Goal: Task Accomplishment & Management: Use online tool/utility

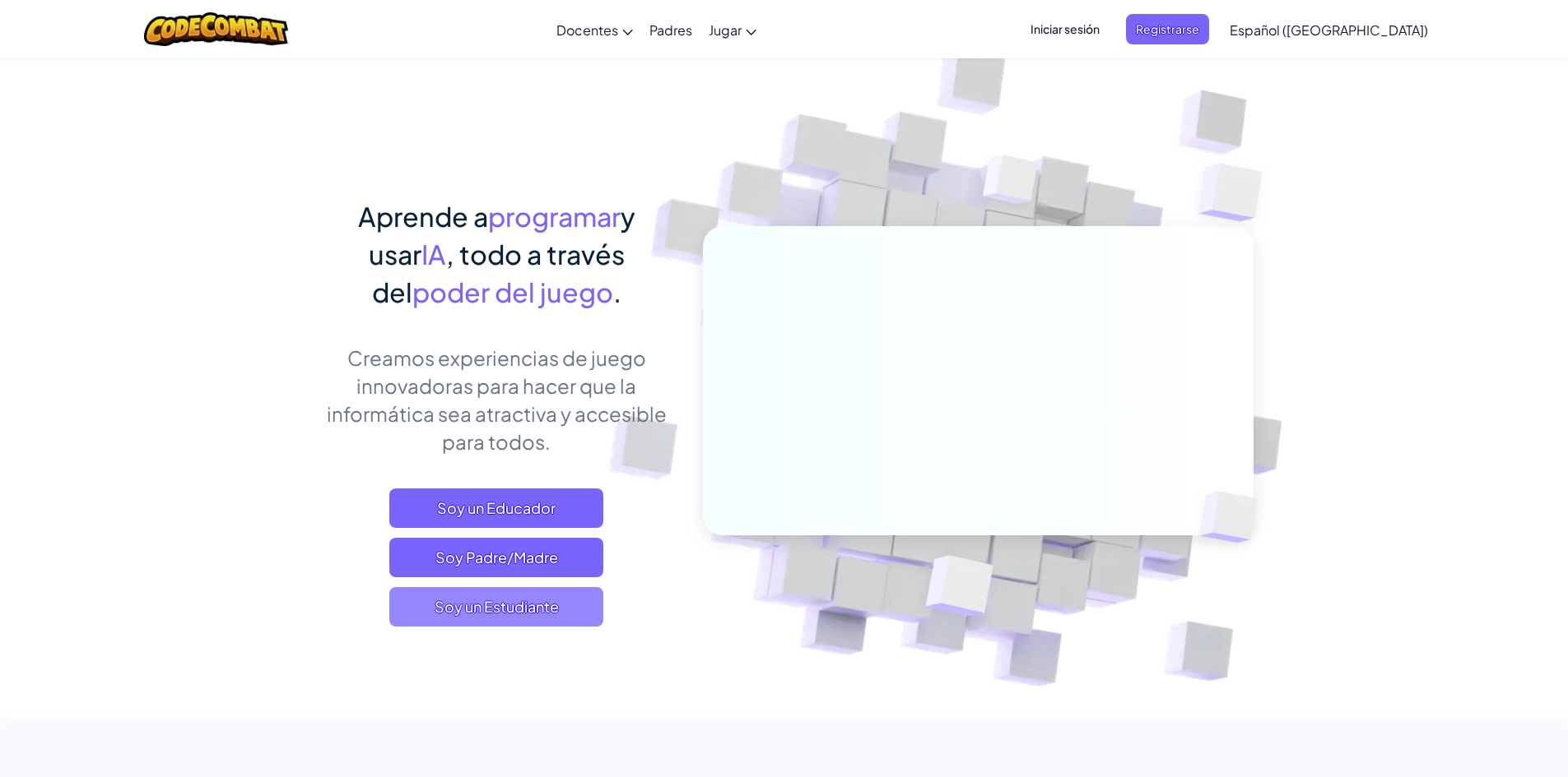
click at [544, 615] on span "Soy un Estudiante" at bounding box center [496, 606] width 214 height 39
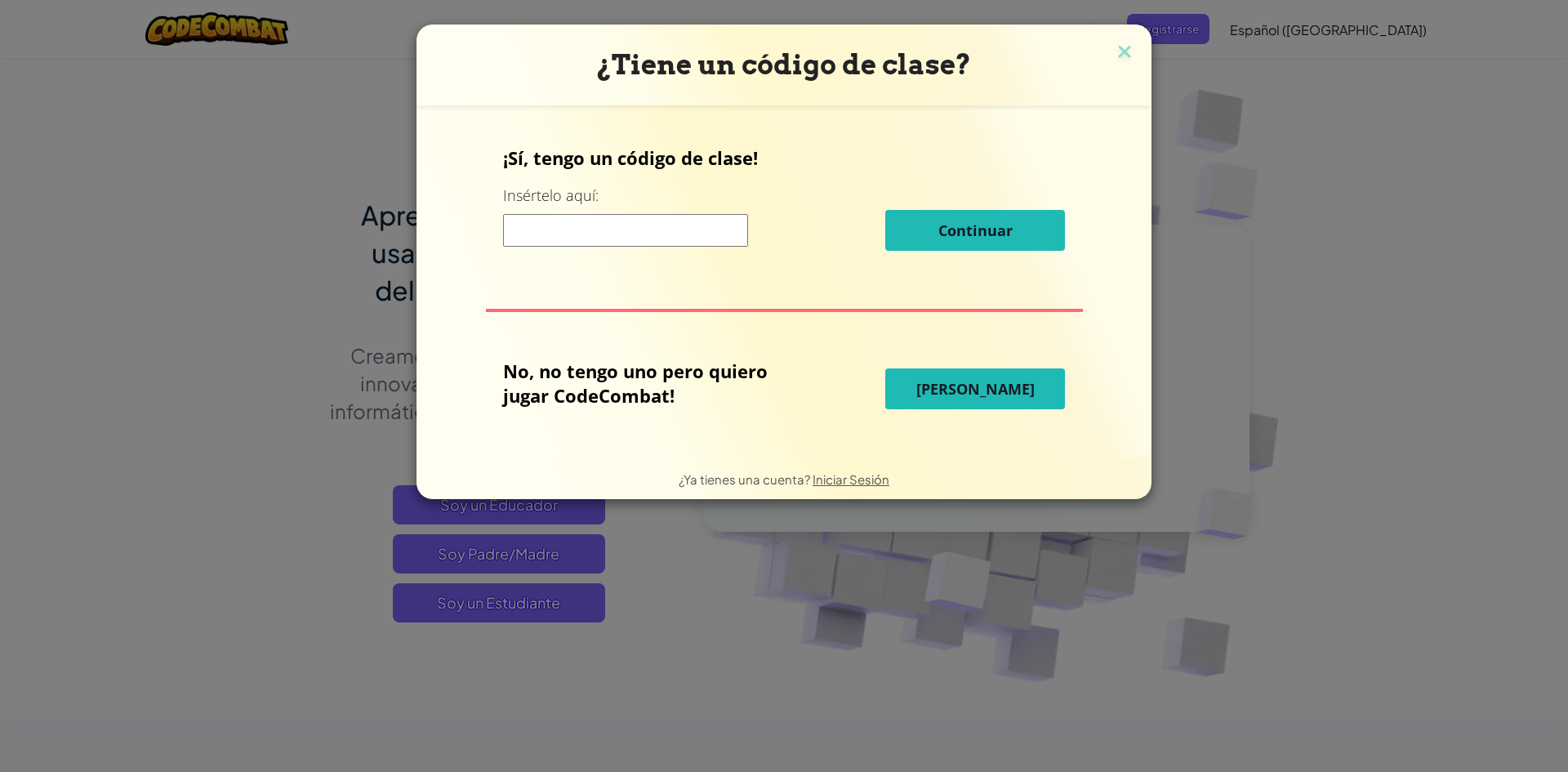
click at [973, 402] on button "[PERSON_NAME]" at bounding box center [975, 388] width 179 height 41
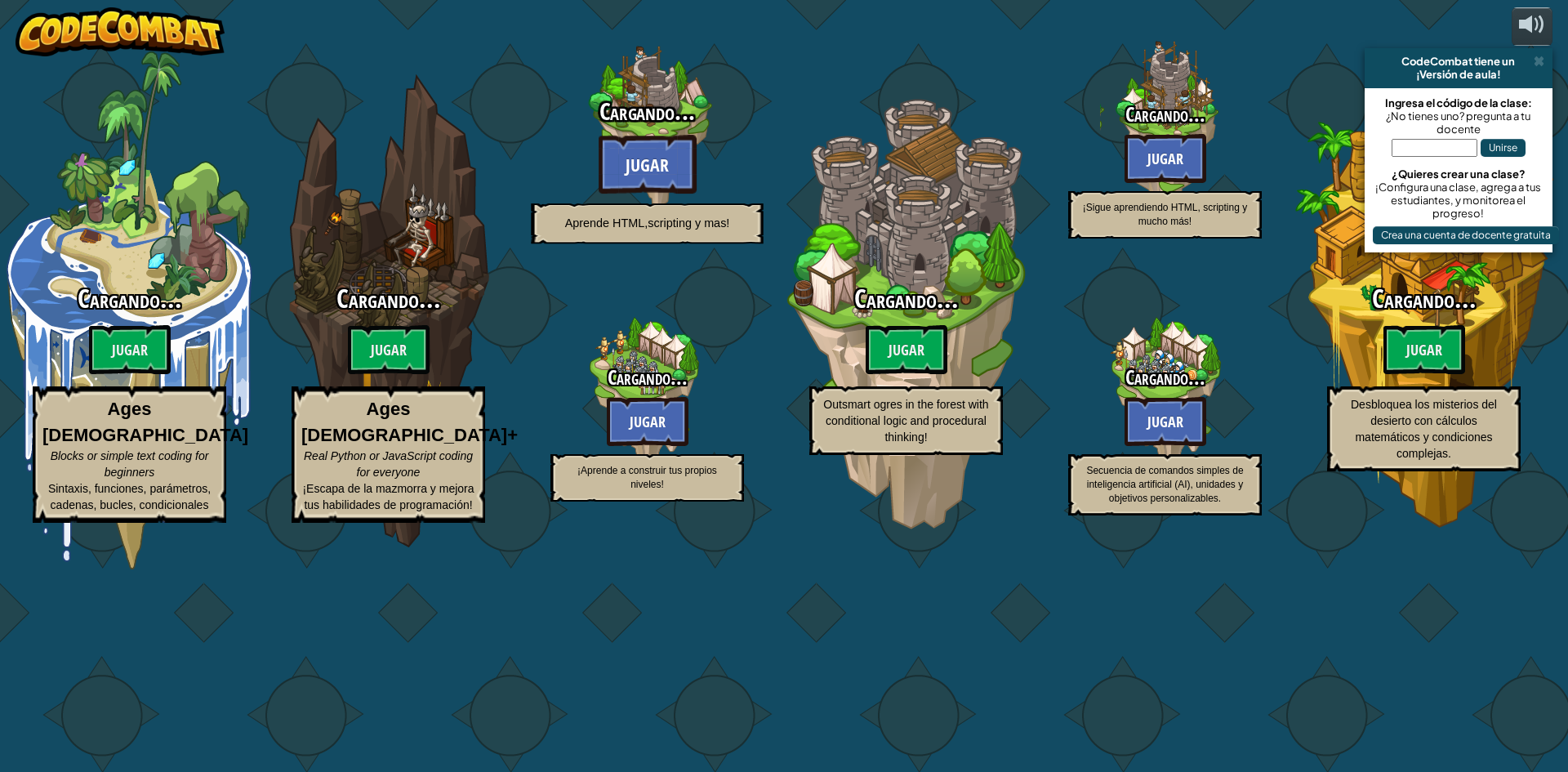
select select "es-419"
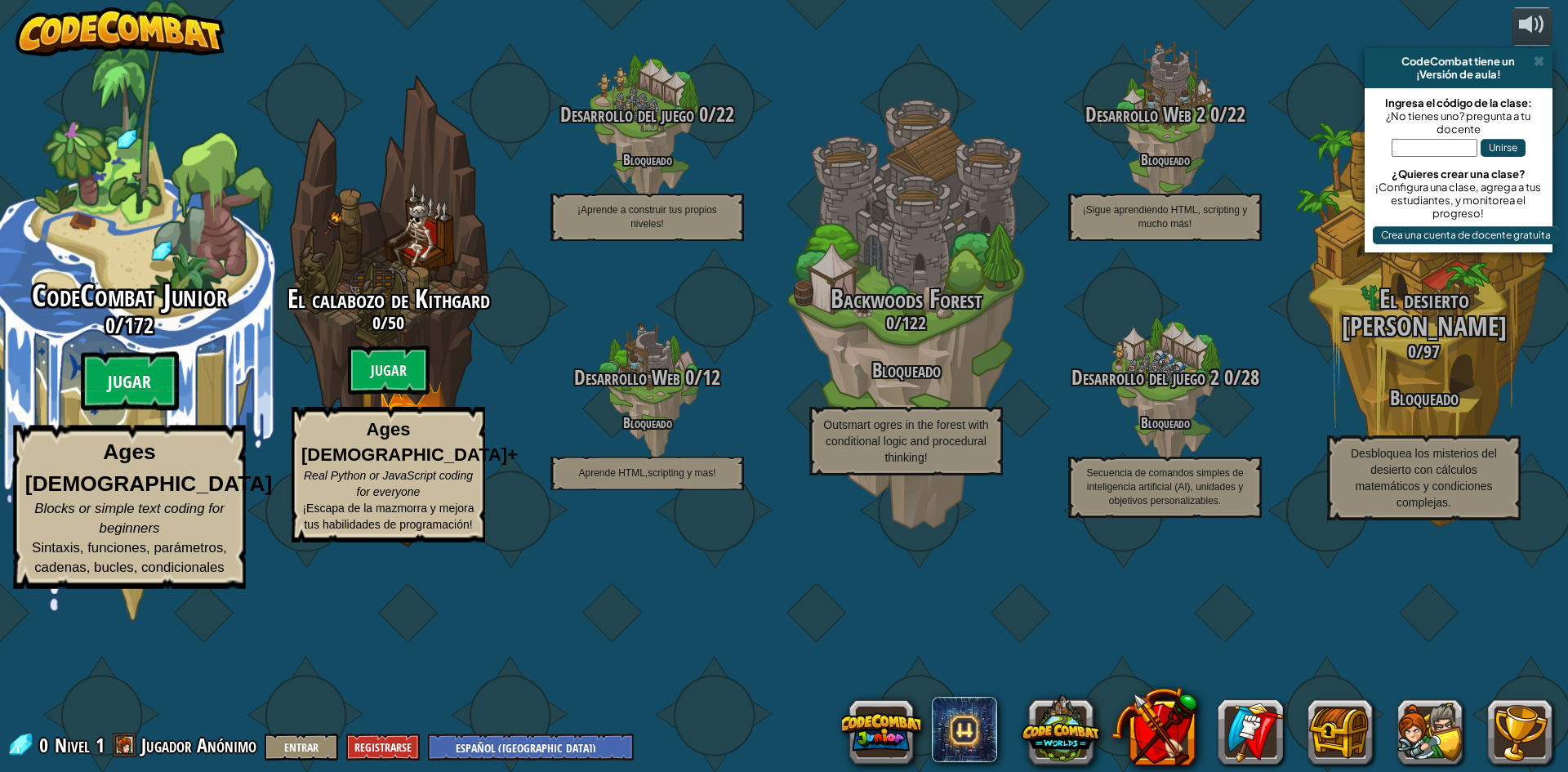
click at [142, 411] on btn "Jugar" at bounding box center [130, 381] width 98 height 59
select select "es-419"
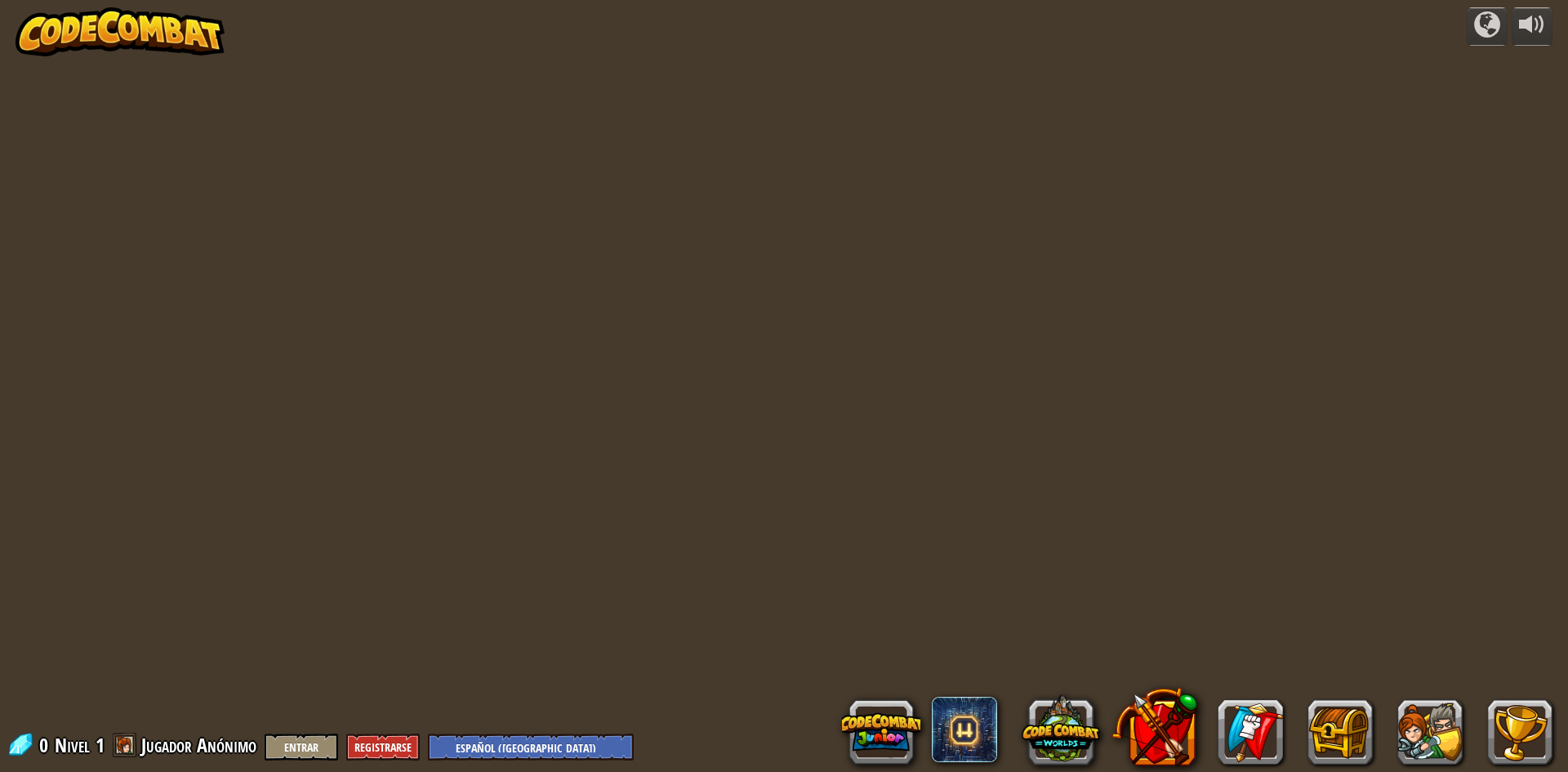
select select "es-419"
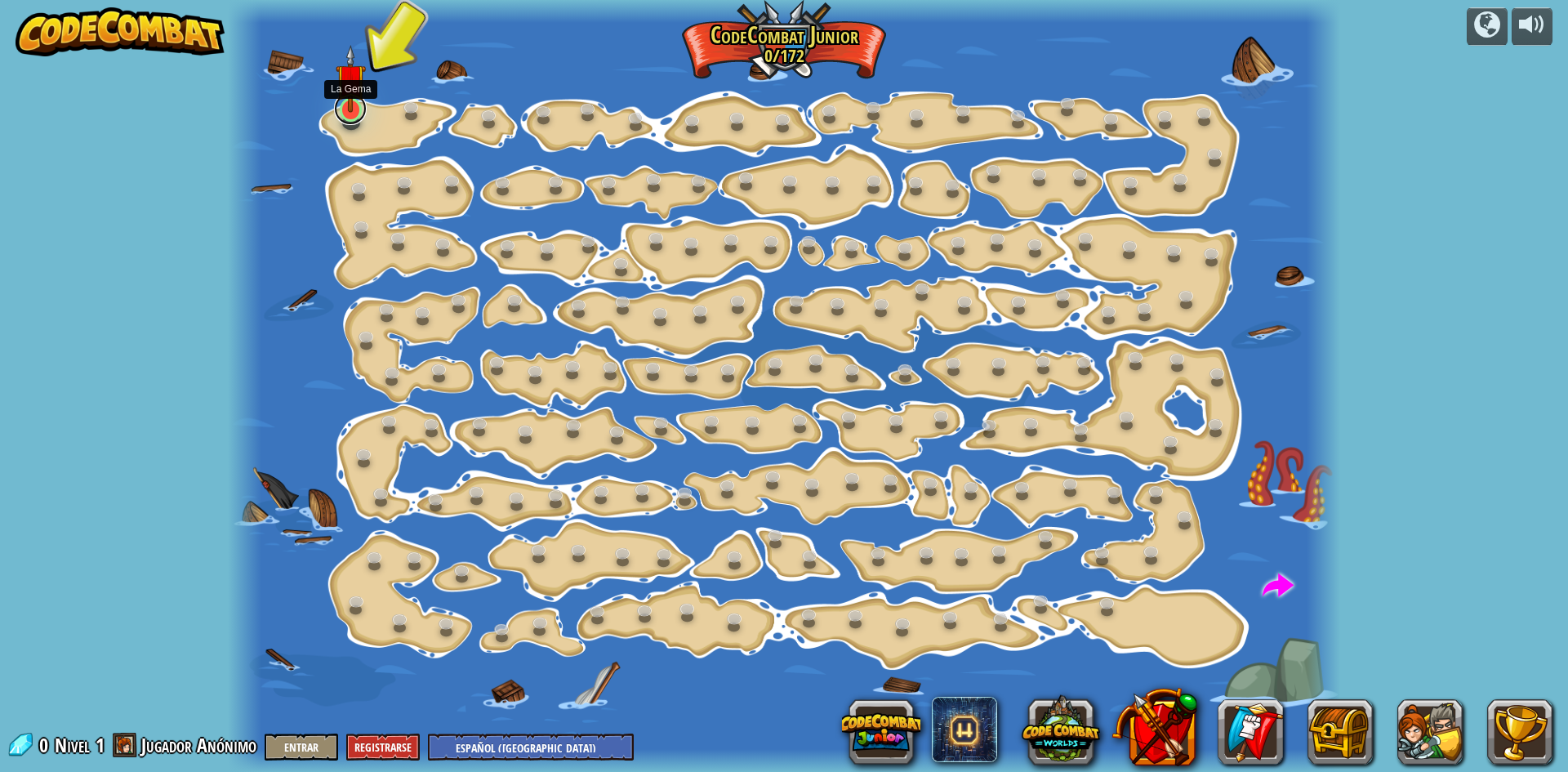
click at [345, 120] on link at bounding box center [351, 109] width 33 height 33
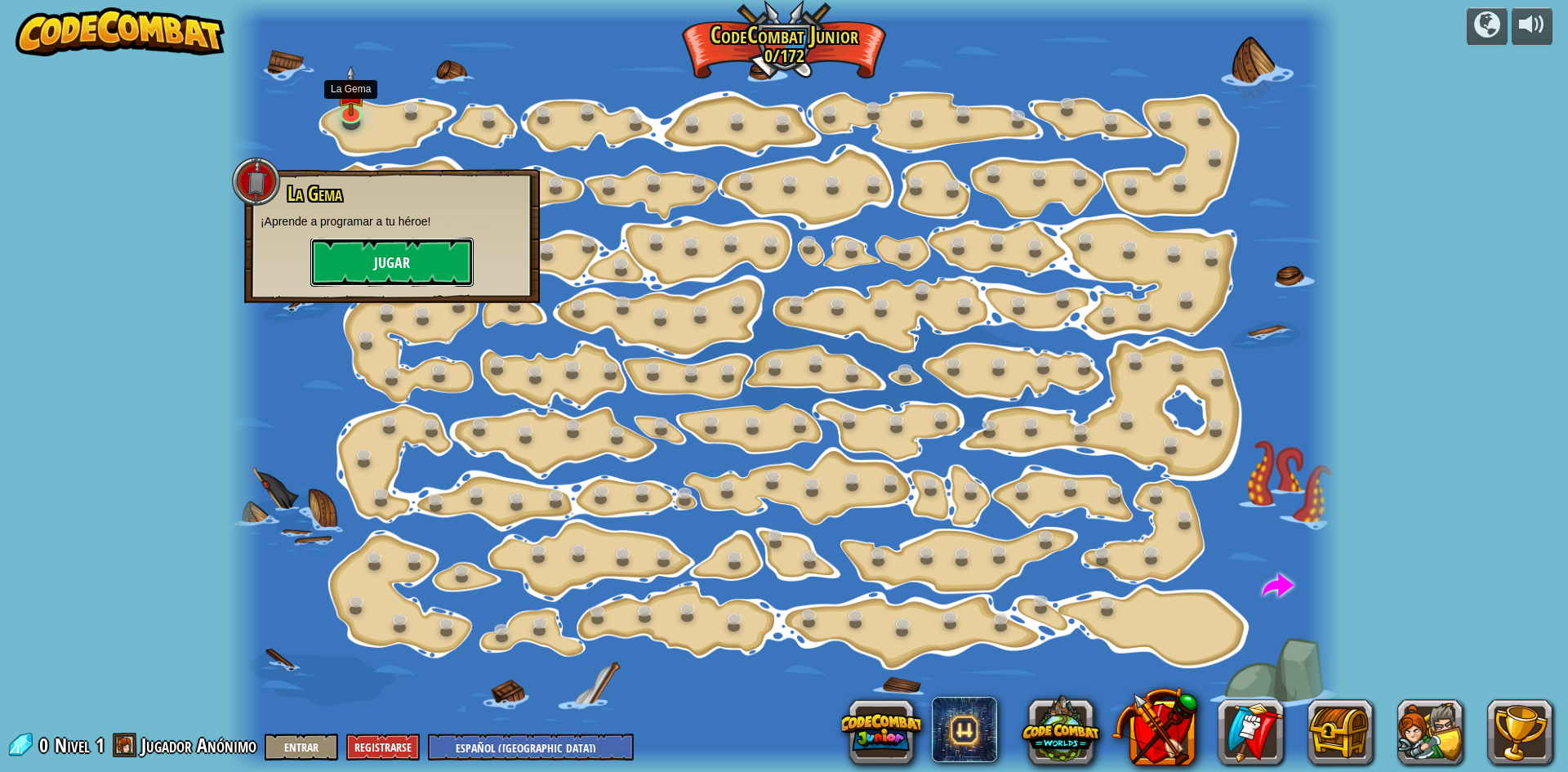
click at [422, 276] on button "Jugar" at bounding box center [391, 262] width 163 height 49
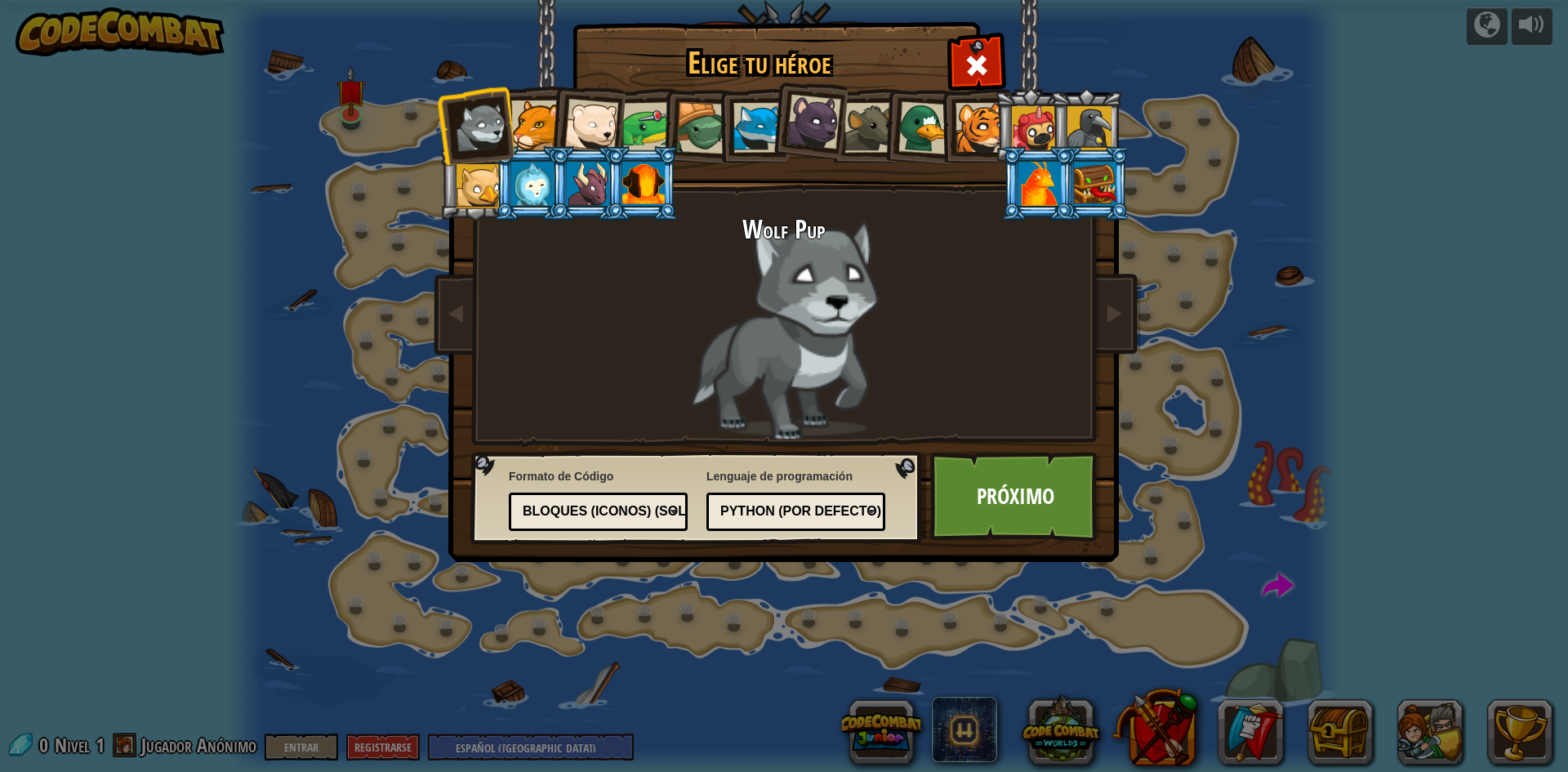
click at [818, 110] on div at bounding box center [813, 122] width 54 height 54
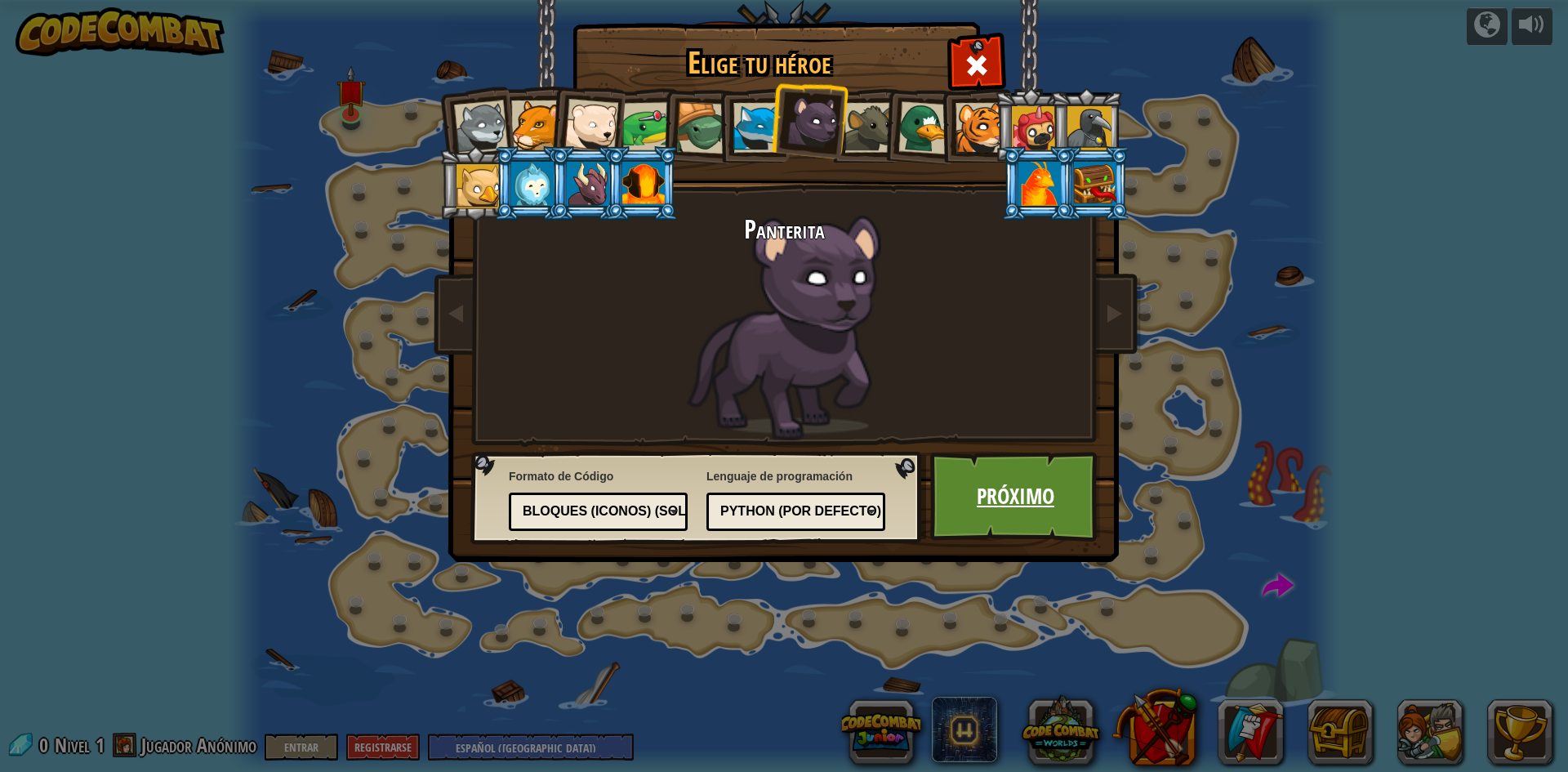
click at [1027, 502] on link "Próximo" at bounding box center [1015, 497] width 171 height 90
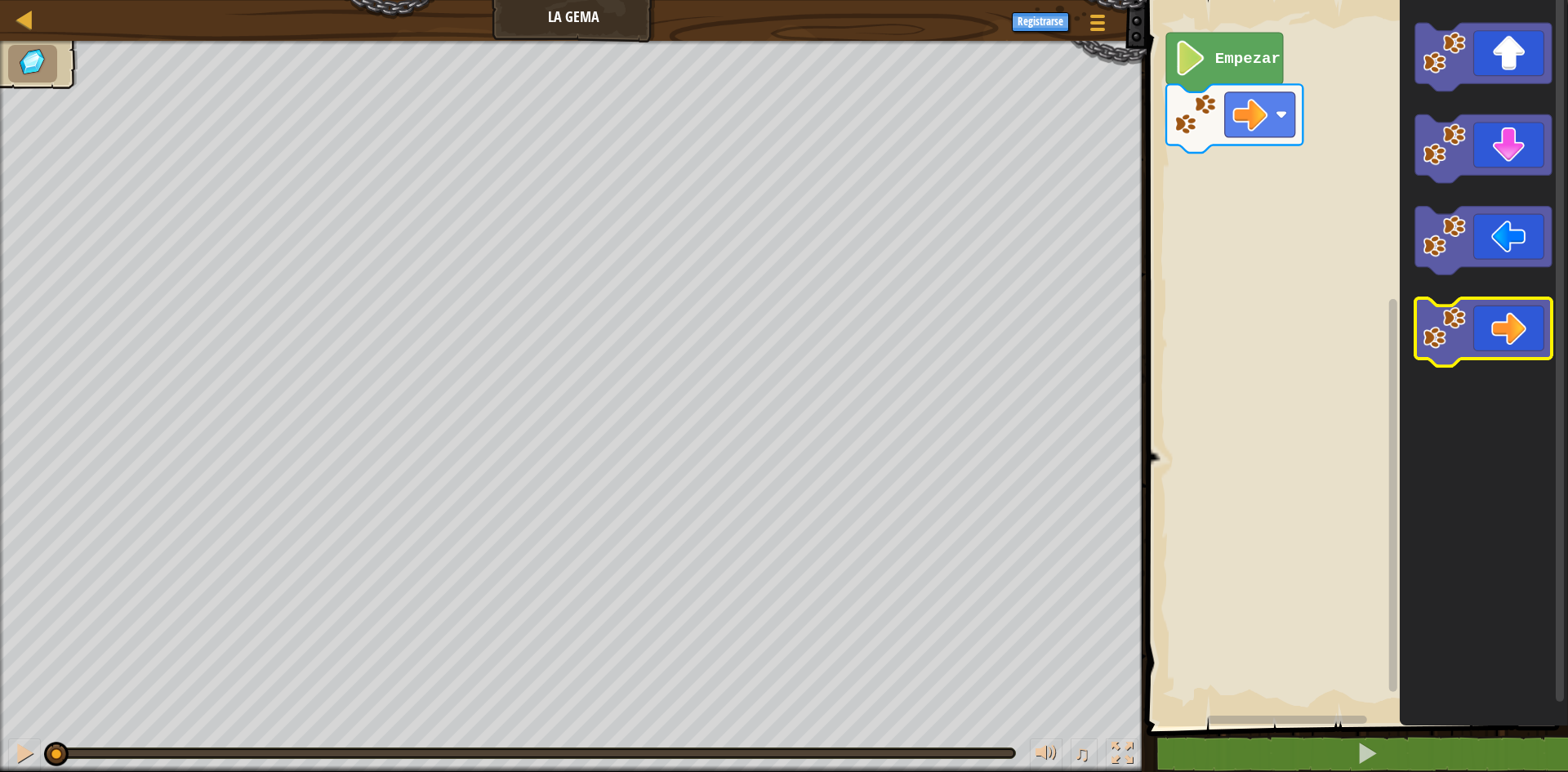
click at [1505, 341] on icon "Espacio de trabajo de Blockly" at bounding box center [1484, 333] width 136 height 69
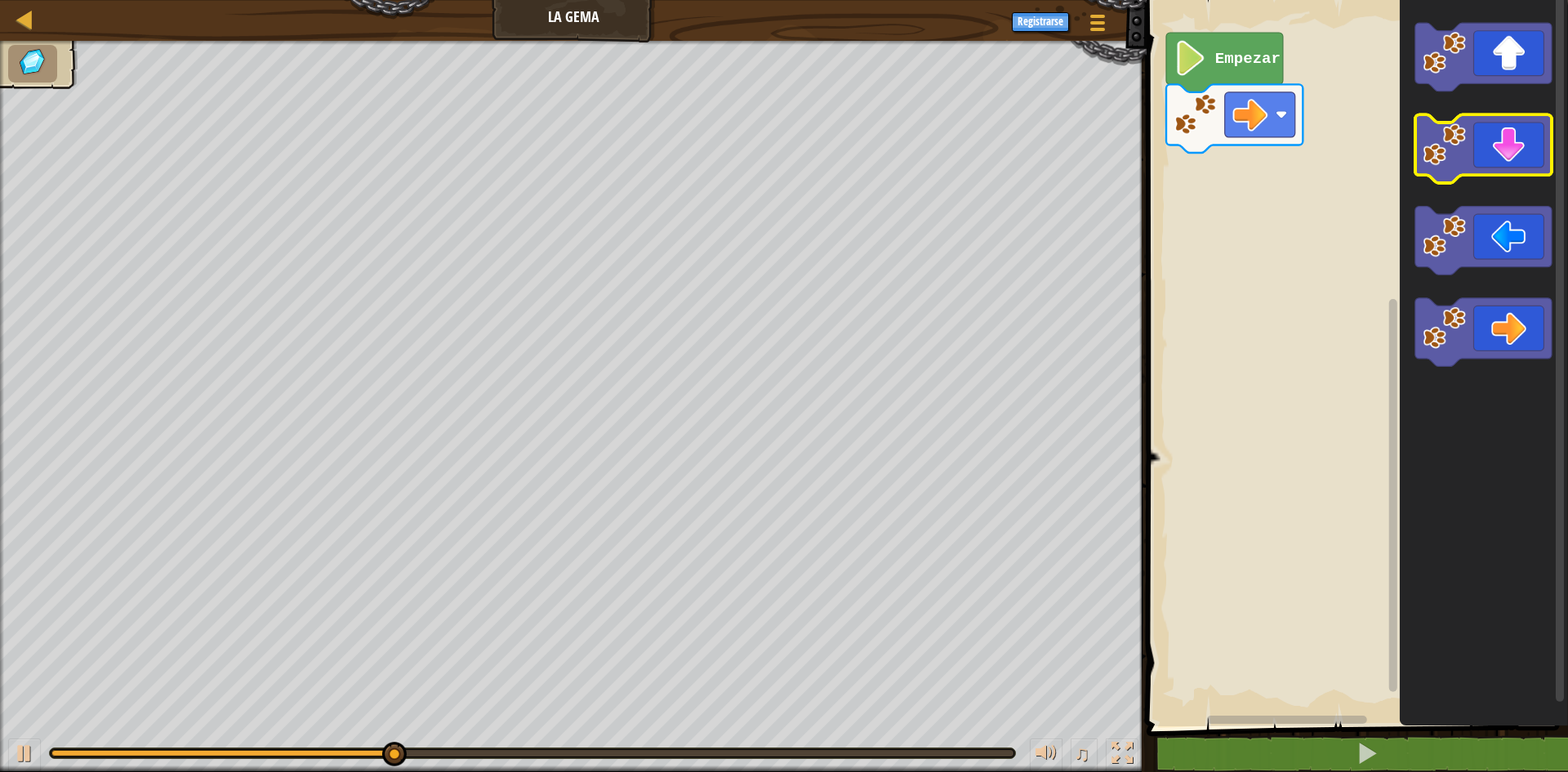
click at [1496, 179] on rect "Espacio de trabajo de Blockly" at bounding box center [1484, 150] width 136 height 69
click at [1499, 161] on icon "Espacio de trabajo de Blockly" at bounding box center [1484, 150] width 136 height 69
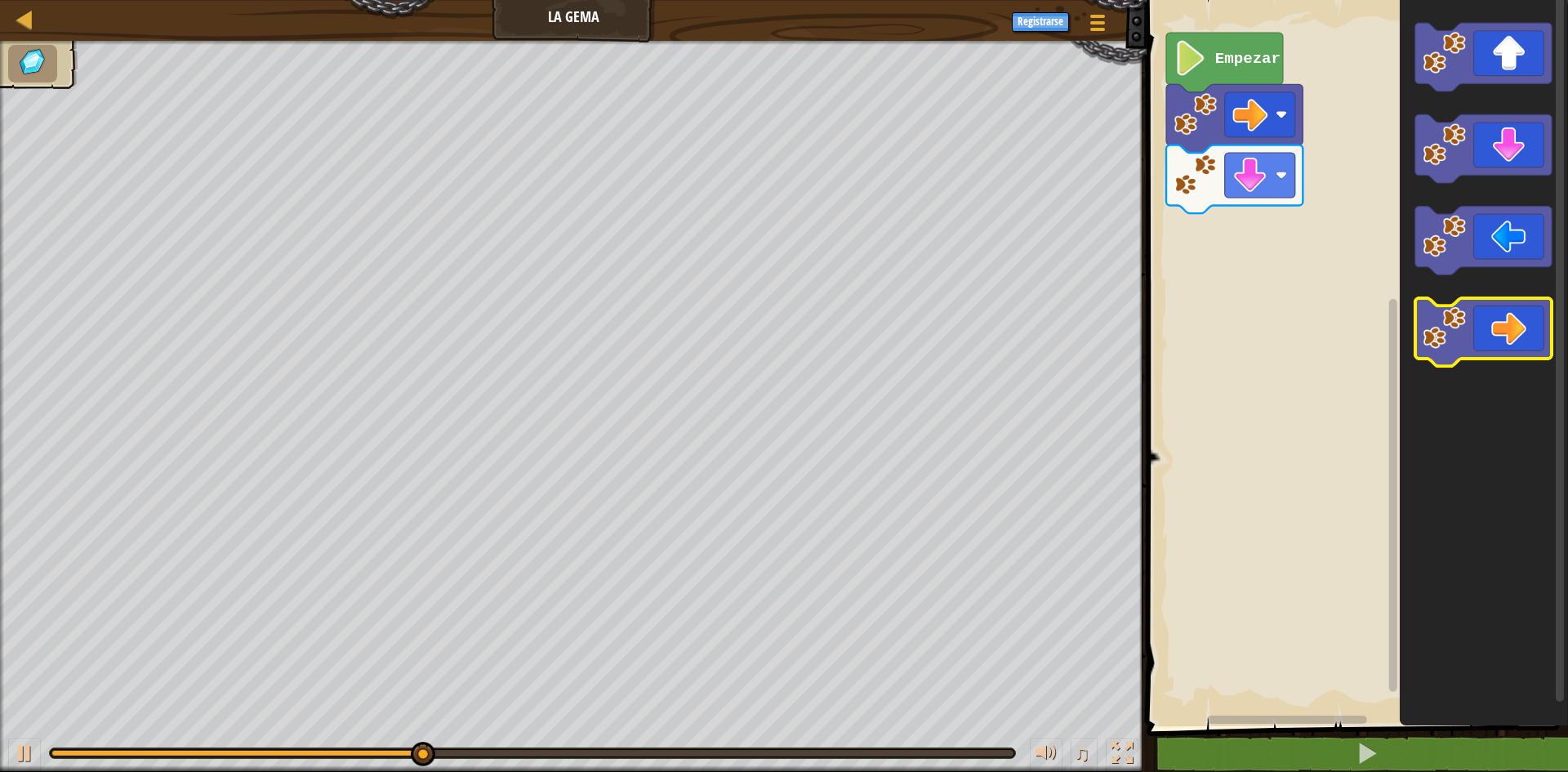
click at [1509, 344] on icon "Espacio de trabajo de Blockly" at bounding box center [1484, 333] width 136 height 69
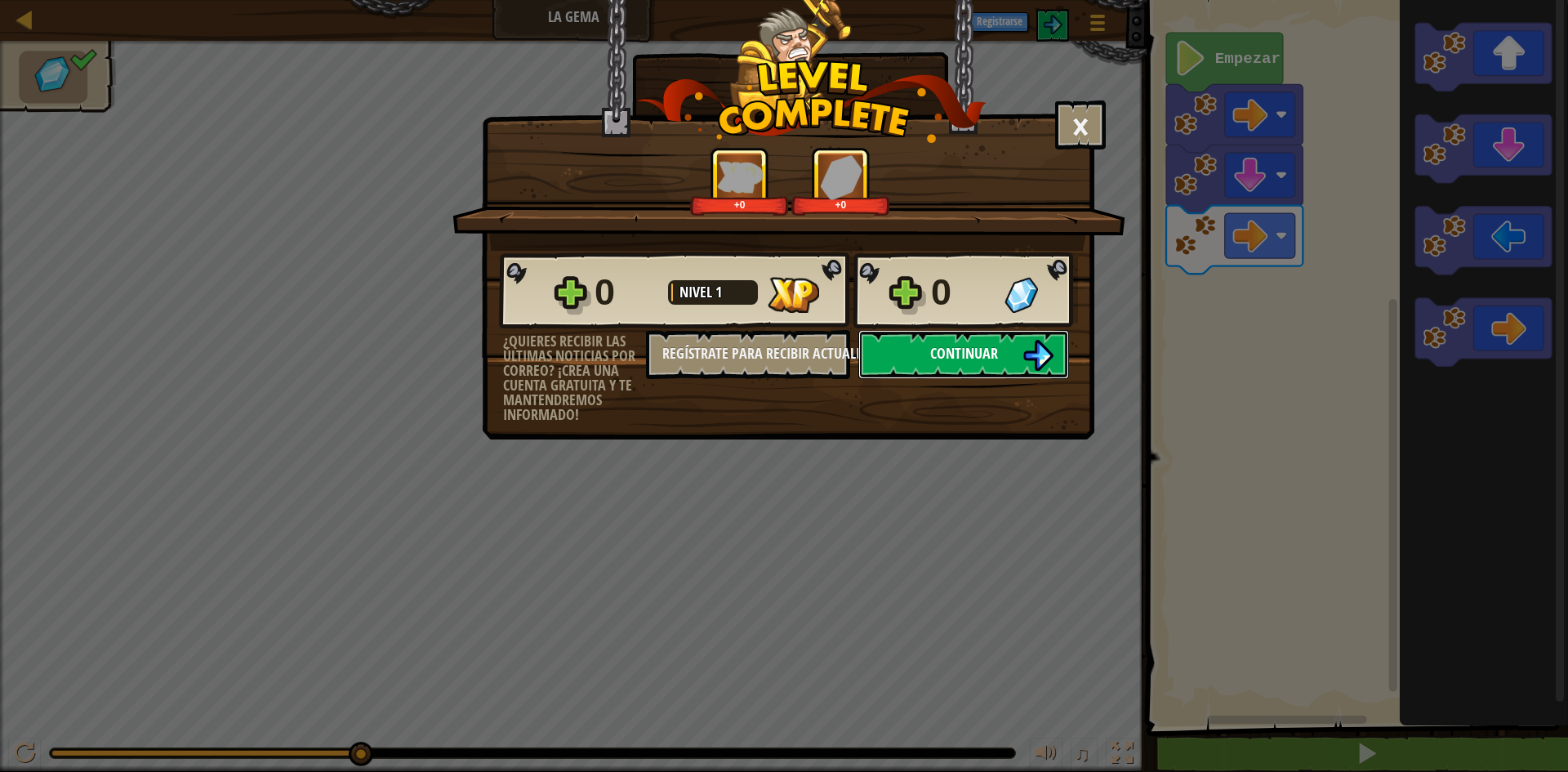
click at [965, 367] on button "Continuar" at bounding box center [964, 355] width 210 height 49
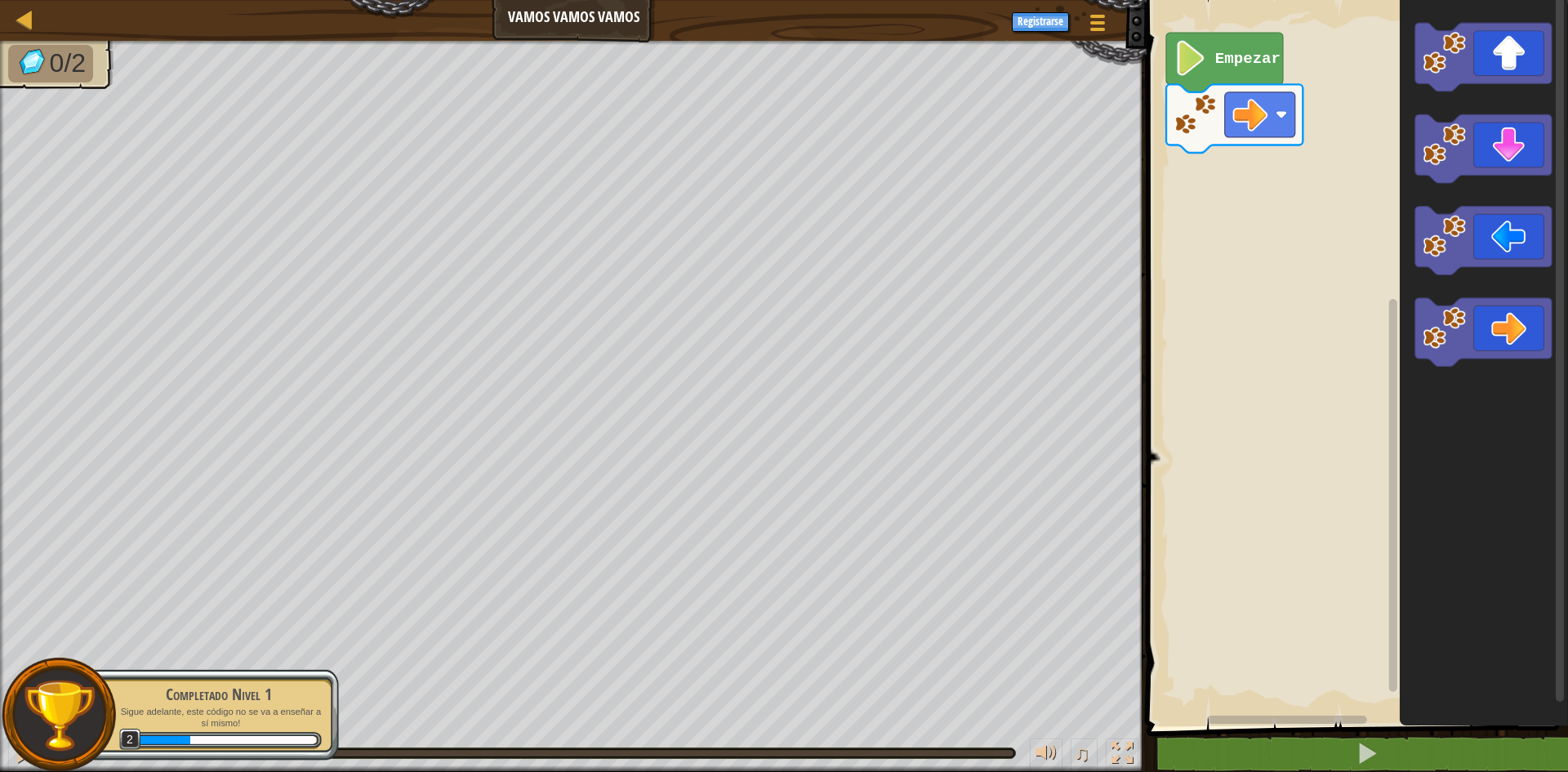
click at [1198, 40] on icon "Espacio de trabajo de Blockly" at bounding box center [1224, 62] width 116 height 60
click at [1221, 63] on text "Empezar" at bounding box center [1248, 59] width 66 height 18
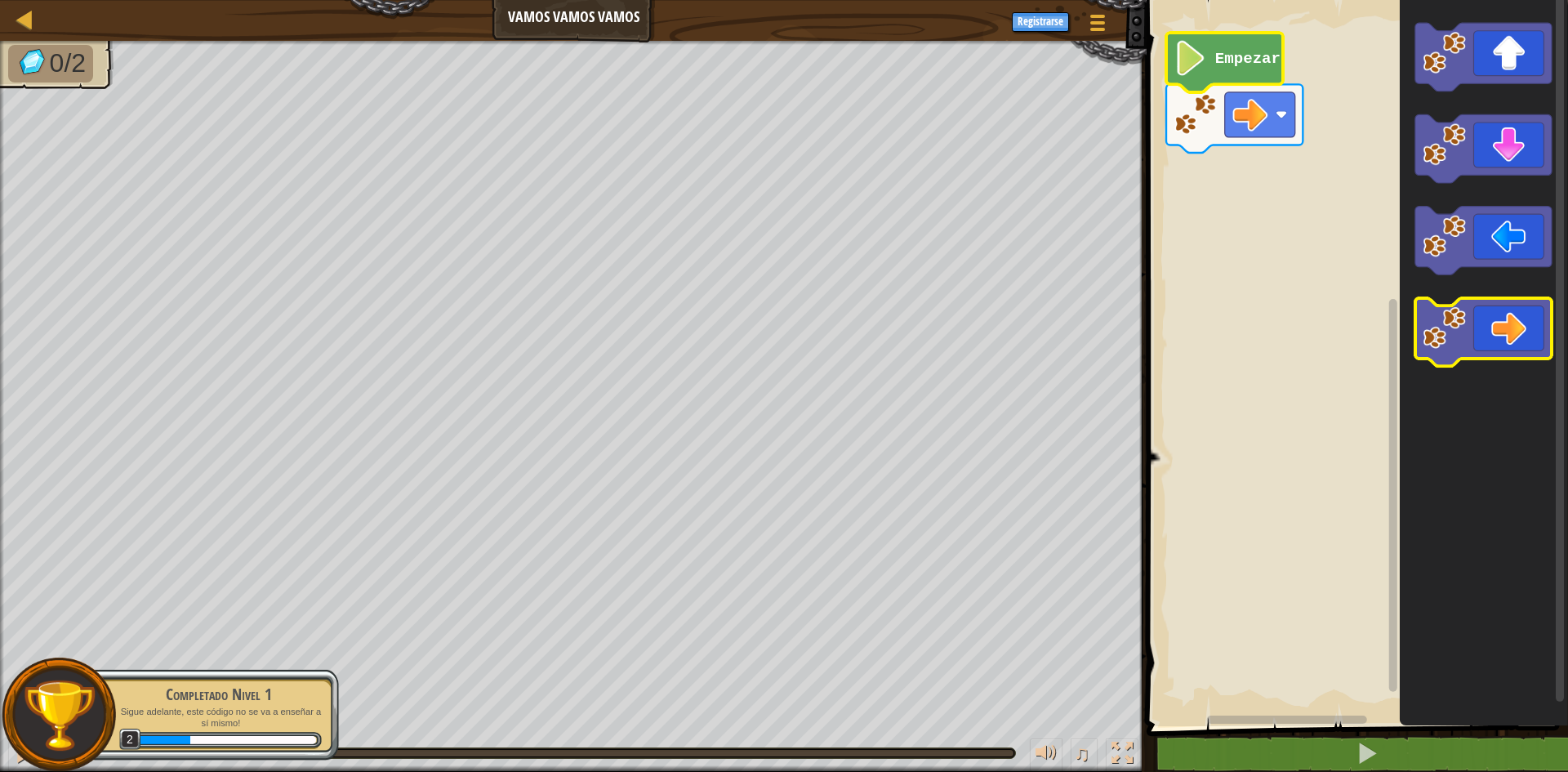
click at [1507, 350] on icon "Espacio de trabajo de Blockly" at bounding box center [1484, 333] width 136 height 69
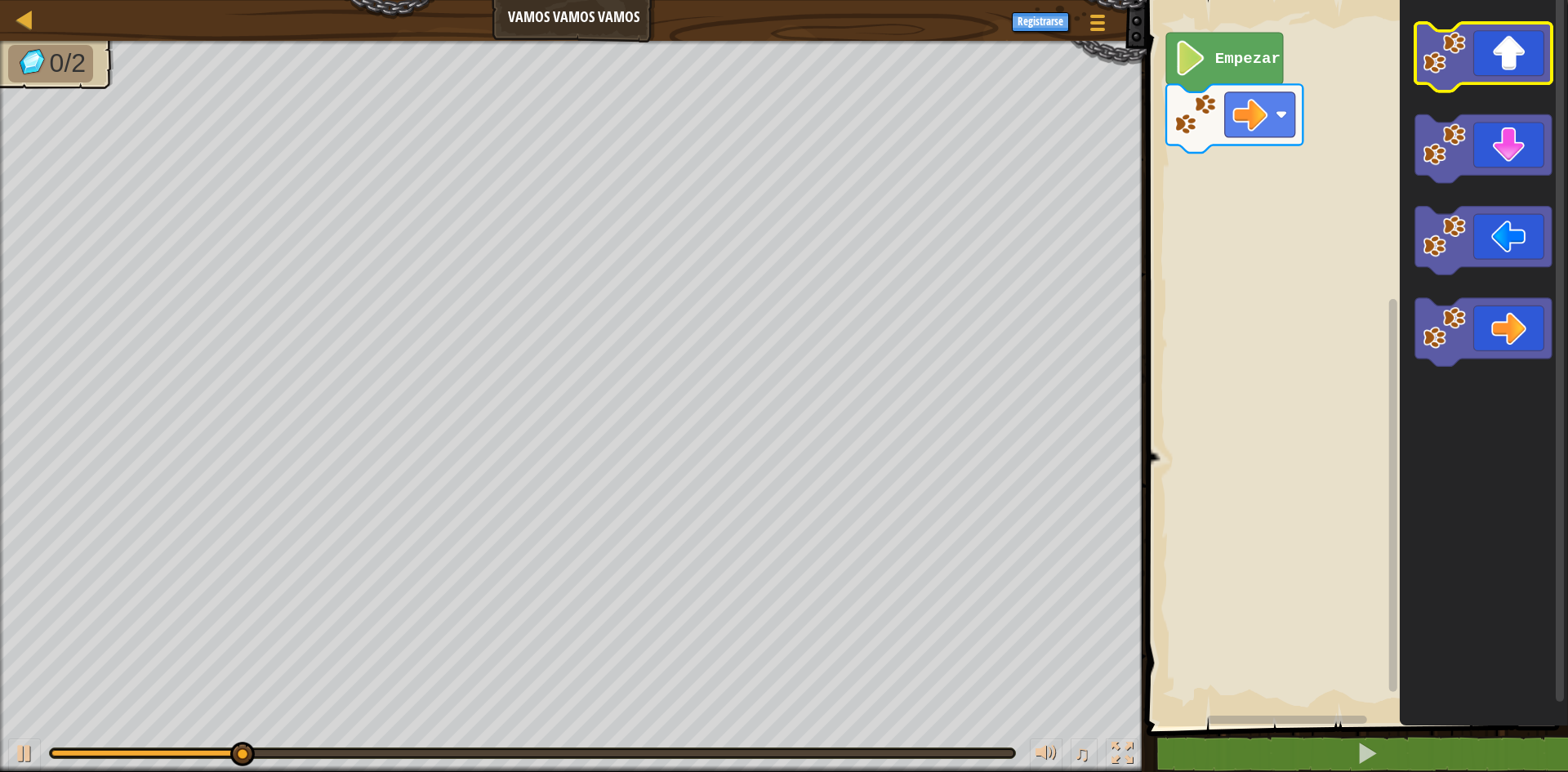
click at [1521, 62] on icon "Espacio de trabajo de Blockly" at bounding box center [1484, 58] width 136 height 69
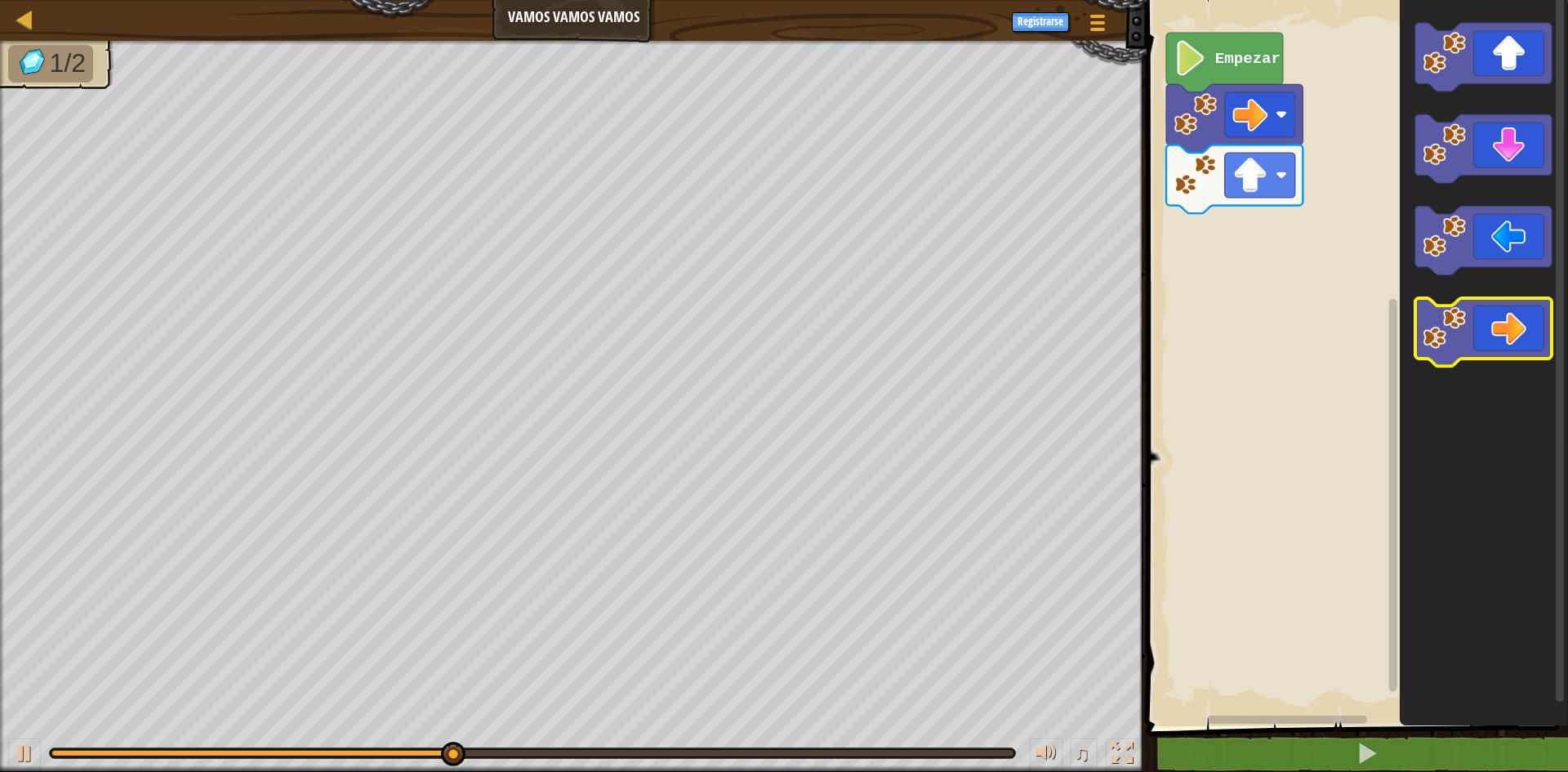
click at [1511, 346] on icon "Espacio de trabajo de Blockly" at bounding box center [1484, 333] width 136 height 69
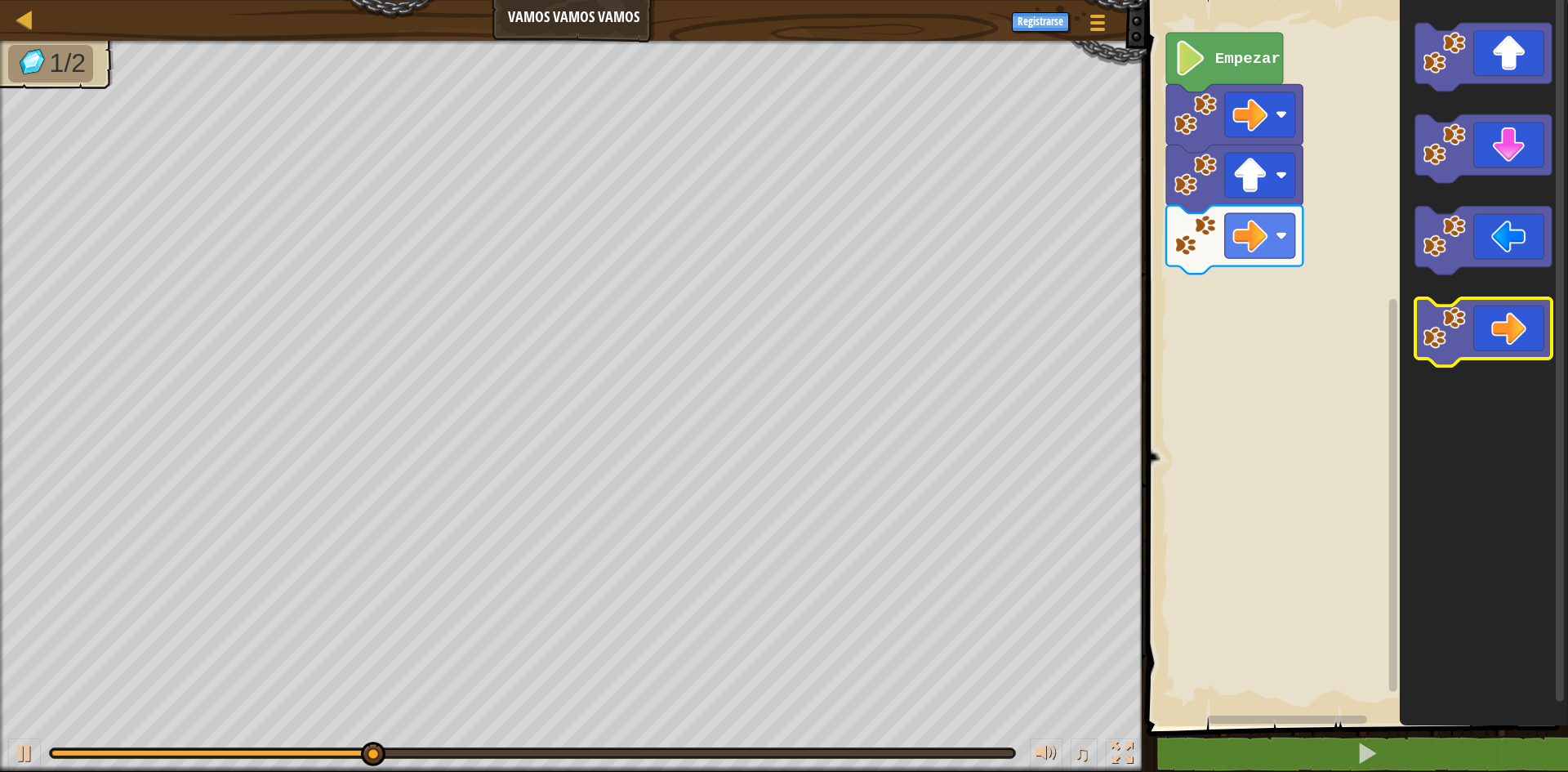
click at [1511, 346] on icon "Espacio de trabajo de Blockly" at bounding box center [1484, 333] width 136 height 69
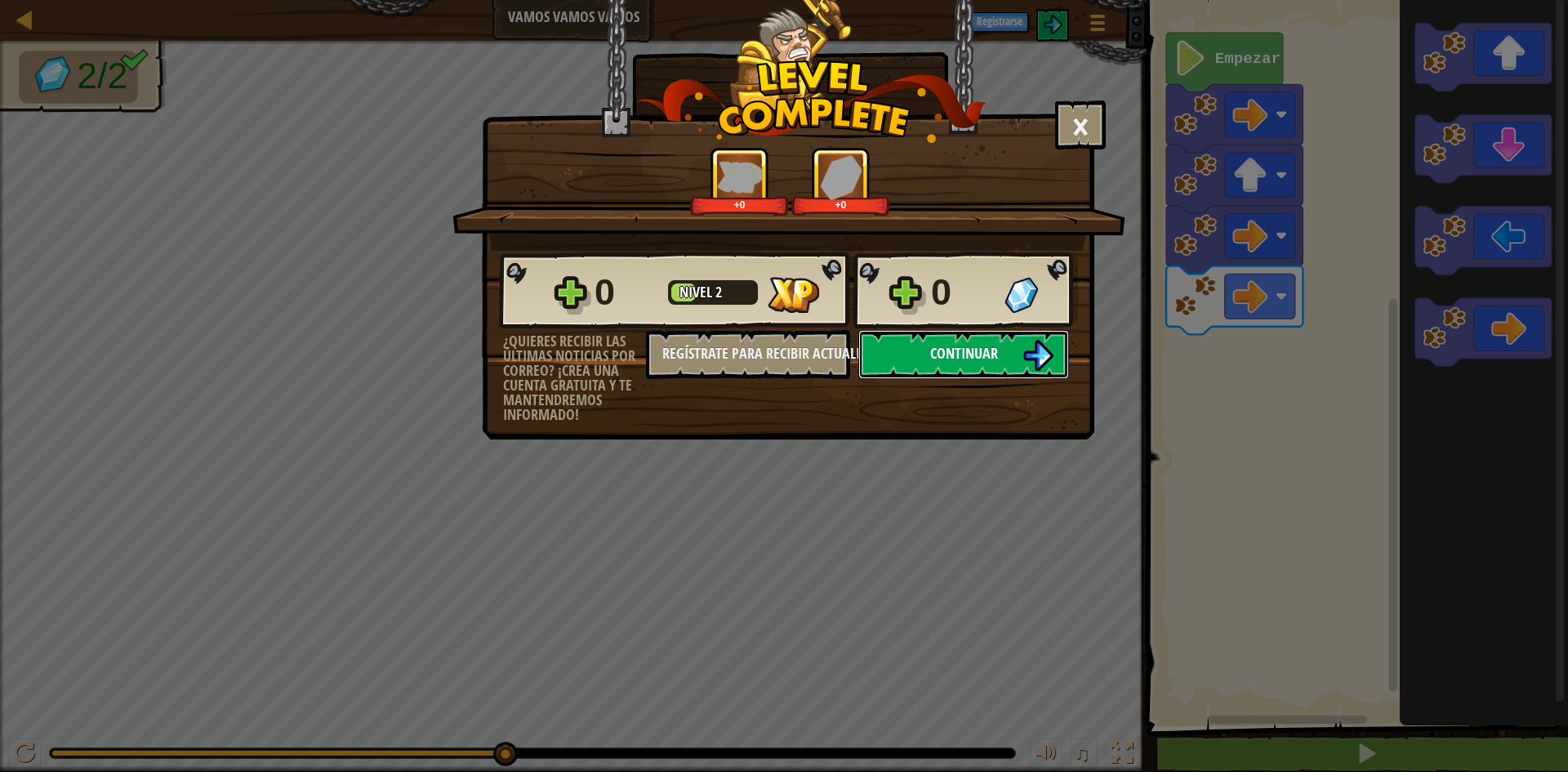
click at [1002, 352] on button "Continuar" at bounding box center [964, 355] width 210 height 49
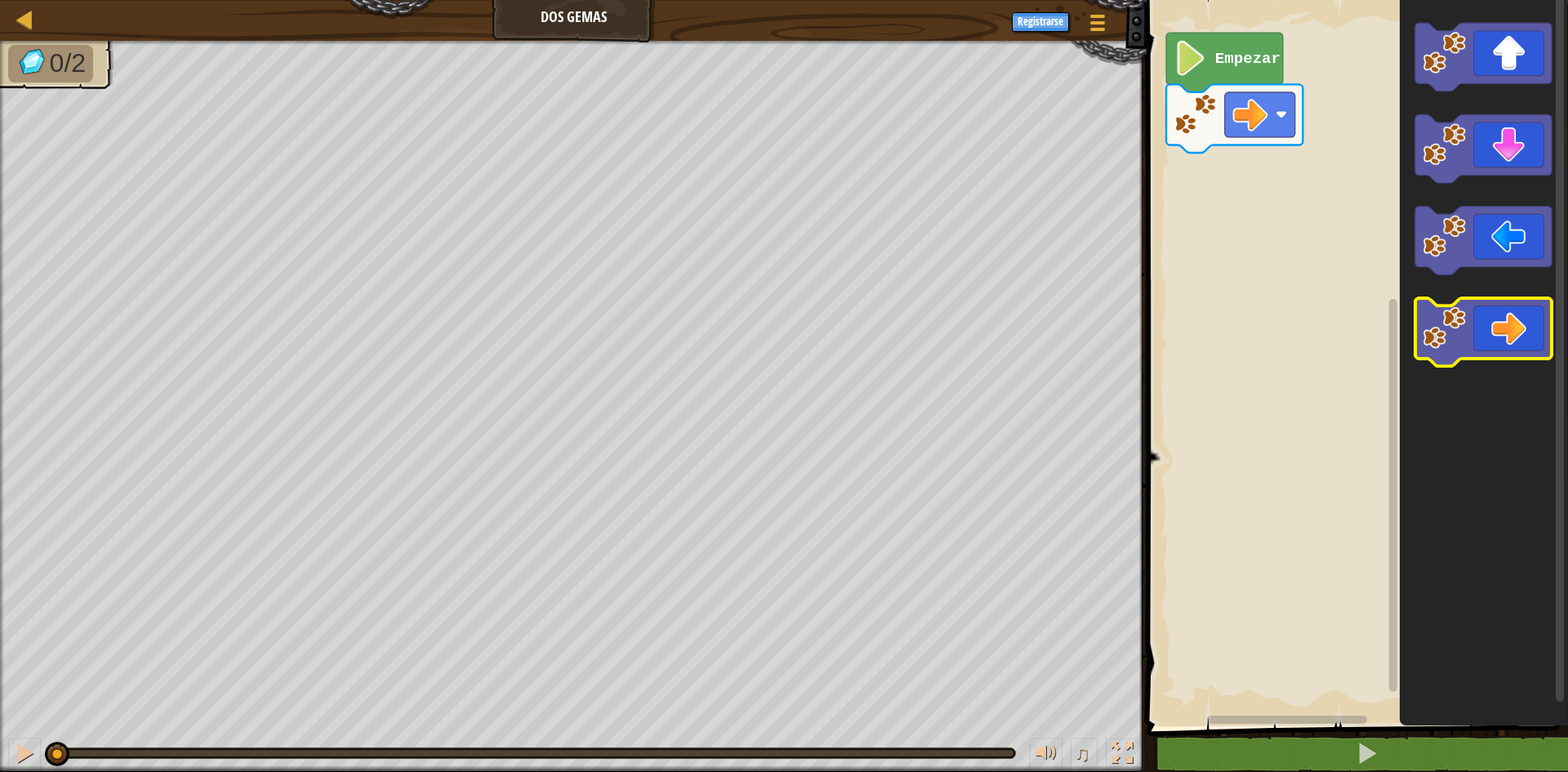
click at [1496, 316] on icon "Espacio de trabajo de Blockly" at bounding box center [1484, 333] width 136 height 69
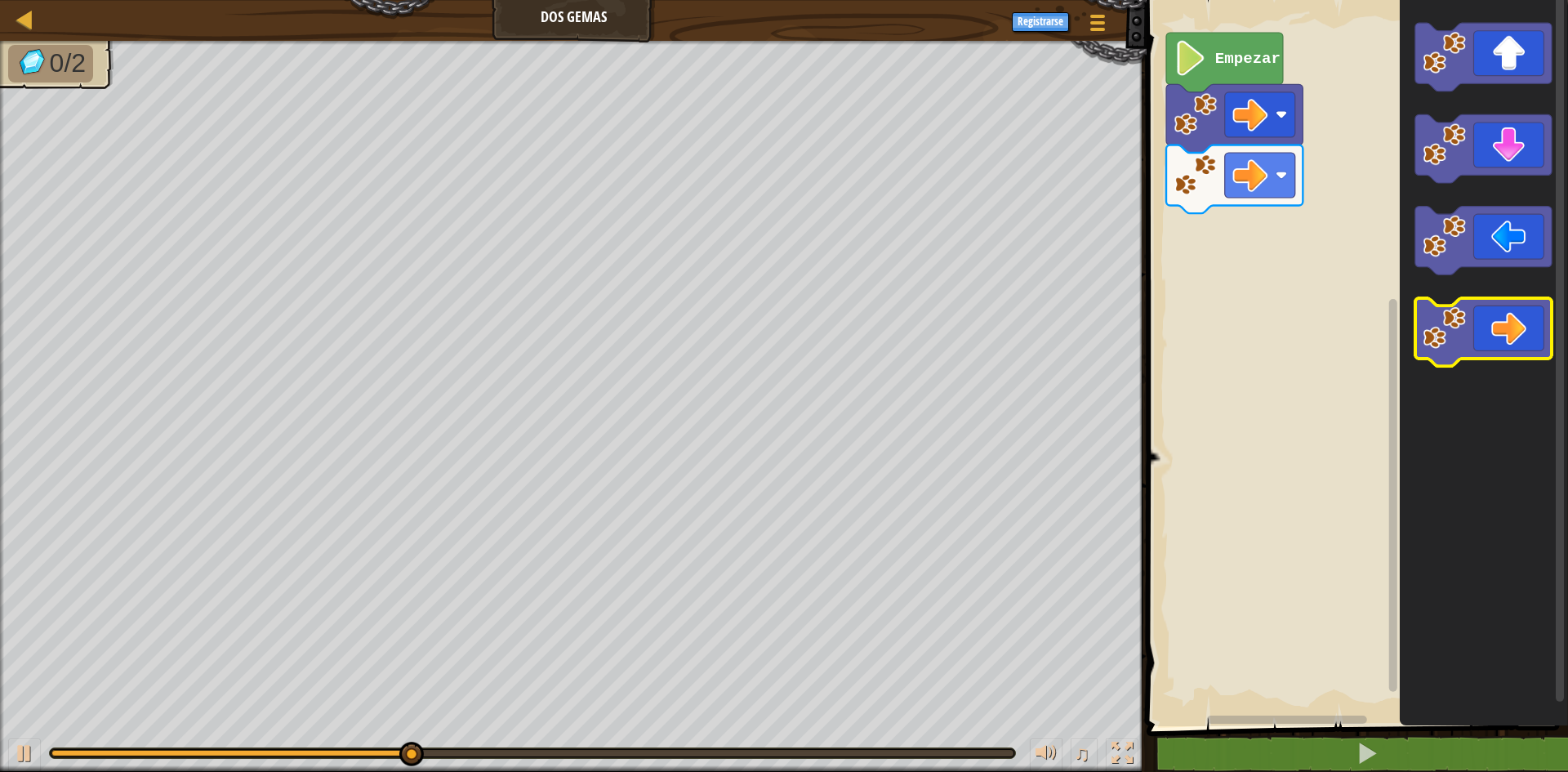
click at [1508, 349] on icon "Espacio de trabajo de Blockly" at bounding box center [1484, 333] width 136 height 69
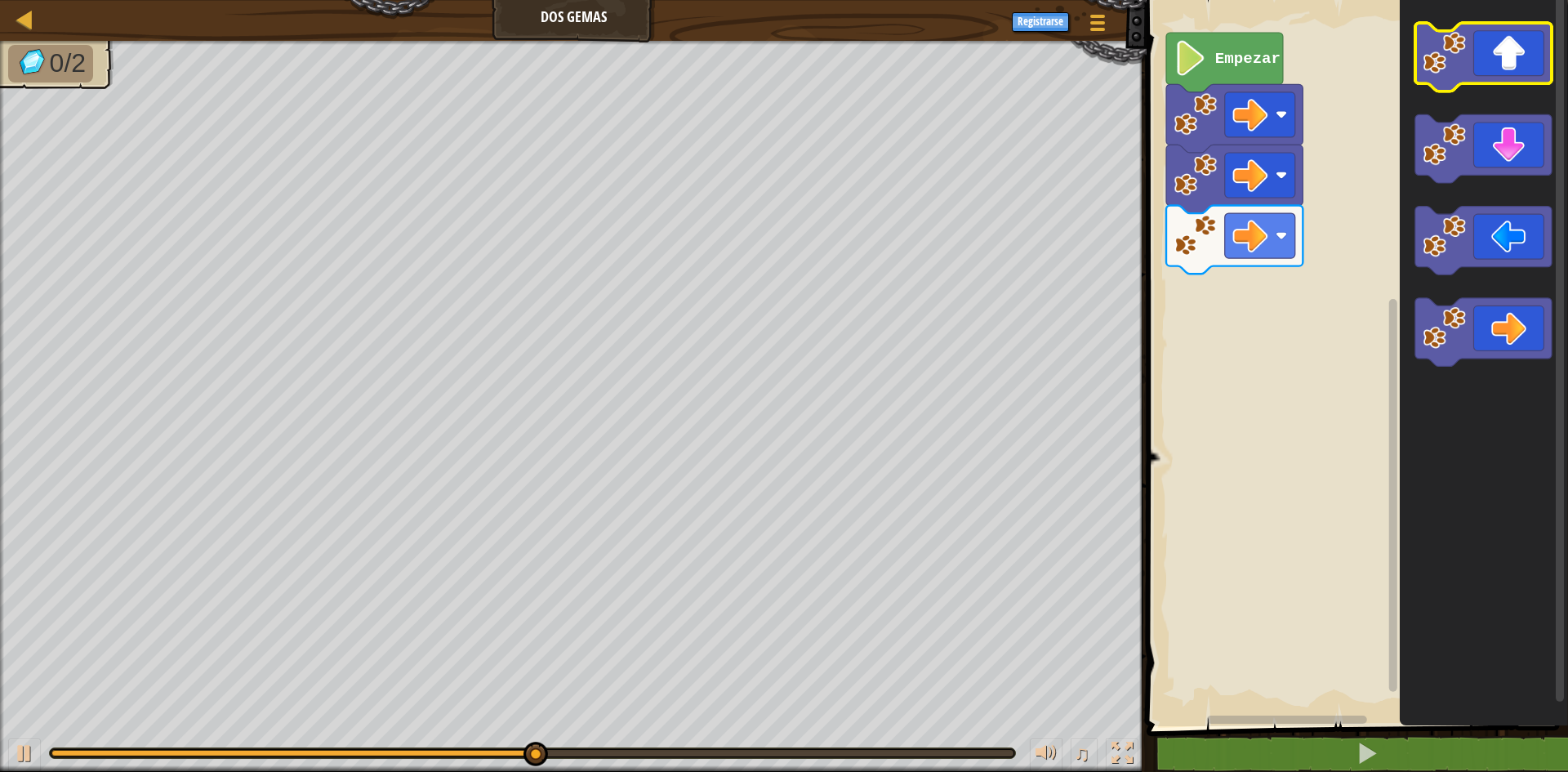
click at [1521, 65] on icon "Espacio de trabajo de Blockly" at bounding box center [1484, 58] width 136 height 69
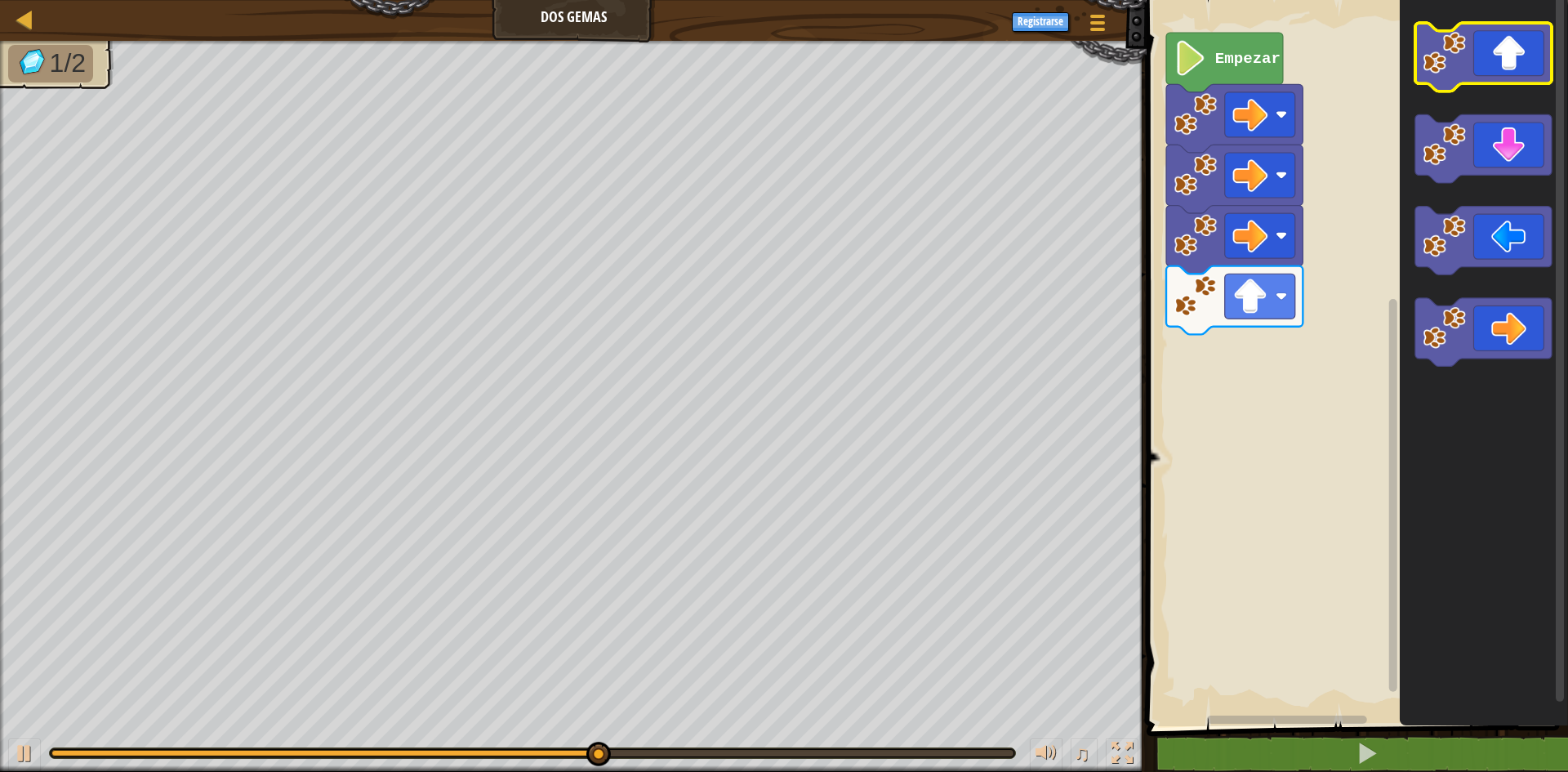
click at [1509, 59] on icon "Espacio de trabajo de Blockly" at bounding box center [1484, 58] width 136 height 69
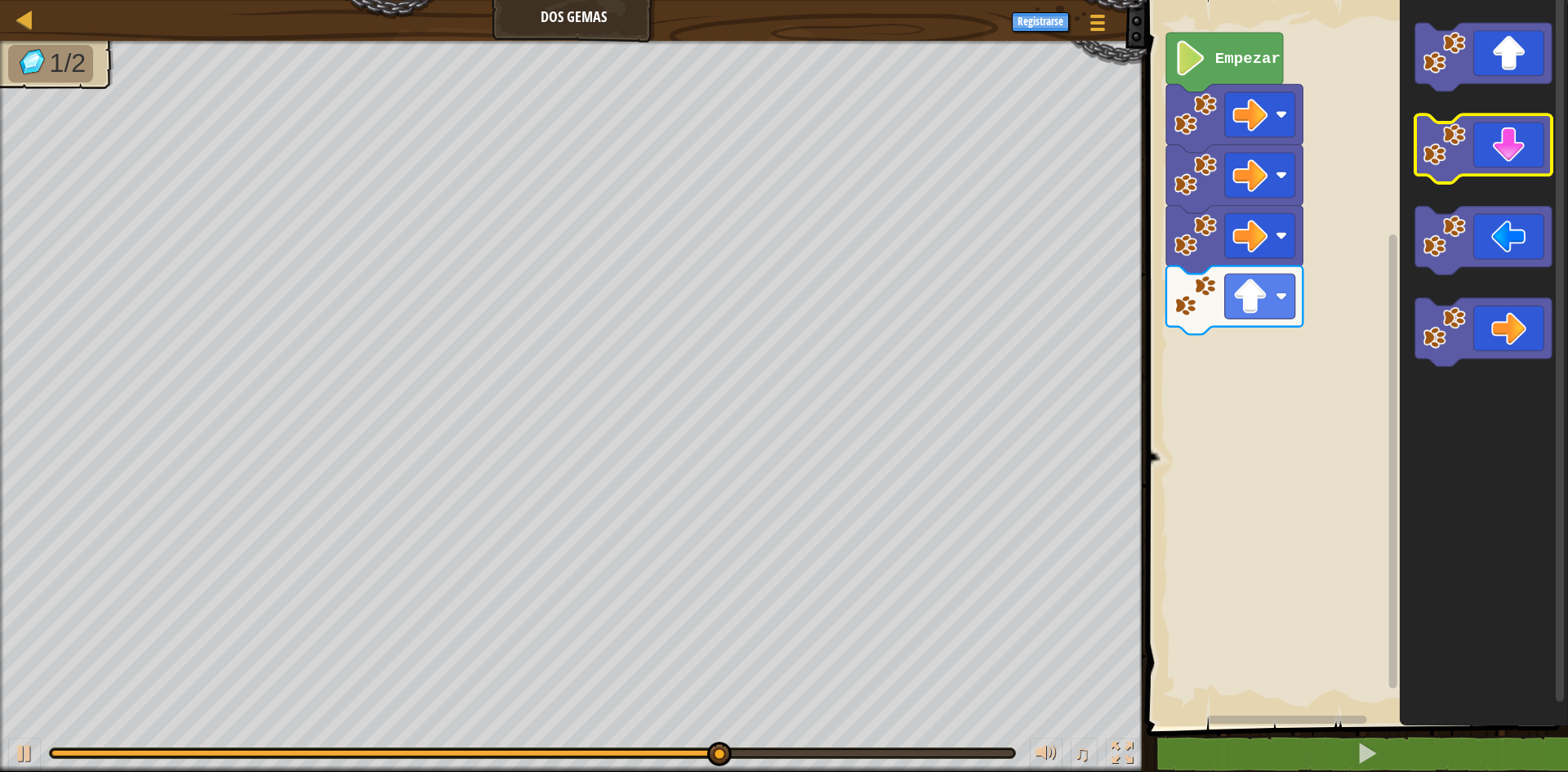
click at [1502, 142] on icon "Espacio de trabajo de Blockly" at bounding box center [1484, 150] width 136 height 69
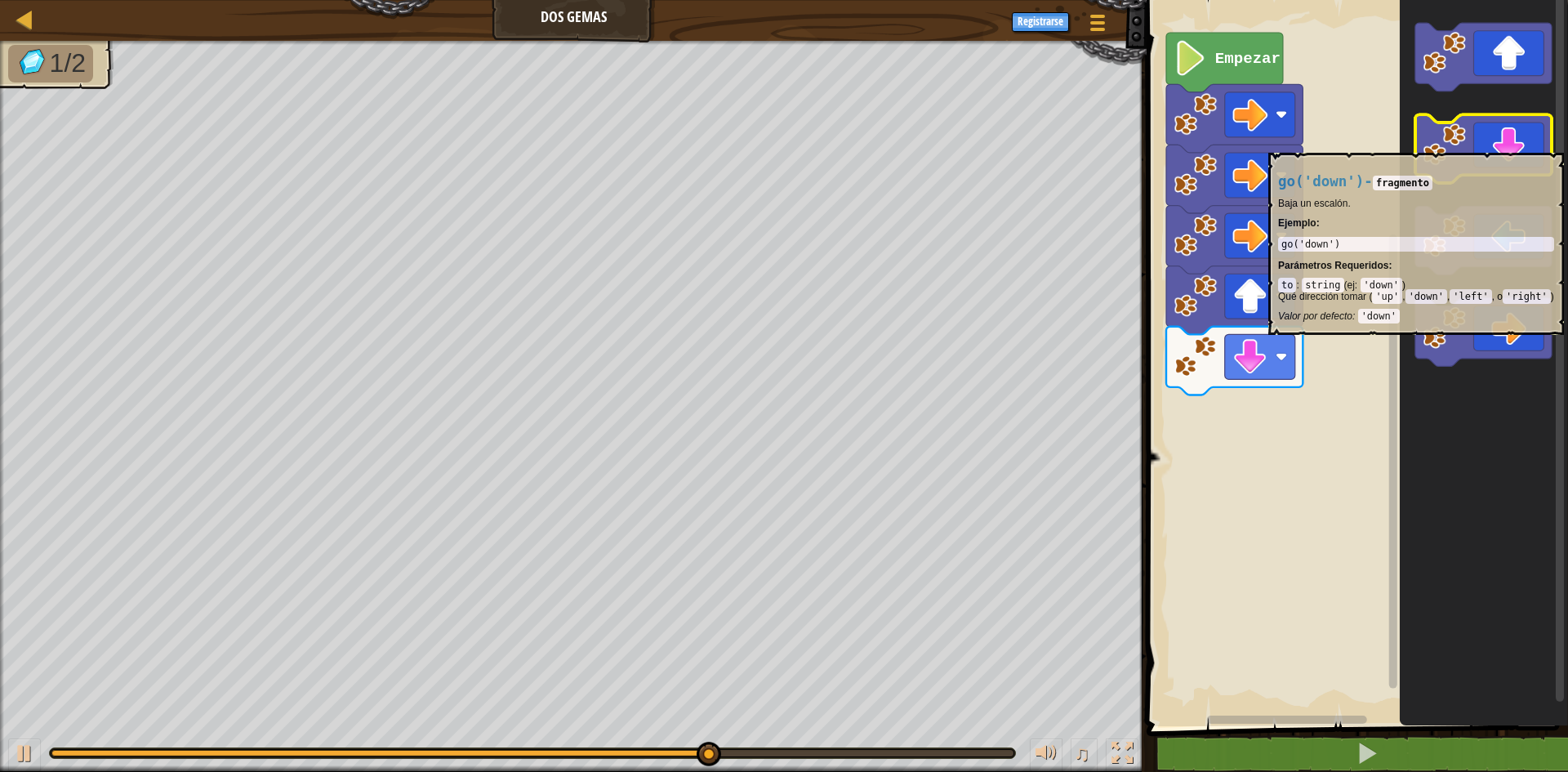
click at [1496, 145] on icon "Espacio de trabajo de Blockly" at bounding box center [1484, 150] width 136 height 69
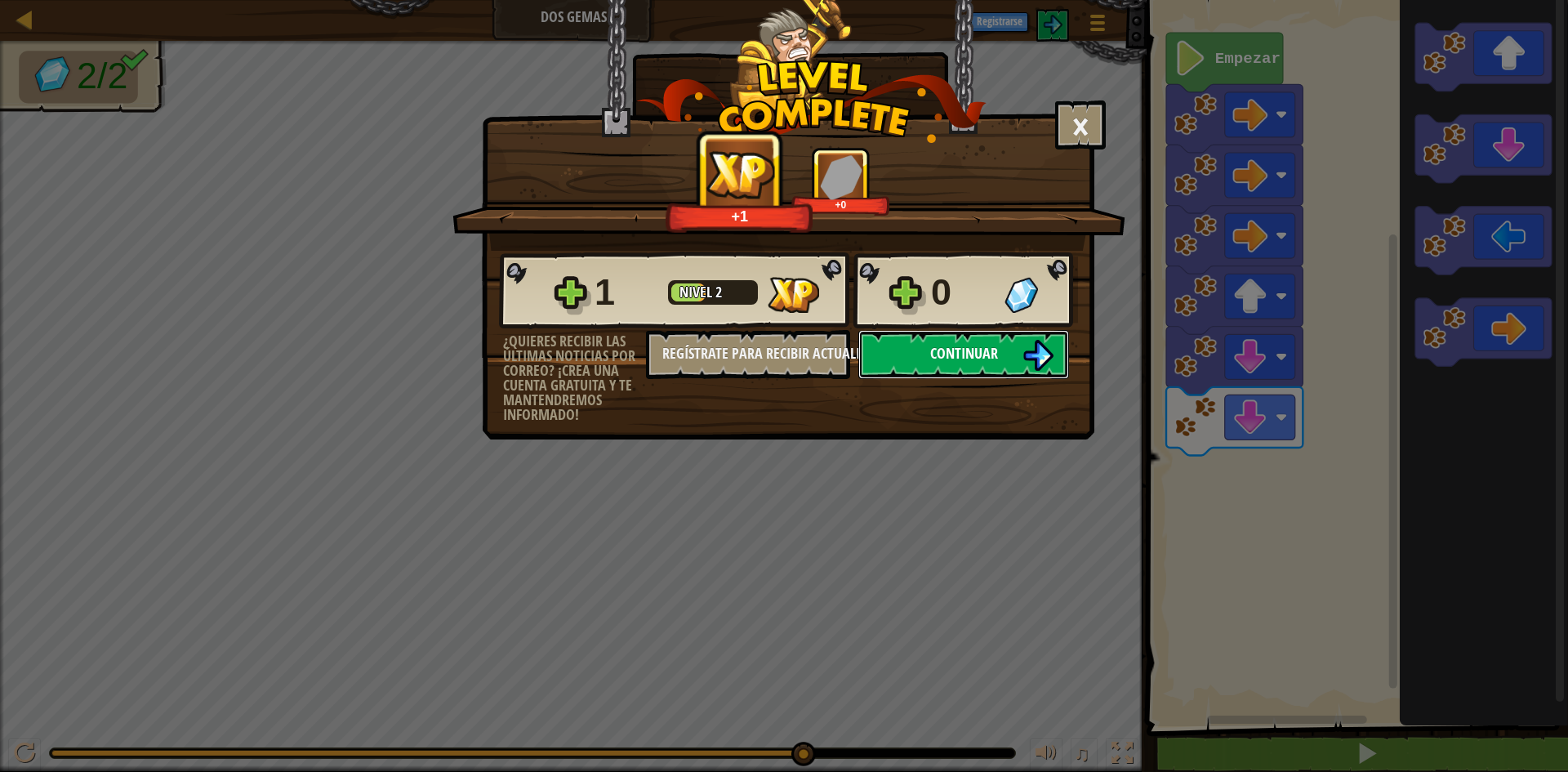
click at [1048, 367] on img at bounding box center [1038, 355] width 31 height 31
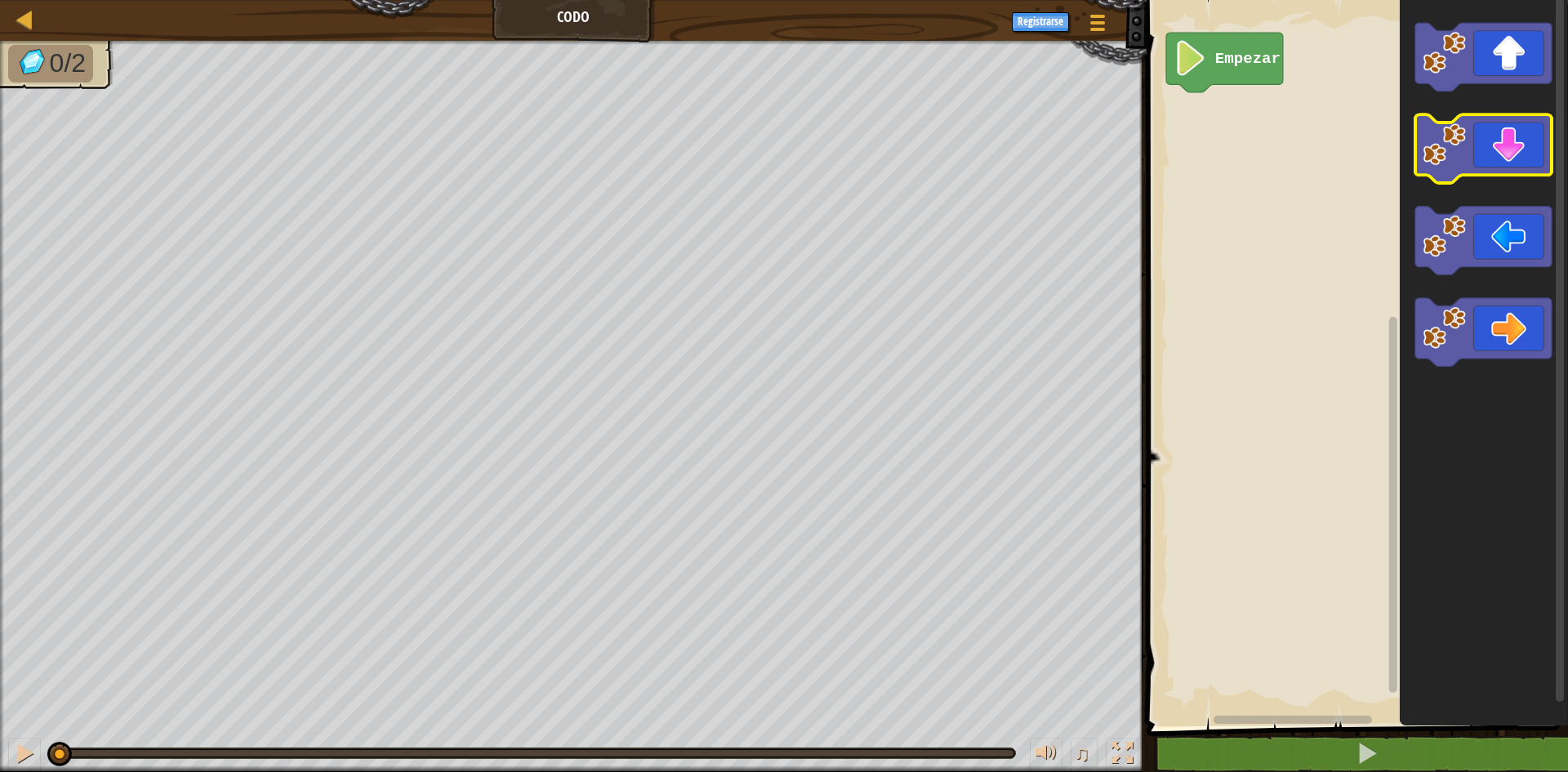
click at [1490, 163] on icon "Espacio de trabajo de Blockly" at bounding box center [1484, 150] width 136 height 69
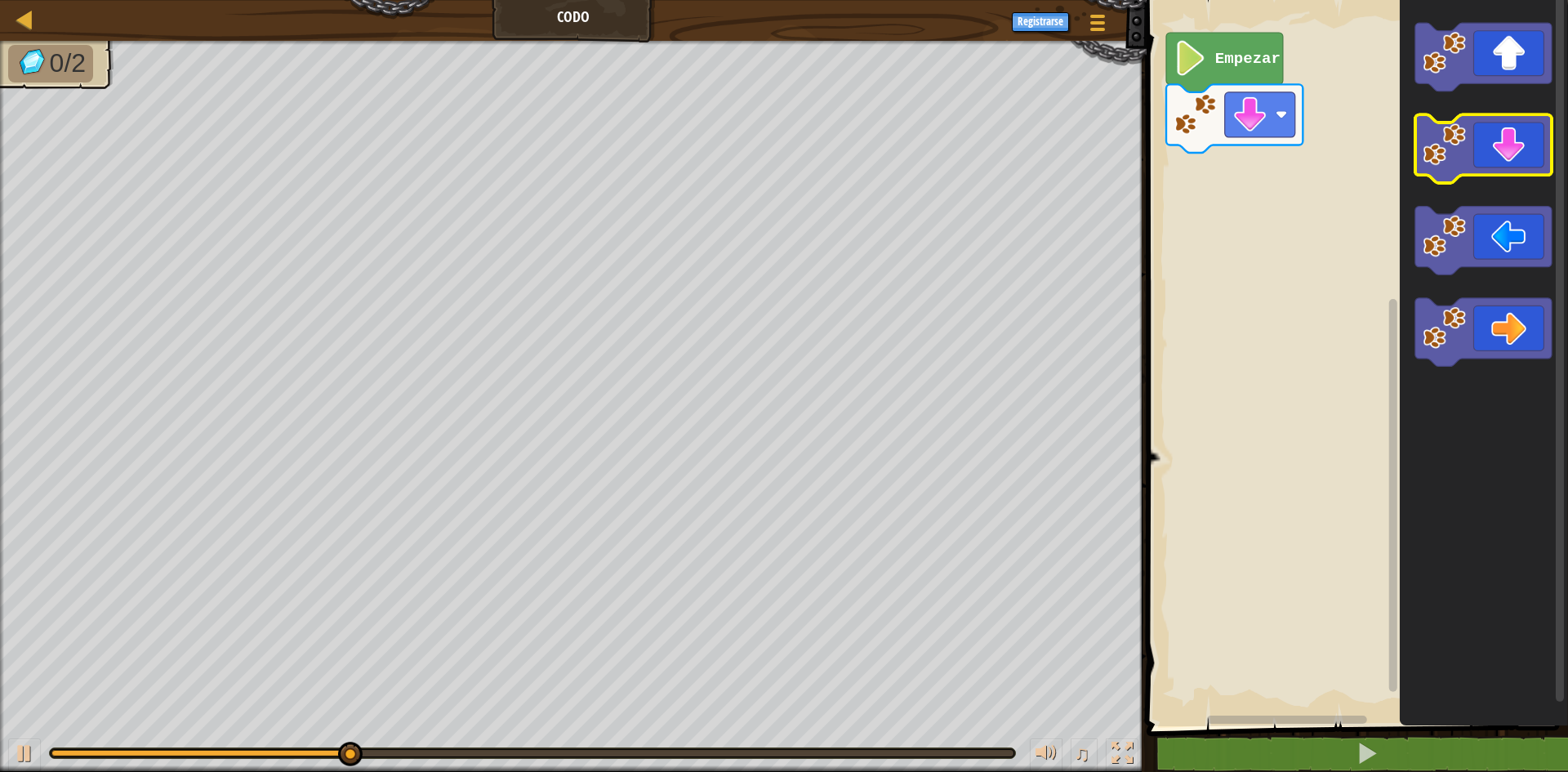
click at [1490, 163] on icon "Espacio de trabajo de Blockly" at bounding box center [1484, 150] width 136 height 69
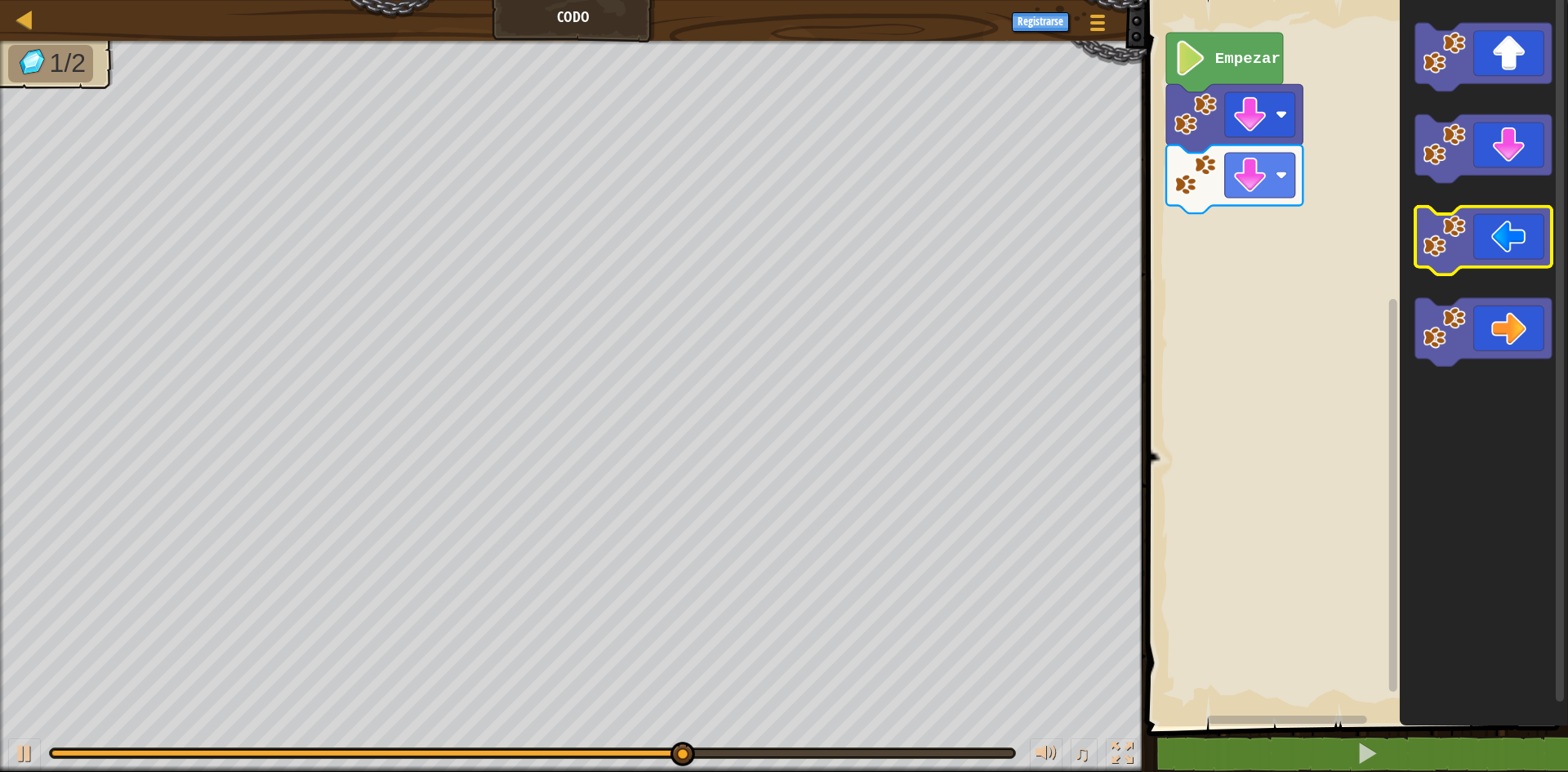
click at [1467, 233] on icon "Espacio de trabajo de Blockly" at bounding box center [1484, 242] width 136 height 69
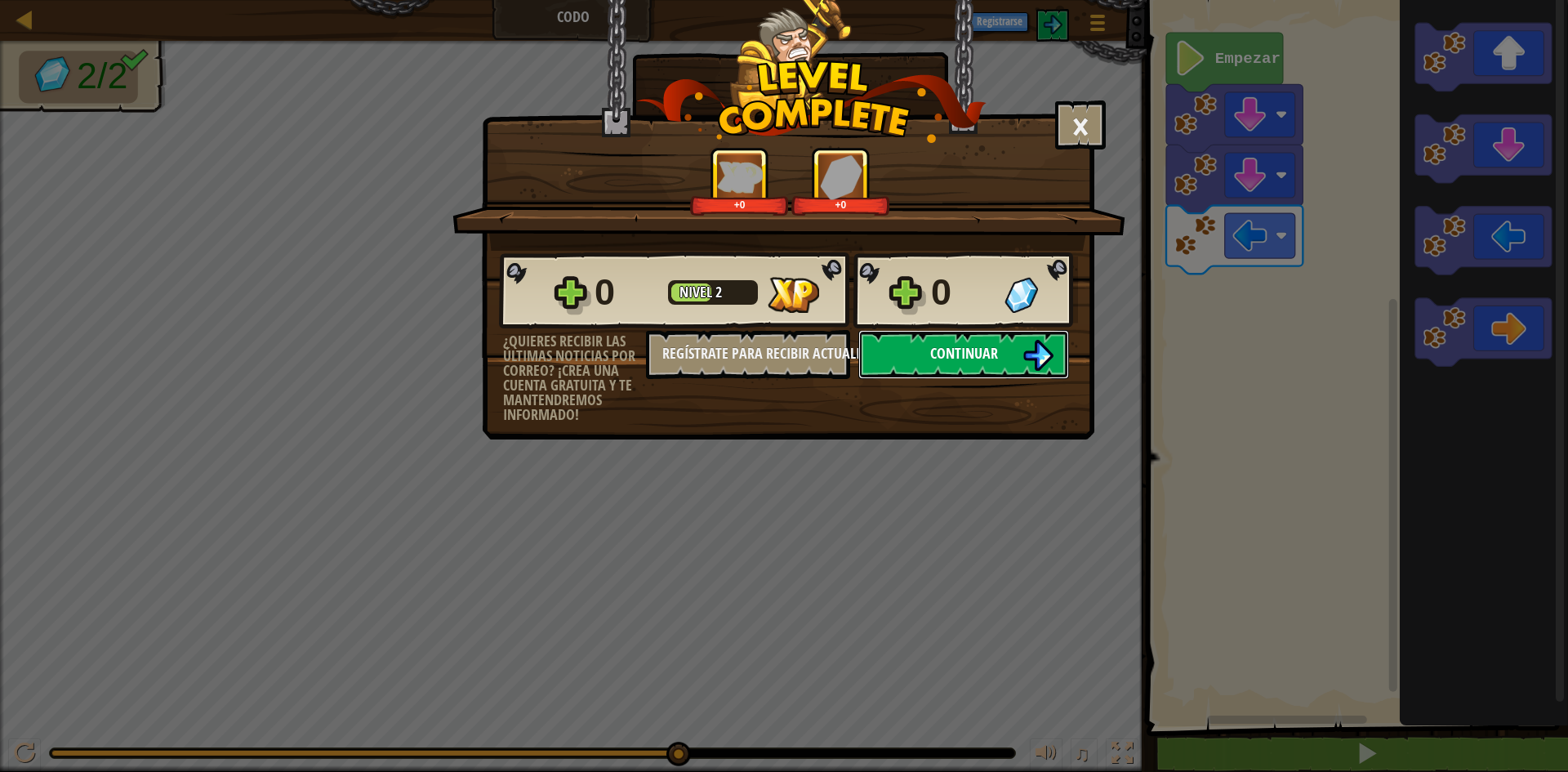
click at [991, 363] on span "Continuar" at bounding box center [964, 354] width 68 height 21
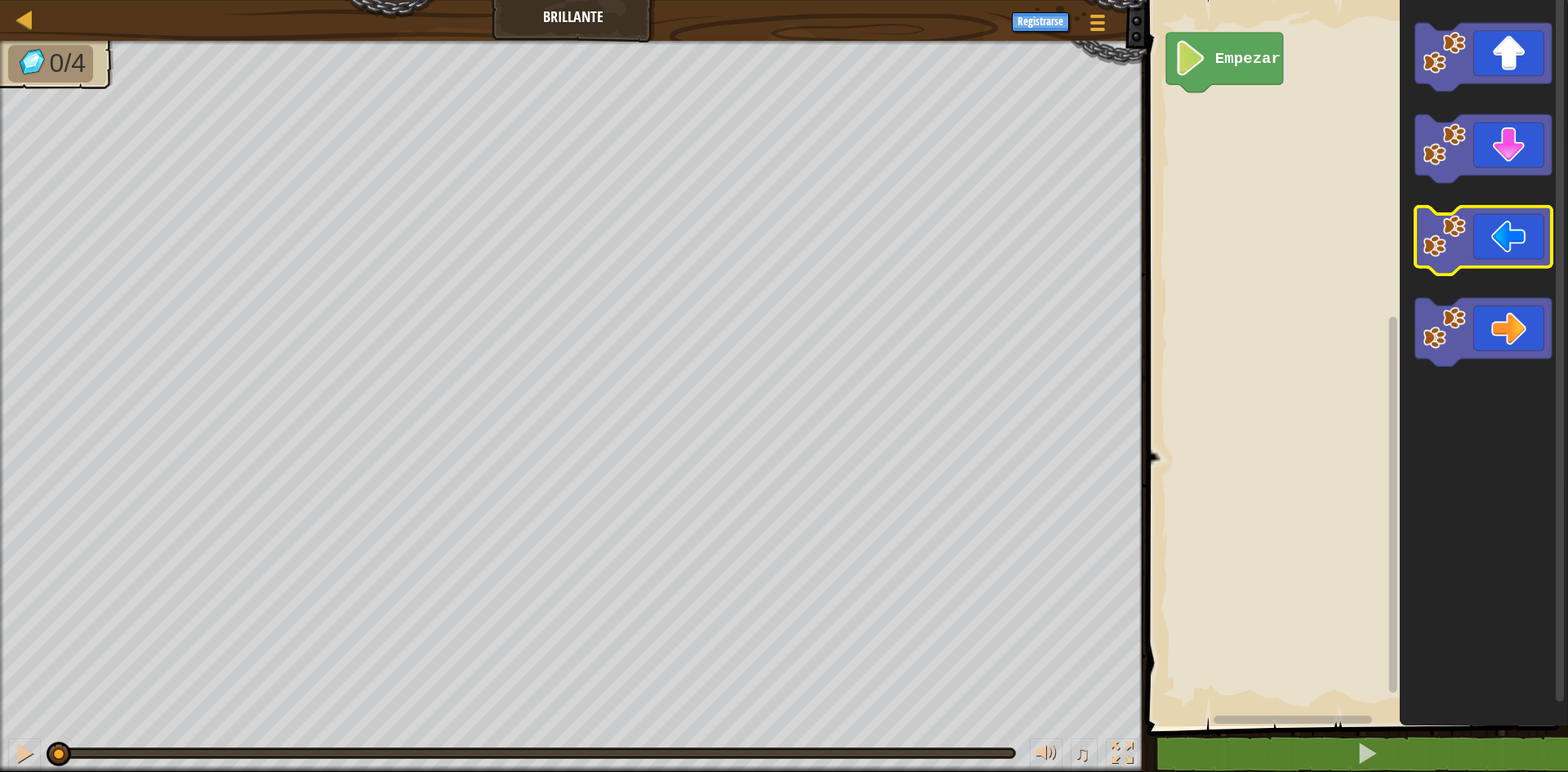
click at [1534, 224] on icon "Espacio de trabajo de Blockly" at bounding box center [1484, 242] width 136 height 69
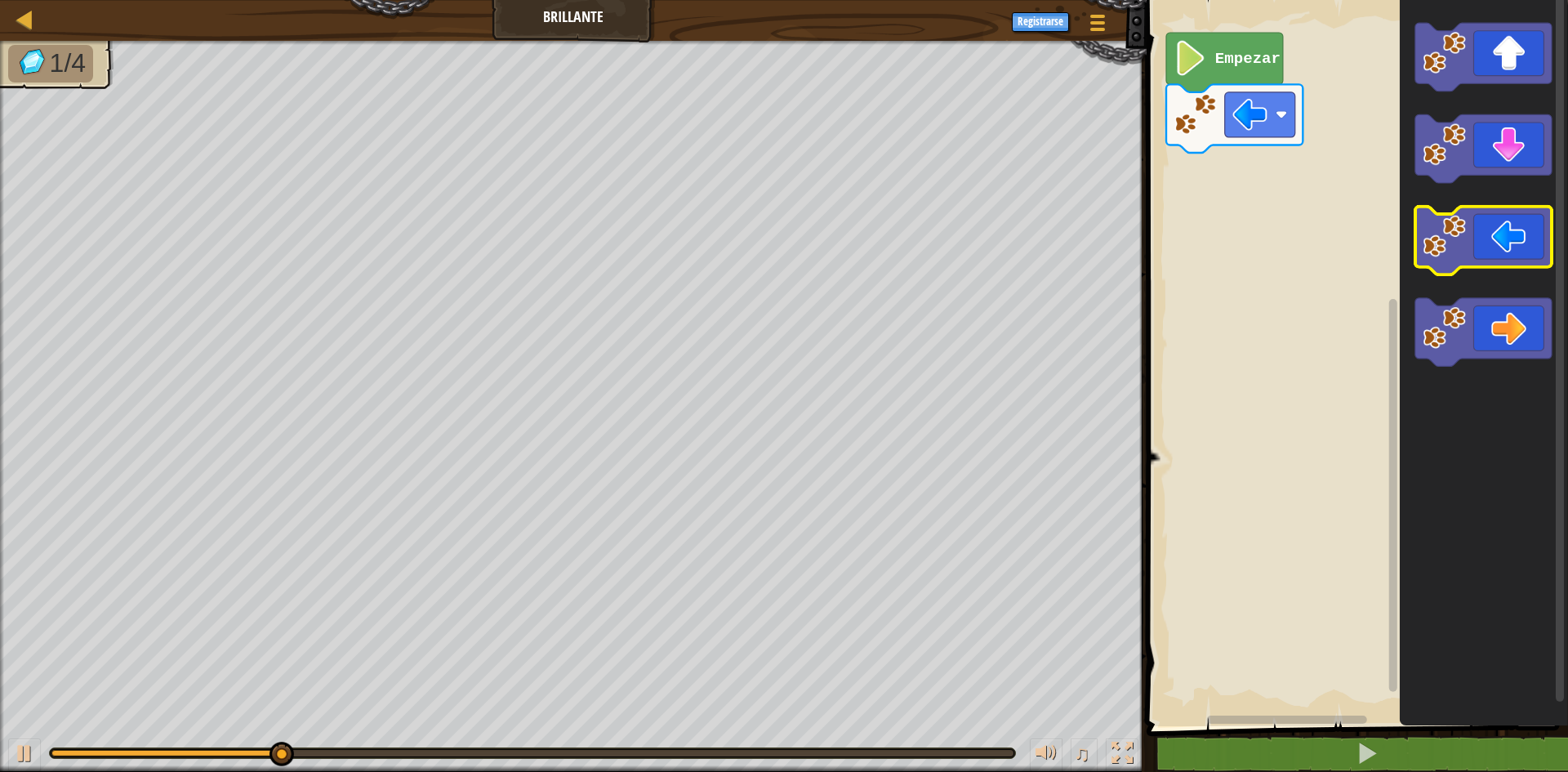
click at [1510, 248] on icon "Espacio de trabajo de Blockly" at bounding box center [1484, 242] width 136 height 69
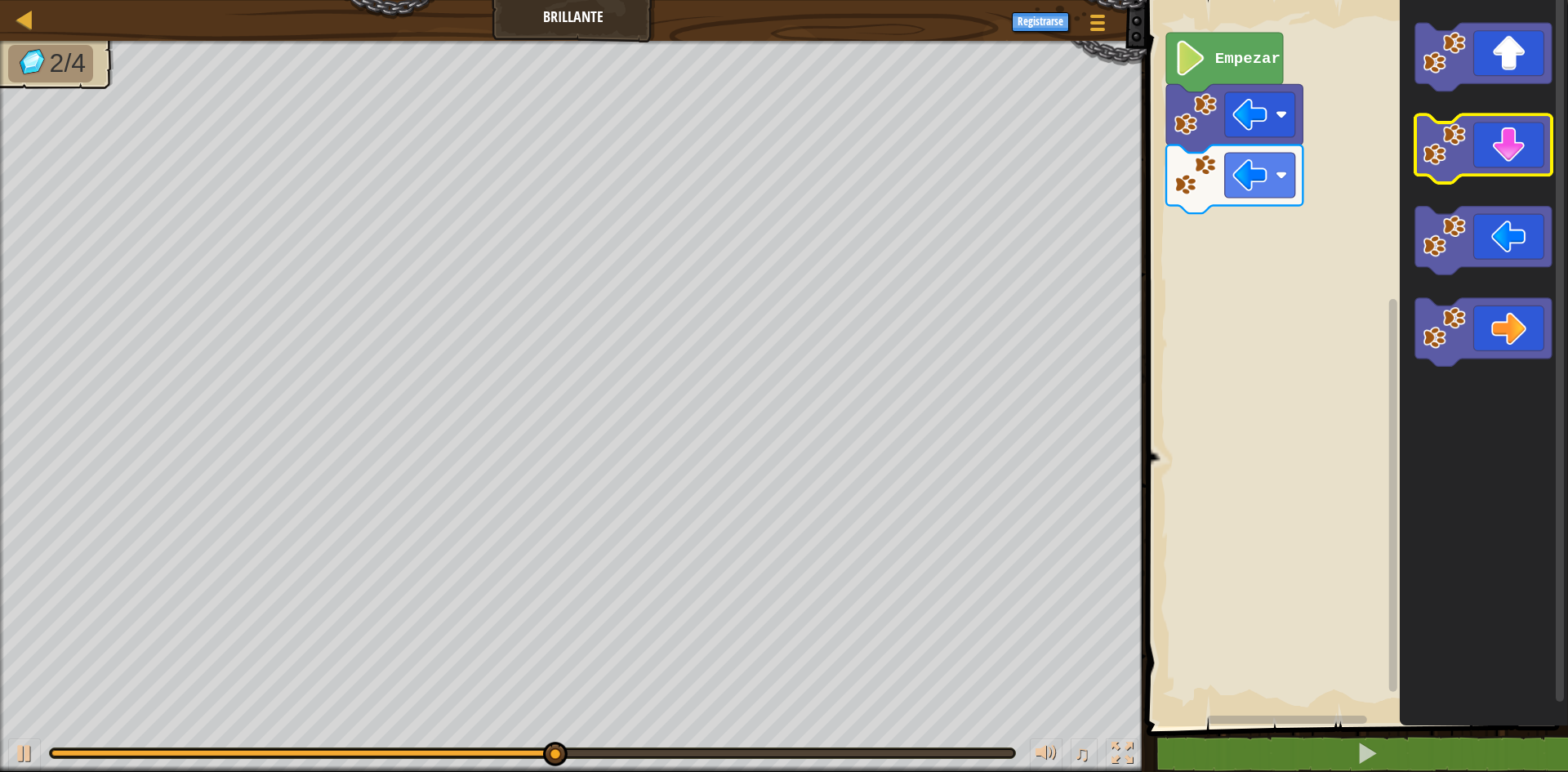
click at [1510, 164] on icon "Espacio de trabajo de Blockly" at bounding box center [1484, 150] width 136 height 69
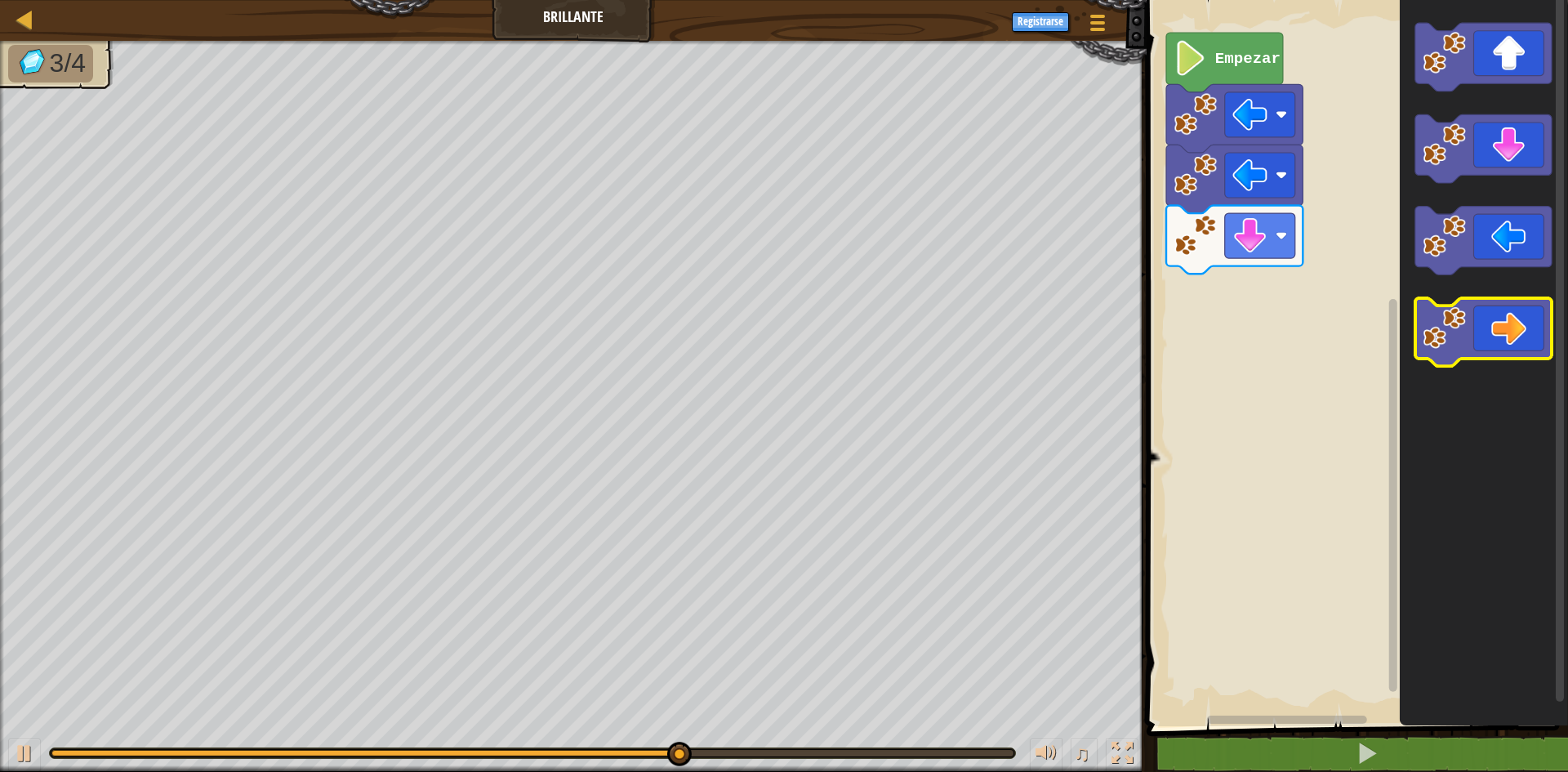
click at [1530, 330] on icon "Espacio de trabajo de Blockly" at bounding box center [1484, 333] width 136 height 69
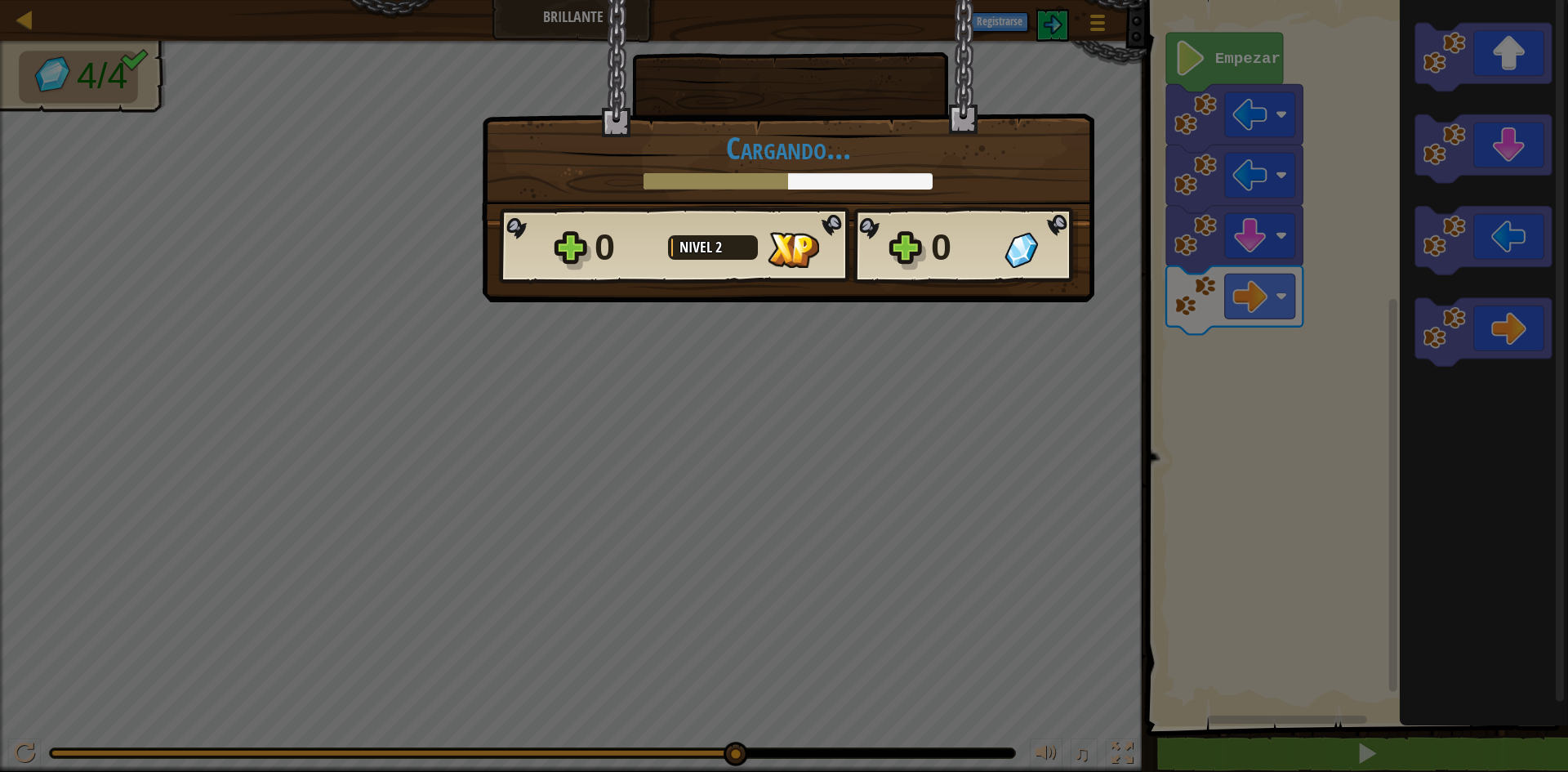
click at [804, 178] on div at bounding box center [788, 181] width 289 height 16
drag, startPoint x: 706, startPoint y: 400, endPoint x: 697, endPoint y: 397, distance: 9.5
click at [697, 397] on div "× ¿Cómo de divertido estuvo este nivel? Cargando... Reticulating Splines... Car…" at bounding box center [784, 386] width 1568 height 772
drag, startPoint x: 882, startPoint y: 236, endPoint x: 874, endPoint y: 239, distance: 8.5
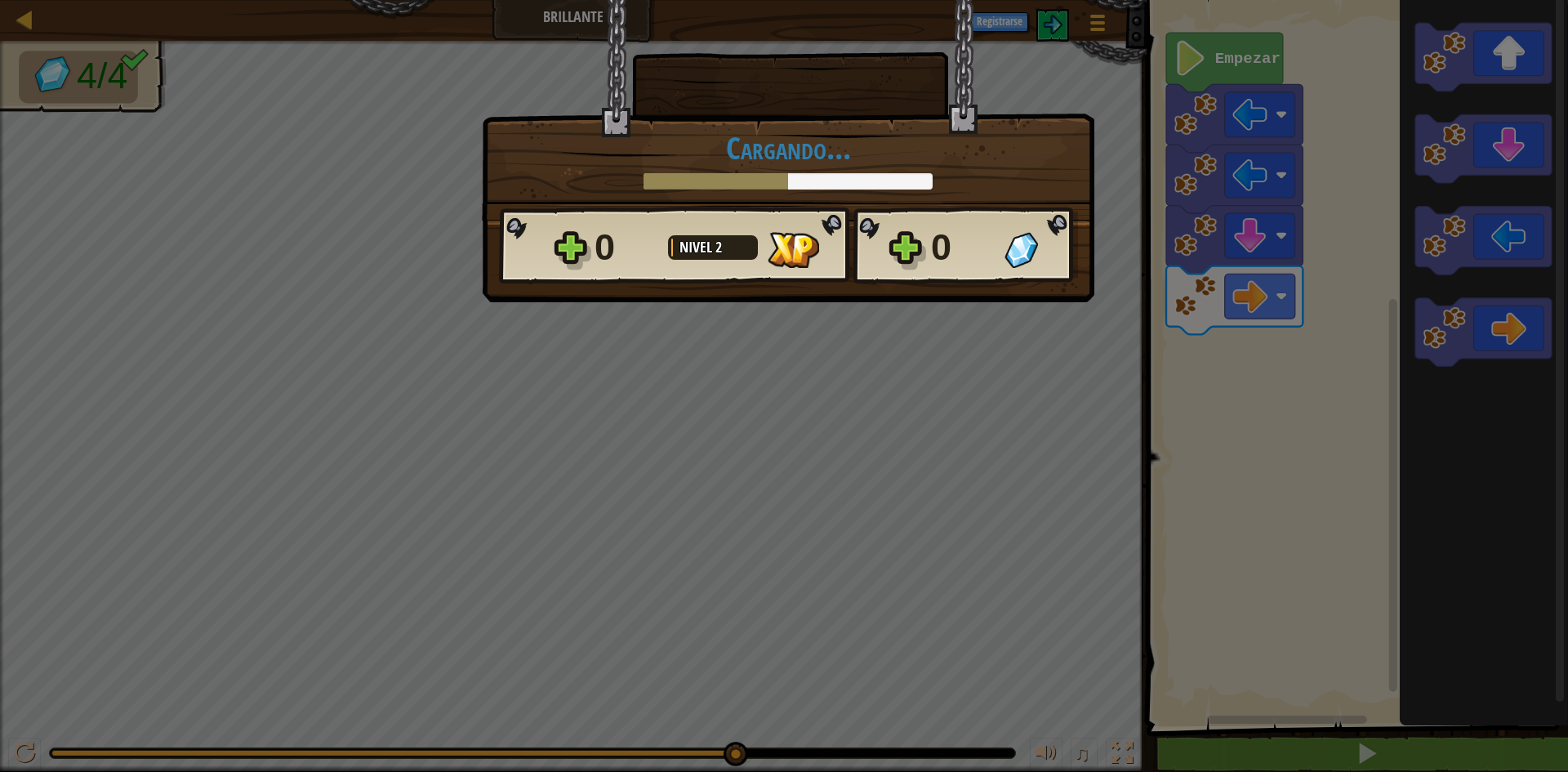
click at [877, 239] on div "0 Nivel 2 0" at bounding box center [789, 246] width 579 height 78
click at [875, 238] on div "0 Nivel 2 0" at bounding box center [789, 246] width 579 height 78
drag, startPoint x: 875, startPoint y: 238, endPoint x: 885, endPoint y: 223, distance: 18.0
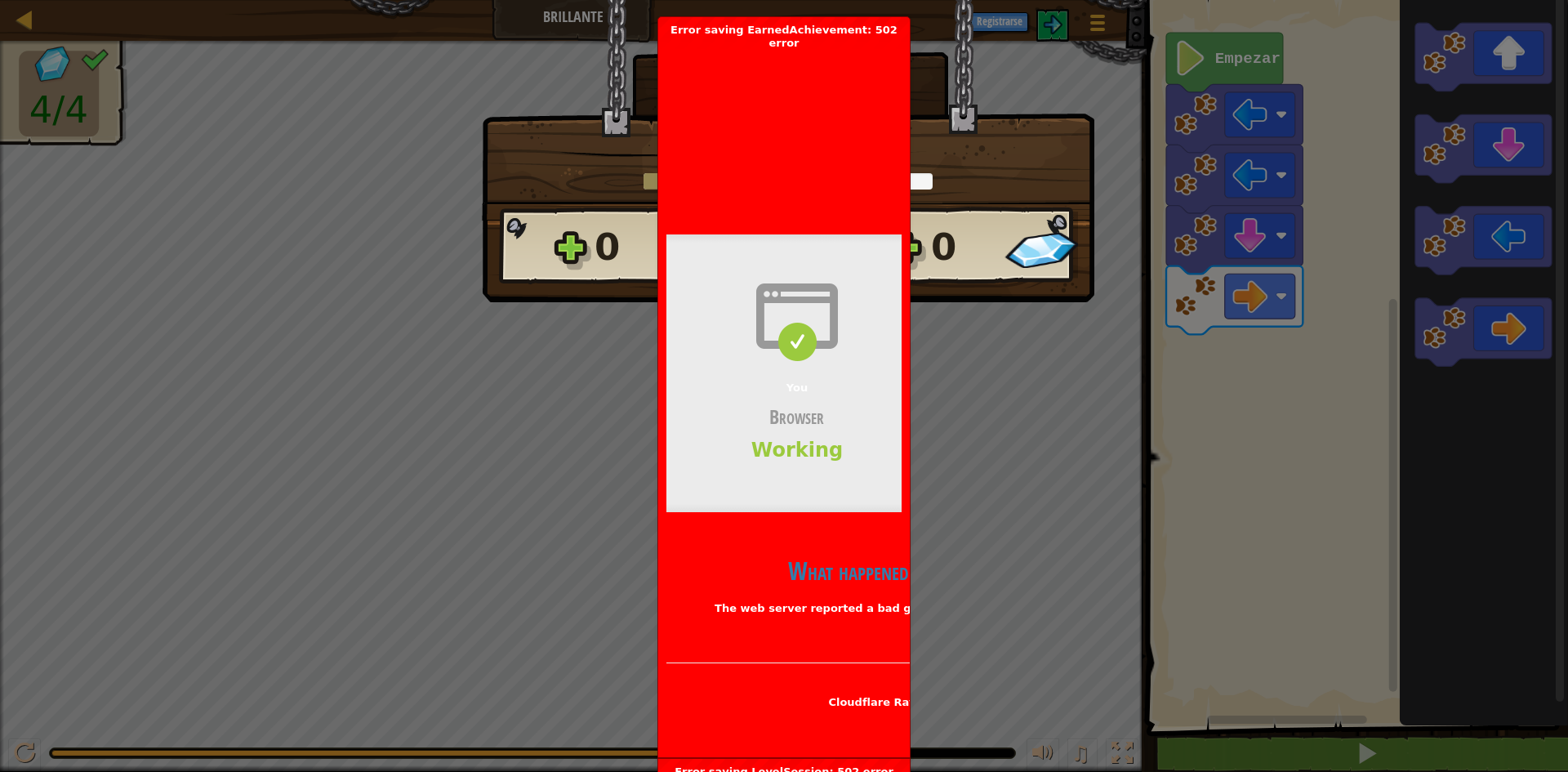
click at [1025, 400] on div "× ¿Cómo de divertido estuvo este nivel? Cargando... Reticulating Splines... Car…" at bounding box center [784, 386] width 1568 height 772
click at [905, 25] on div "Error saving EarnedAchievement: 502 error [DOMAIN_NAME] | 502: Bad gateway Bad …" at bounding box center [784, 387] width 252 height 740
click at [905, 26] on div "Error saving EarnedAchievement: 502 error [DOMAIN_NAME] | 502: Bad gateway Bad …" at bounding box center [784, 387] width 252 height 740
drag, startPoint x: 942, startPoint y: 318, endPoint x: 940, endPoint y: 276, distance: 42.0
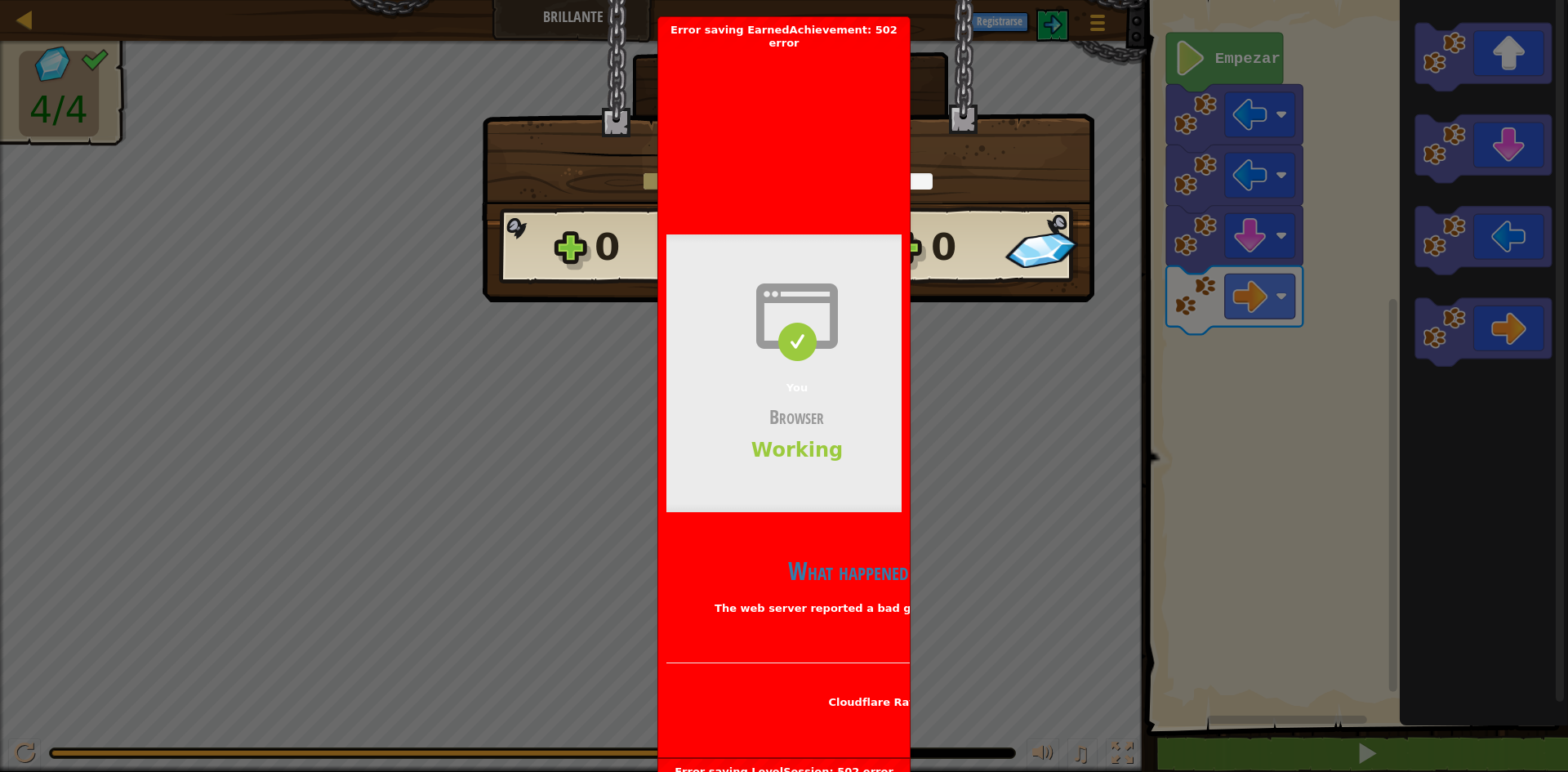
click at [948, 302] on div "× ¿Cómo de divertido estuvo este nivel? Cargando... Reticulating Splines... Car…" at bounding box center [784, 386] width 1568 height 772
drag, startPoint x: 835, startPoint y: 273, endPoint x: 853, endPoint y: 129, distance: 145.1
click at [847, 155] on div "Bad gateway Error code 502 Visit [DOMAIN_NAME] for more information. [DATE] 12:…" at bounding box center [784, 400] width 235 height 700
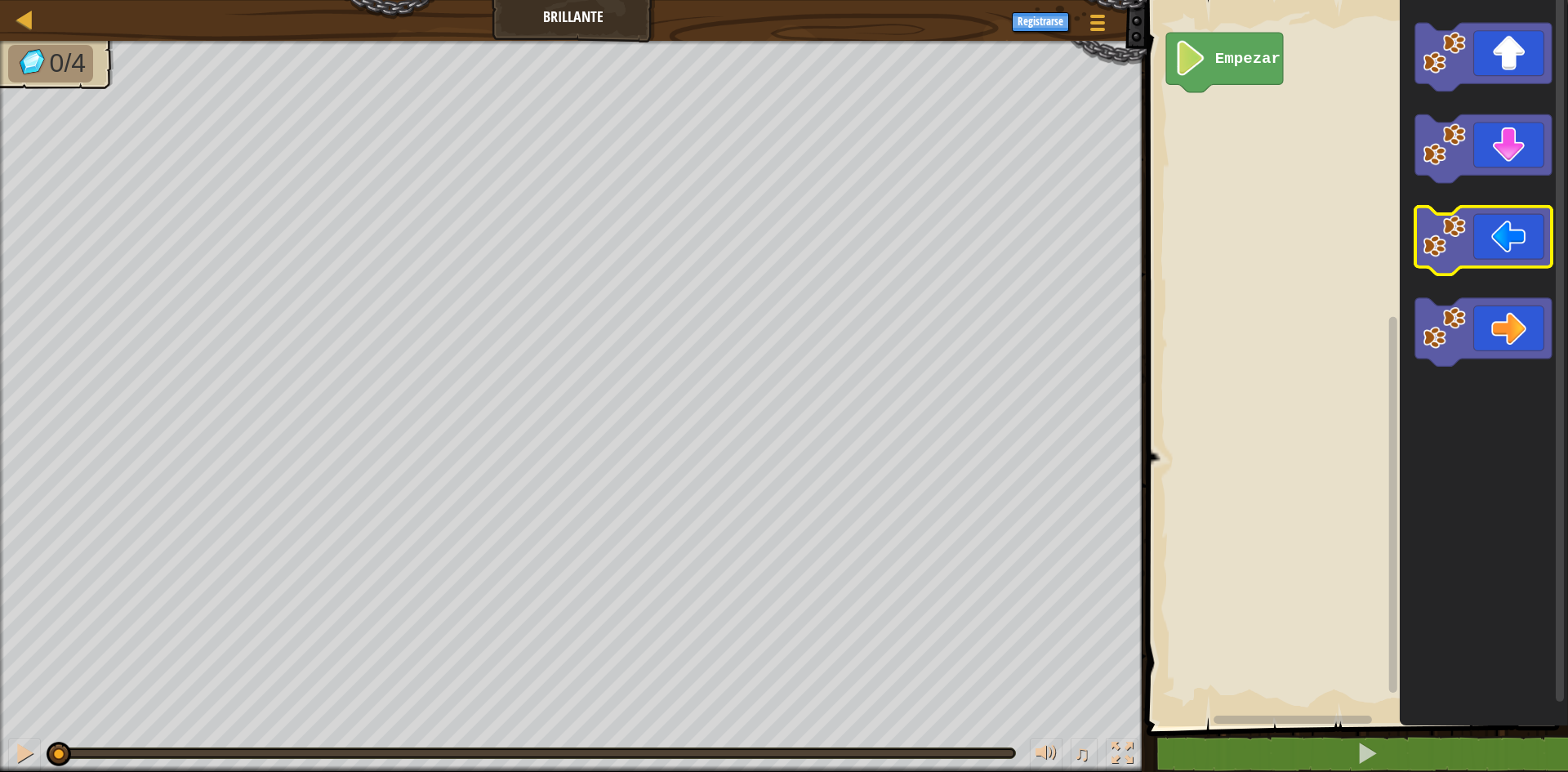
click at [1523, 258] on icon "Espacio de trabajo de Blockly" at bounding box center [1484, 242] width 136 height 69
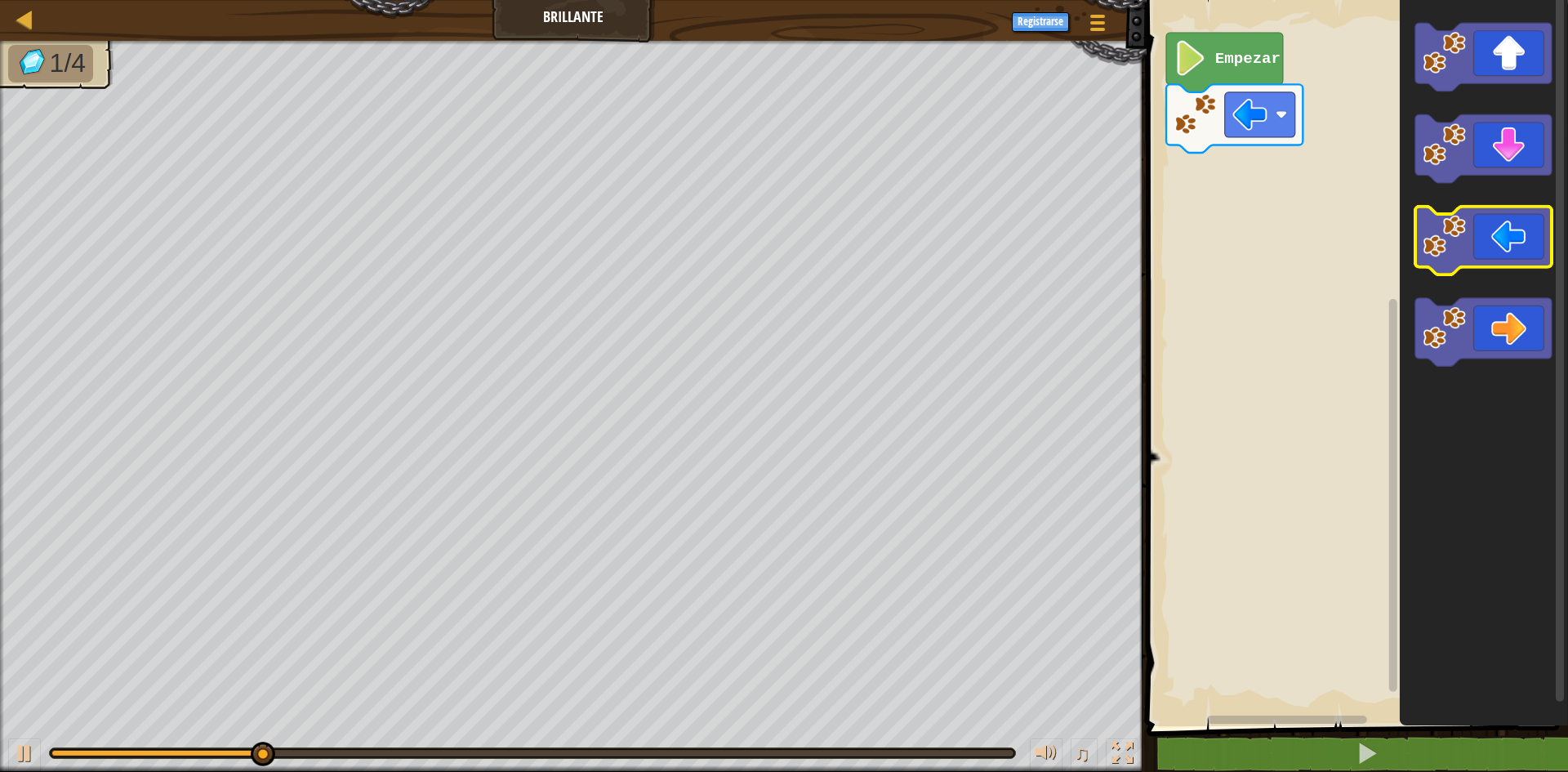
click at [1523, 258] on icon "Espacio de trabajo de Blockly" at bounding box center [1484, 242] width 136 height 69
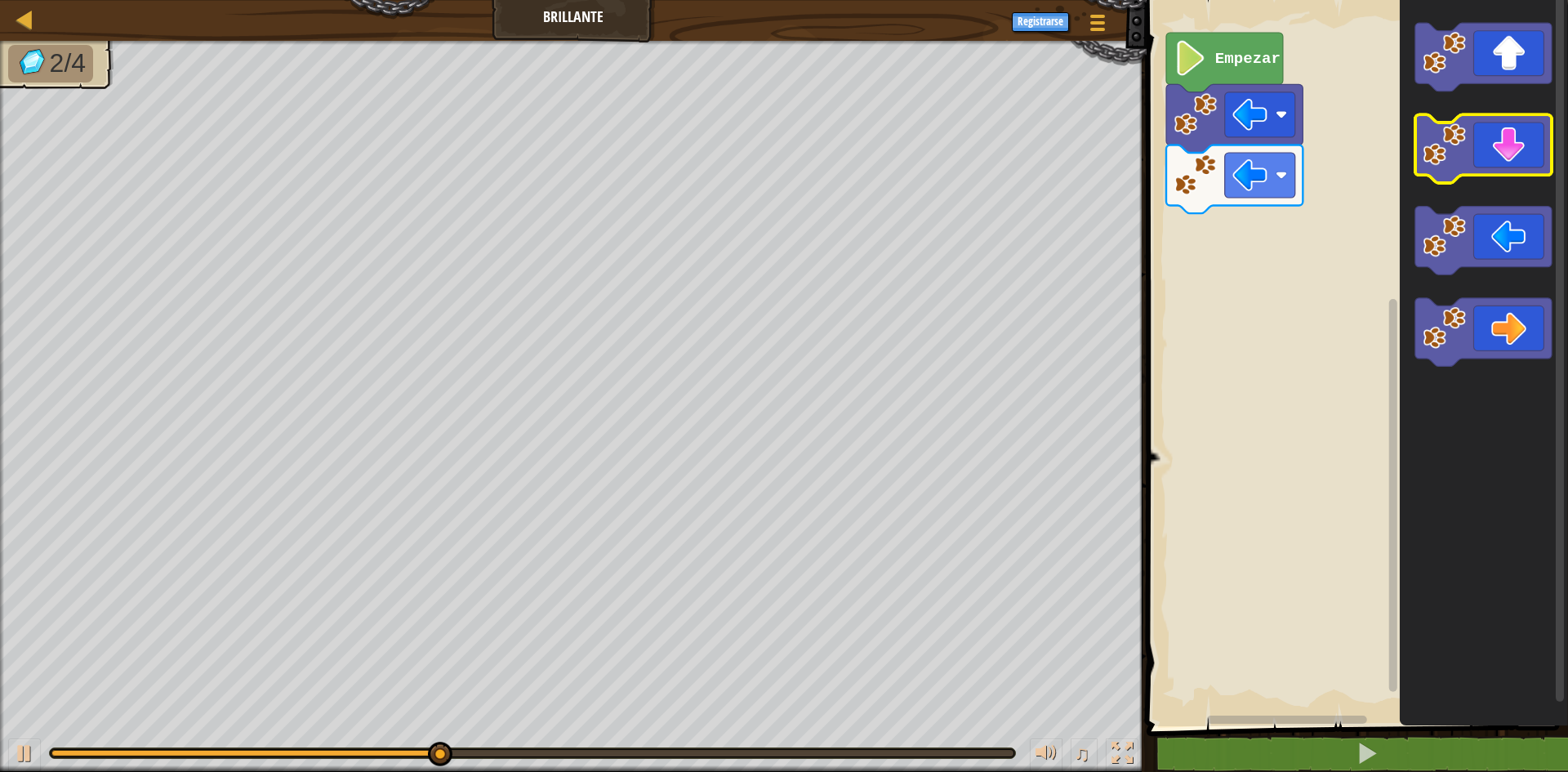
click at [1479, 169] on icon "Espacio de trabajo de Blockly" at bounding box center [1484, 150] width 136 height 69
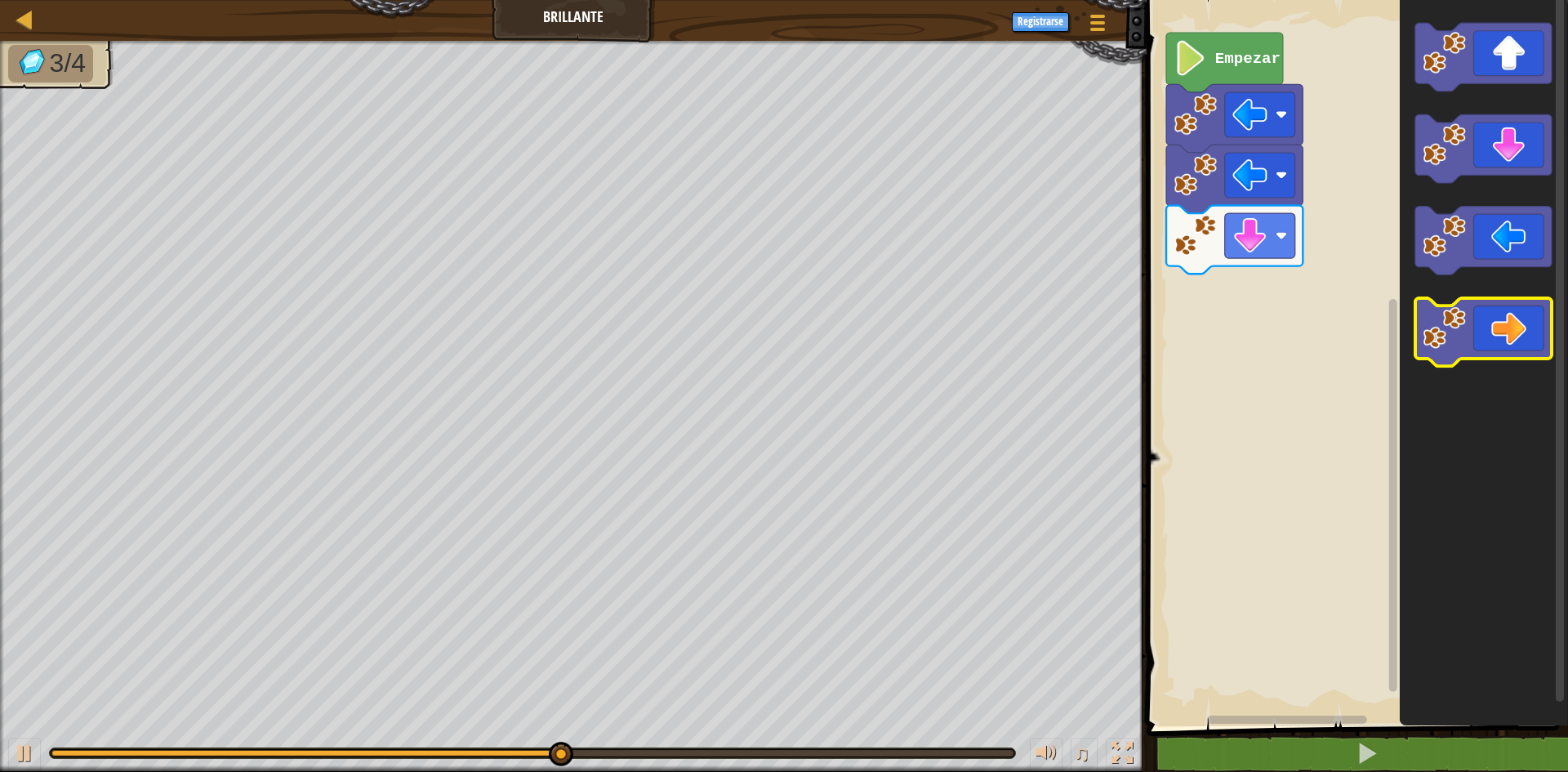
click at [1543, 323] on icon "Espacio de trabajo de Blockly" at bounding box center [1484, 333] width 136 height 69
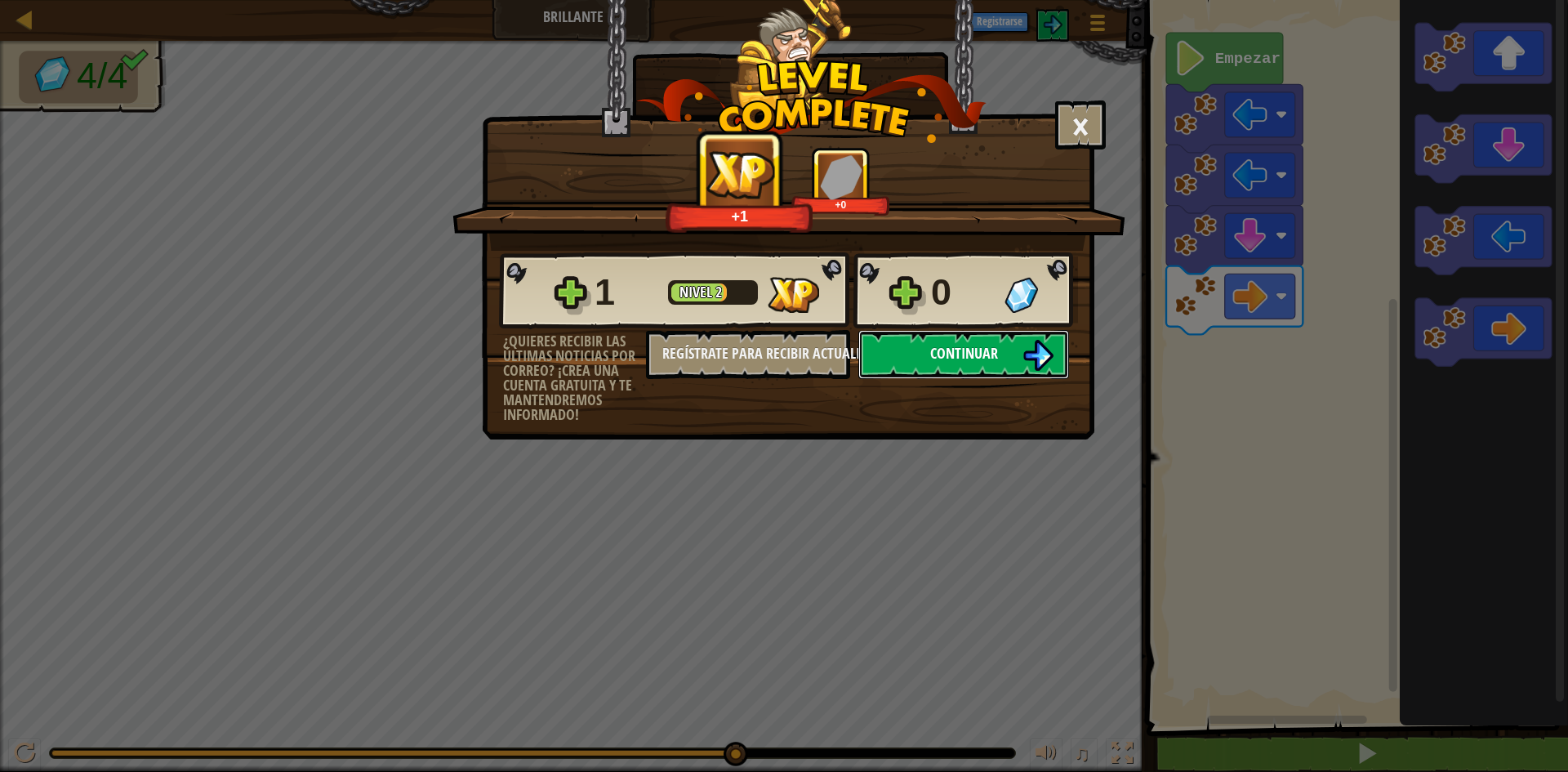
click at [958, 362] on span "Continuar" at bounding box center [964, 354] width 68 height 21
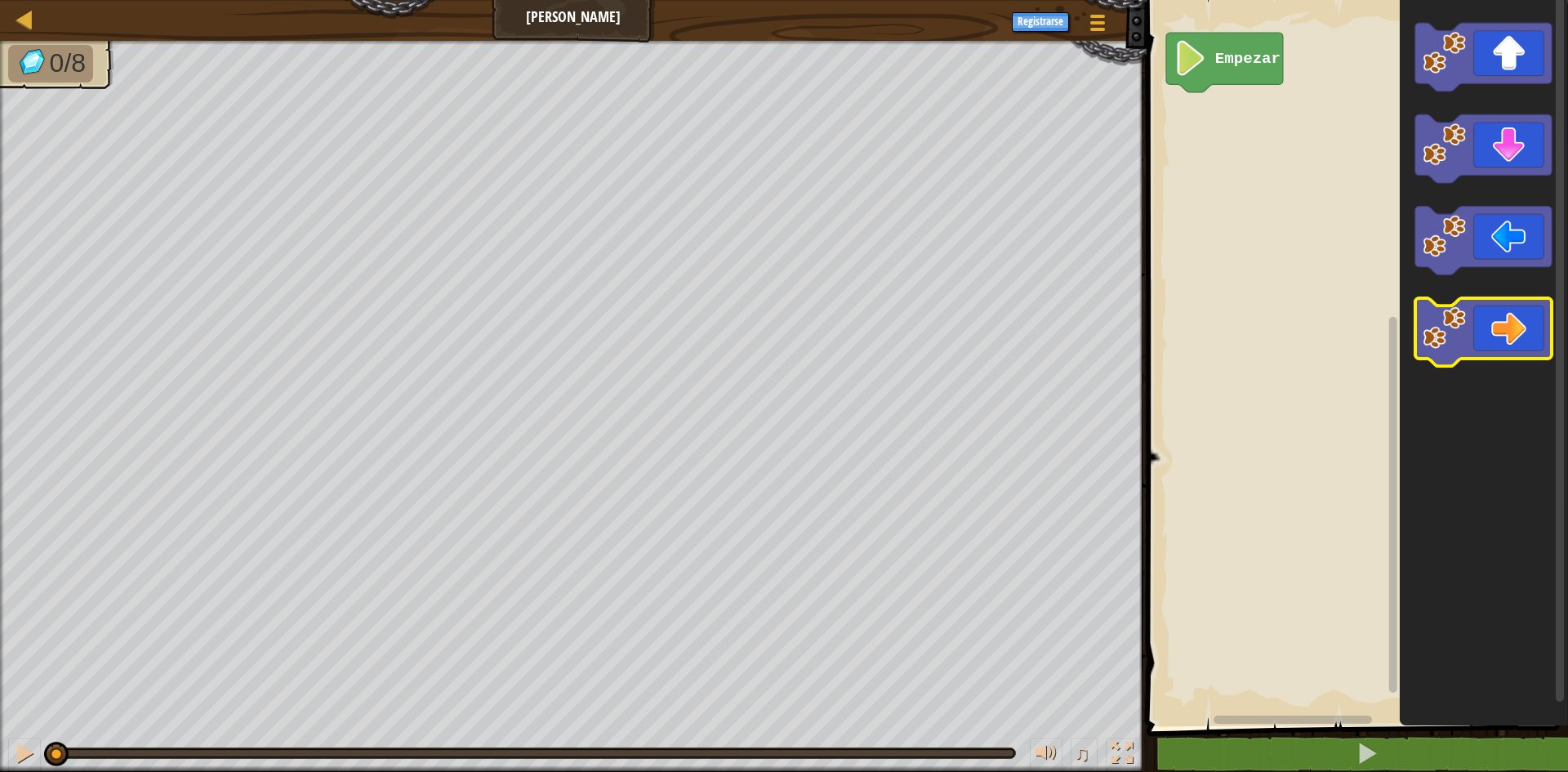
click at [1488, 348] on icon "Espacio de trabajo de Blockly" at bounding box center [1484, 333] width 136 height 69
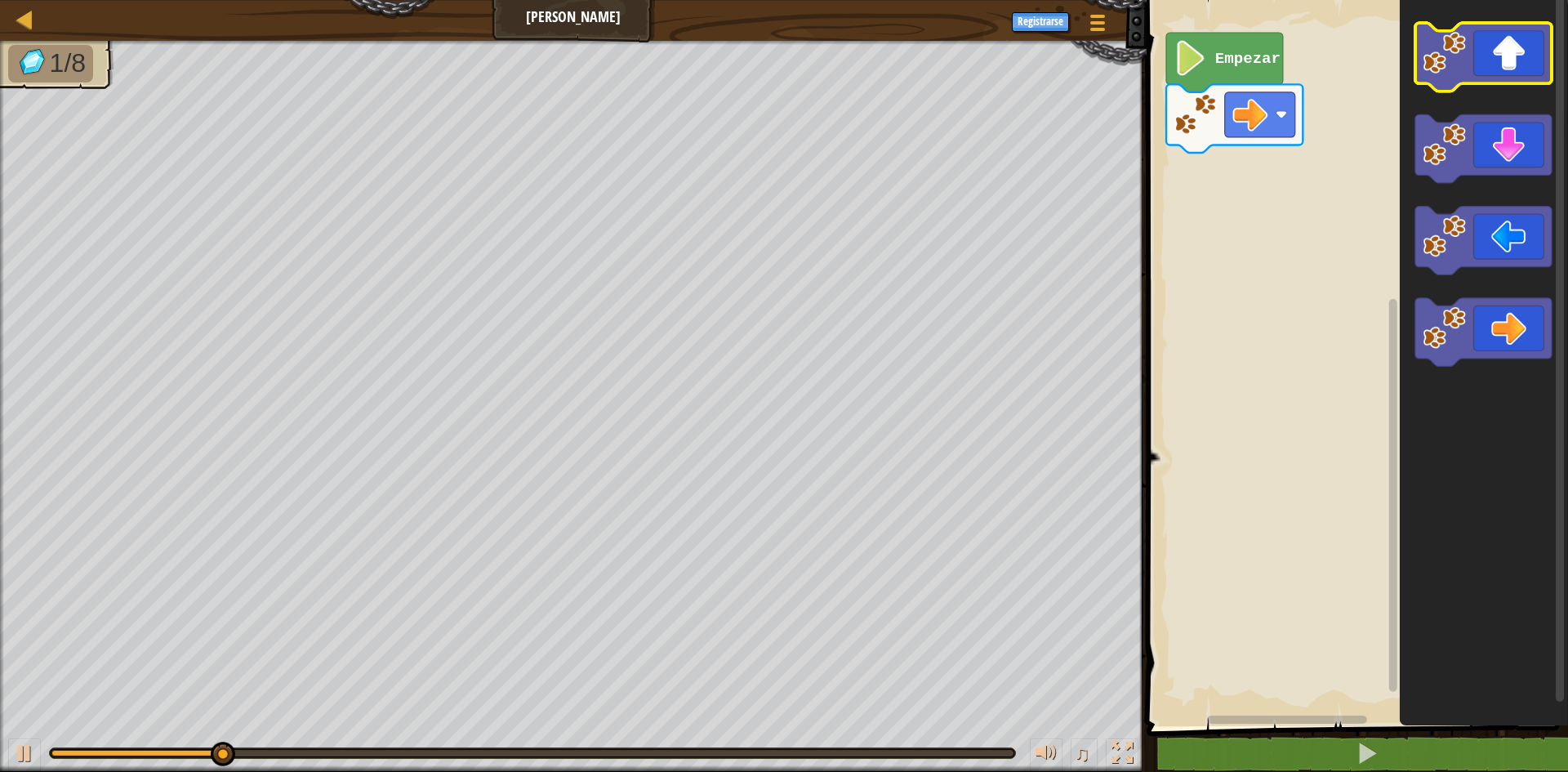
click at [1521, 39] on icon "Espacio de trabajo de Blockly" at bounding box center [1484, 58] width 136 height 69
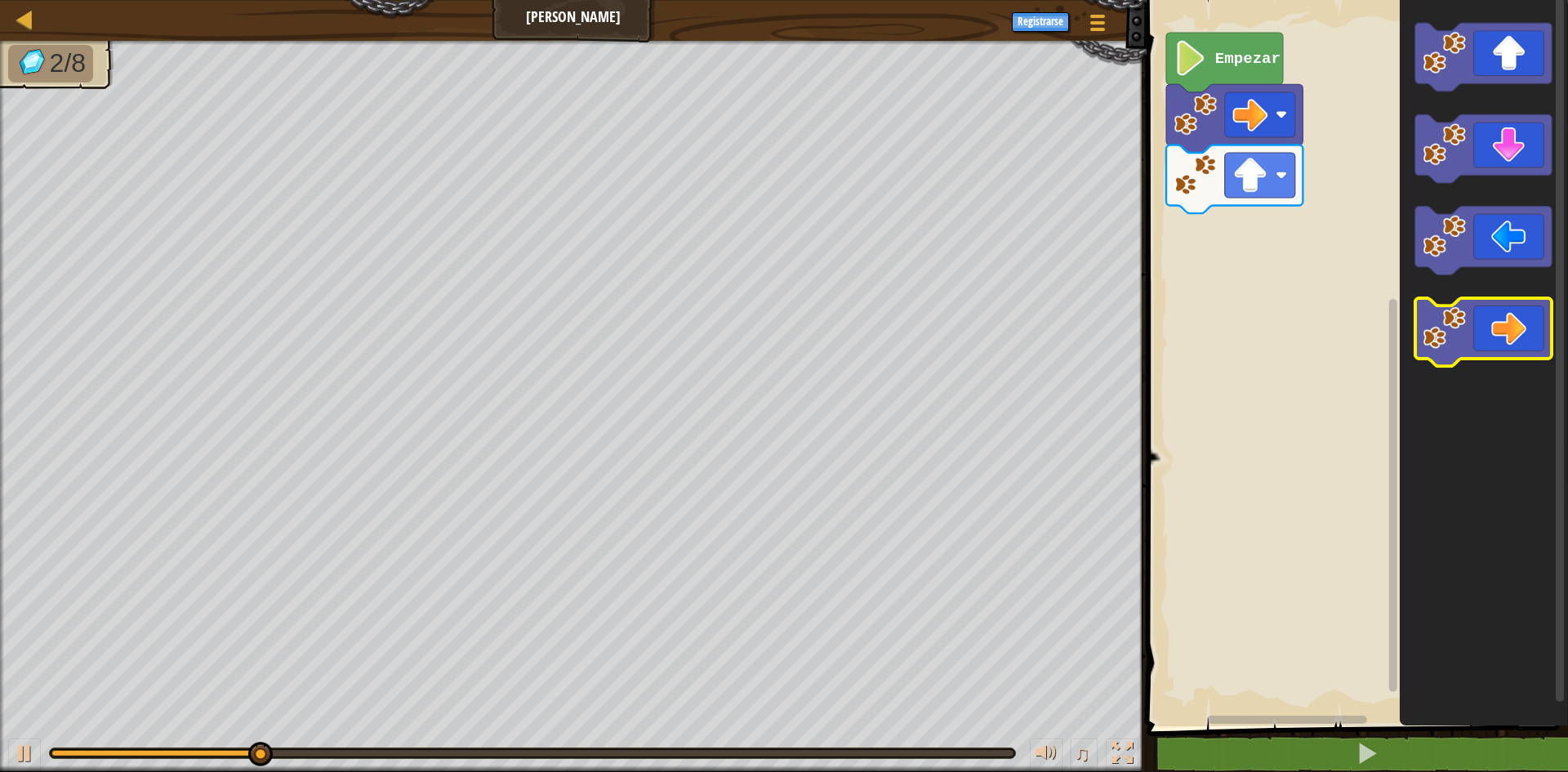
click at [1488, 342] on icon "Espacio de trabajo de Blockly" at bounding box center [1484, 333] width 136 height 69
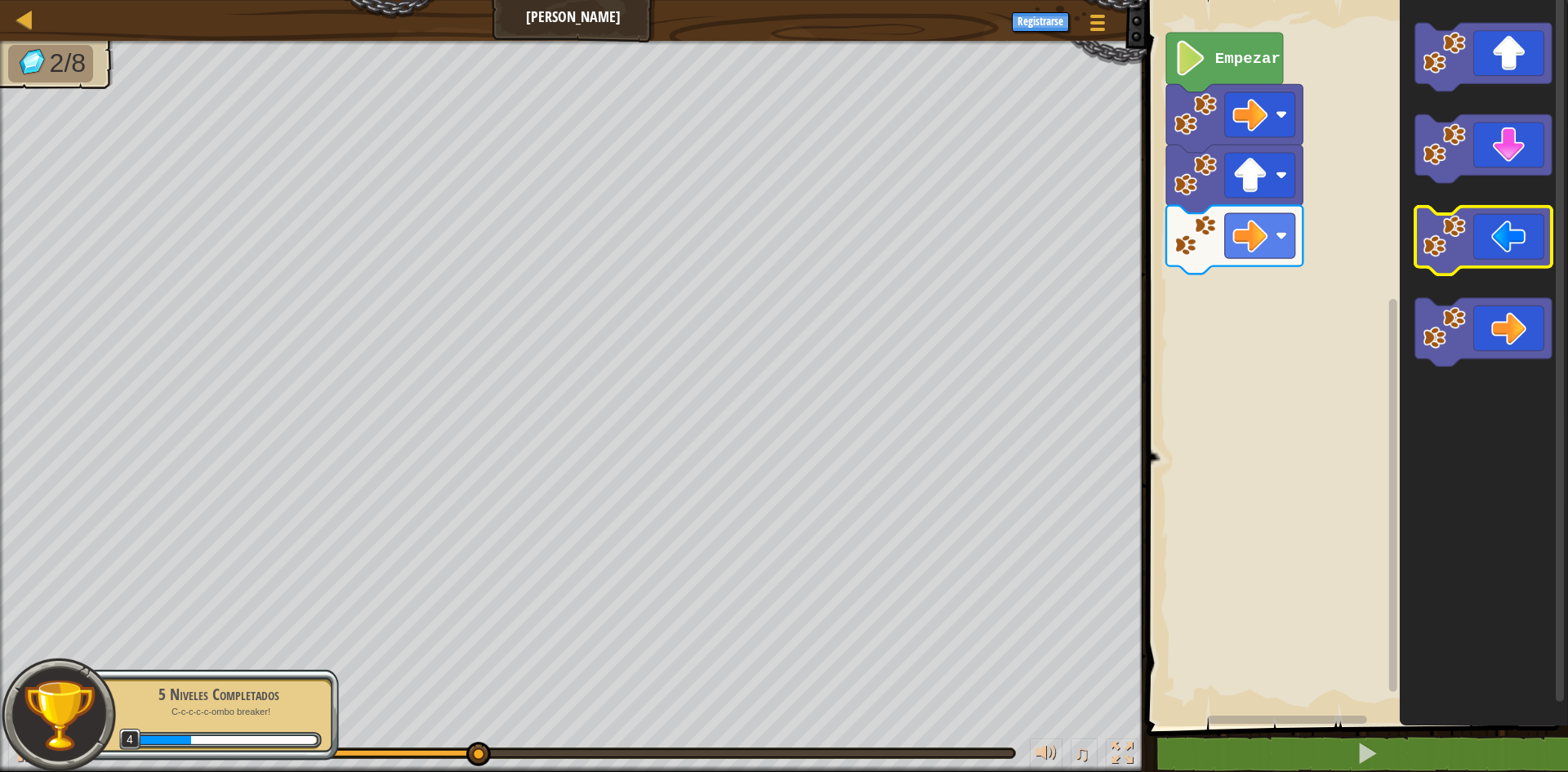
click at [1498, 249] on icon "Espacio de trabajo de Blockly" at bounding box center [1484, 242] width 136 height 69
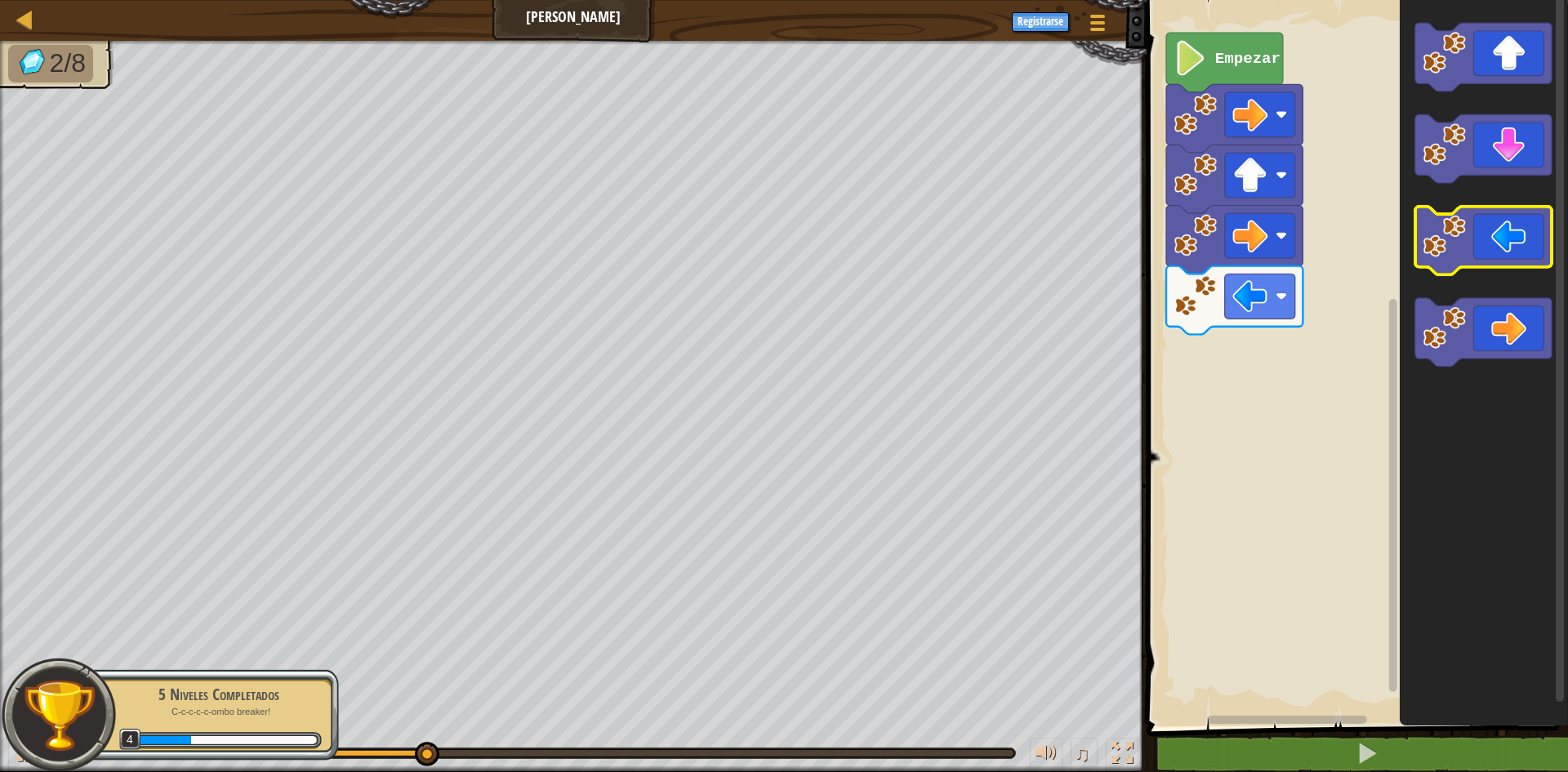
click at [1512, 235] on icon "Espacio de trabajo de Blockly" at bounding box center [1484, 242] width 136 height 69
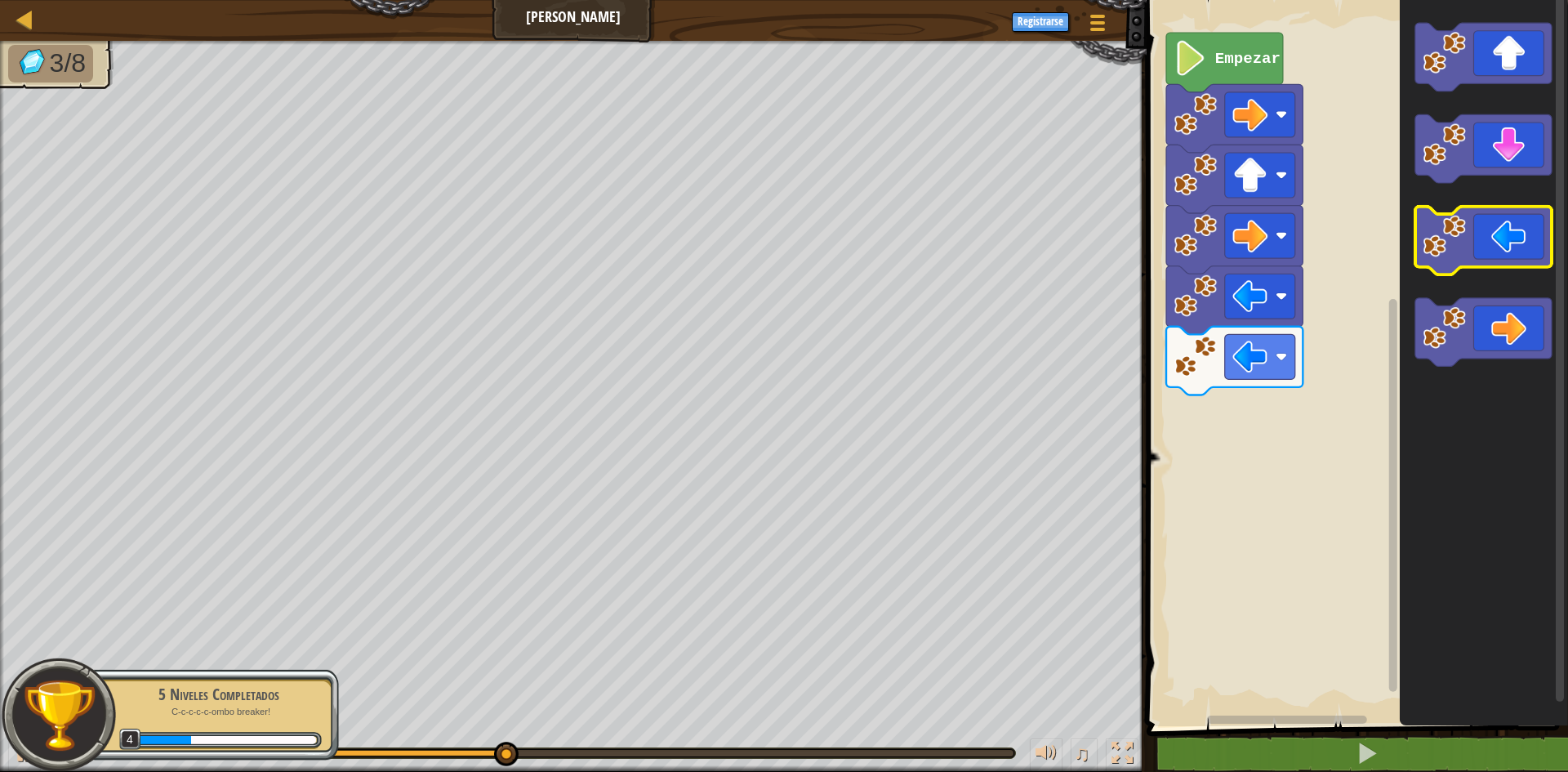
click at [1512, 235] on icon "Espacio de trabajo de Blockly" at bounding box center [1484, 242] width 136 height 69
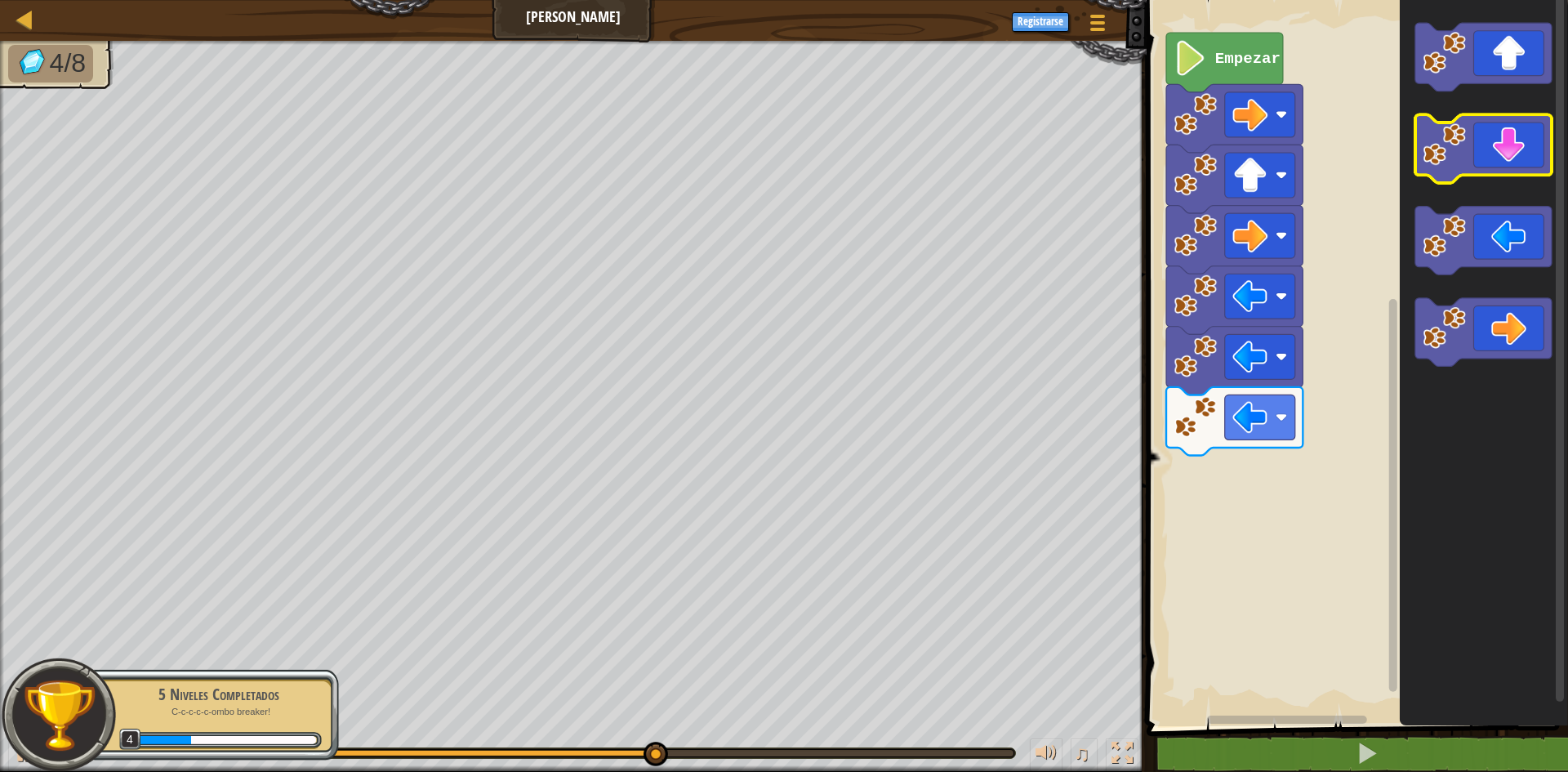
click at [1496, 160] on icon "Espacio de trabajo de Blockly" at bounding box center [1484, 150] width 136 height 69
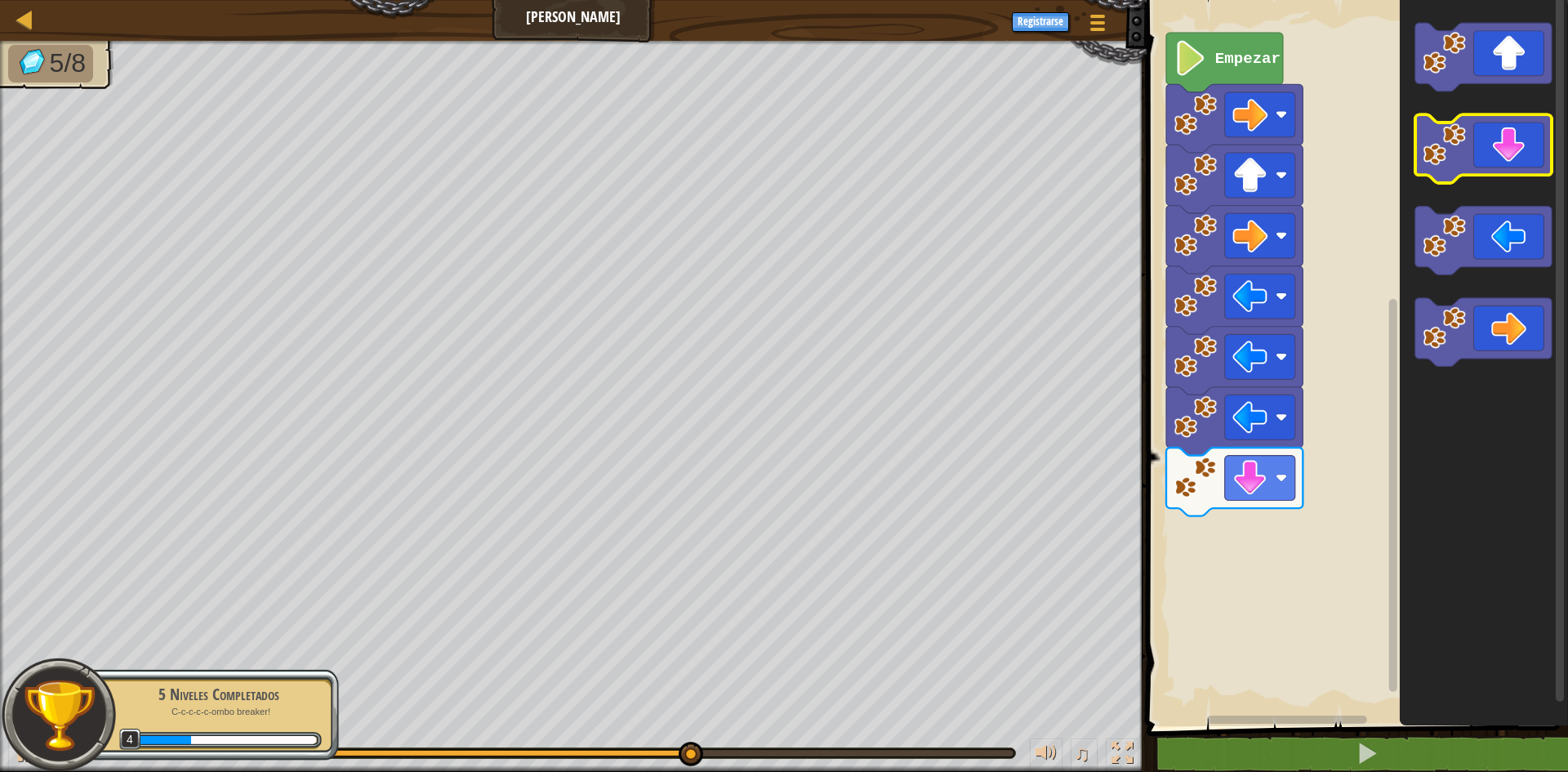
click at [1496, 160] on icon "Espacio de trabajo de Blockly" at bounding box center [1484, 150] width 136 height 69
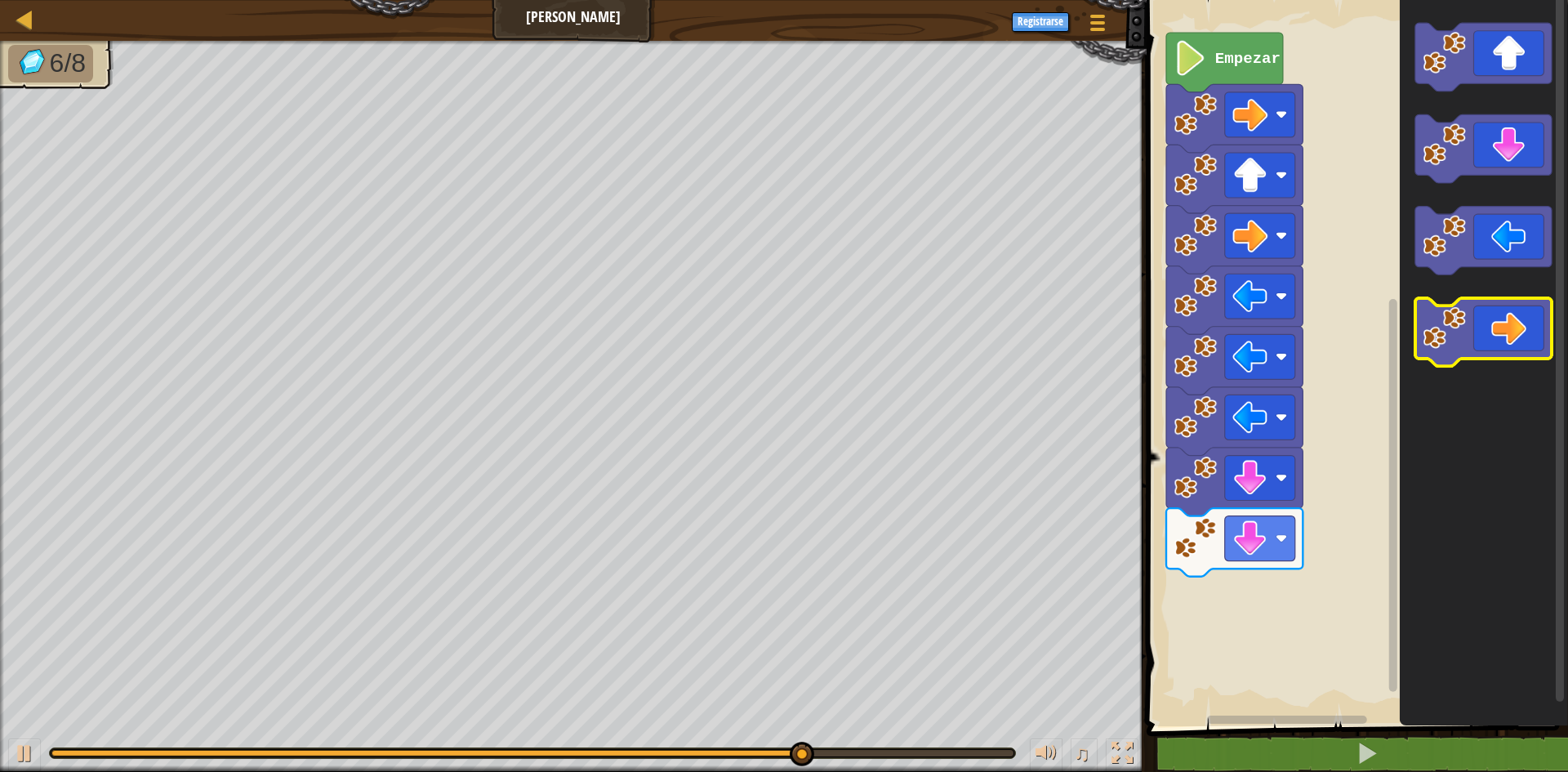
click at [1520, 345] on icon "Espacio de trabajo de Blockly" at bounding box center [1484, 333] width 136 height 69
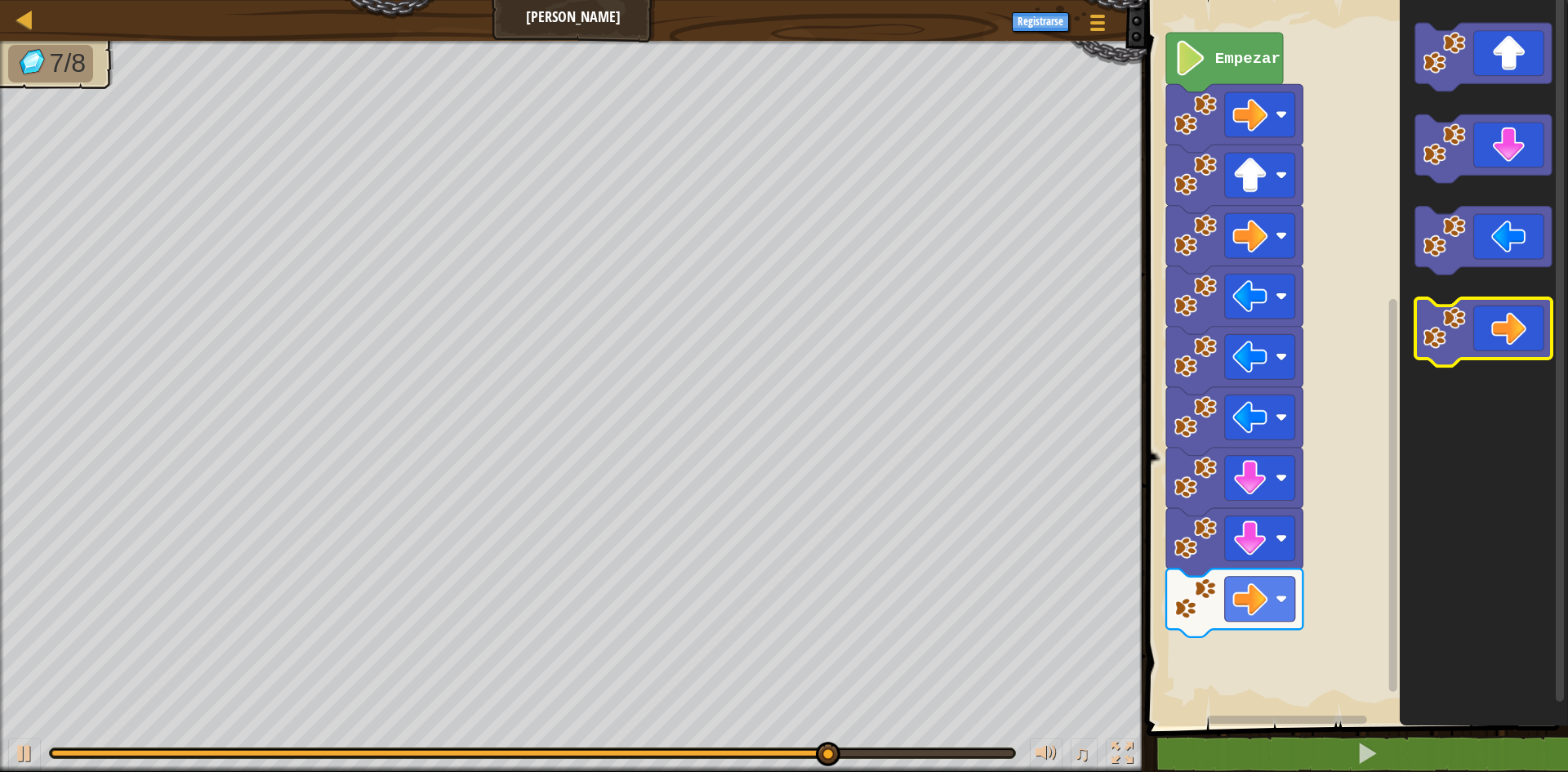
click at [1520, 345] on icon "Espacio de trabajo de Blockly" at bounding box center [1484, 333] width 136 height 69
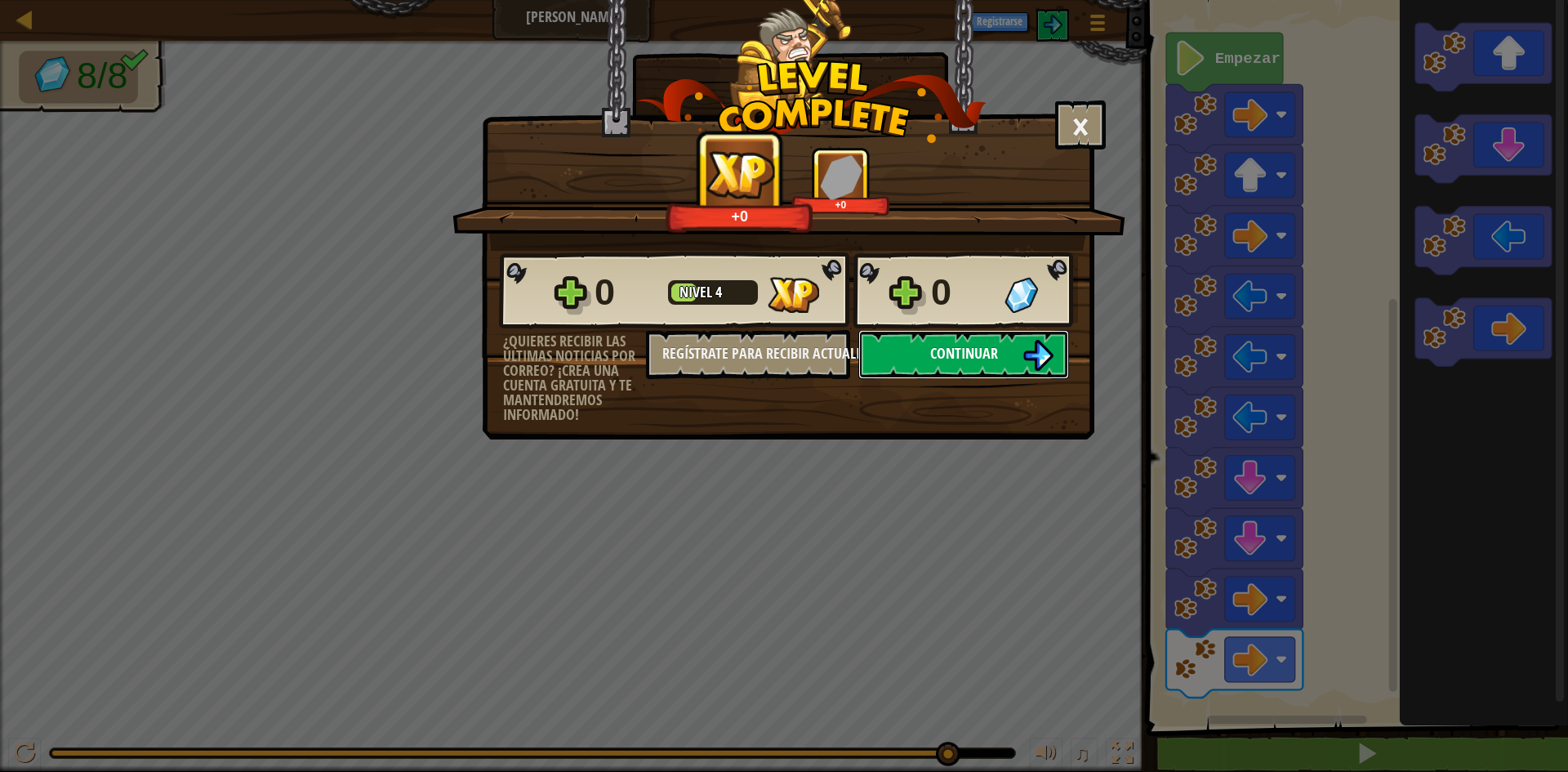
click at [964, 360] on span "Continuar" at bounding box center [964, 354] width 68 height 21
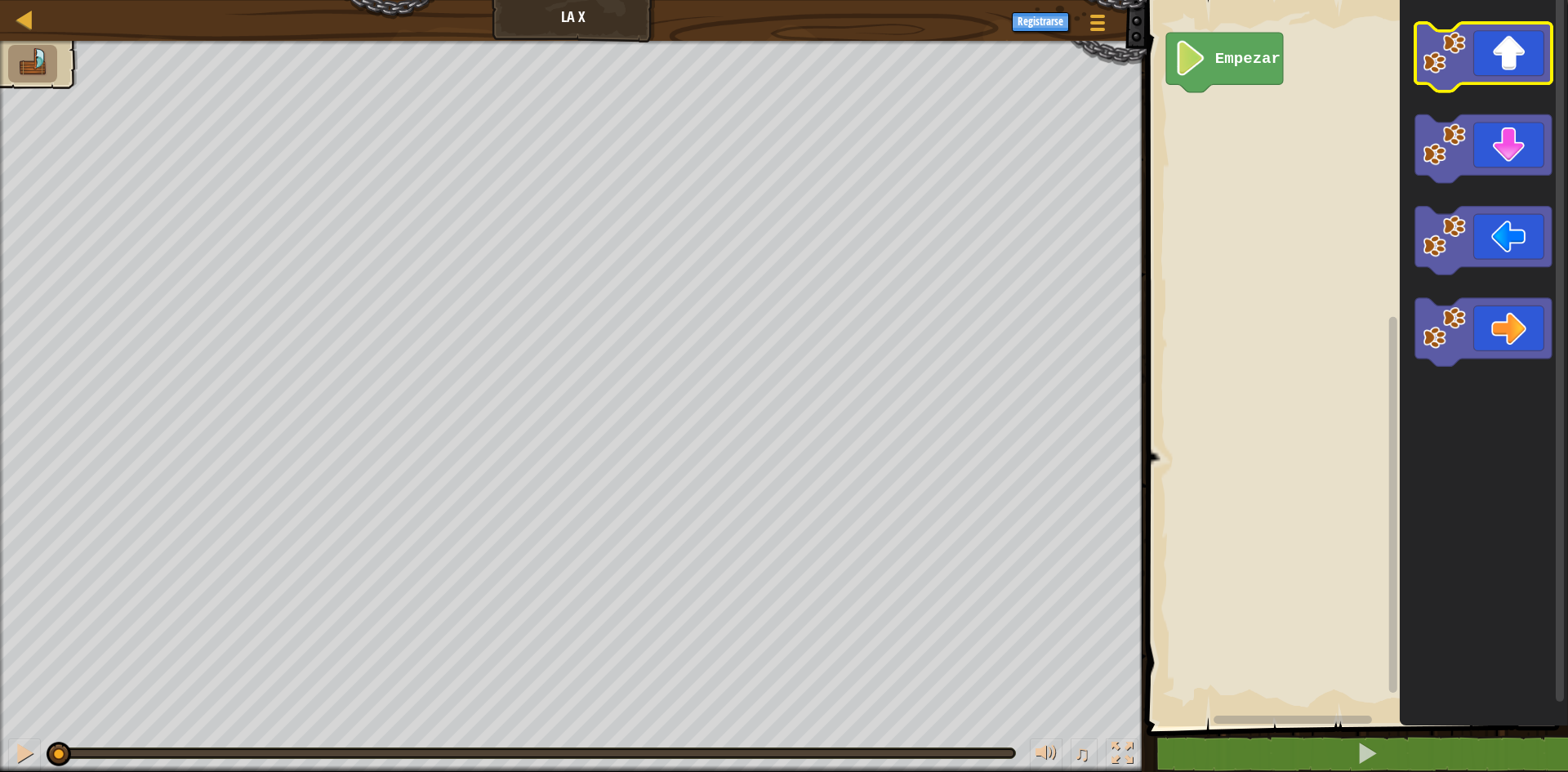
click at [1517, 75] on icon "Espacio de trabajo de Blockly" at bounding box center [1484, 58] width 136 height 69
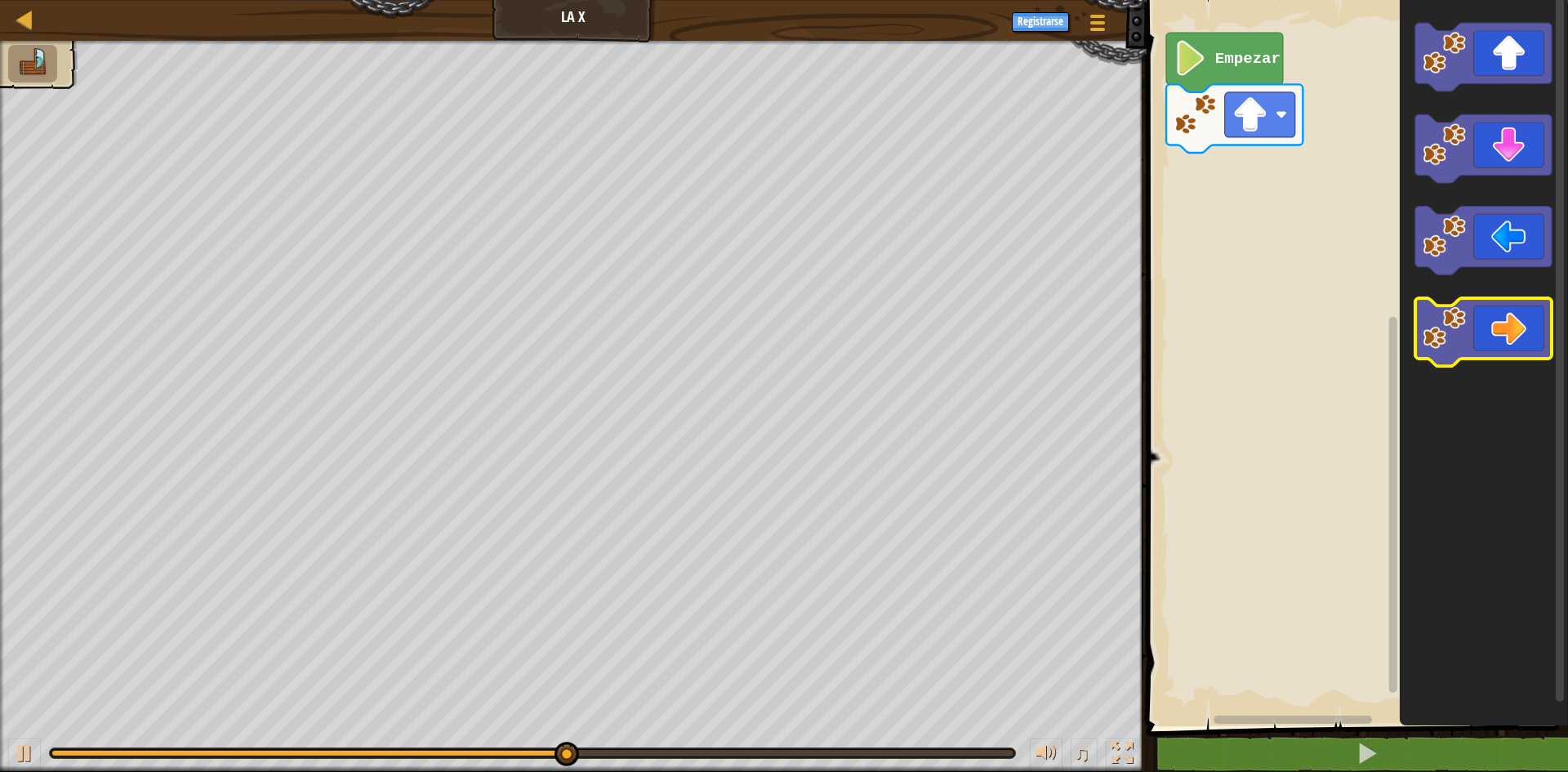
click at [1517, 336] on icon "Espacio de trabajo de Blockly" at bounding box center [1484, 333] width 136 height 69
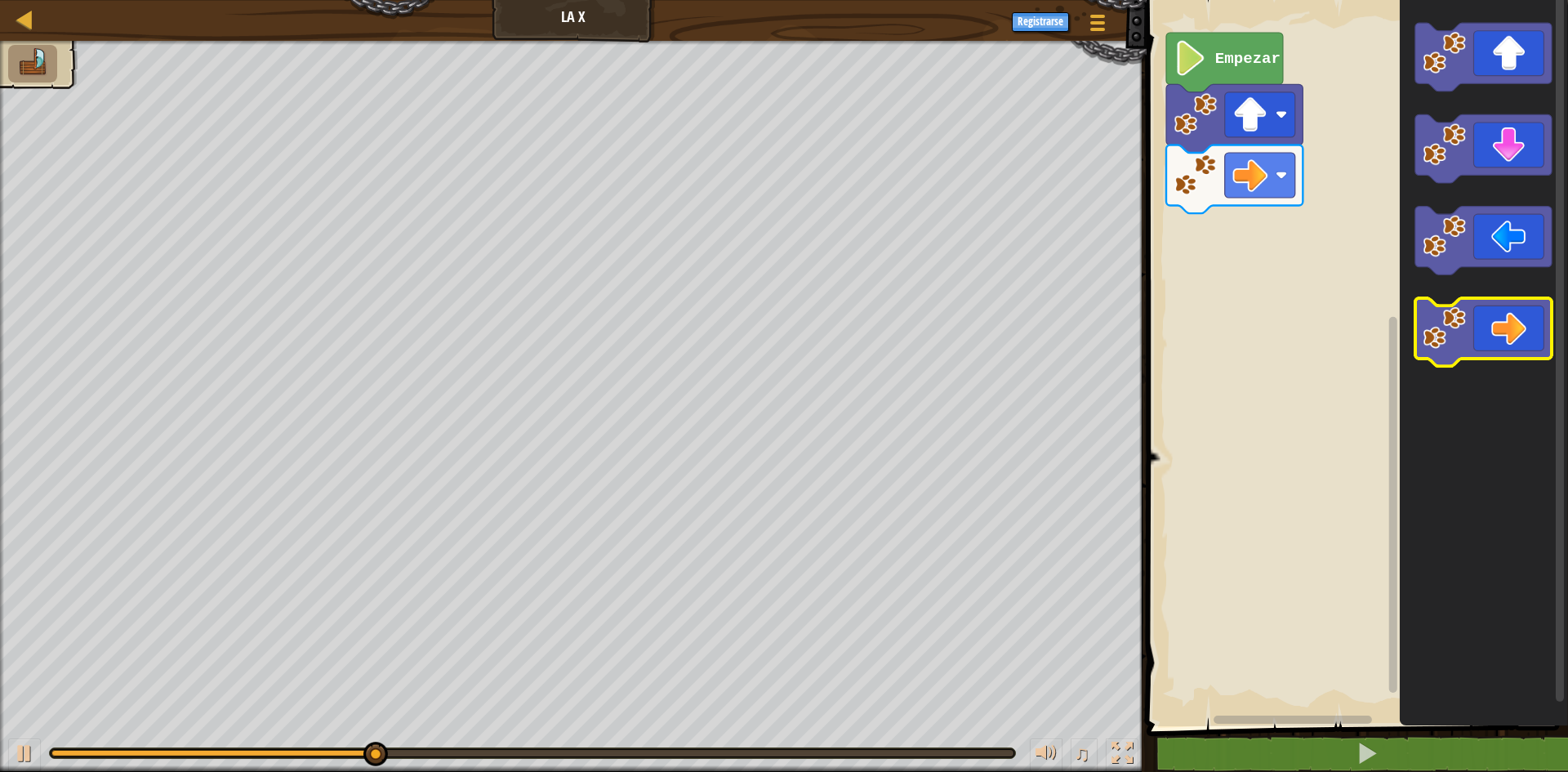
click at [1517, 336] on icon "Espacio de trabajo de Blockly" at bounding box center [1484, 333] width 136 height 69
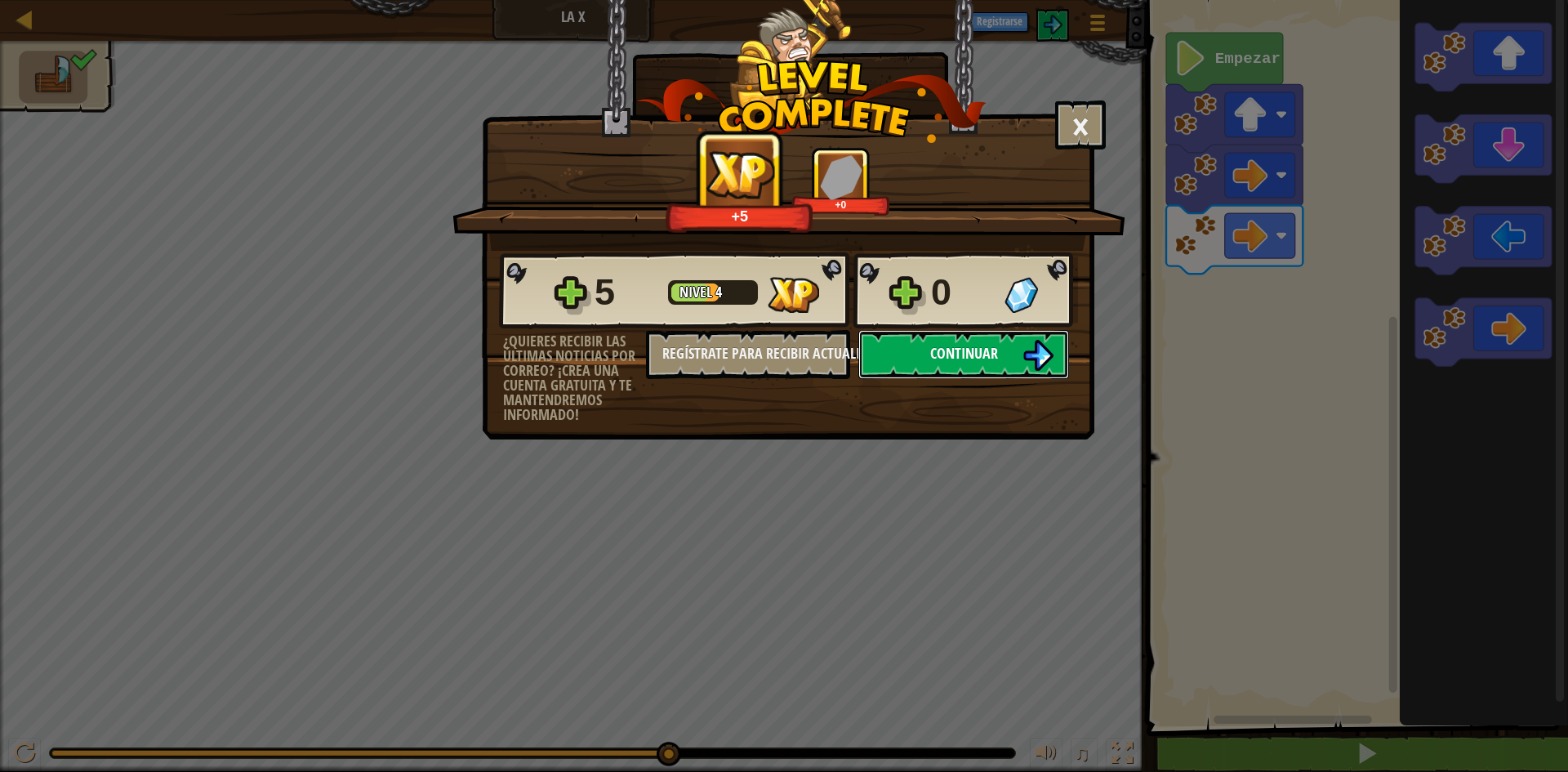
click at [943, 364] on button "Continuar" at bounding box center [964, 355] width 210 height 49
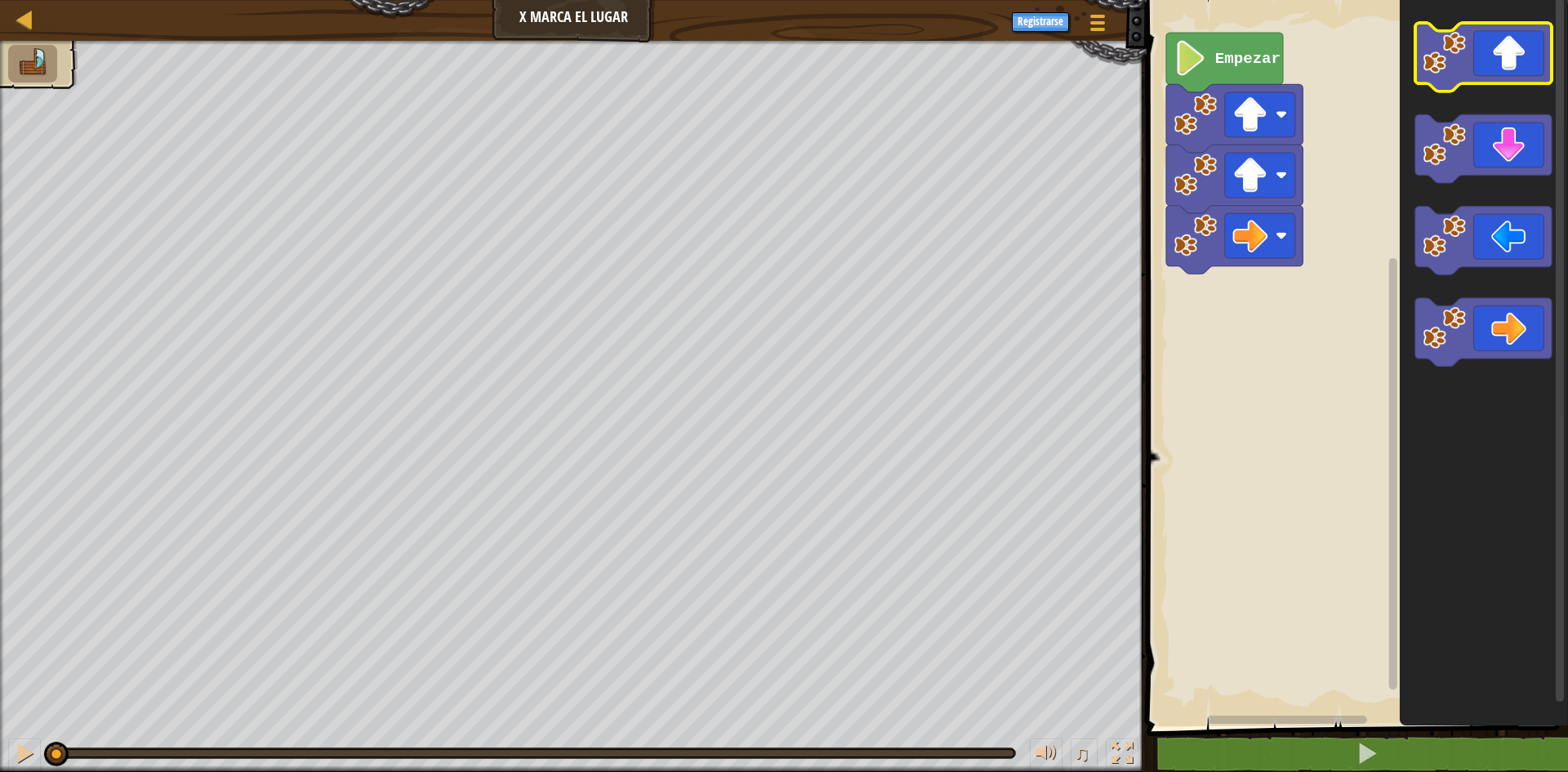
click at [1515, 68] on icon "Espacio de trabajo de Blockly" at bounding box center [1484, 58] width 136 height 69
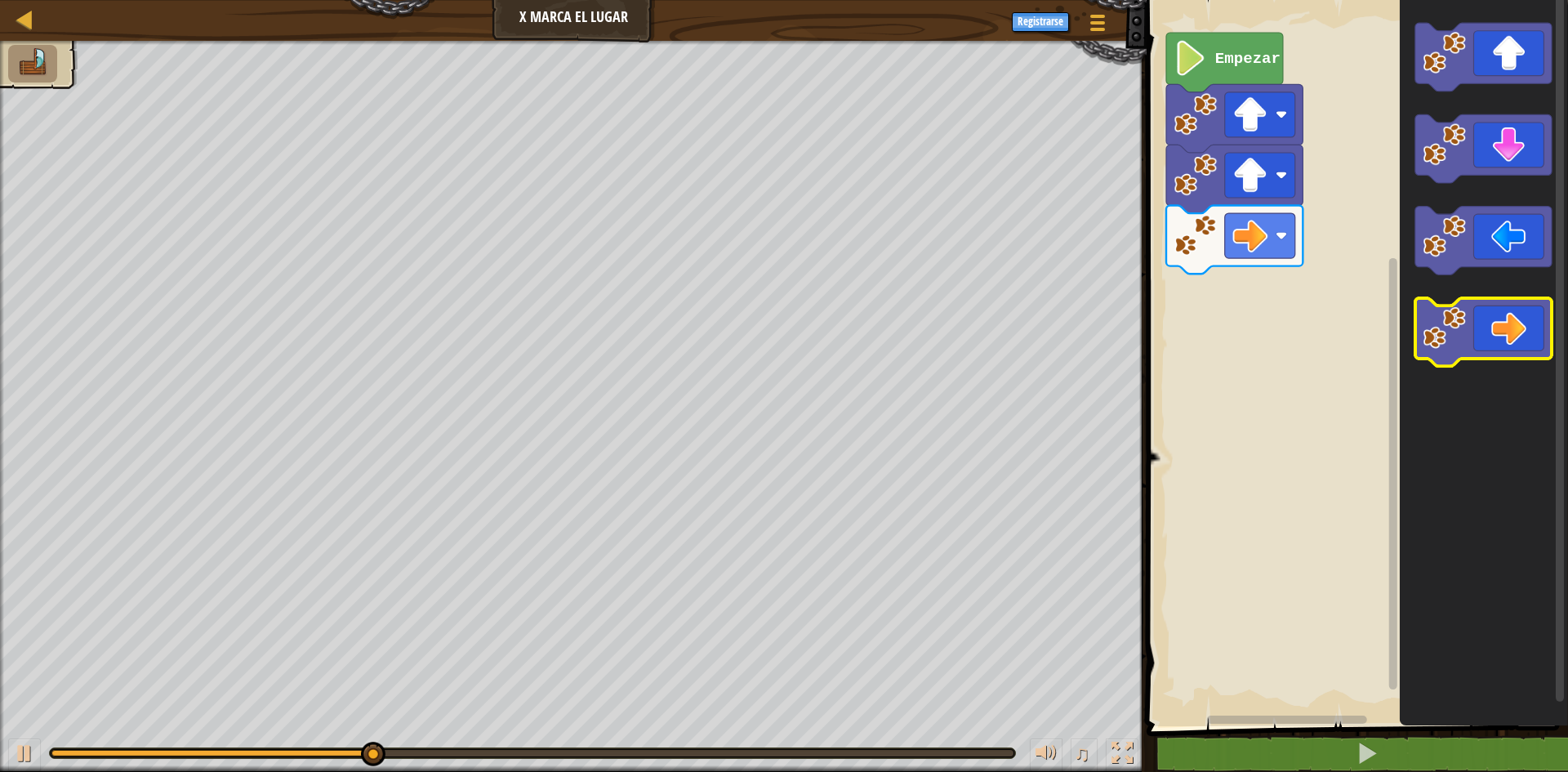
click at [1518, 356] on icon "Espacio de trabajo de Blockly" at bounding box center [1484, 333] width 136 height 69
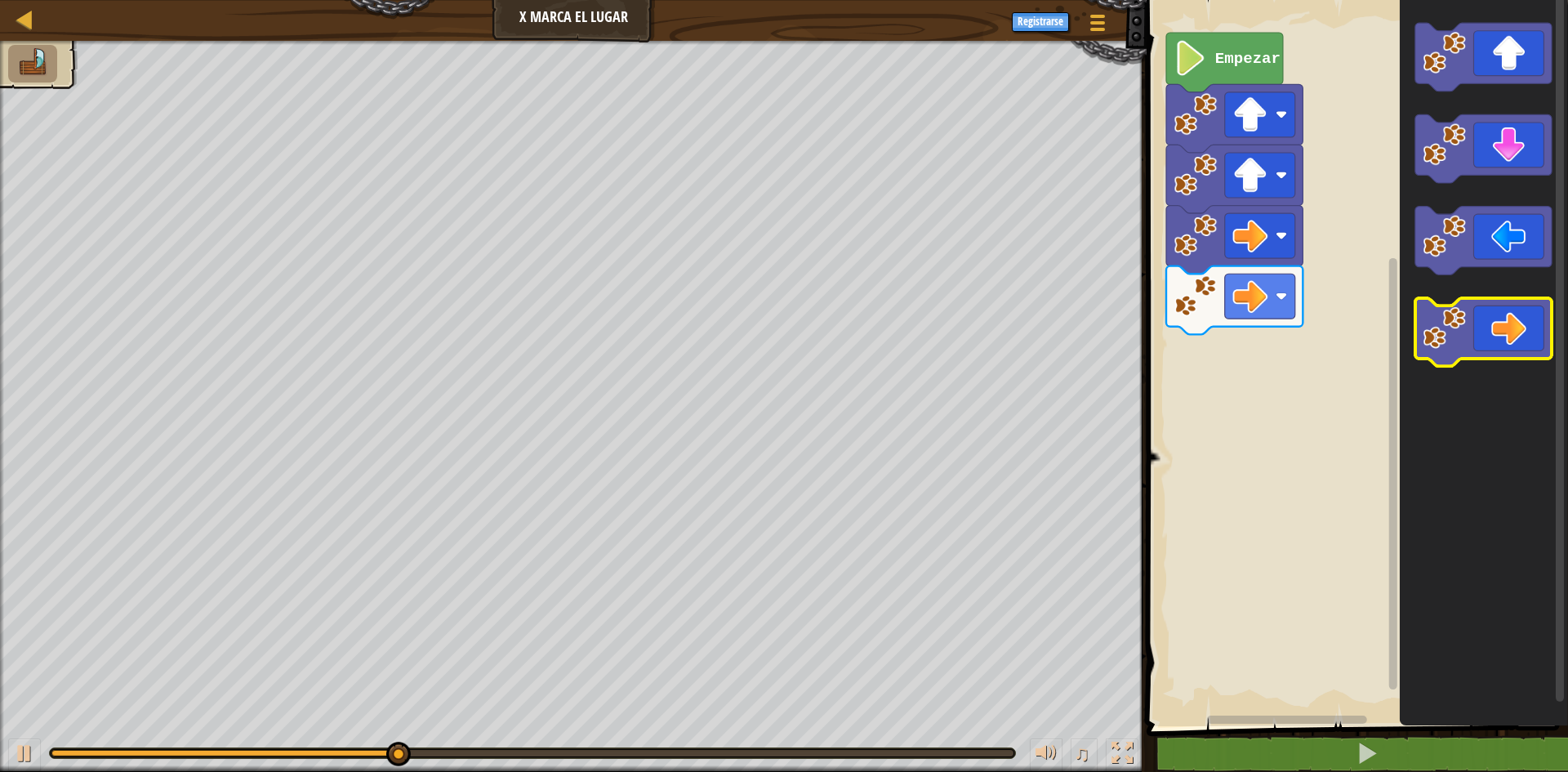
click at [1518, 356] on icon "Espacio de trabajo de Blockly" at bounding box center [1484, 333] width 136 height 69
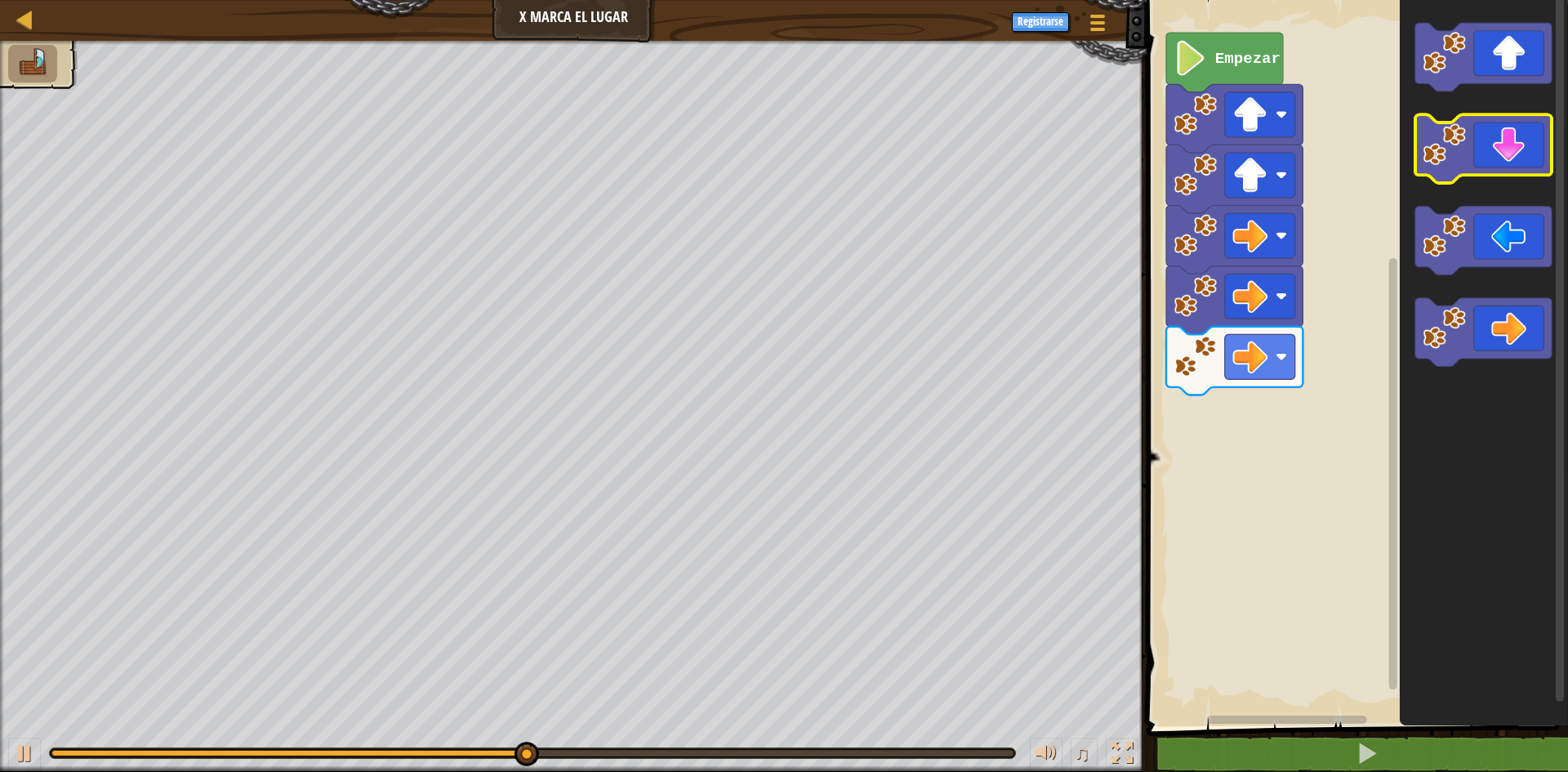
click at [1520, 147] on icon "Espacio de trabajo de Blockly" at bounding box center [1484, 150] width 136 height 69
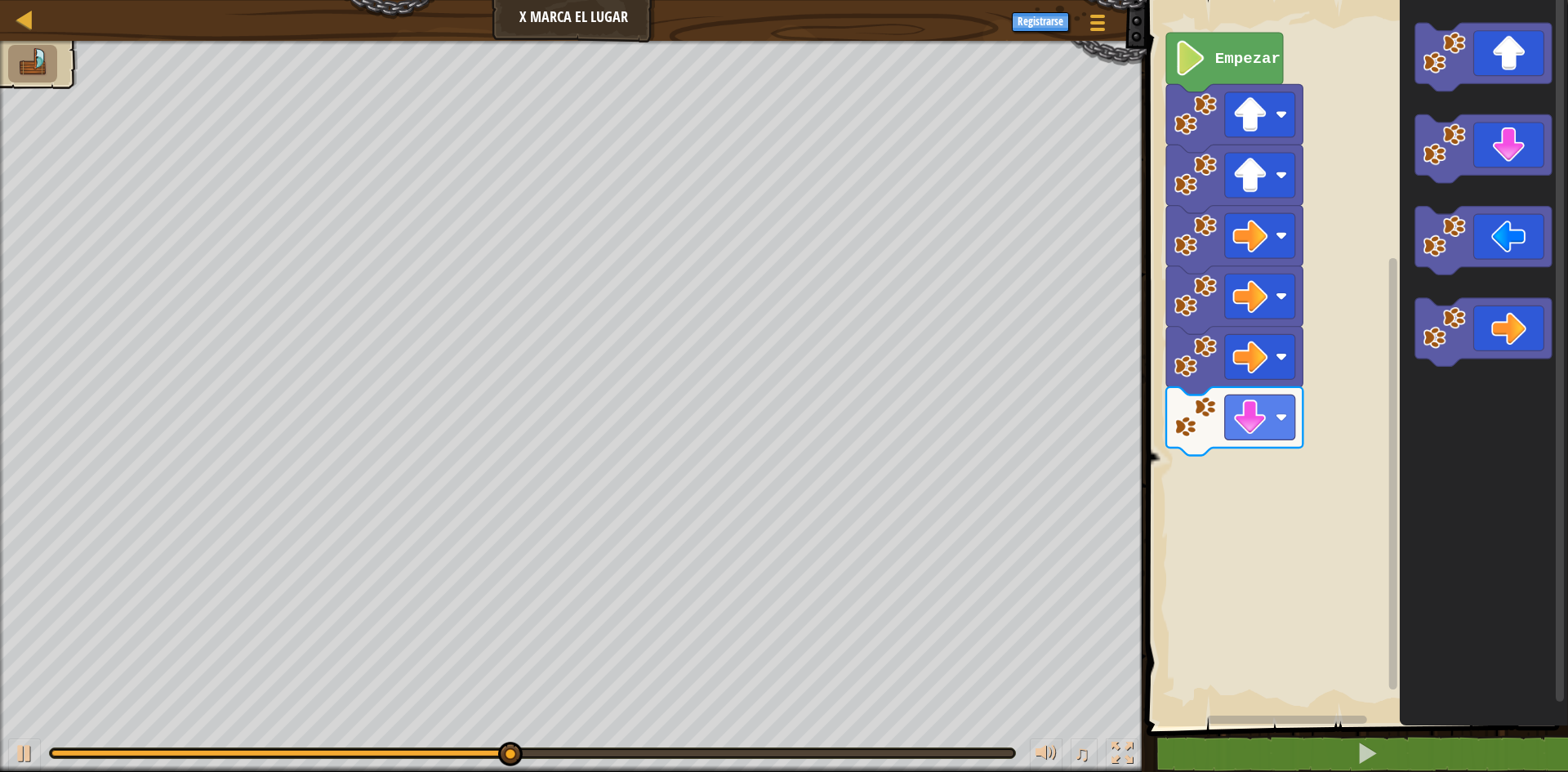
click at [1515, 168] on icon "Espacio de trabajo de Blockly" at bounding box center [1484, 150] width 136 height 69
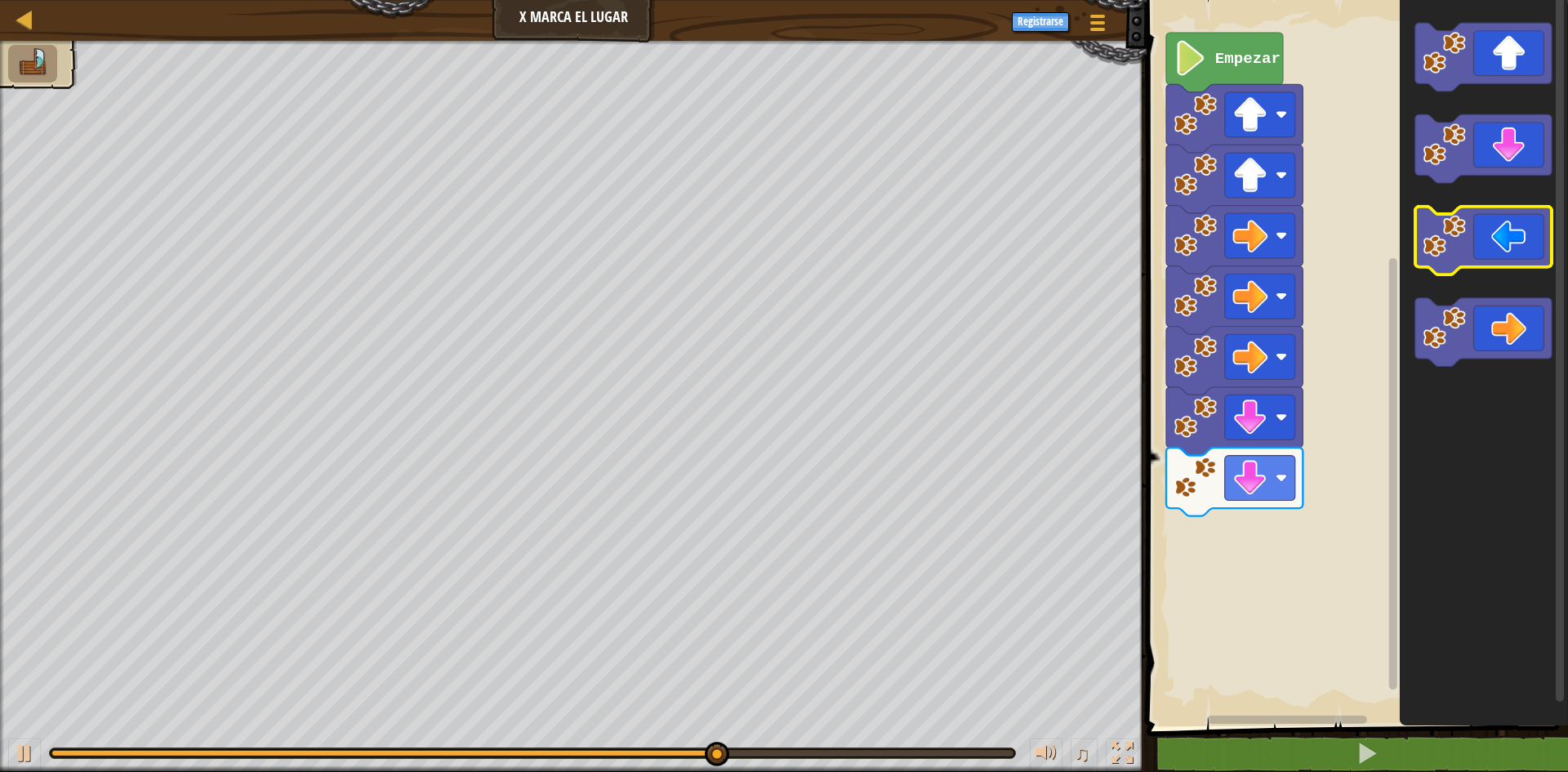
click at [1472, 235] on icon "Espacio de trabajo de Blockly" at bounding box center [1484, 242] width 136 height 69
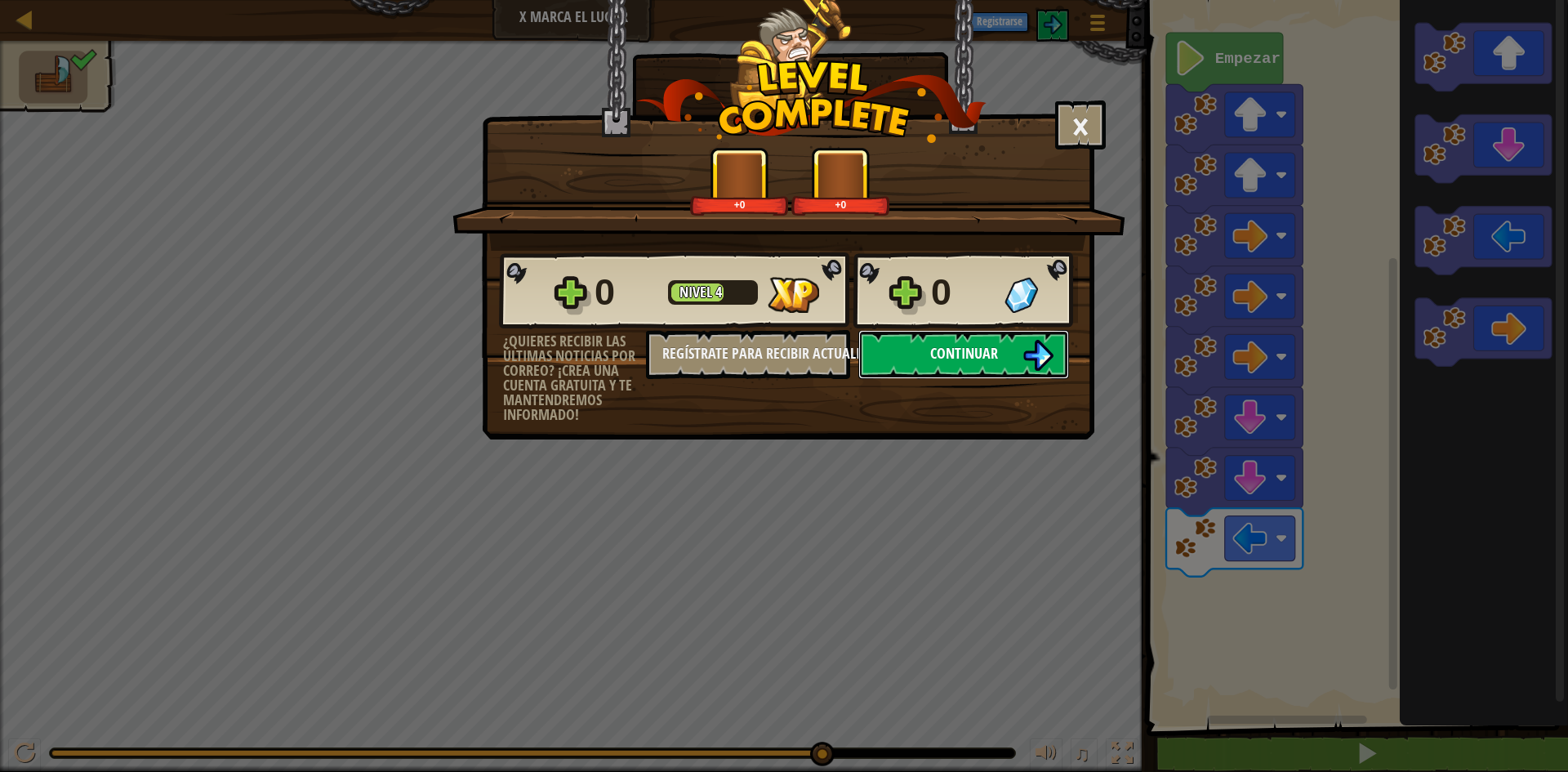
click at [934, 356] on span "Continuar" at bounding box center [964, 354] width 68 height 21
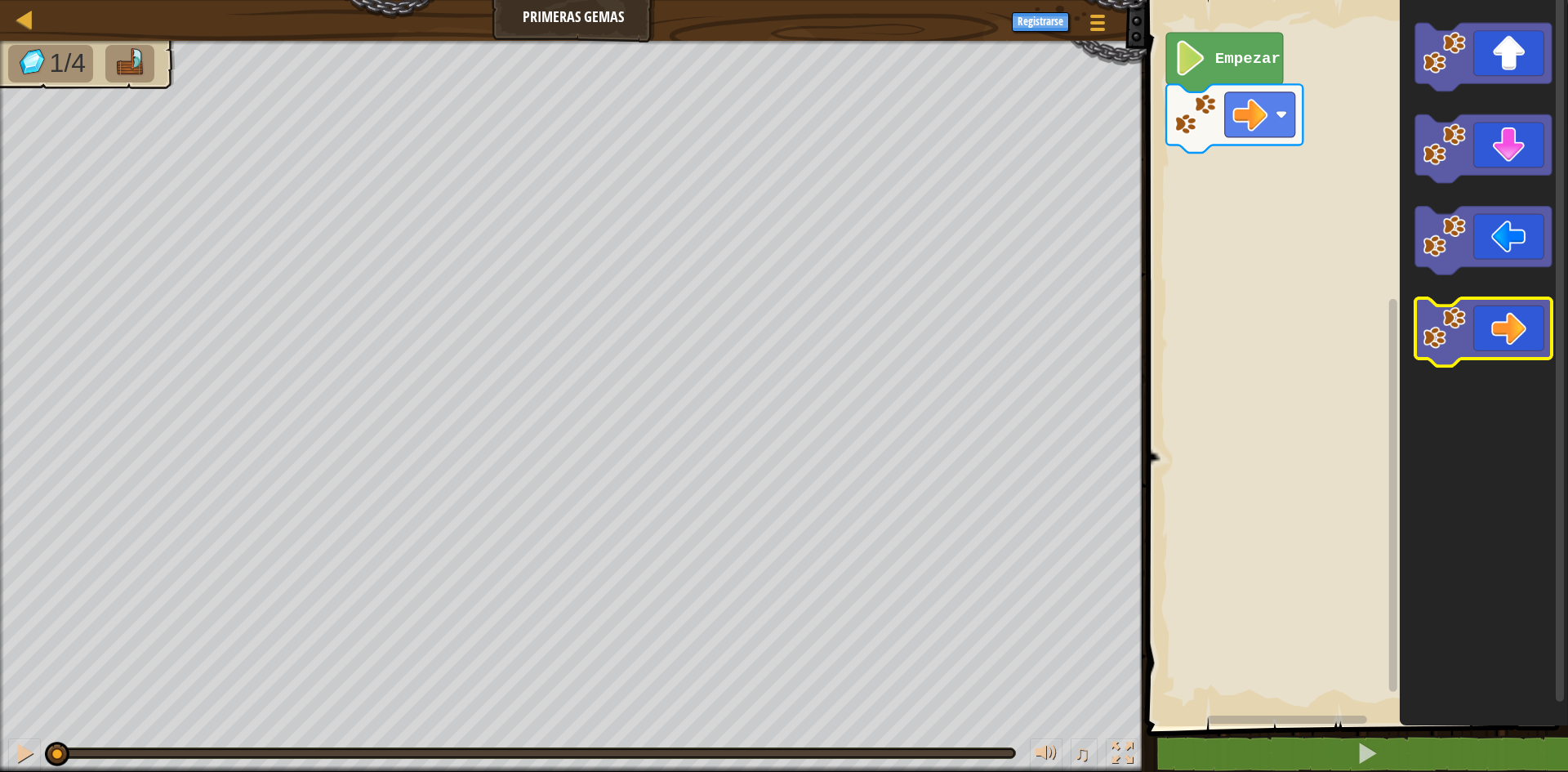
click at [1521, 328] on icon "Espacio de trabajo de Blockly" at bounding box center [1484, 333] width 136 height 69
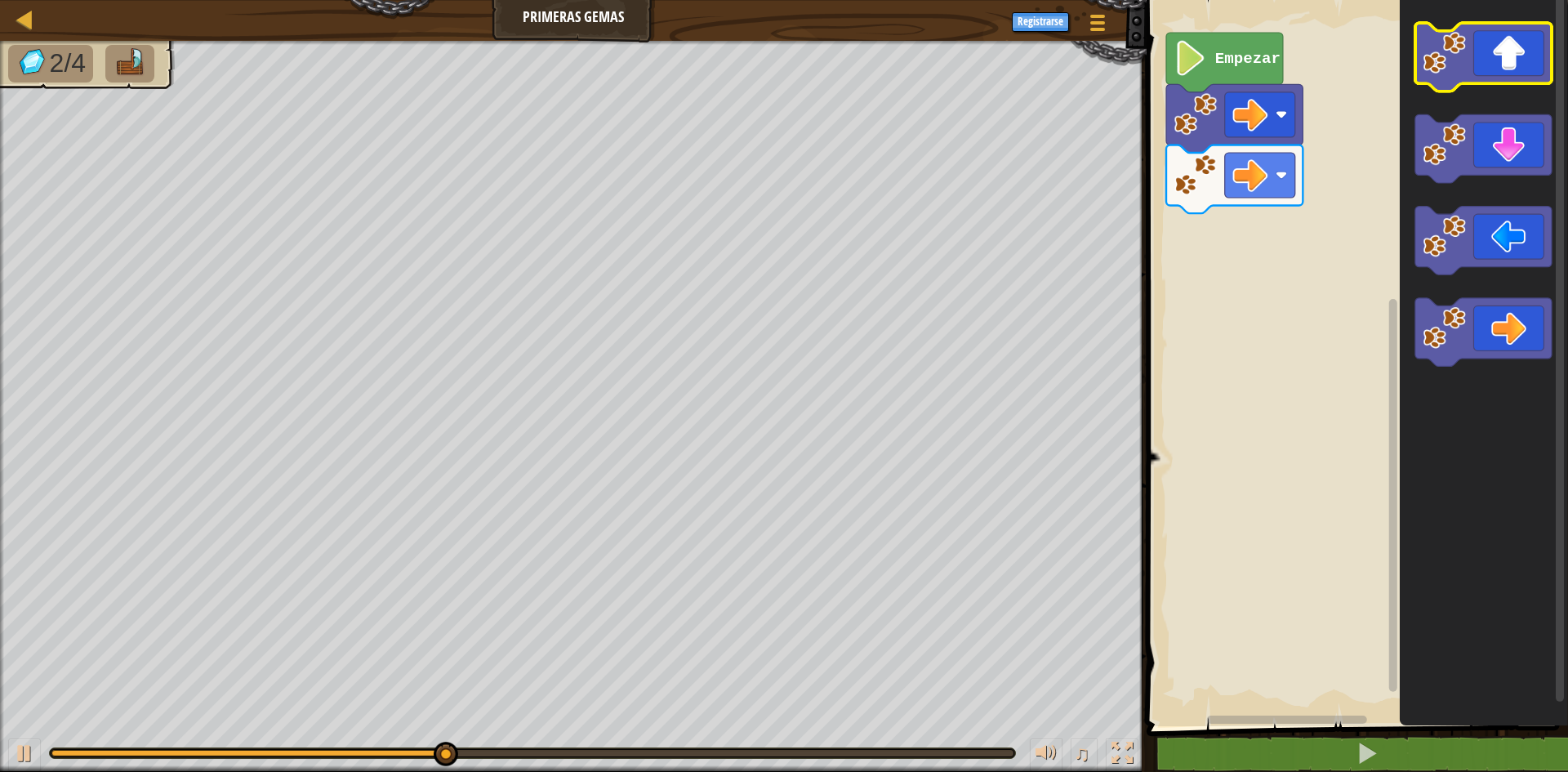
click at [1496, 85] on rect "Espacio de trabajo de Blockly" at bounding box center [1484, 58] width 136 height 69
click at [1496, 79] on icon "Espacio de trabajo de Blockly" at bounding box center [1484, 58] width 136 height 69
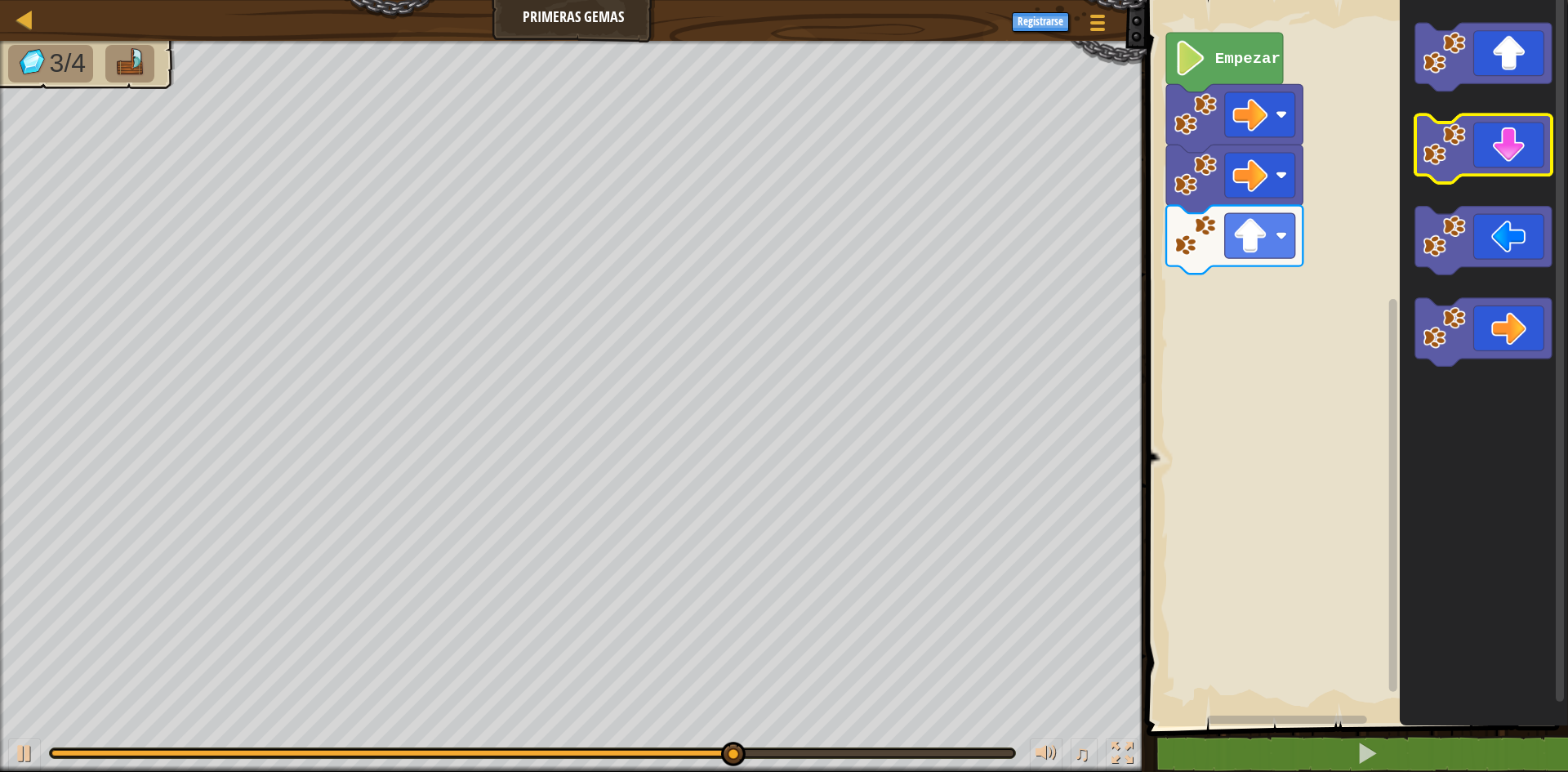
click at [1502, 152] on icon "Espacio de trabajo de Blockly" at bounding box center [1484, 150] width 136 height 69
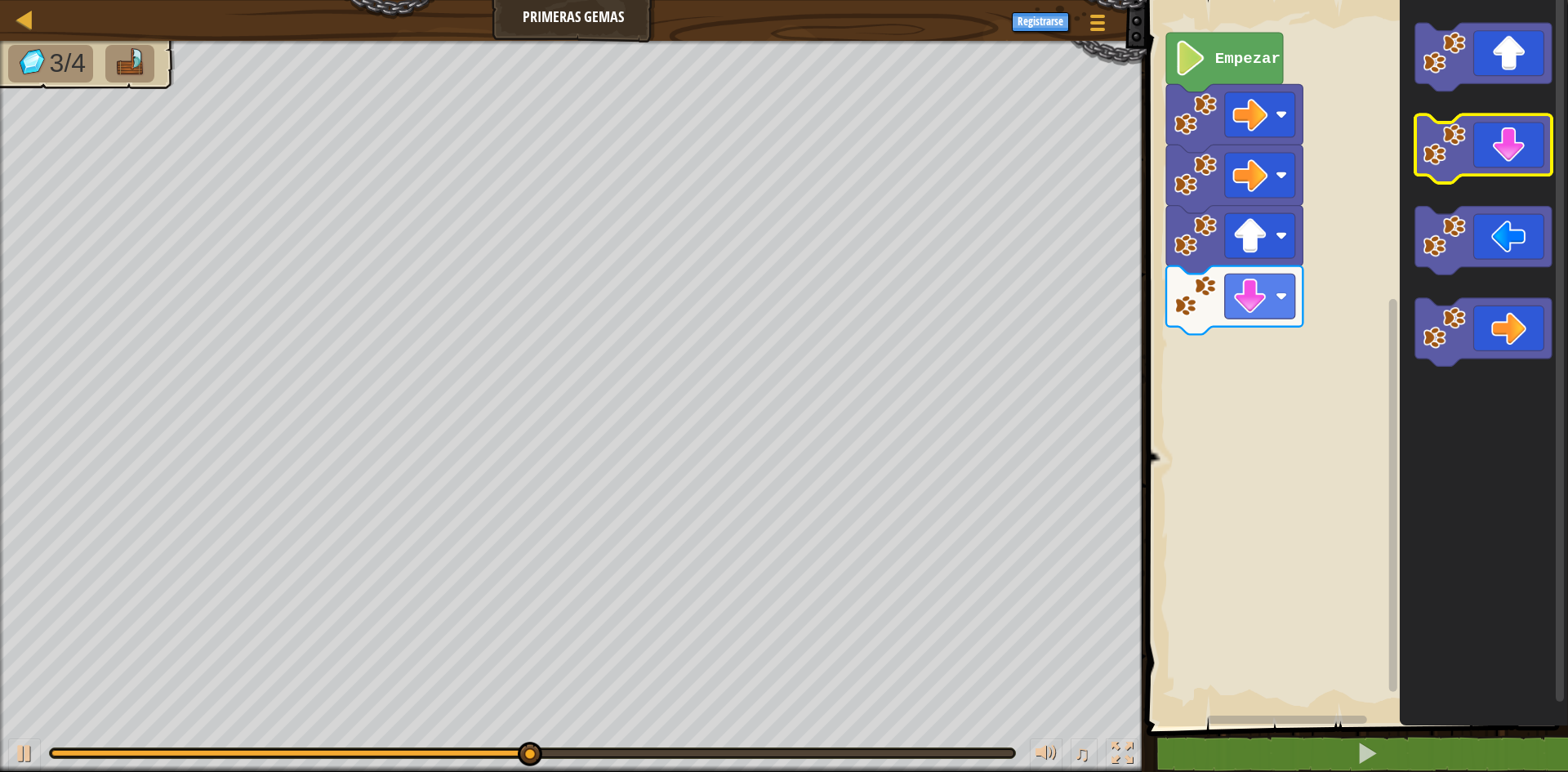
click at [1487, 154] on icon "Espacio de trabajo de Blockly" at bounding box center [1484, 150] width 136 height 69
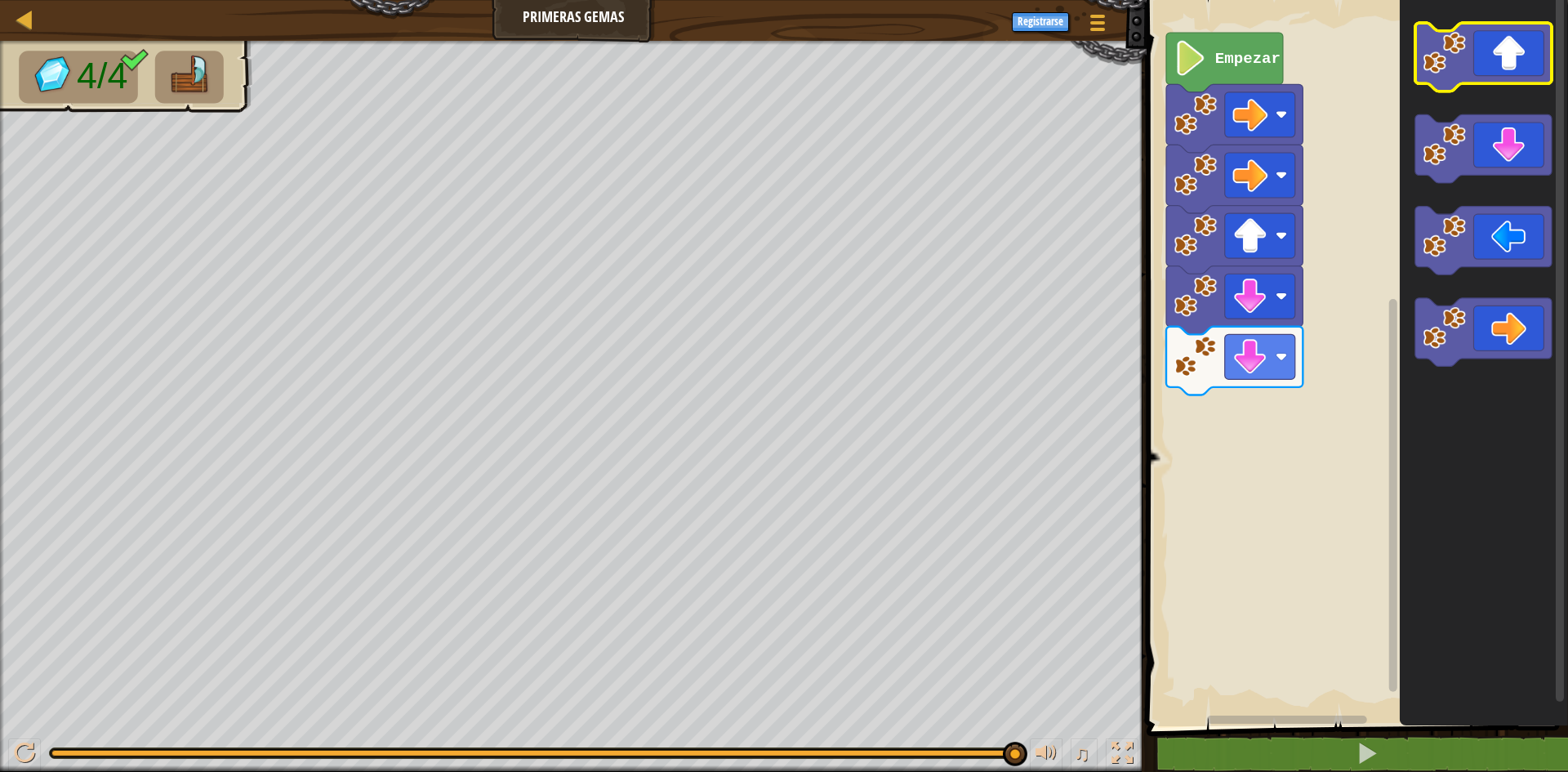
click at [1457, 70] on image "Espacio de trabajo de Blockly" at bounding box center [1444, 53] width 43 height 43
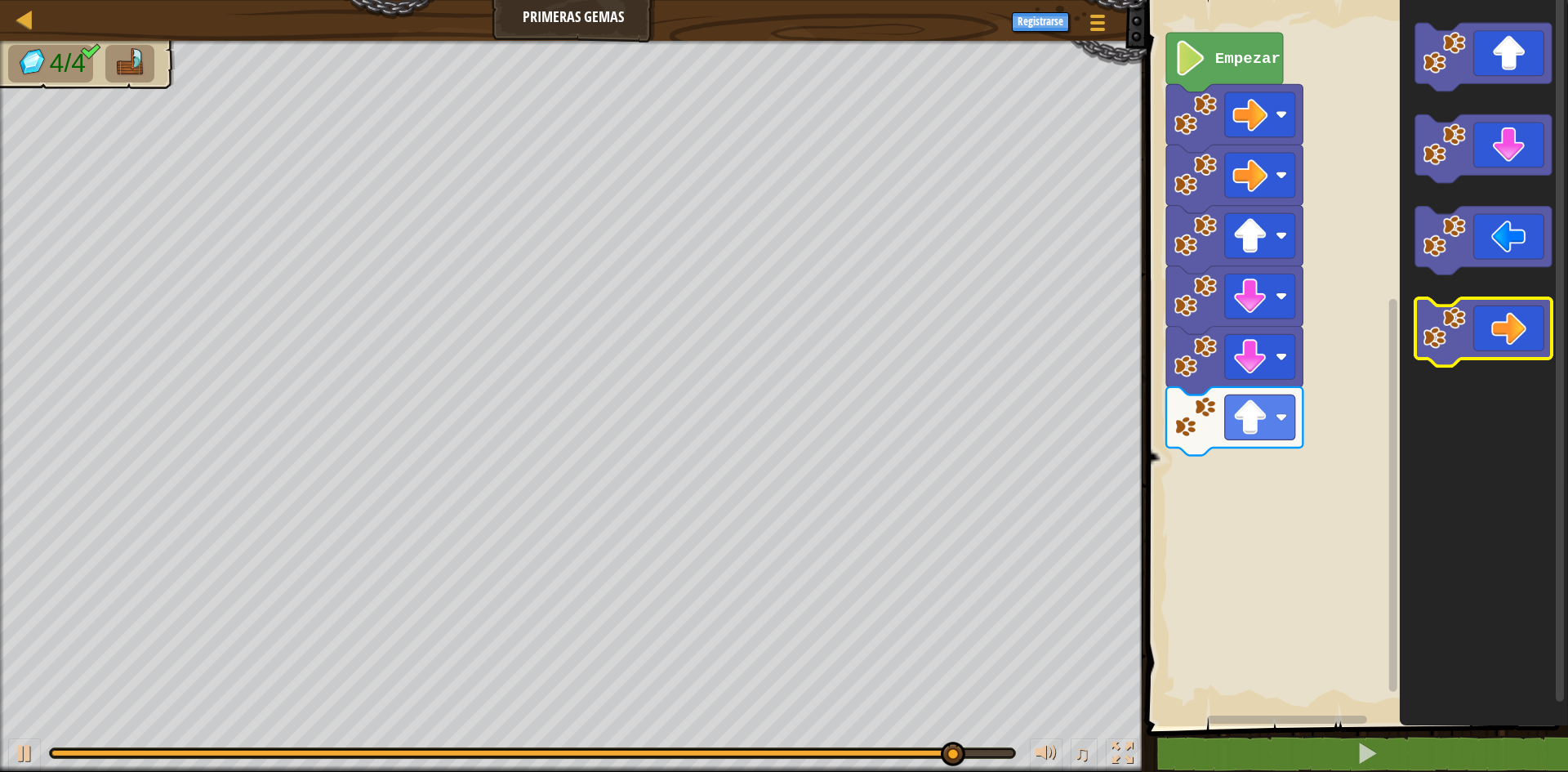
click at [1522, 332] on icon "Espacio de trabajo de Blockly" at bounding box center [1484, 333] width 136 height 69
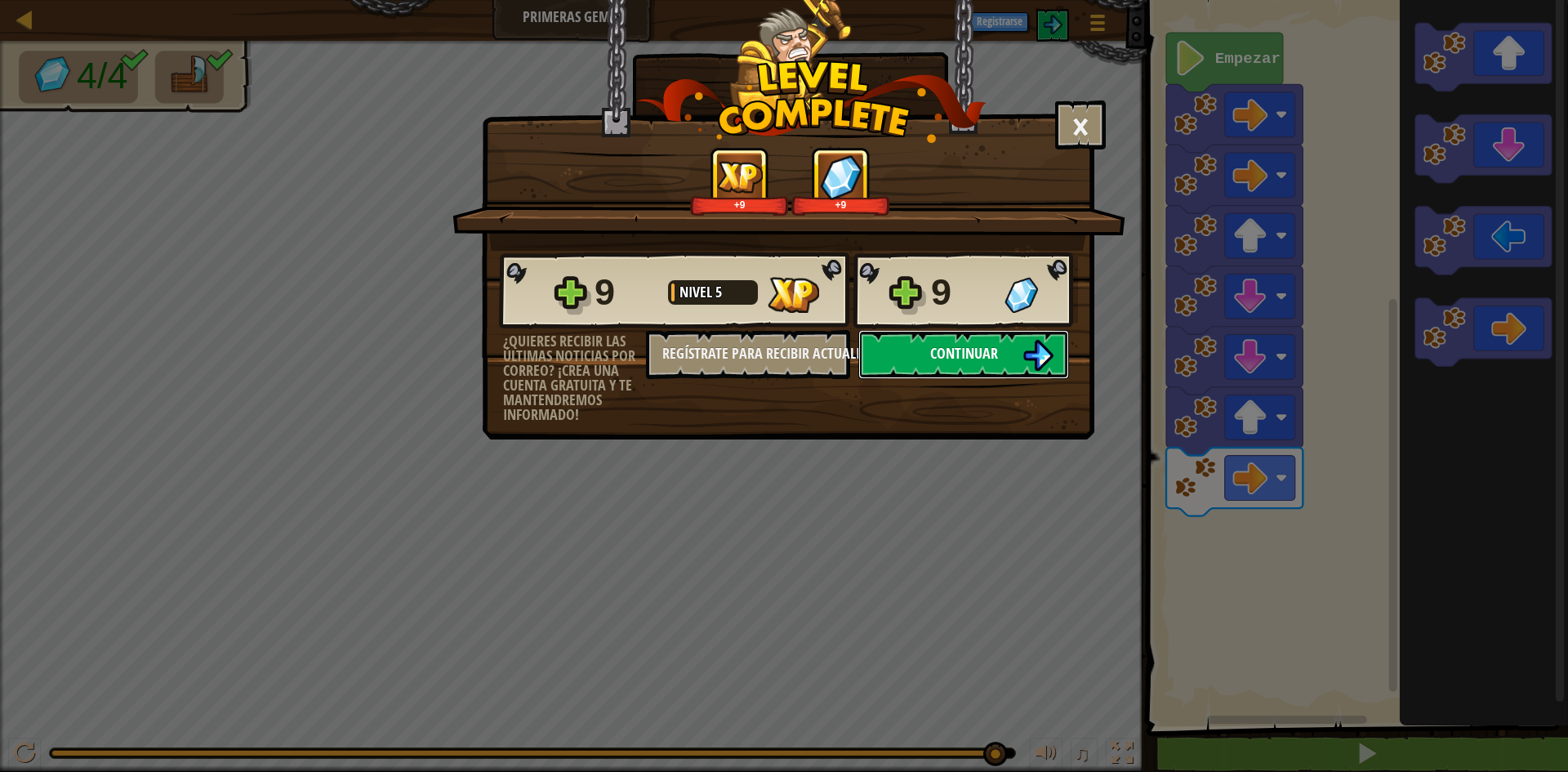
click at [1011, 366] on button "Continuar" at bounding box center [964, 355] width 210 height 49
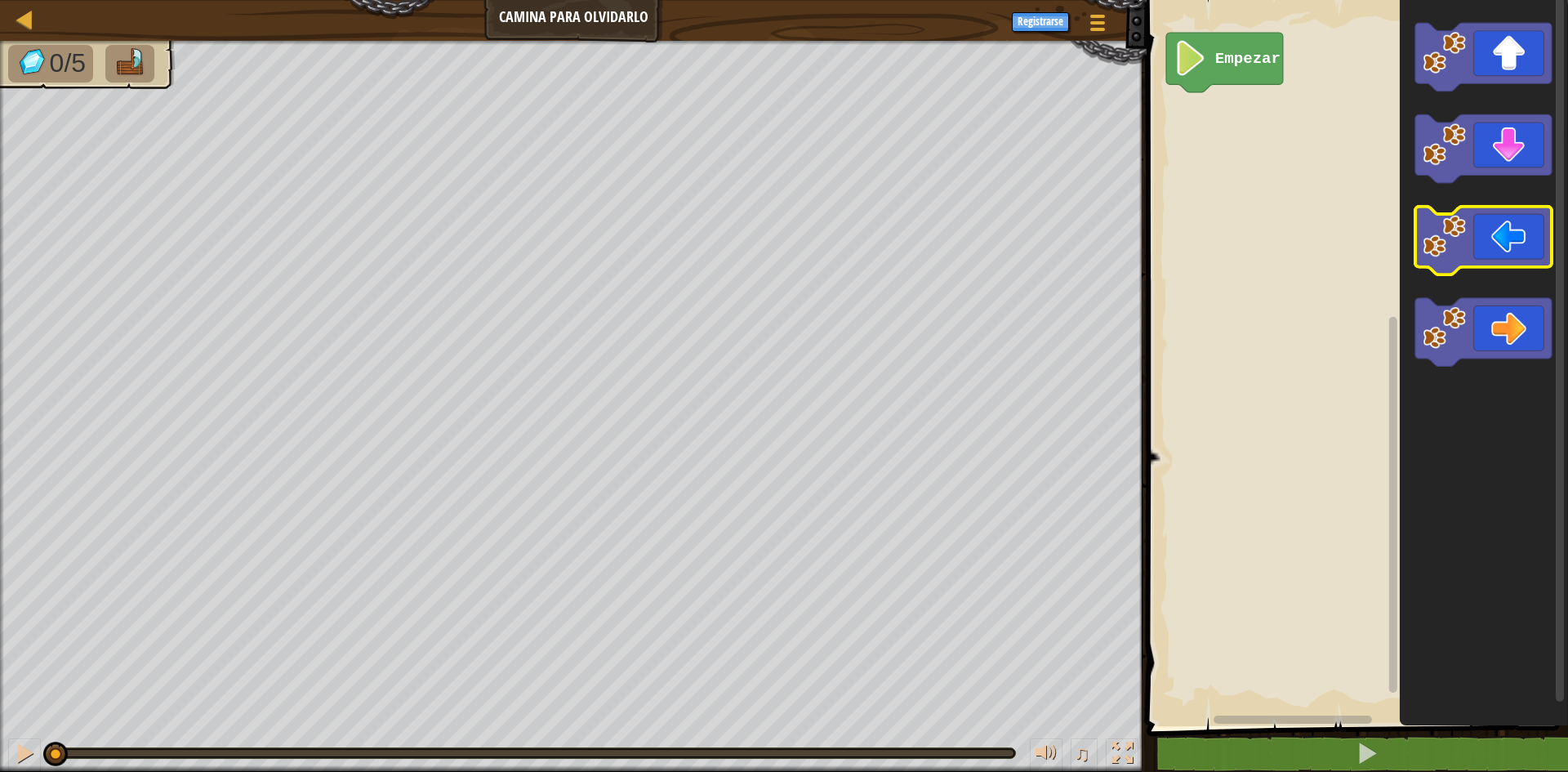
click at [1477, 236] on icon "Espacio de trabajo de Blockly" at bounding box center [1484, 242] width 136 height 69
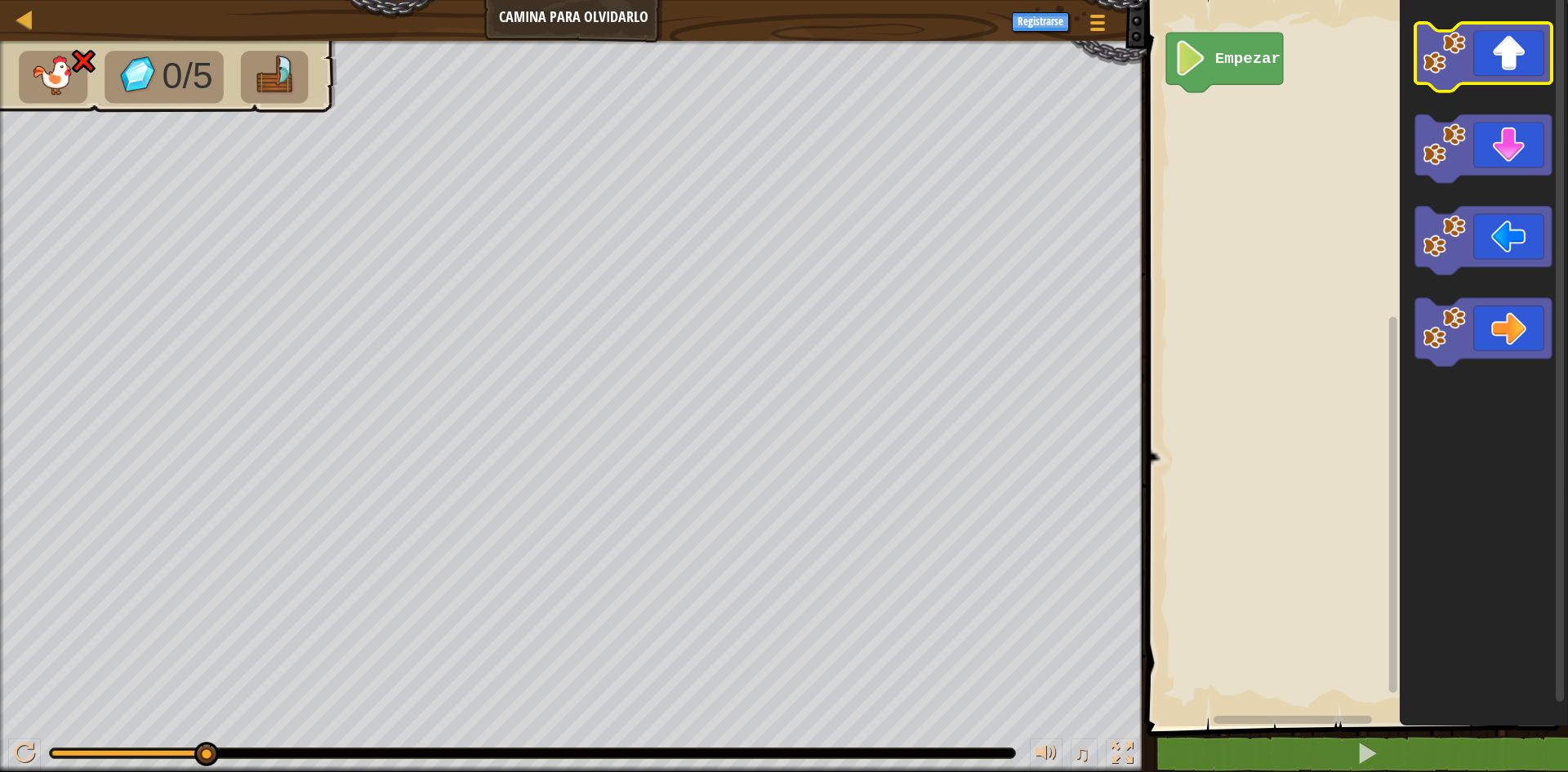
click at [1521, 71] on icon "Espacio de trabajo de Blockly" at bounding box center [1484, 58] width 136 height 69
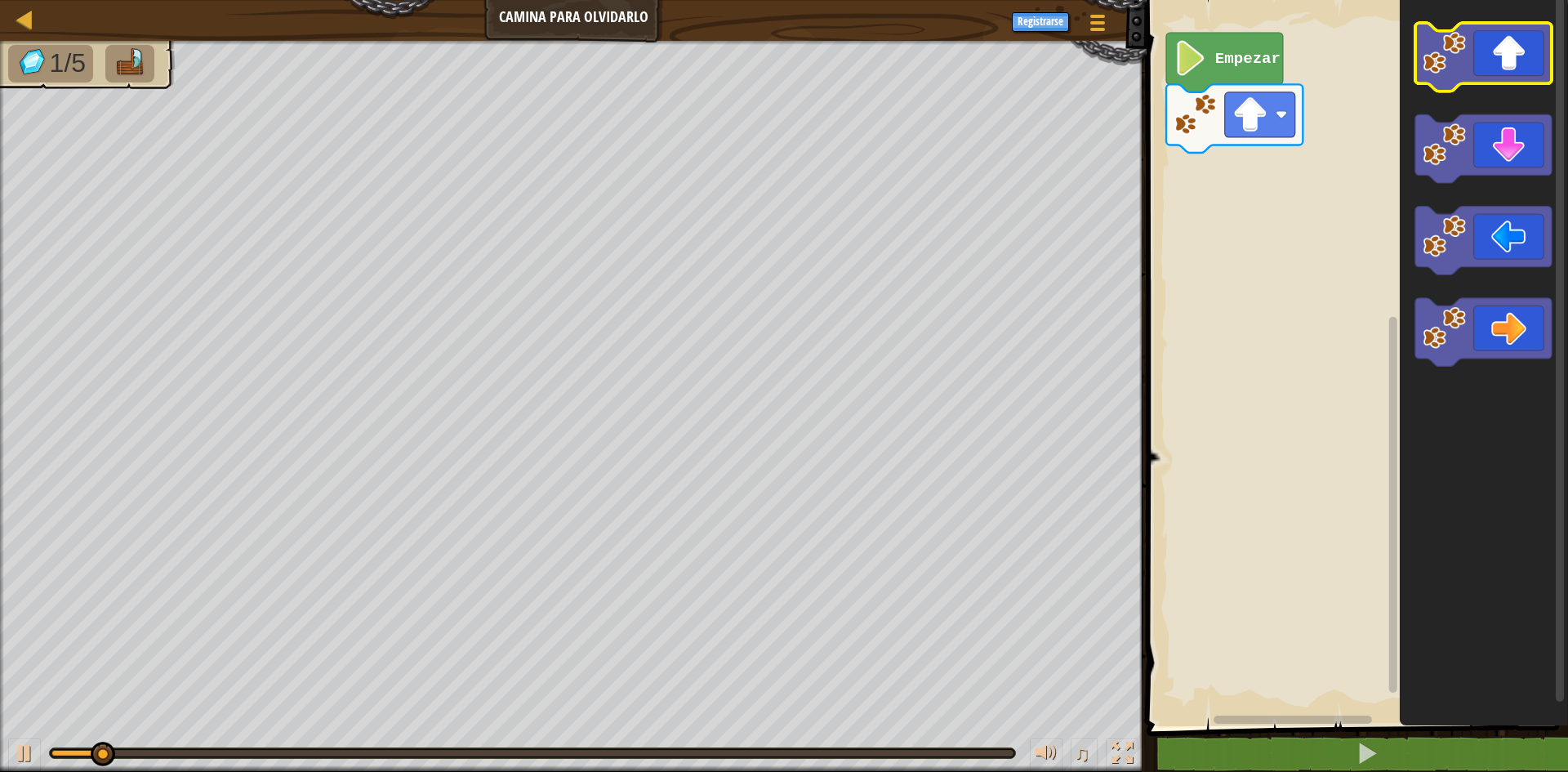
click at [1521, 71] on icon "Espacio de trabajo de Blockly" at bounding box center [1484, 58] width 136 height 69
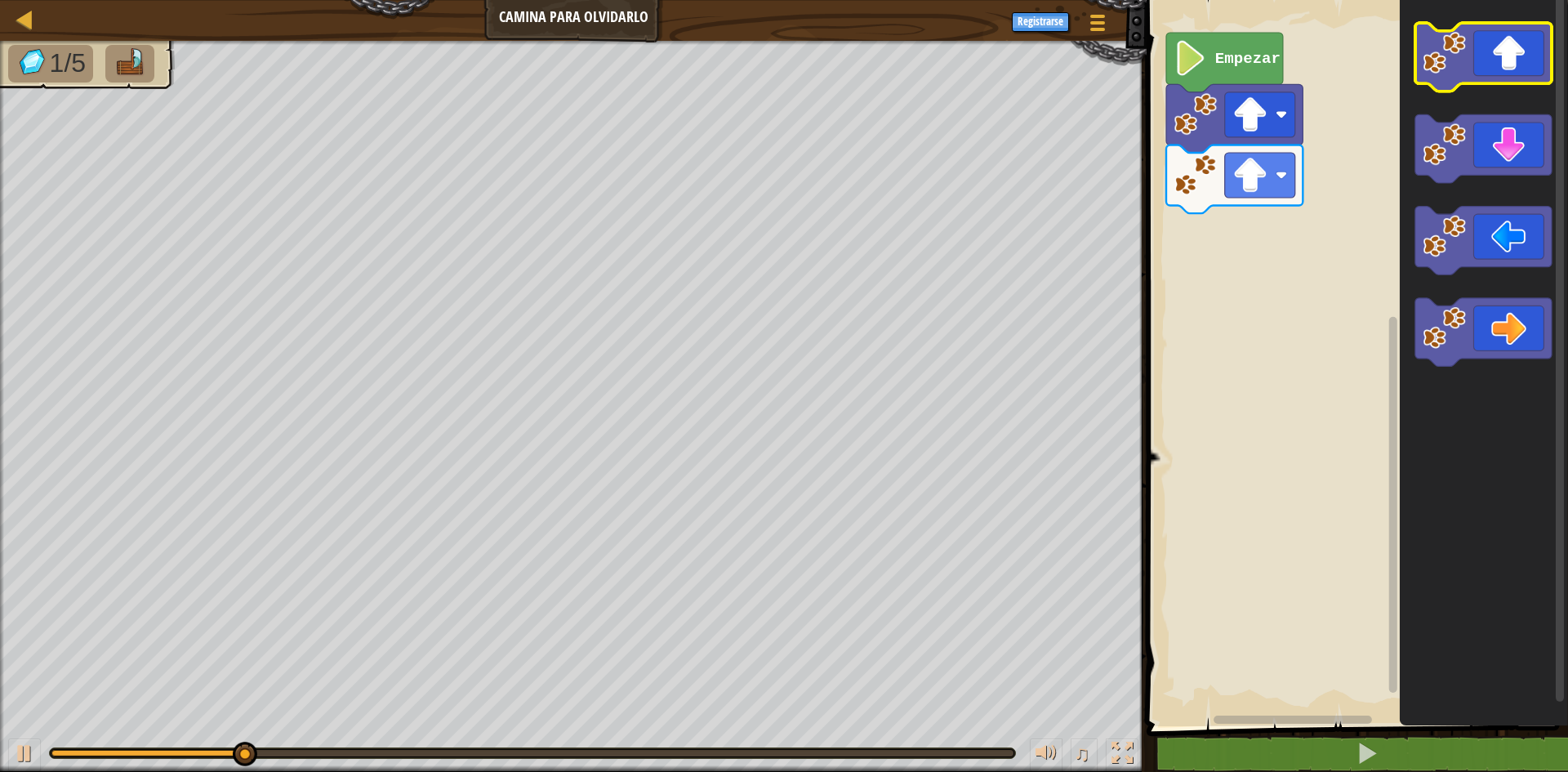
click at [1521, 71] on icon "Espacio de trabajo de Blockly" at bounding box center [1484, 58] width 136 height 69
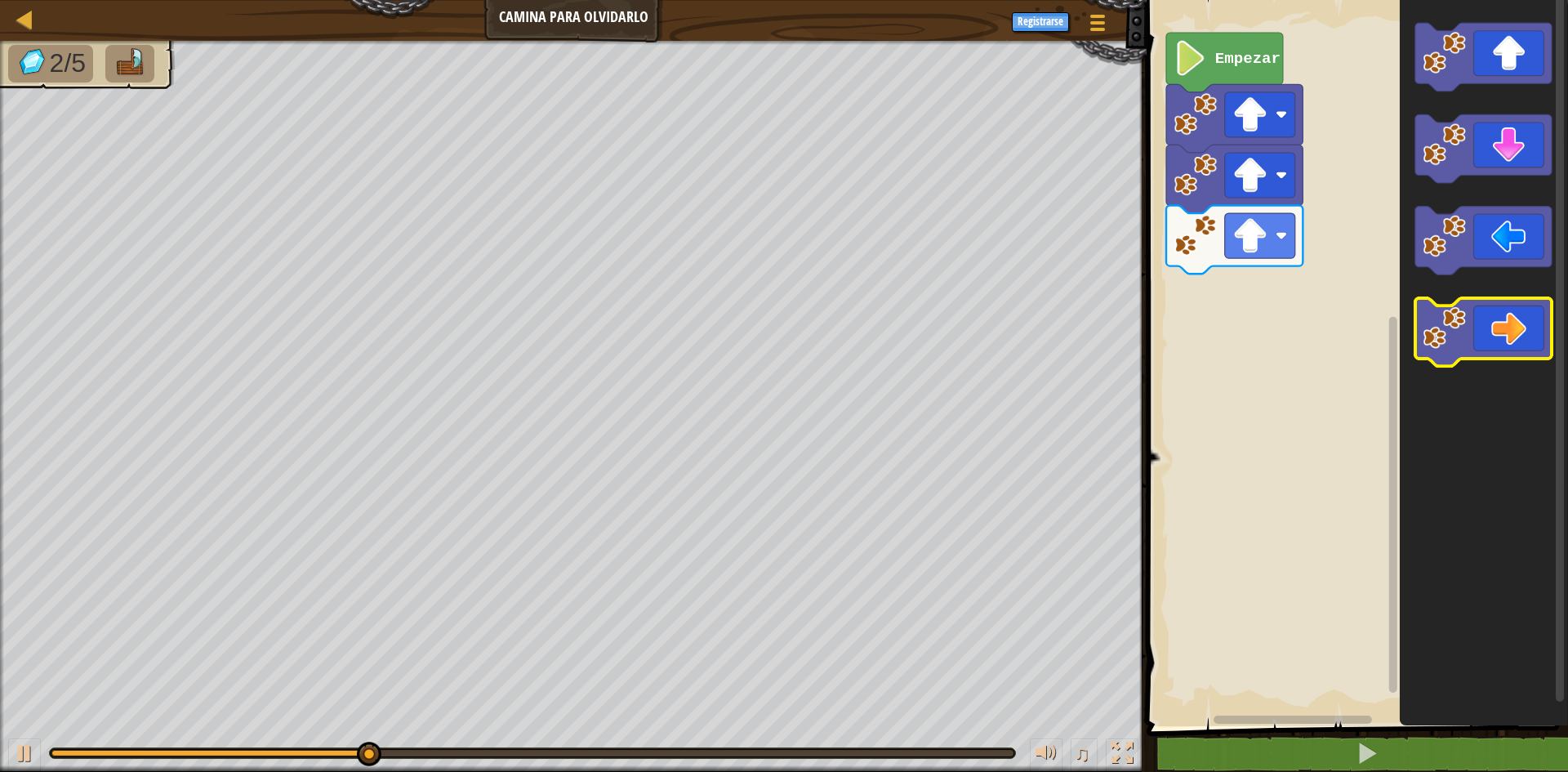
click at [1539, 354] on icon "Espacio de trabajo de Blockly" at bounding box center [1484, 333] width 136 height 69
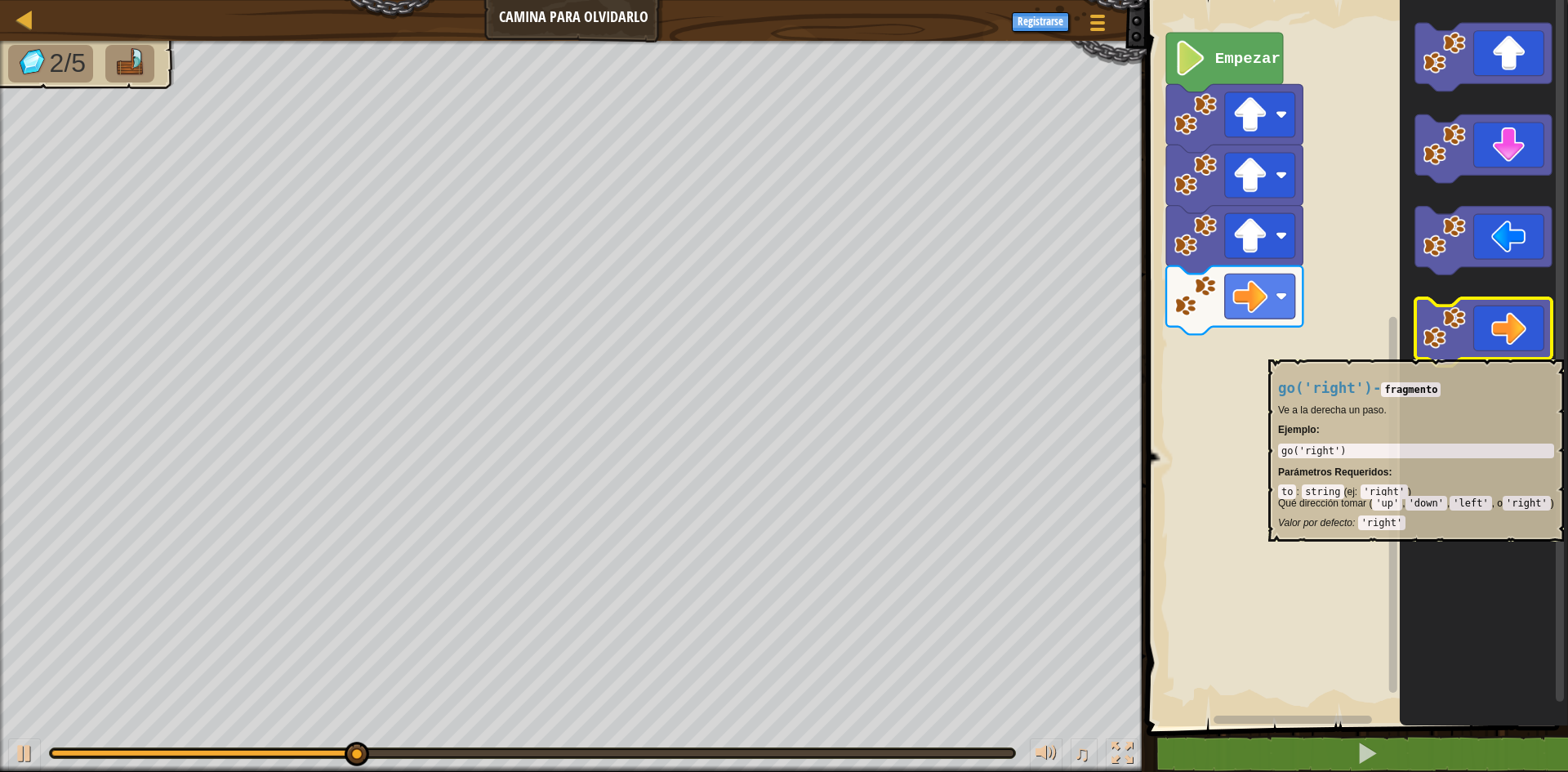
click at [1540, 351] on icon "Espacio de trabajo de Blockly" at bounding box center [1484, 333] width 136 height 69
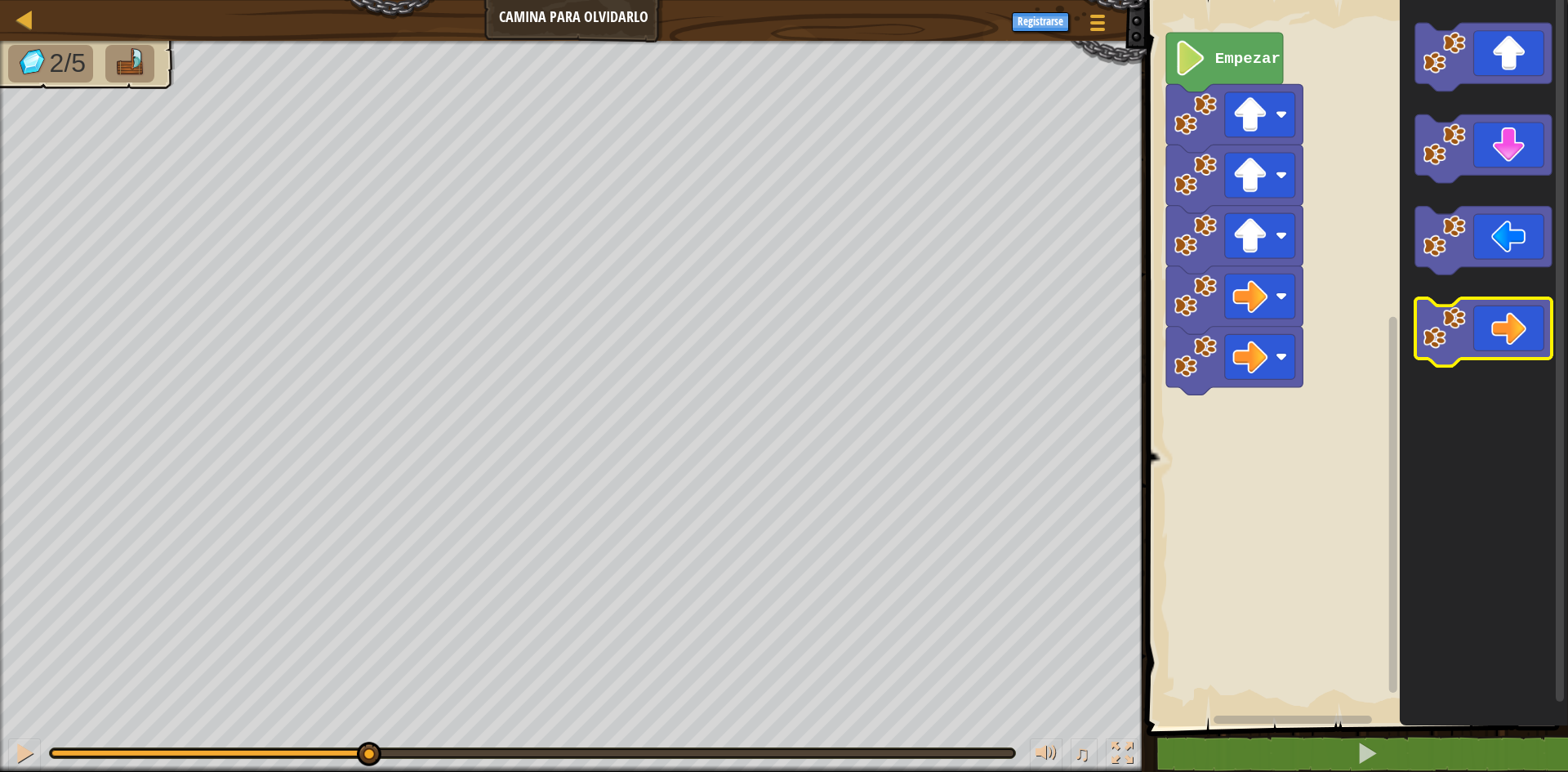
click at [1540, 351] on icon "Espacio de trabajo de Blockly" at bounding box center [1484, 333] width 136 height 69
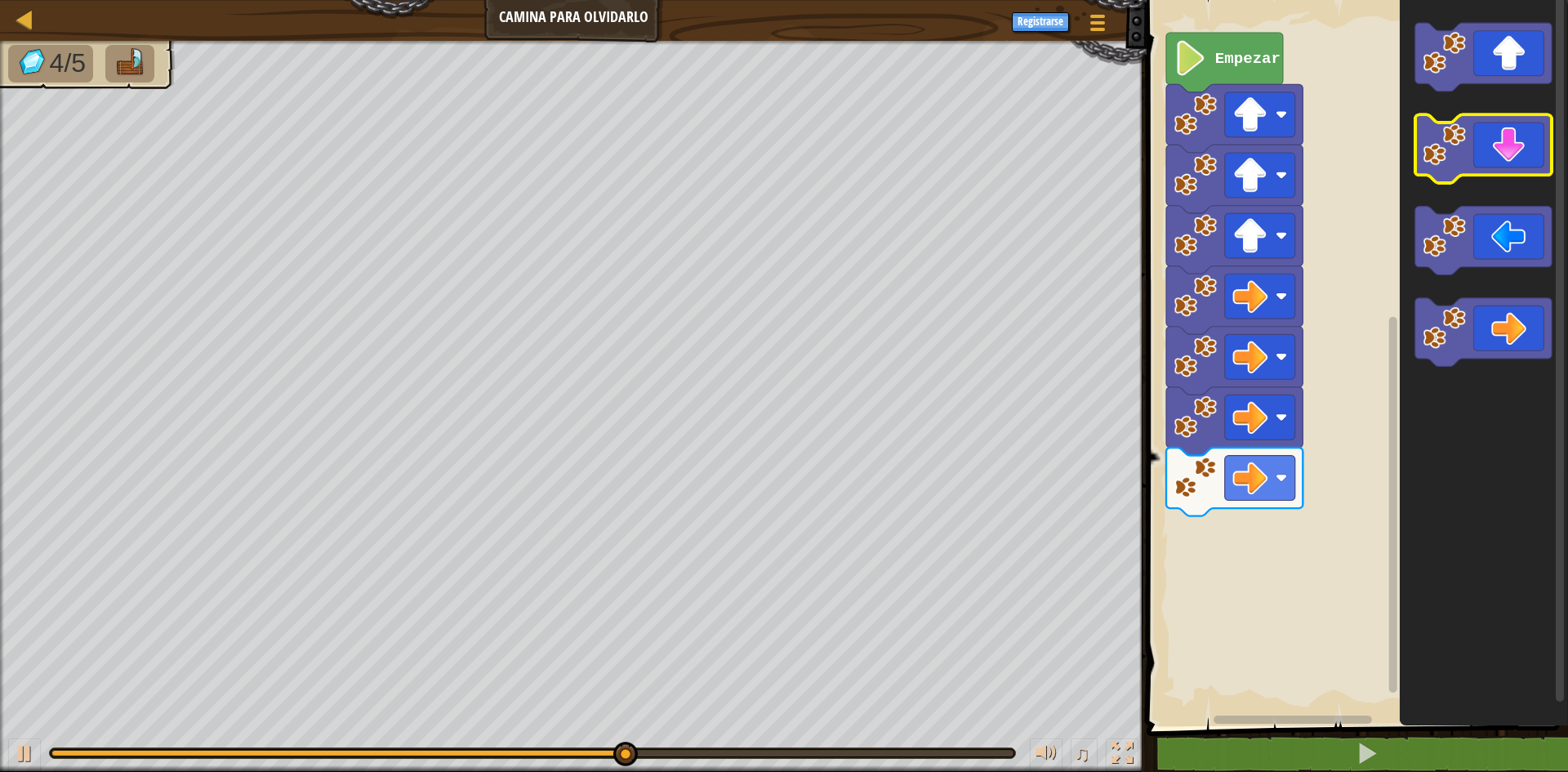
click at [1508, 151] on icon "Espacio de trabajo de Blockly" at bounding box center [1484, 150] width 136 height 69
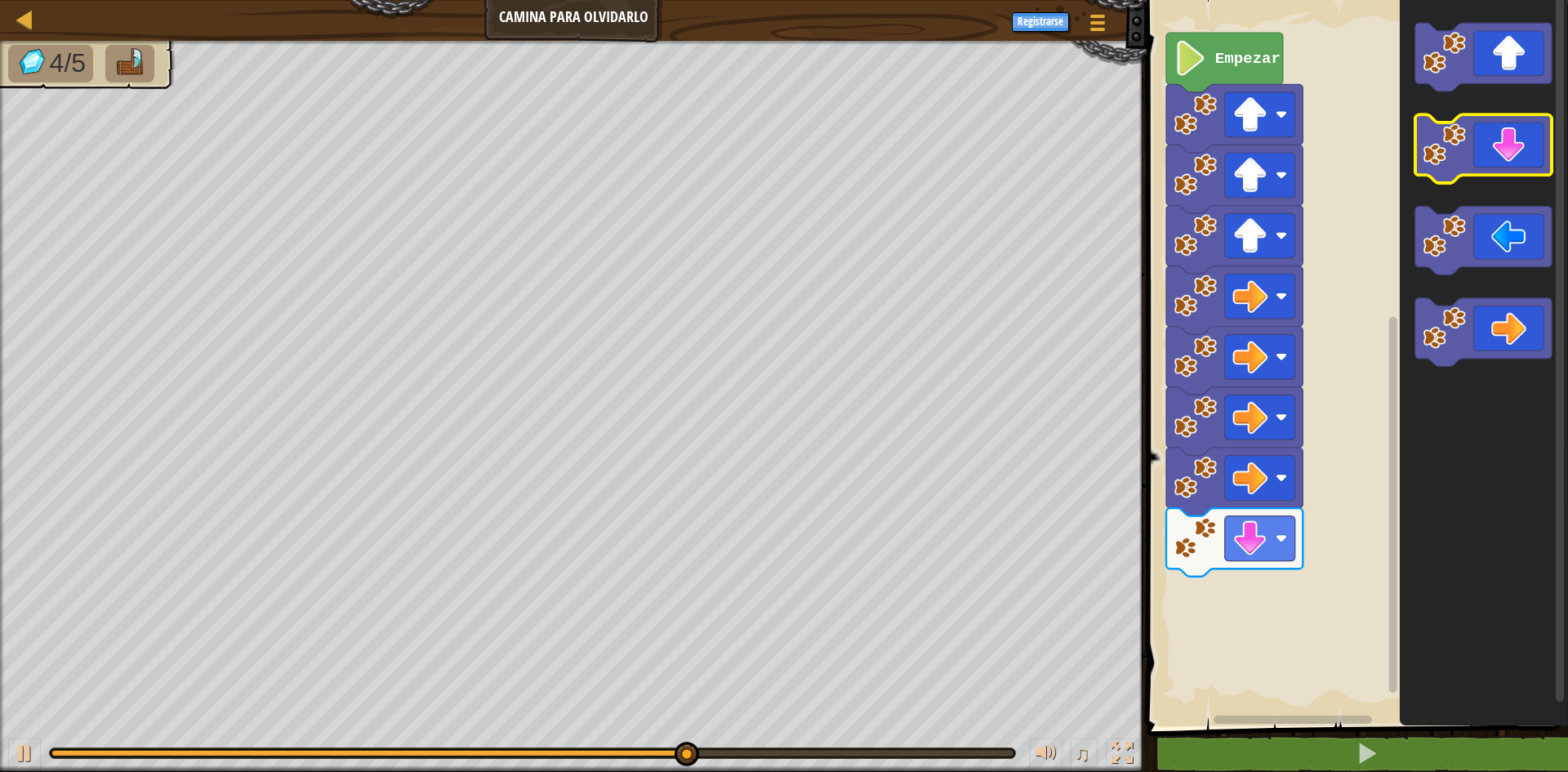
click at [1508, 151] on icon "Espacio de trabajo de Blockly" at bounding box center [1484, 150] width 136 height 69
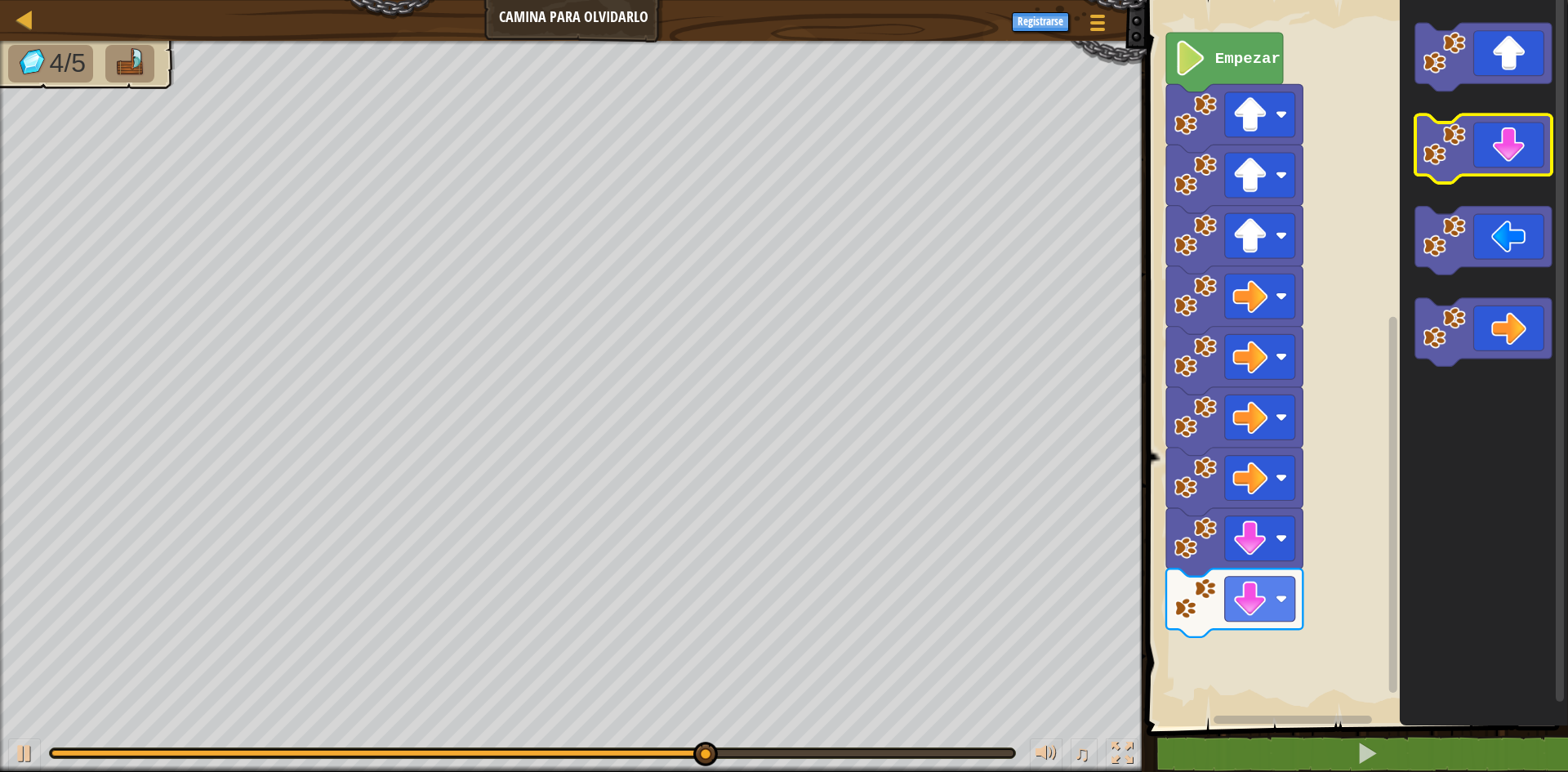
click at [1508, 151] on icon "Espacio de trabajo de Blockly" at bounding box center [1484, 150] width 136 height 69
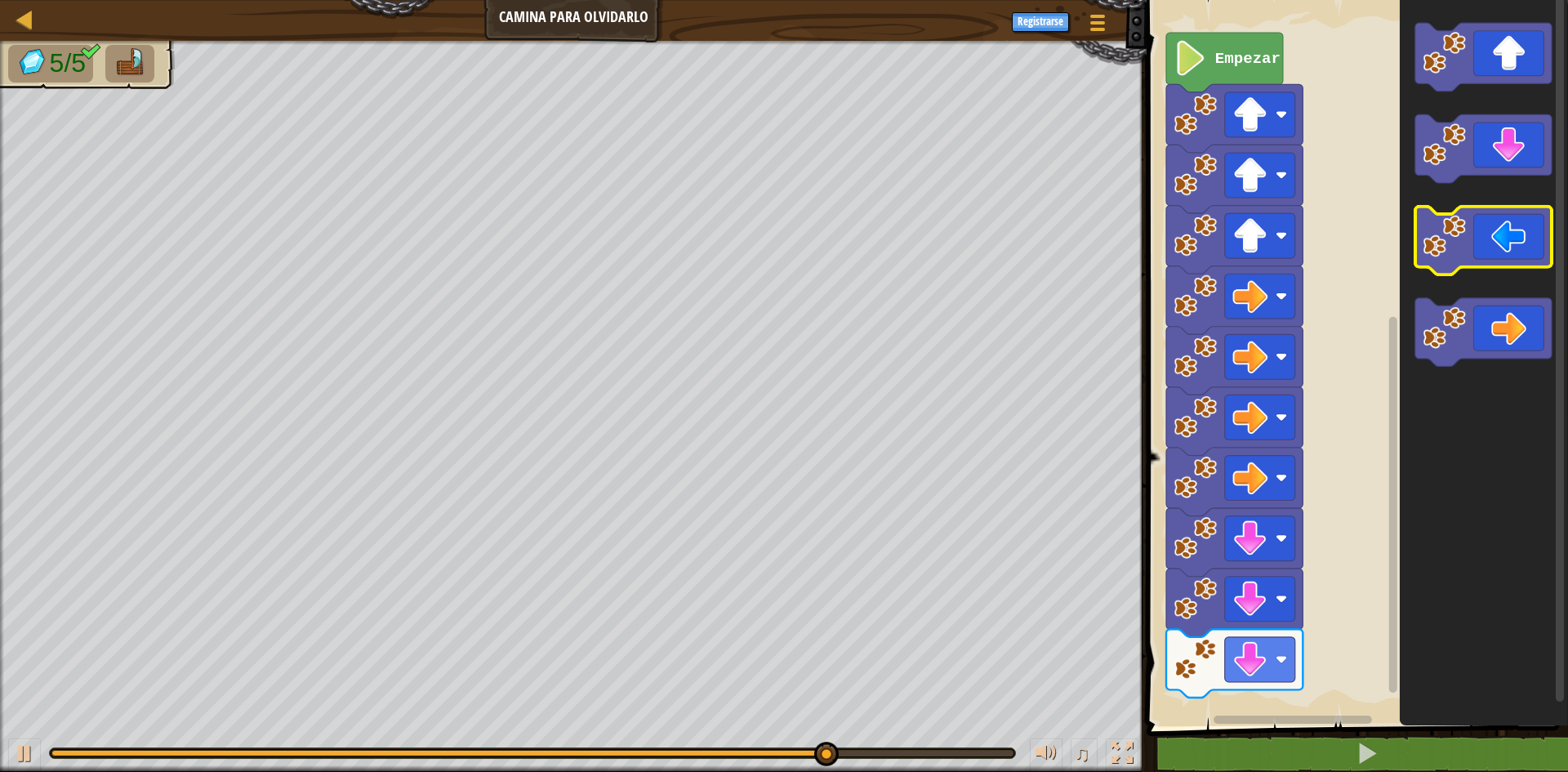
click at [1469, 243] on icon "Espacio de trabajo de Blockly" at bounding box center [1484, 242] width 136 height 69
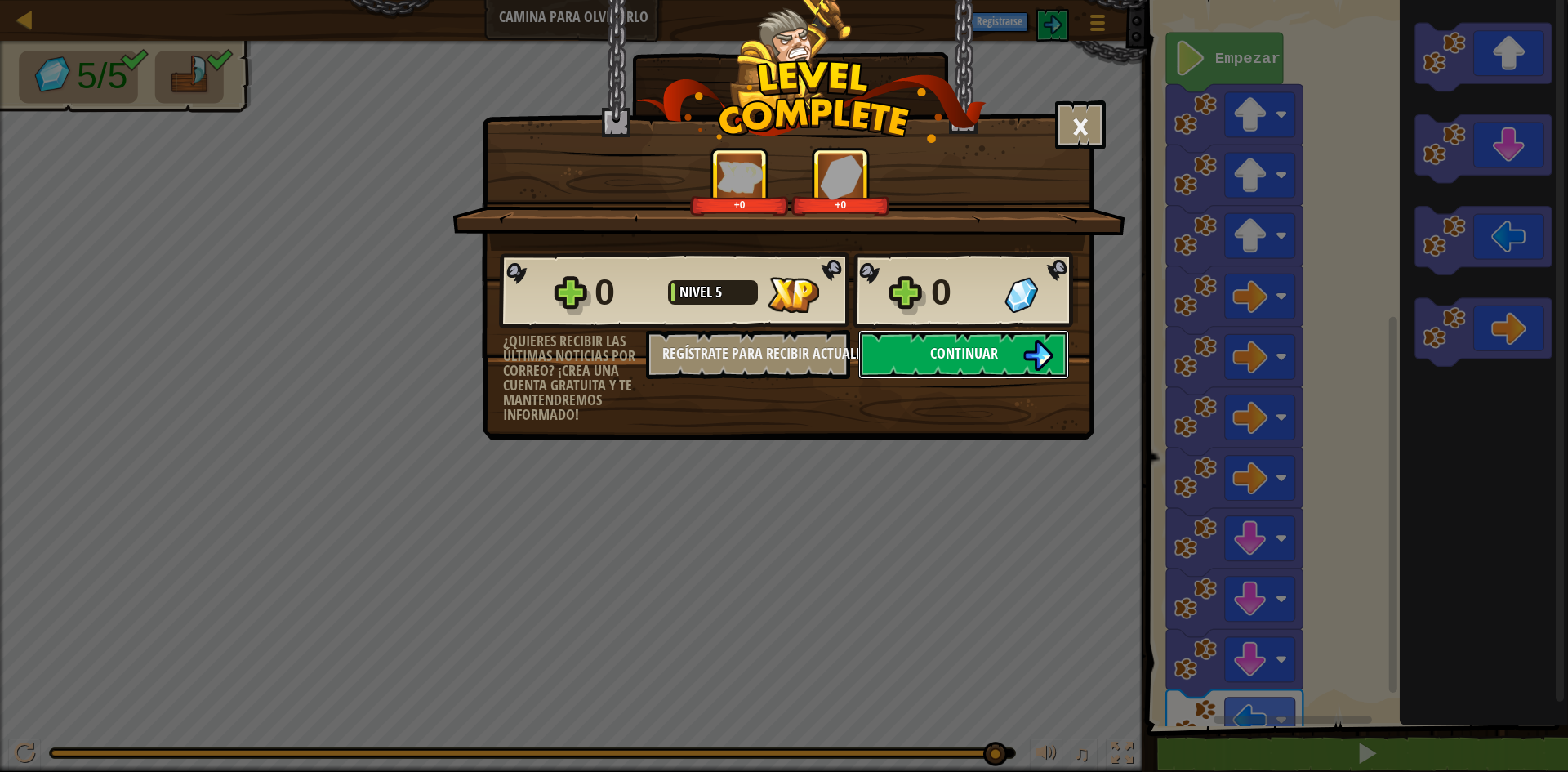
click at [1028, 355] on img at bounding box center [1038, 355] width 31 height 31
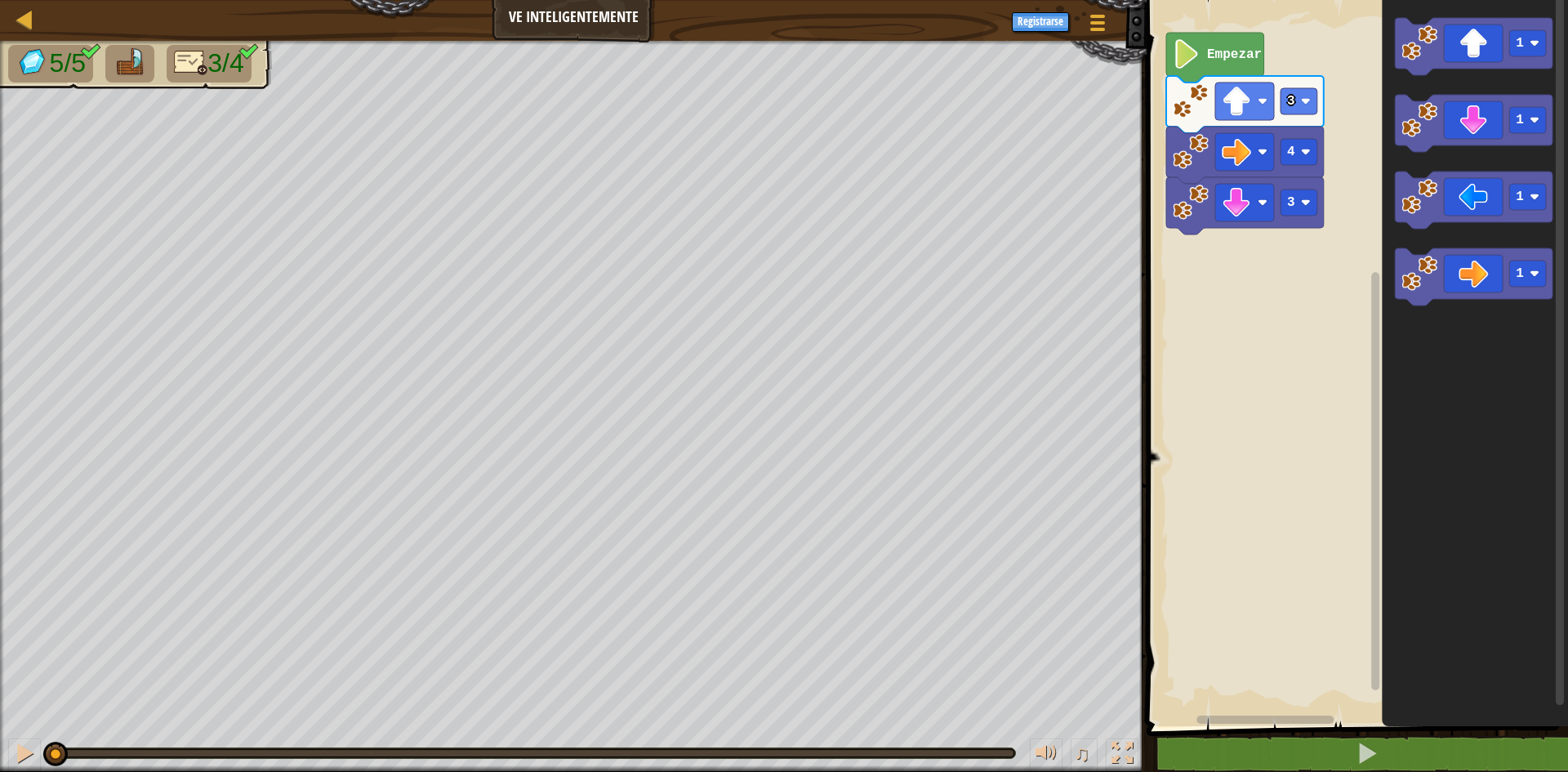
click at [1184, 64] on image "Espacio de trabajo de Blockly" at bounding box center [1187, 53] width 28 height 29
click at [1500, 53] on icon "Espacio de trabajo de Blockly" at bounding box center [1473, 47] width 158 height 57
click at [1471, 214] on icon "Espacio de trabajo de Blockly" at bounding box center [1473, 200] width 158 height 57
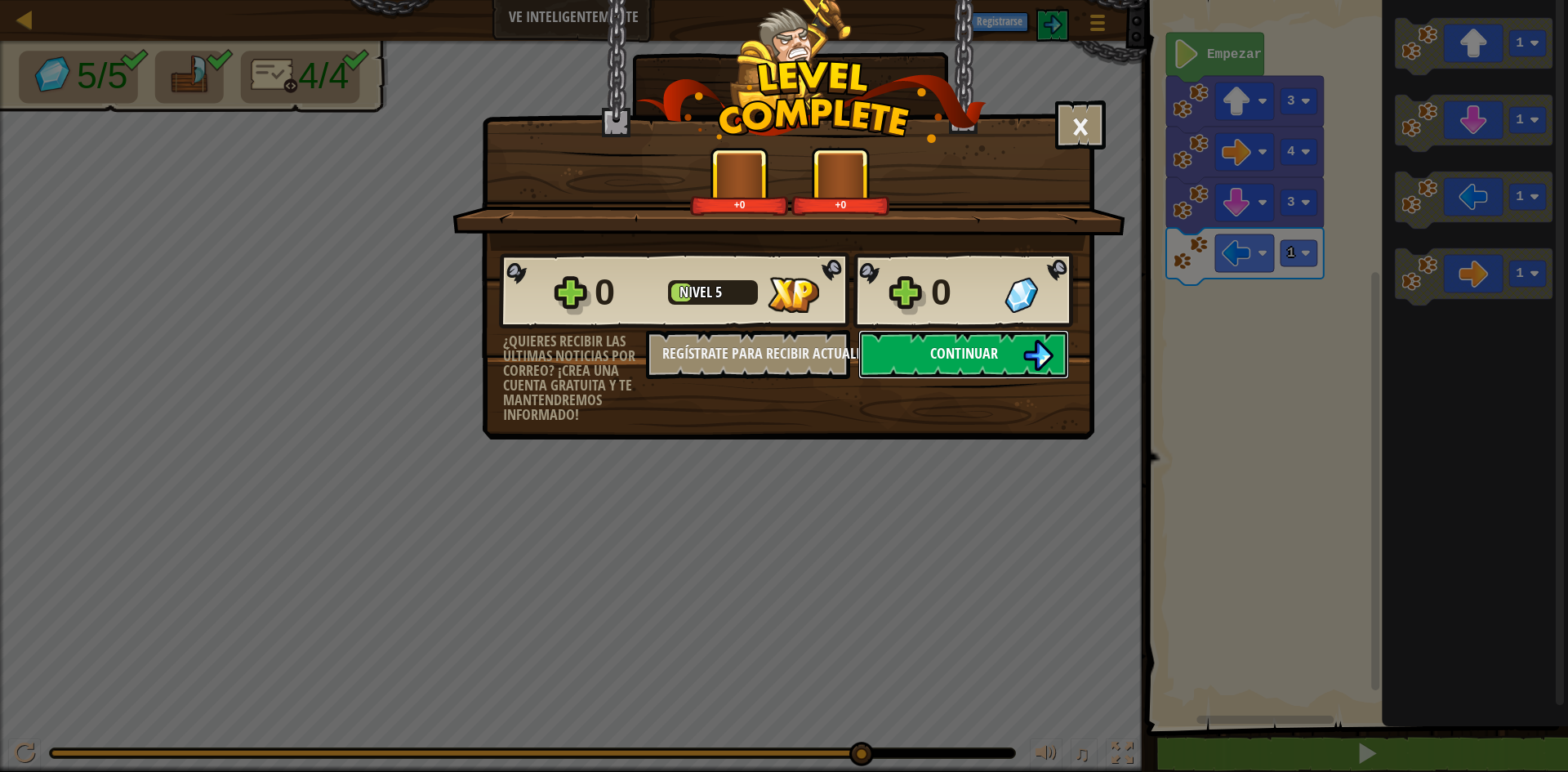
click at [984, 361] on span "Continuar" at bounding box center [964, 354] width 68 height 21
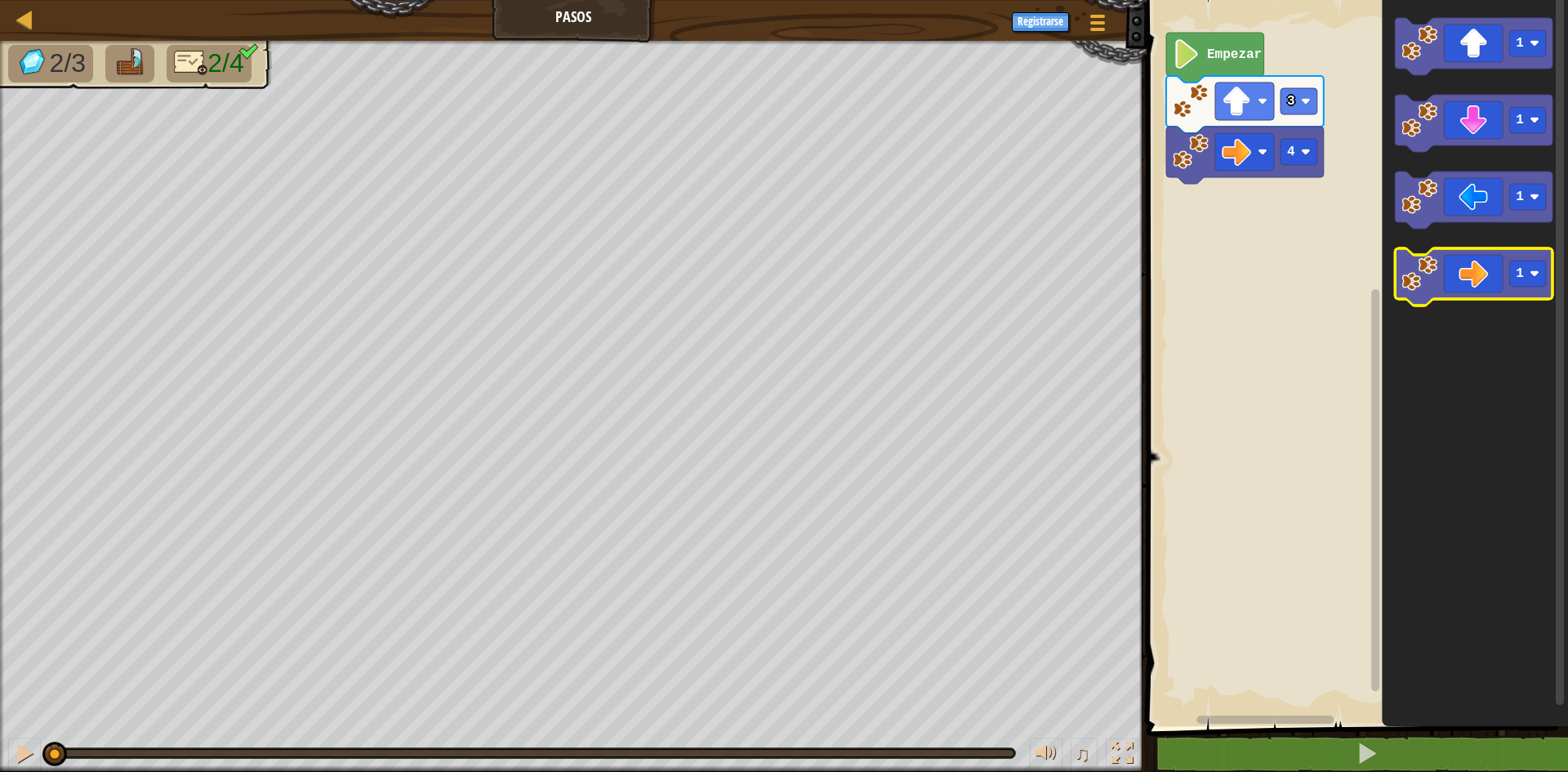
click at [1477, 288] on icon "Espacio de trabajo de Blockly" at bounding box center [1473, 277] width 158 height 57
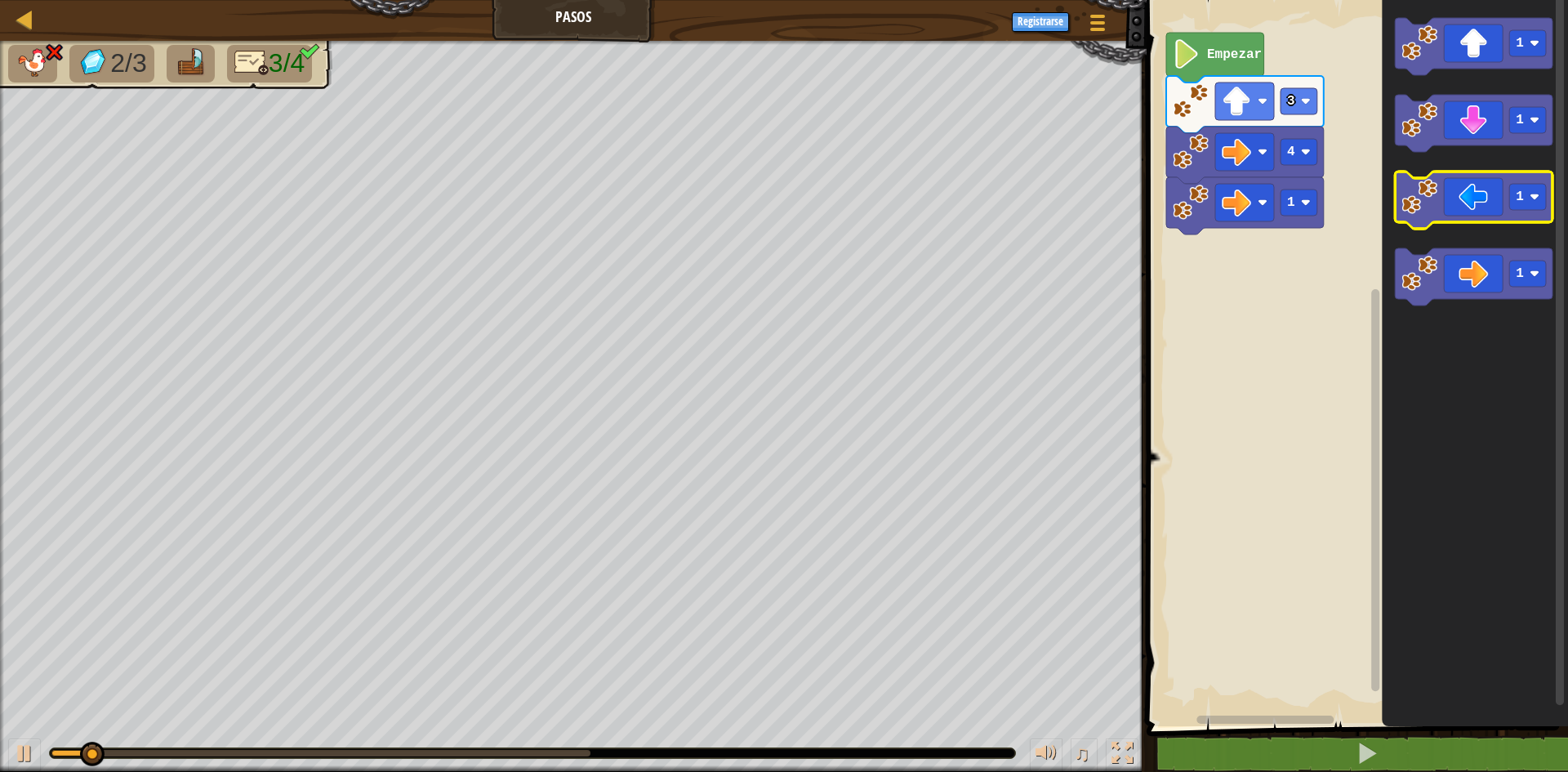
click at [1465, 217] on icon "Espacio de trabajo de Blockly" at bounding box center [1473, 200] width 158 height 57
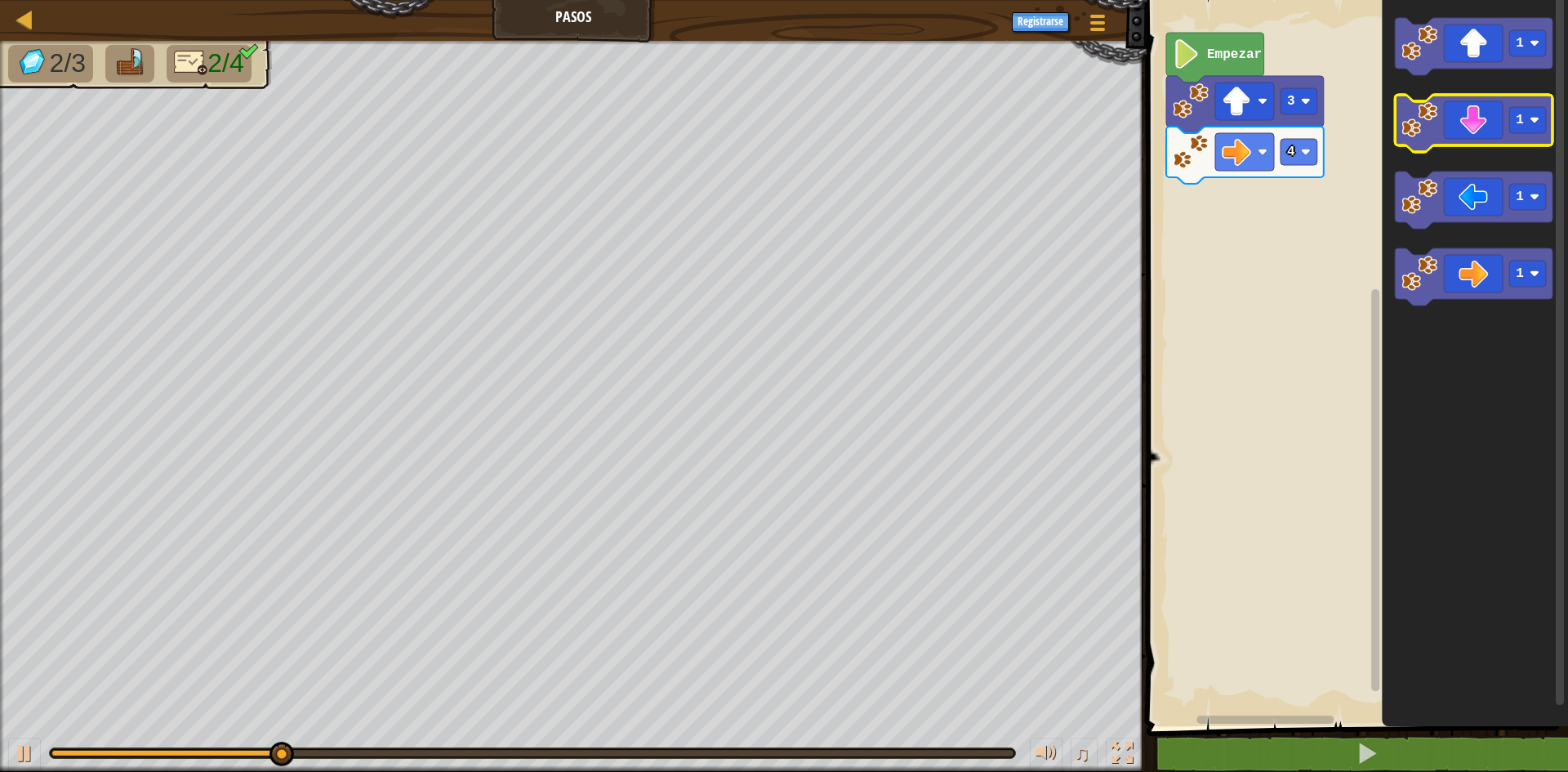
click at [1446, 112] on icon "Espacio de trabajo de Blockly" at bounding box center [1473, 123] width 158 height 57
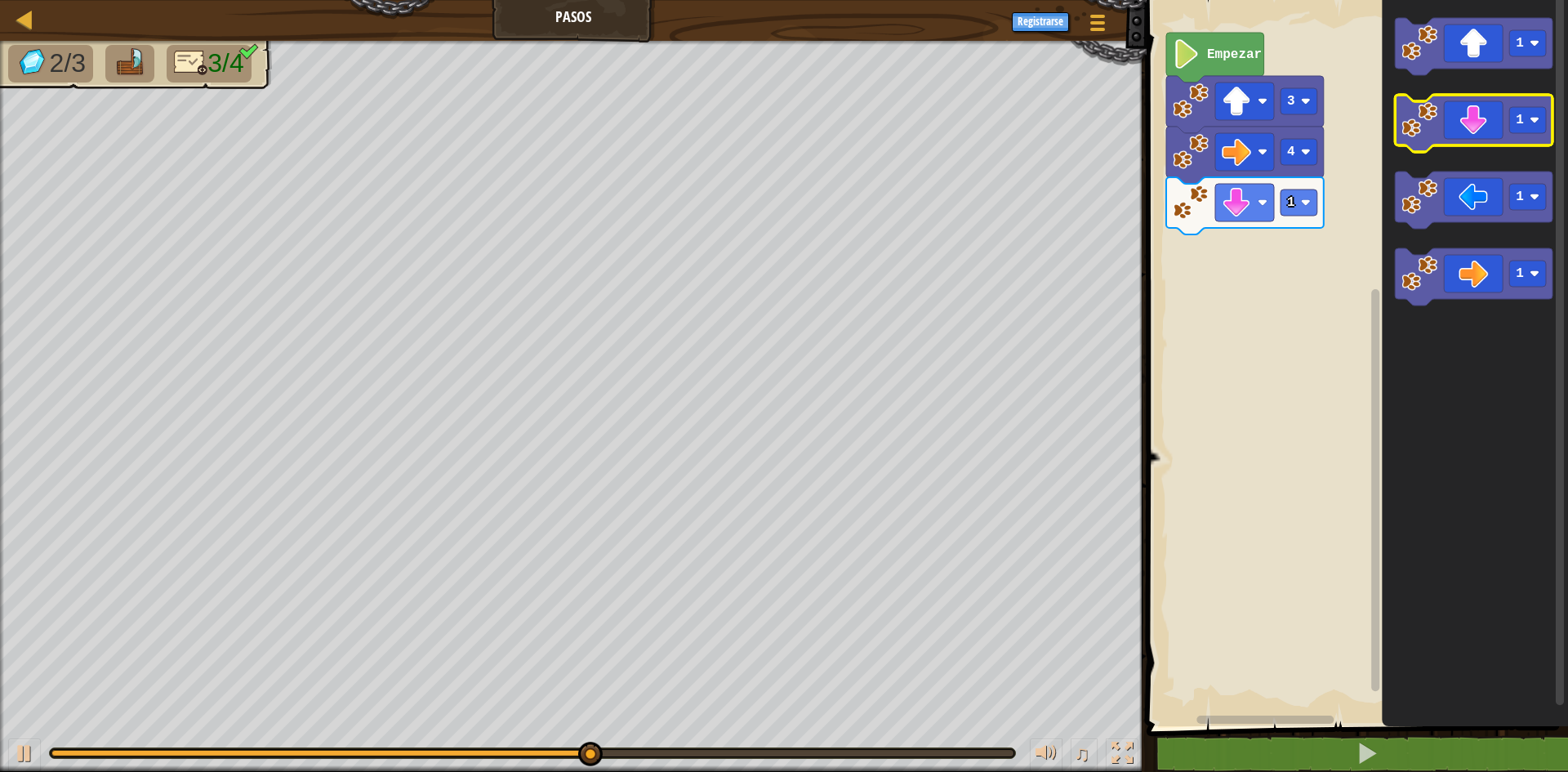
click at [1484, 135] on icon "Espacio de trabajo de Blockly" at bounding box center [1473, 123] width 158 height 57
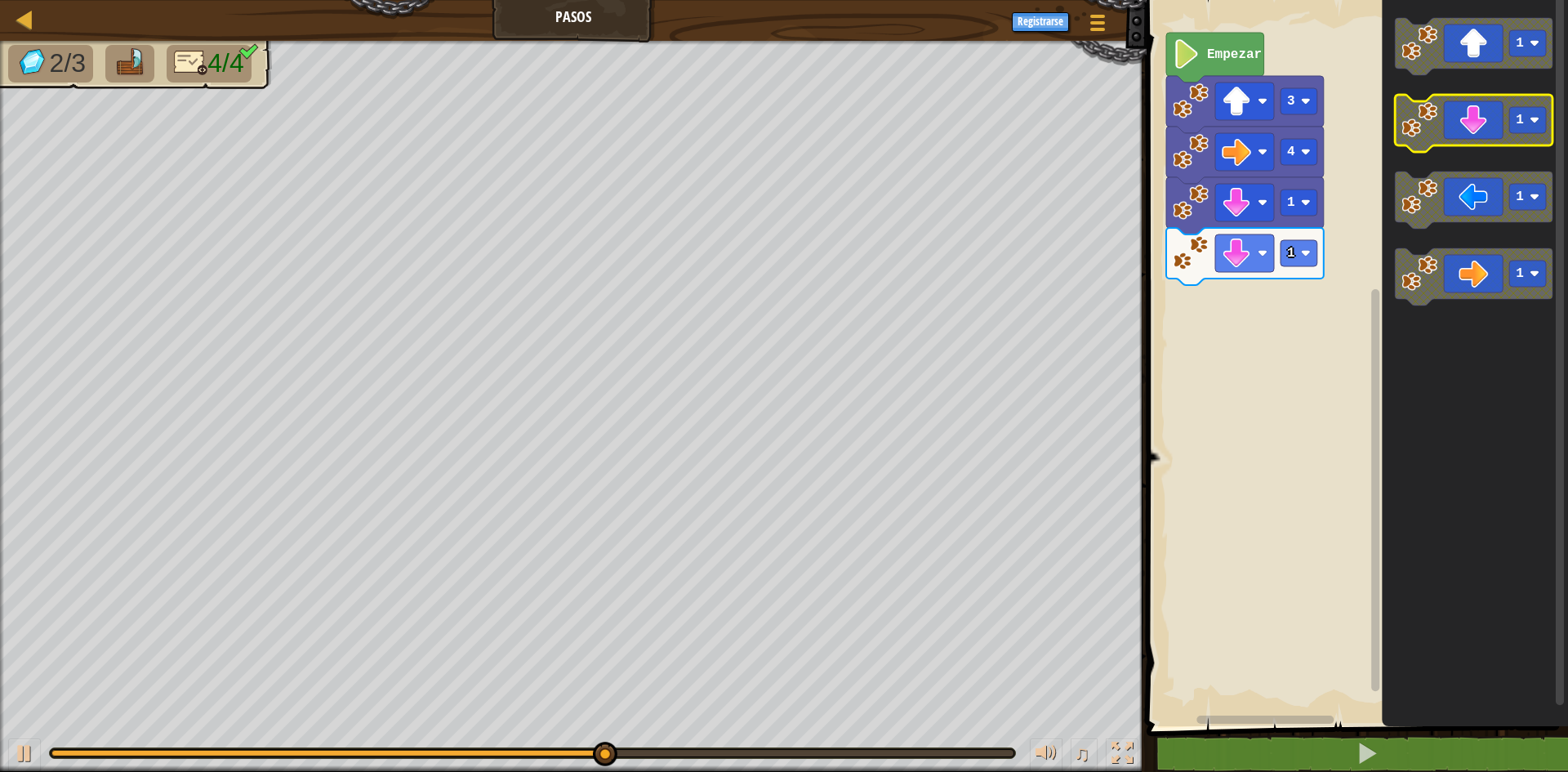
click at [1456, 132] on icon "Espacio de trabajo de Blockly" at bounding box center [1473, 123] width 158 height 57
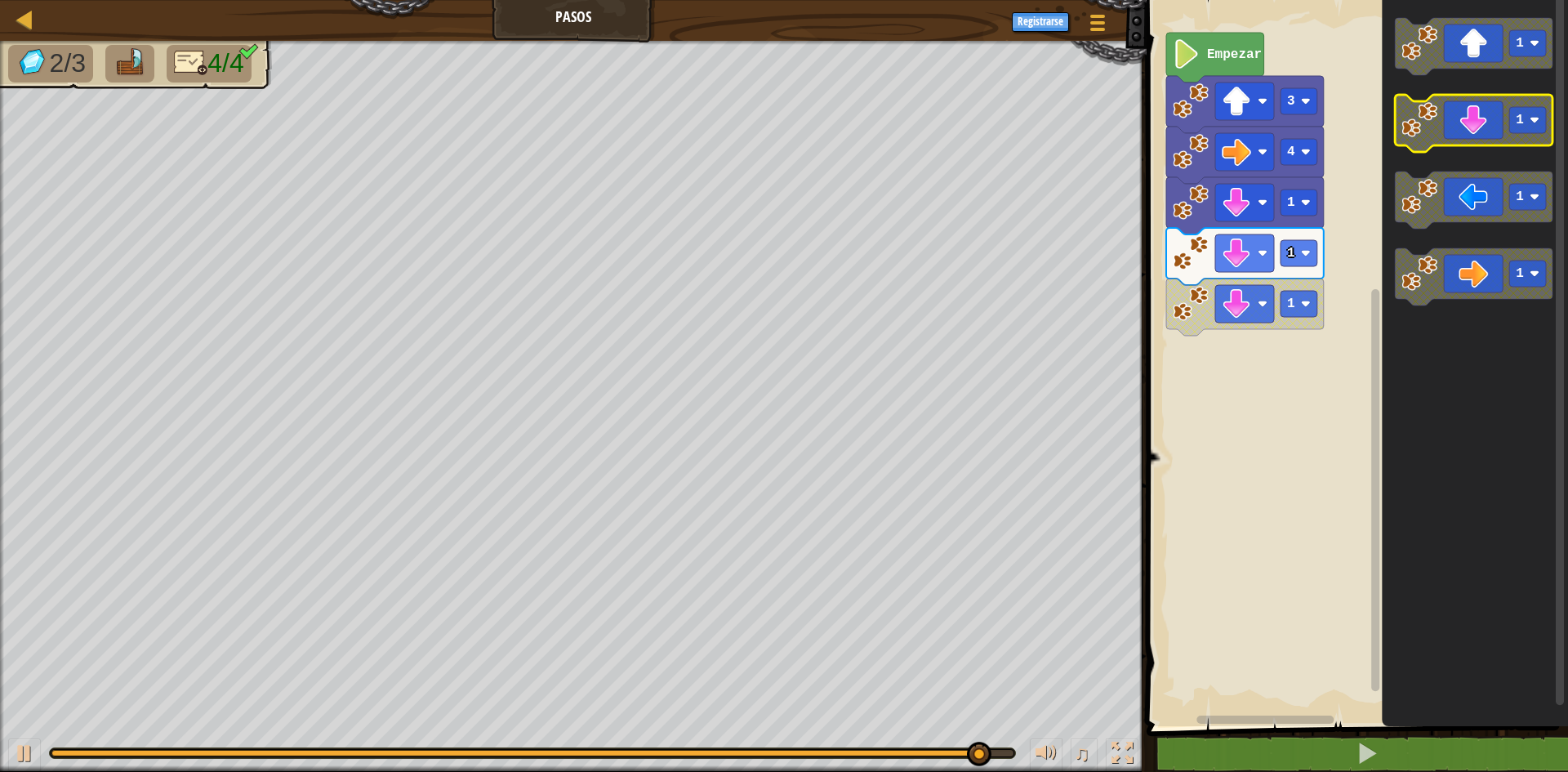
click at [1475, 136] on icon "Espacio de trabajo de Blockly" at bounding box center [1473, 123] width 158 height 57
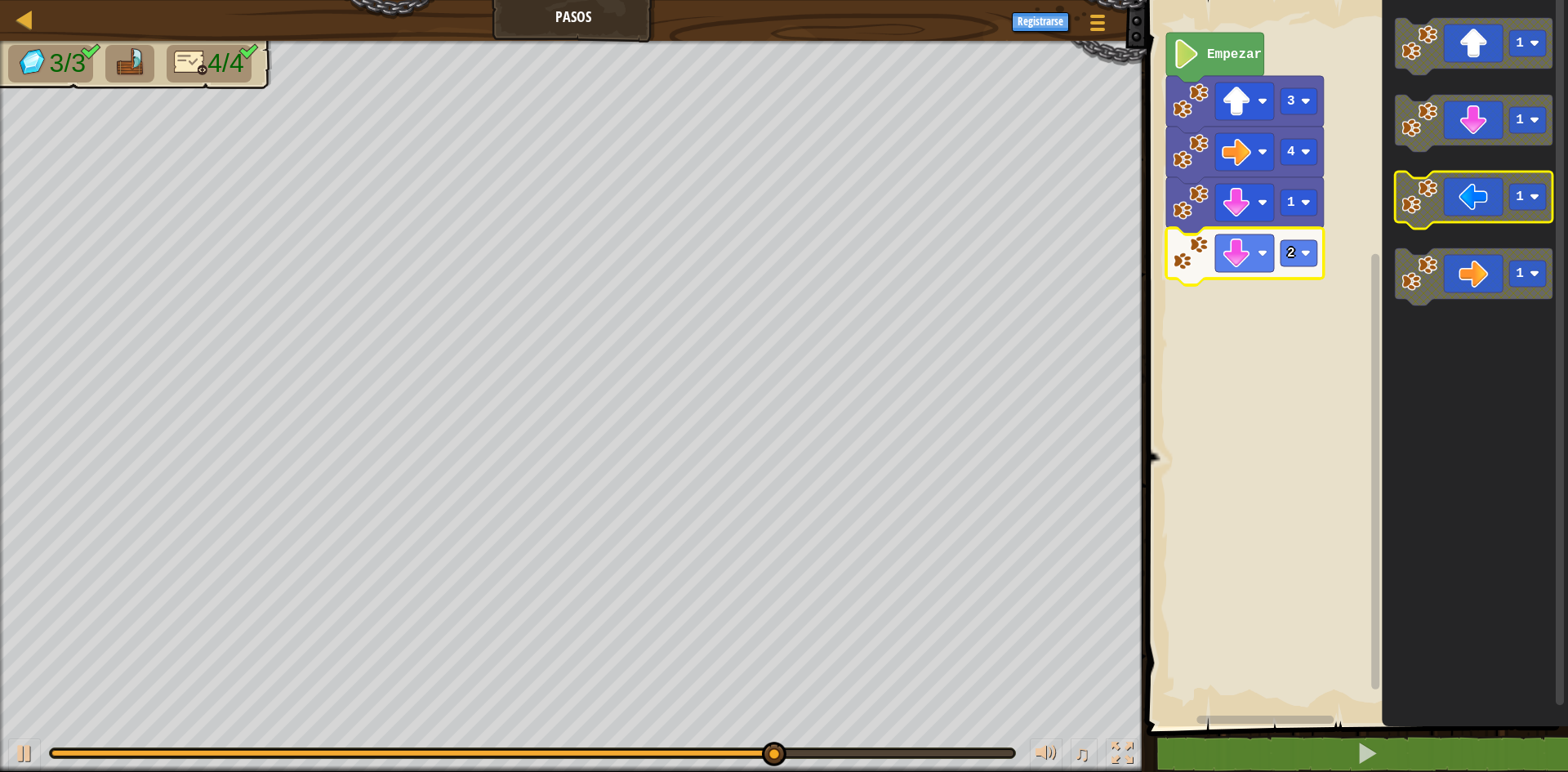
click at [1490, 209] on icon "Espacio de trabajo de Blockly" at bounding box center [1473, 200] width 158 height 57
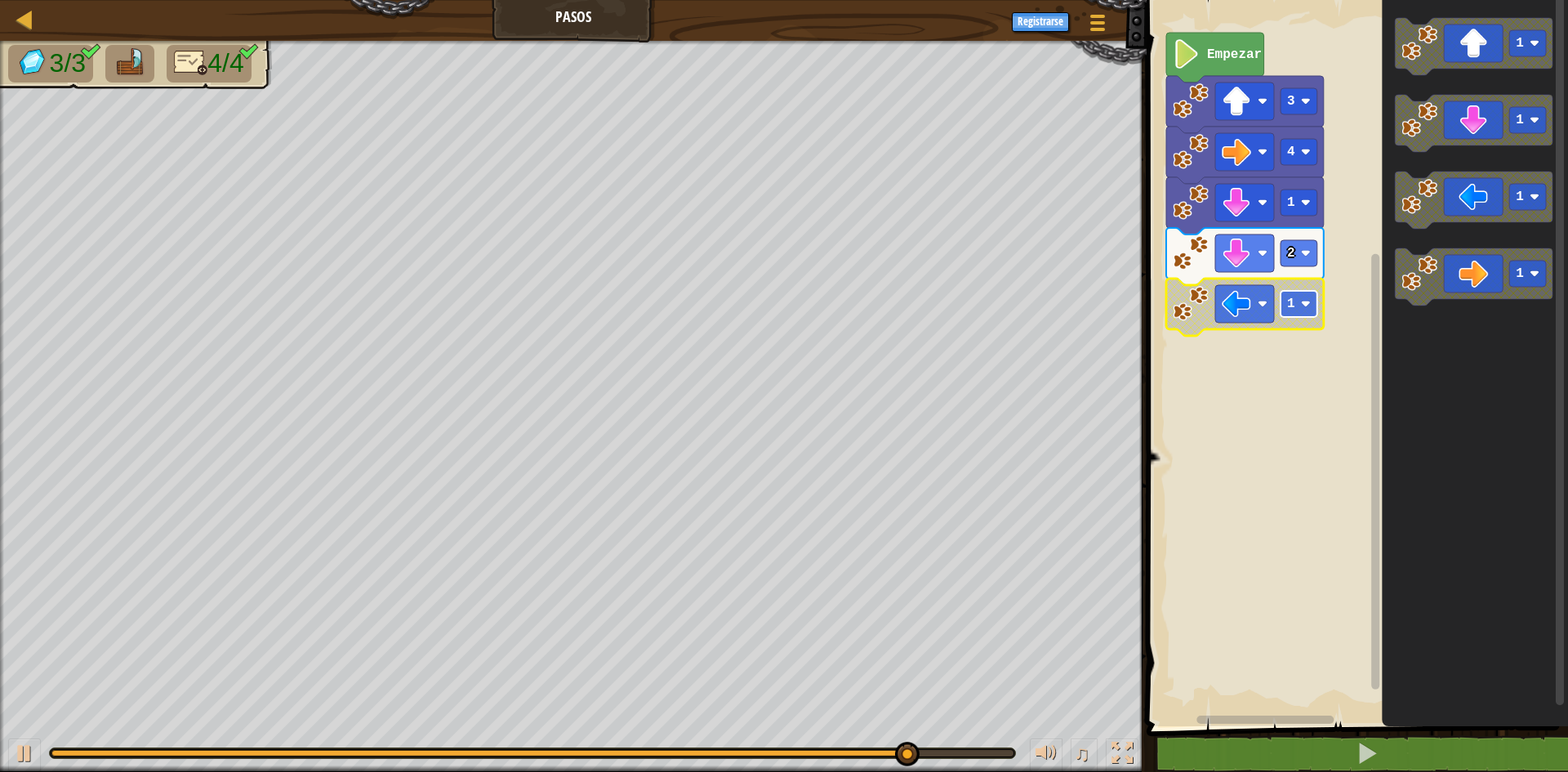
click at [1309, 302] on image "Espacio de trabajo de Blockly" at bounding box center [1305, 304] width 9 height 9
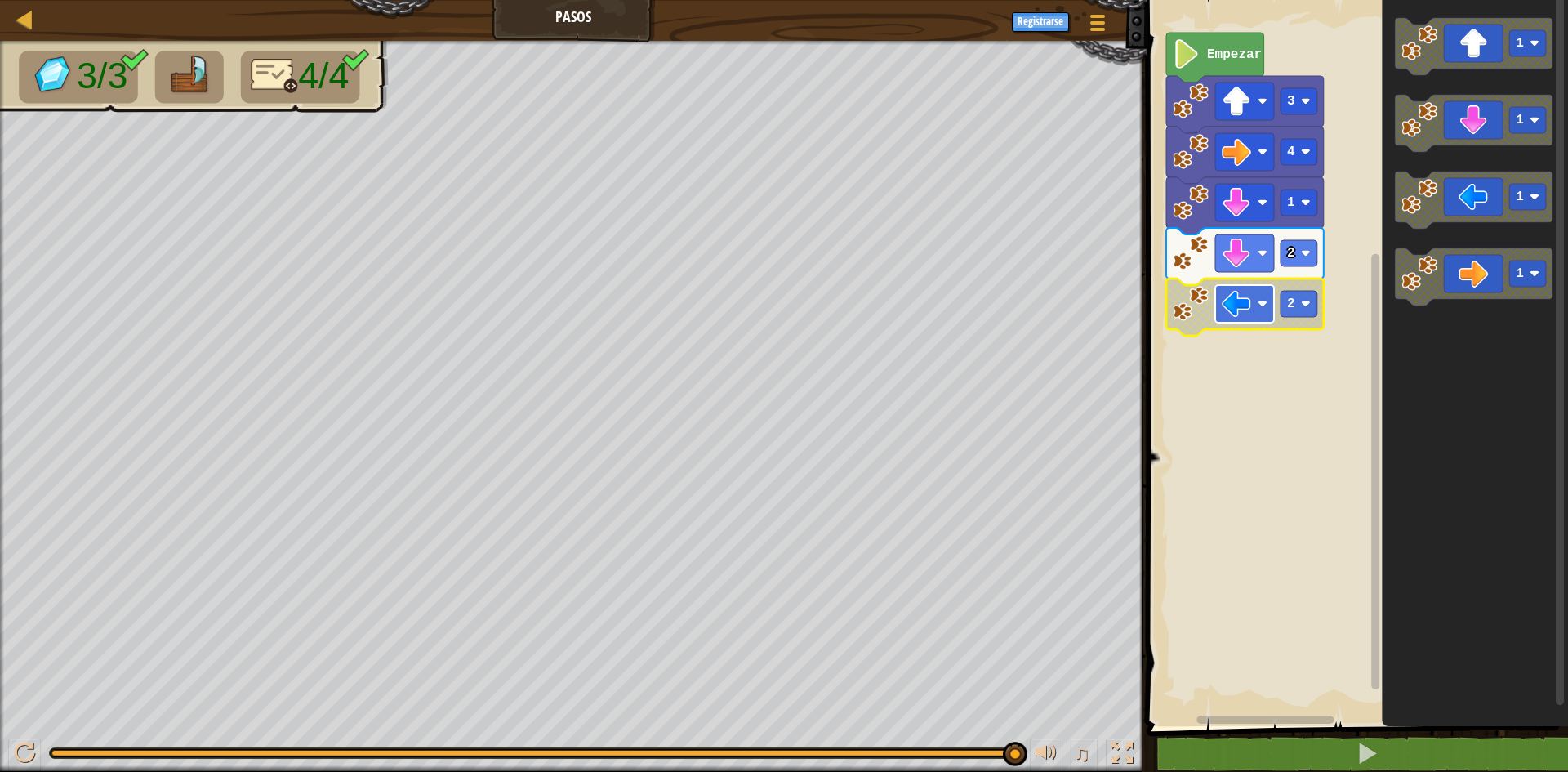
click at [1250, 308] on image "Espacio de trabajo de Blockly" at bounding box center [1236, 304] width 29 height 29
click at [1348, 406] on rect "Espacio de trabajo de Blockly" at bounding box center [1355, 360] width 427 height 735
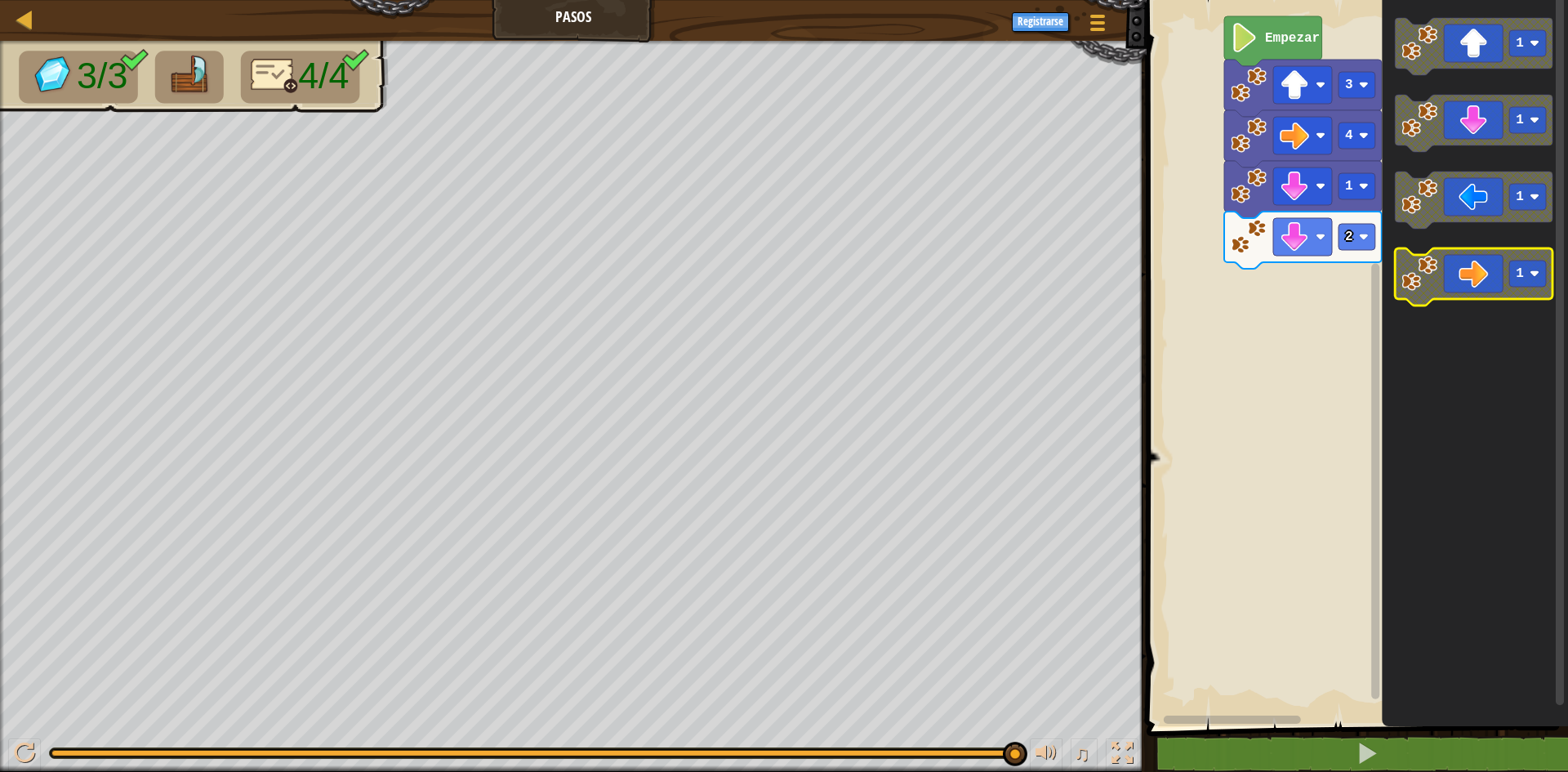
click at [1399, 303] on div "Empezar 3 4 1 2 1 1 1 1" at bounding box center [1355, 360] width 427 height 735
click at [1309, 276] on div "Empezar 3 4 1 2 1 1 1 1" at bounding box center [1355, 360] width 427 height 735
click at [1283, 293] on div "Empezar 3 4 1 2 1 1 1 1" at bounding box center [1355, 360] width 427 height 735
click at [1450, 221] on icon "Espacio de trabajo de Blockly" at bounding box center [1473, 200] width 158 height 57
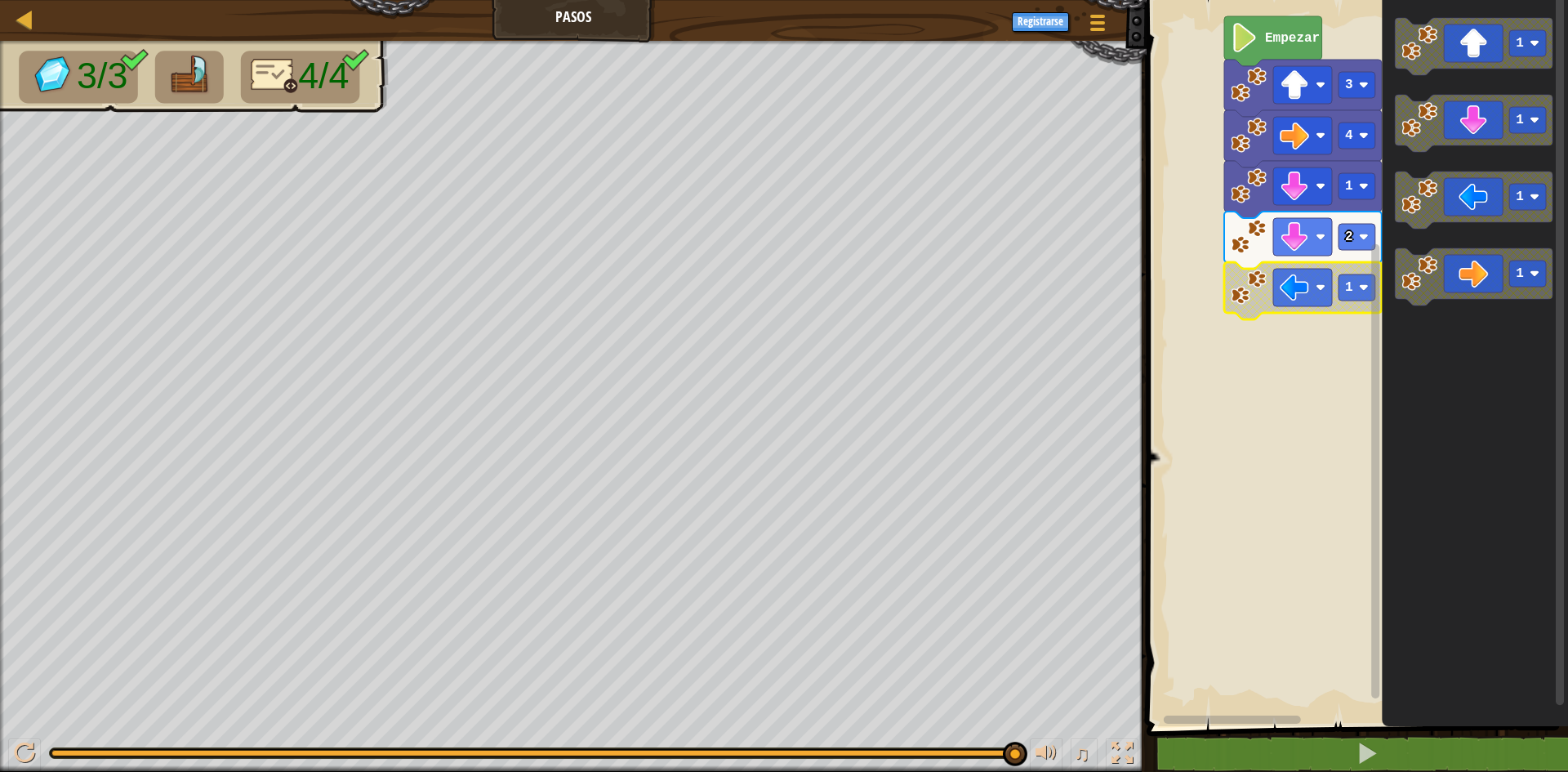
click at [1283, 31] on text "Empezar" at bounding box center [1292, 38] width 54 height 15
click at [951, 744] on div "♫" at bounding box center [573, 749] width 1146 height 49
click at [945, 755] on div at bounding box center [533, 754] width 962 height 7
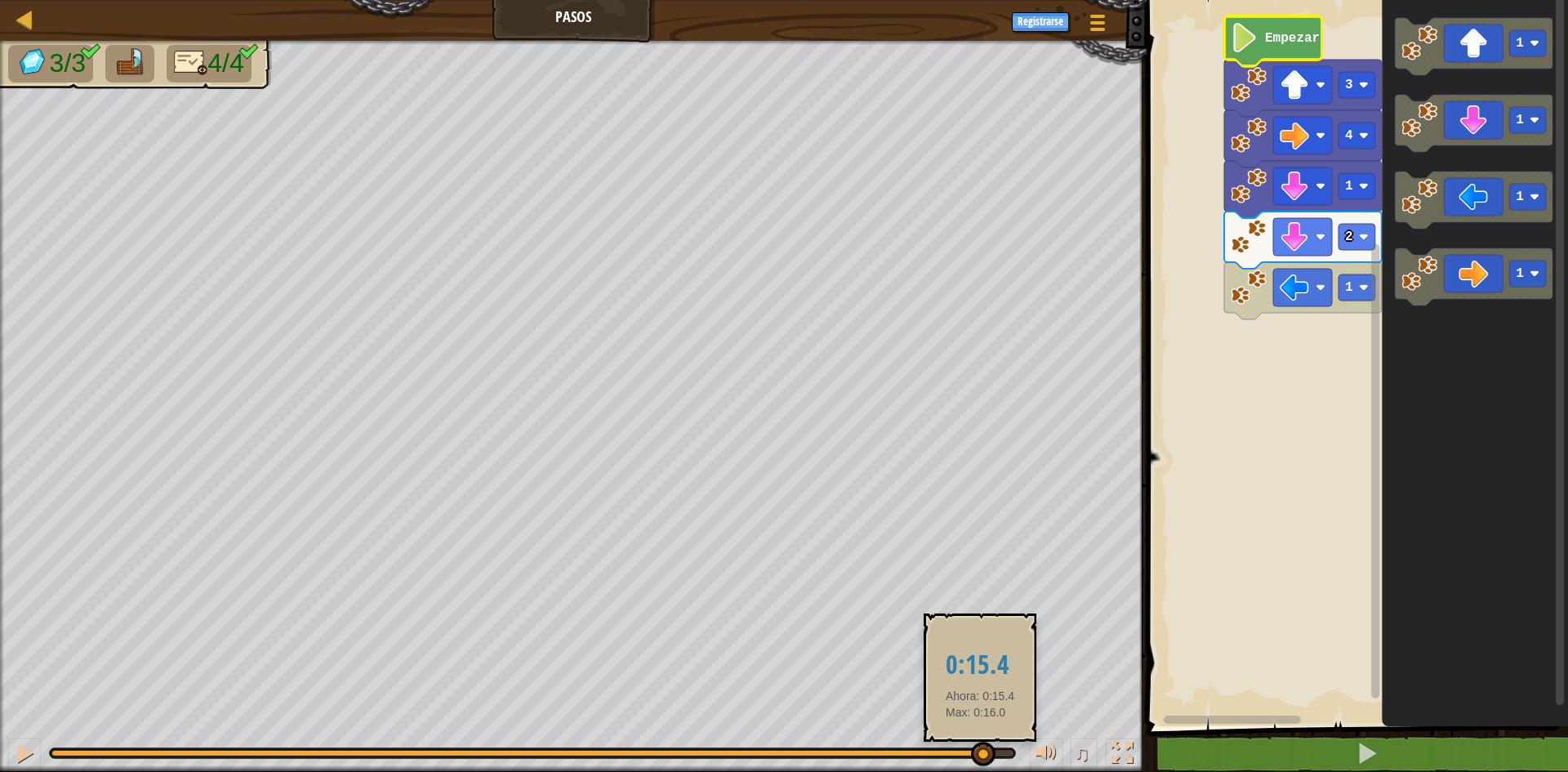
drag, startPoint x: 945, startPoint y: 755, endPoint x: 986, endPoint y: 753, distance: 41.0
click at [986, 753] on div at bounding box center [984, 754] width 24 height 24
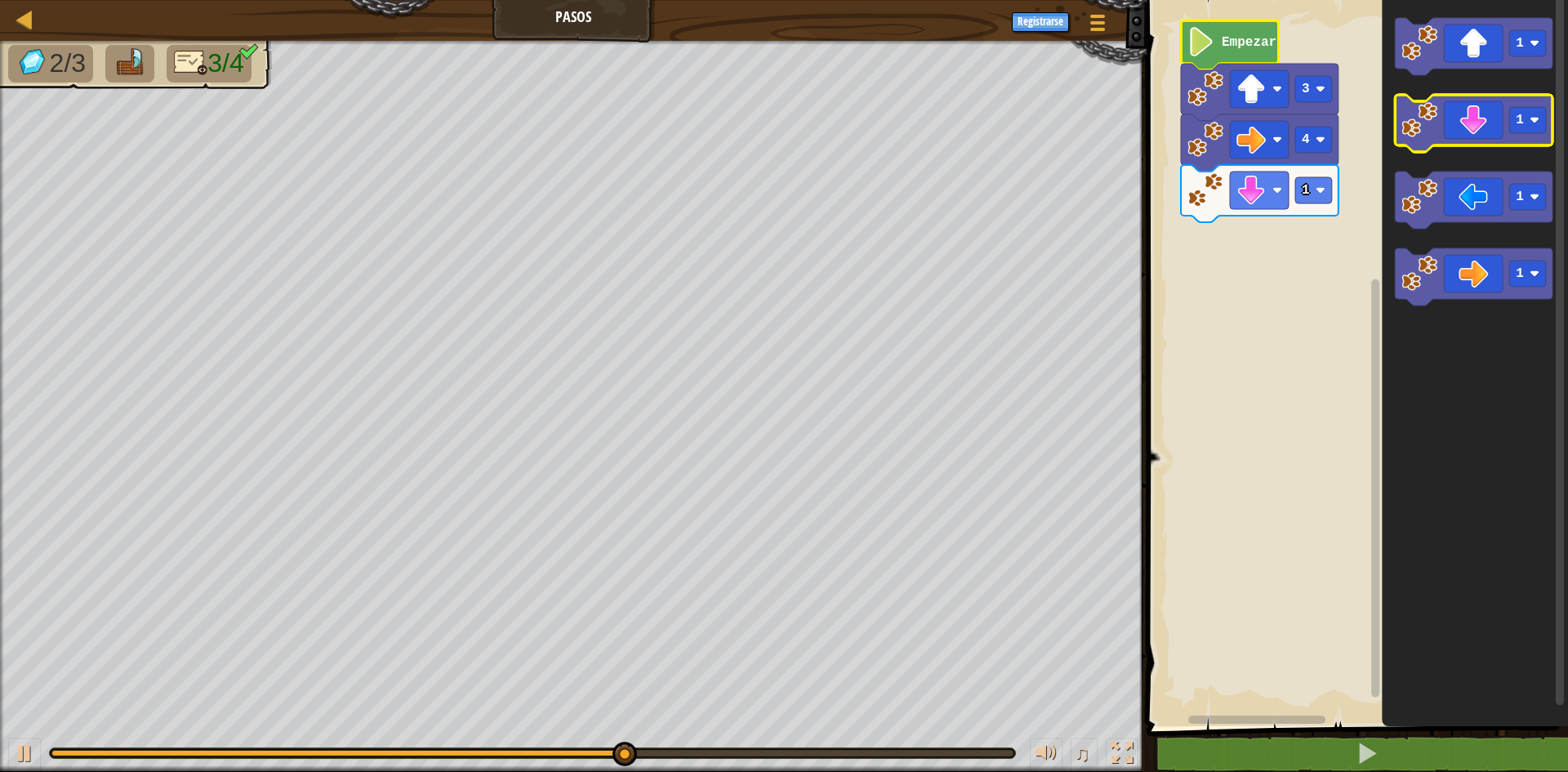
click at [1495, 132] on icon "Espacio de trabajo de Blockly" at bounding box center [1473, 123] width 158 height 57
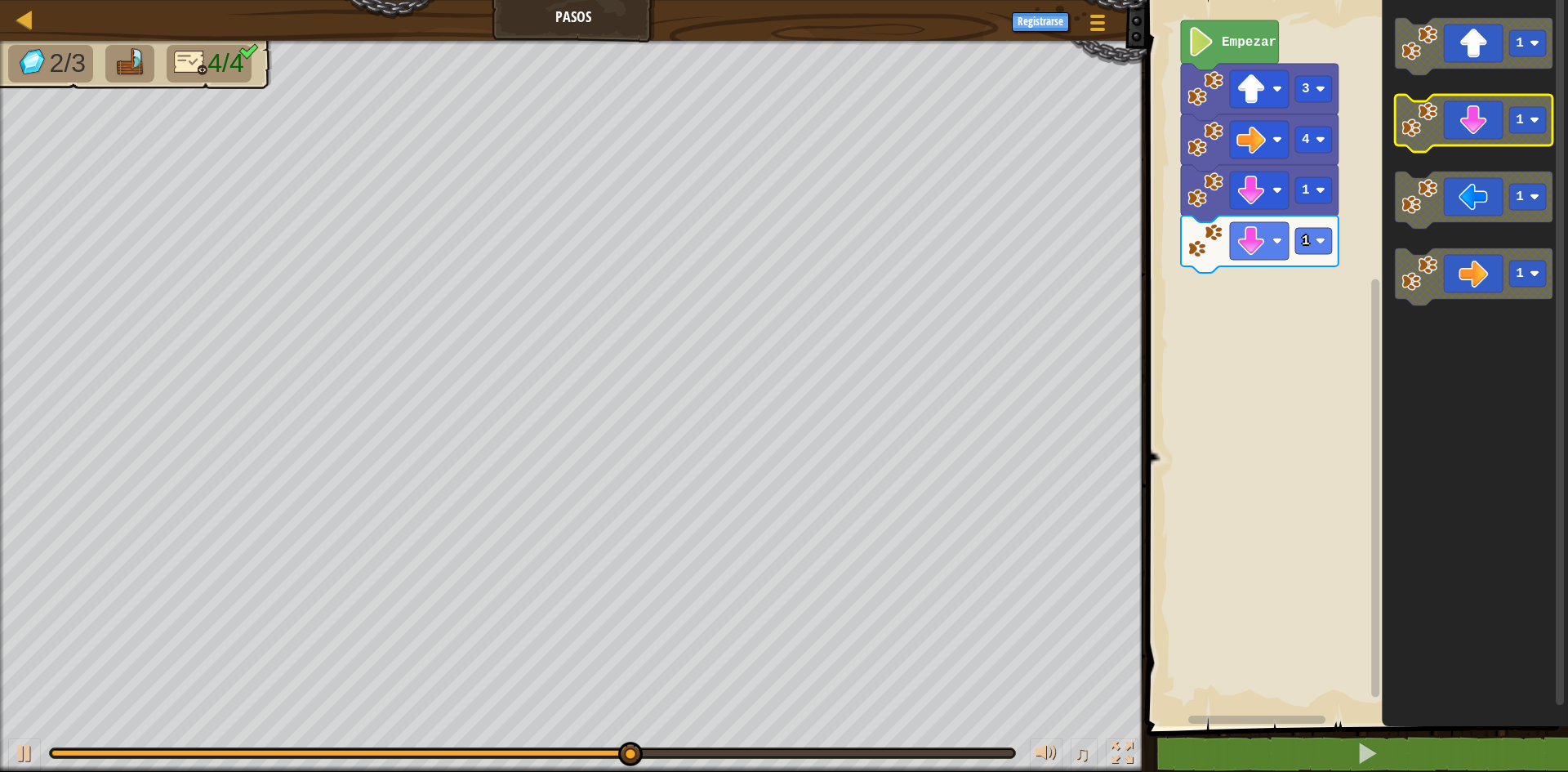
click at [1496, 120] on icon "Espacio de trabajo de Blockly" at bounding box center [1473, 123] width 158 height 57
click at [1495, 120] on icon "Espacio de trabajo de Blockly" at bounding box center [1473, 123] width 158 height 57
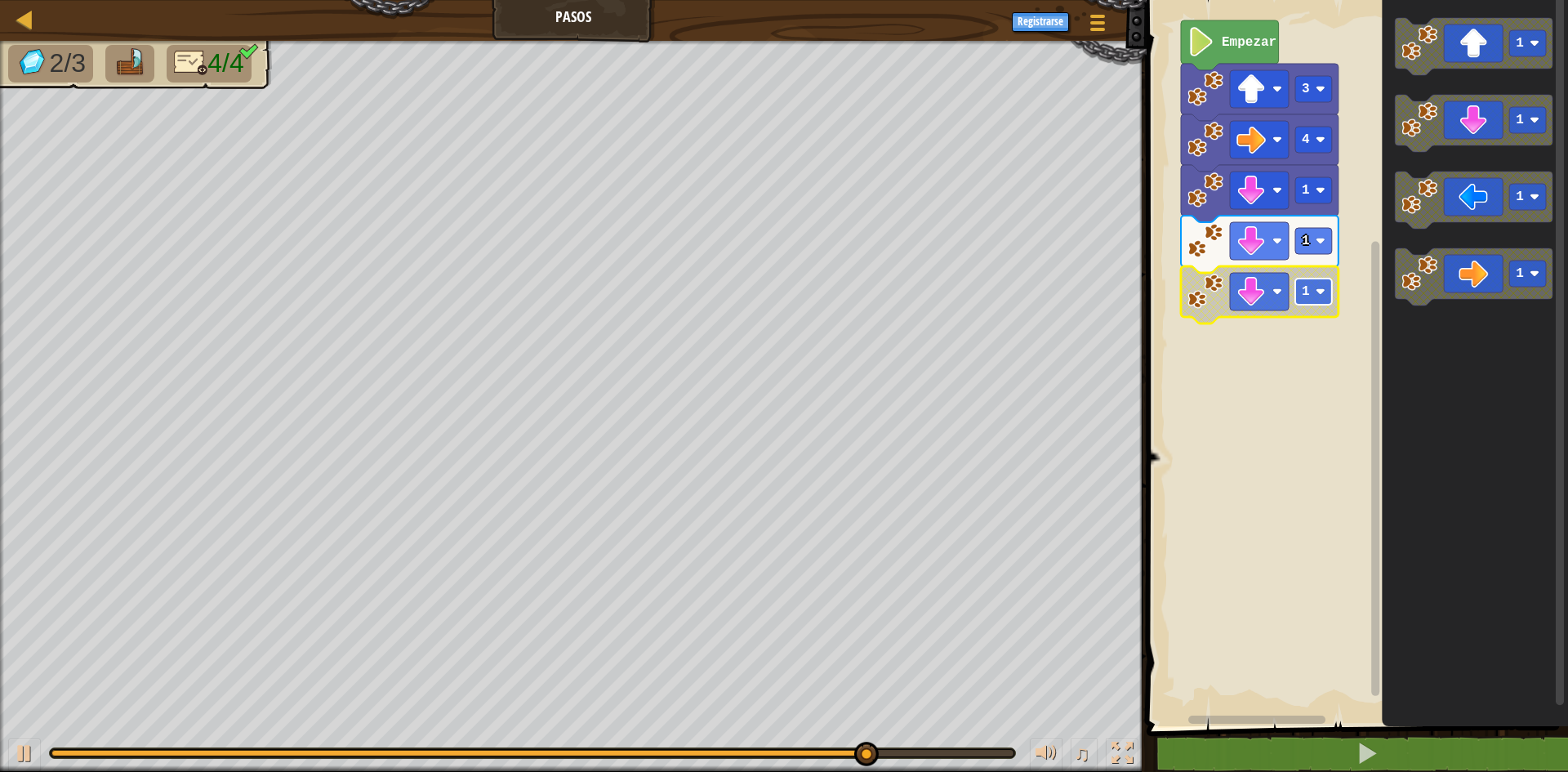
click at [1324, 291] on image "Espacio de trabajo de Blockly" at bounding box center [1320, 292] width 9 height 9
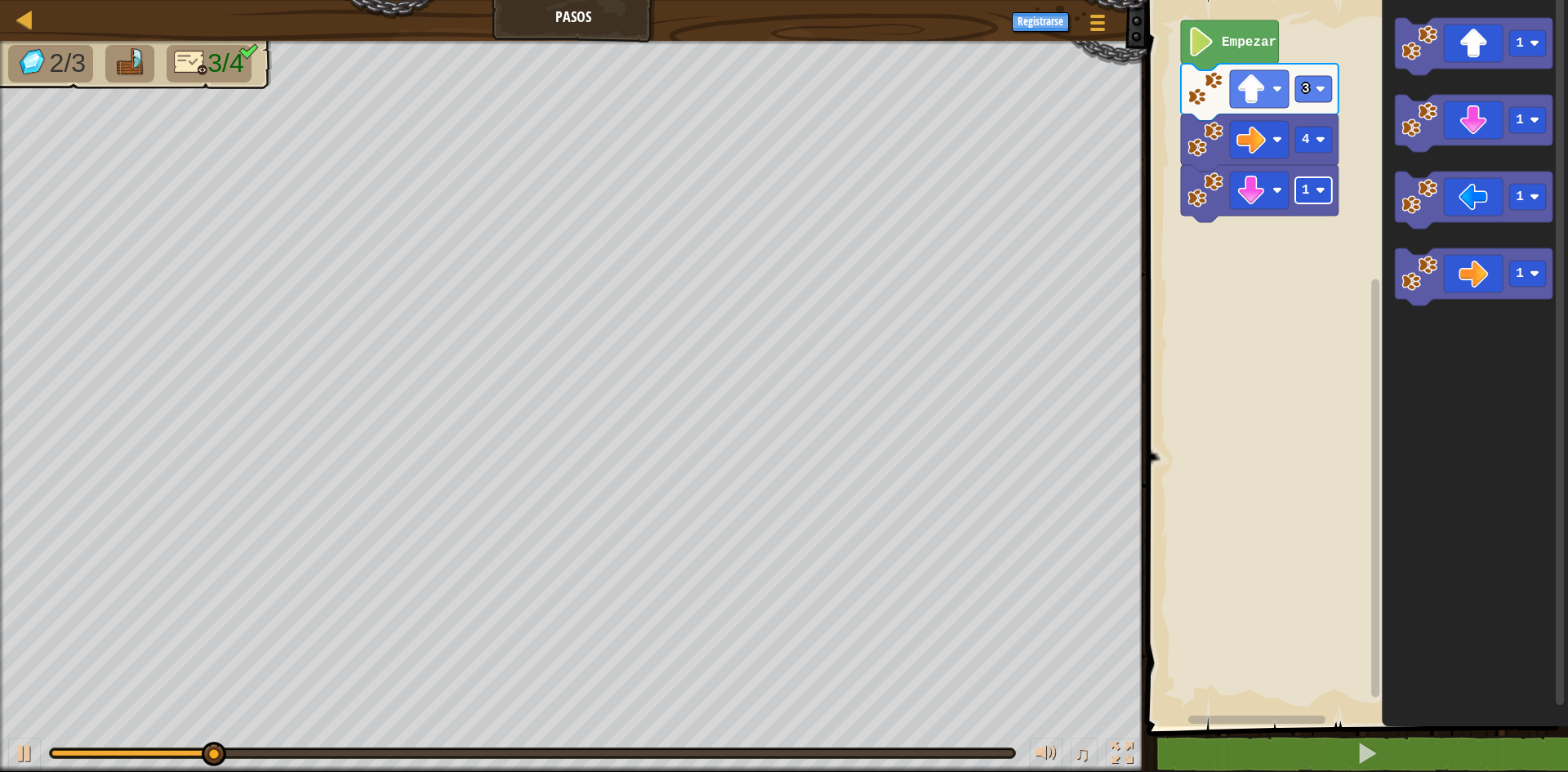
click at [1319, 190] on image "Espacio de trabajo de Blockly" at bounding box center [1320, 190] width 9 height 9
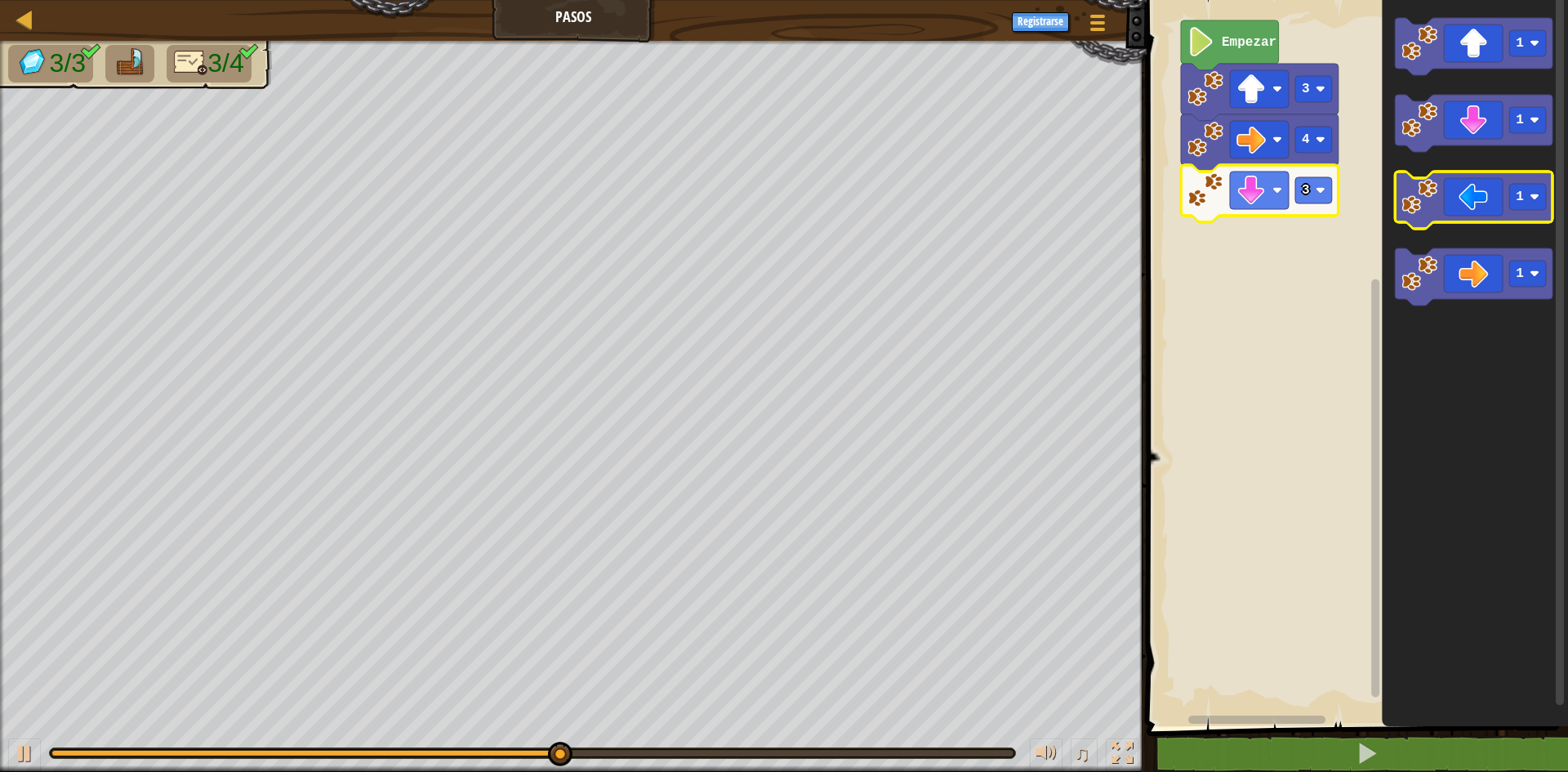
click at [1484, 202] on icon "Espacio de trabajo de Blockly" at bounding box center [1473, 200] width 158 height 57
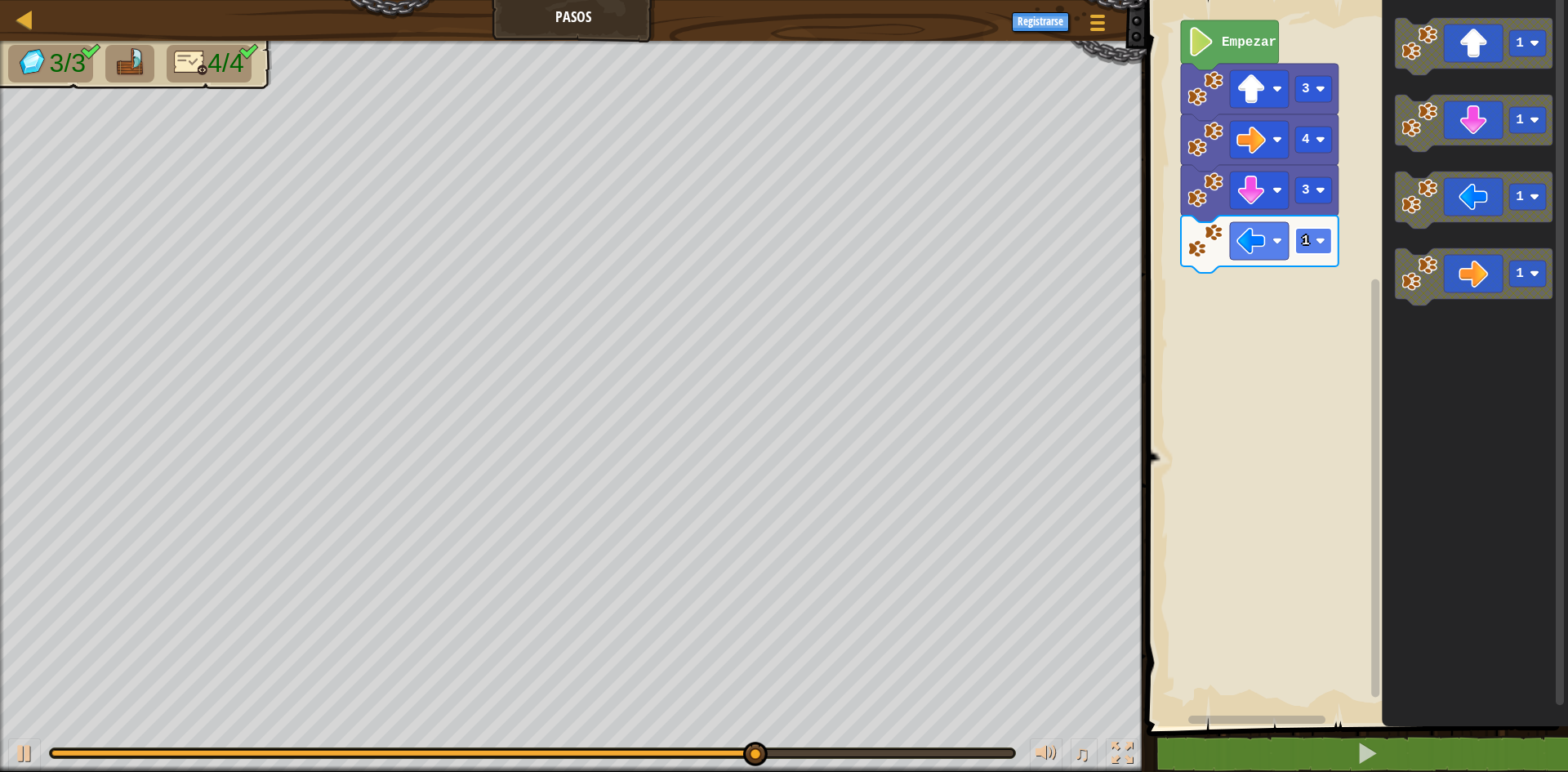
click at [1321, 241] on image "Espacio de trabajo de Blockly" at bounding box center [1320, 241] width 9 height 9
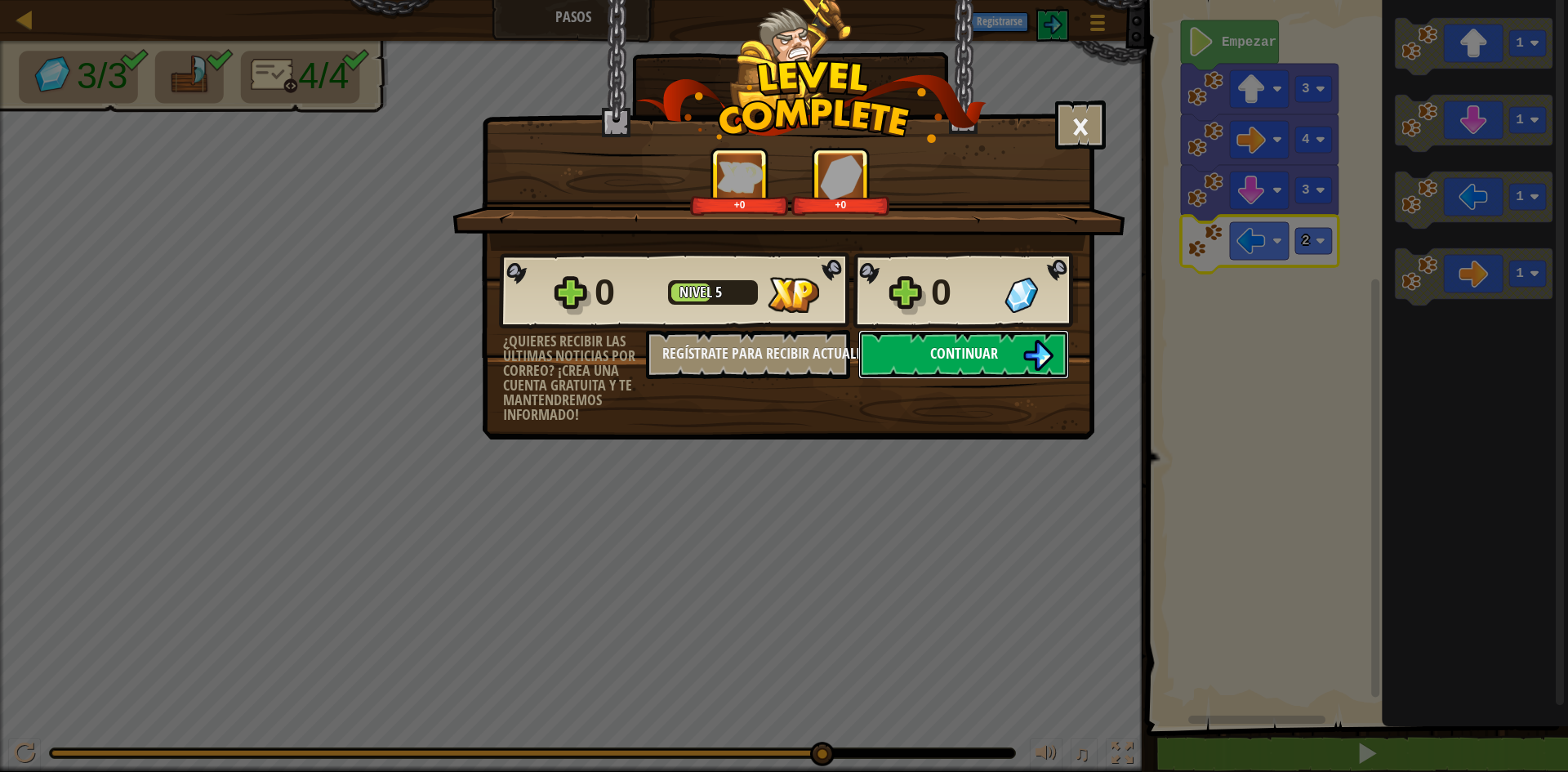
click at [925, 340] on button "Continuar" at bounding box center [964, 355] width 210 height 49
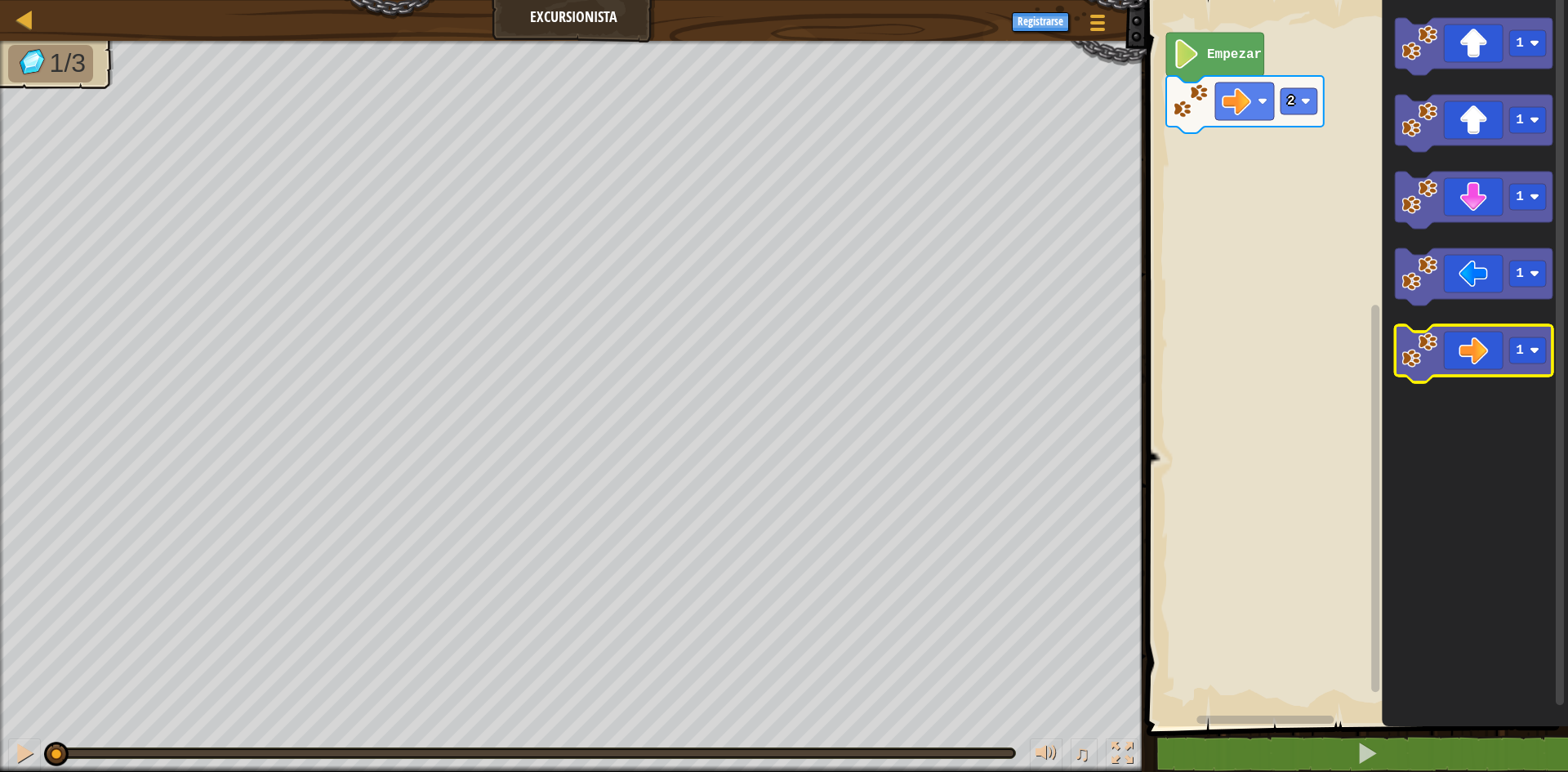
click at [1477, 364] on icon "Espacio de trabajo de Blockly" at bounding box center [1473, 354] width 158 height 57
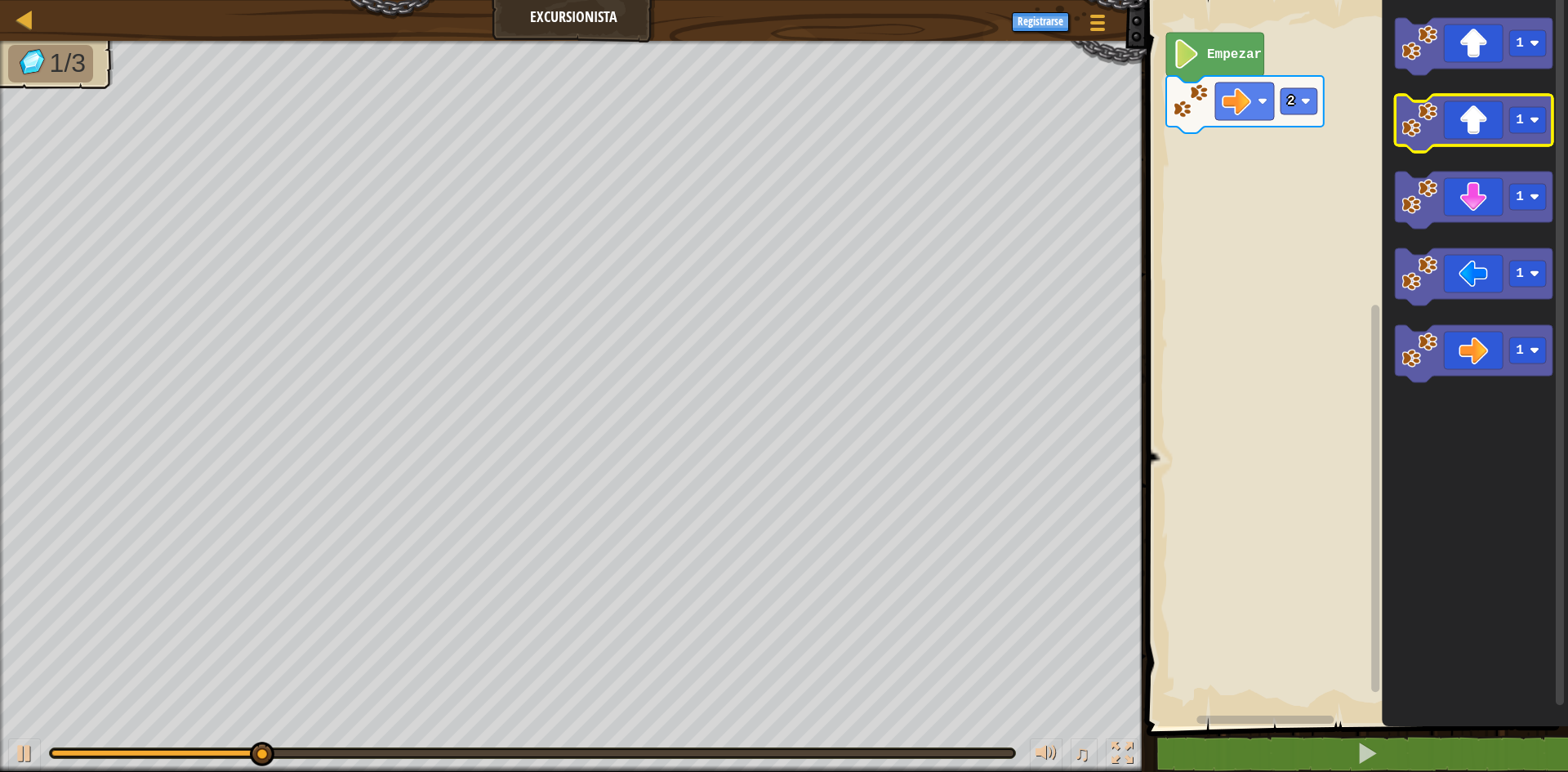
click at [1452, 124] on icon "Espacio de trabajo de Blockly" at bounding box center [1473, 123] width 158 height 57
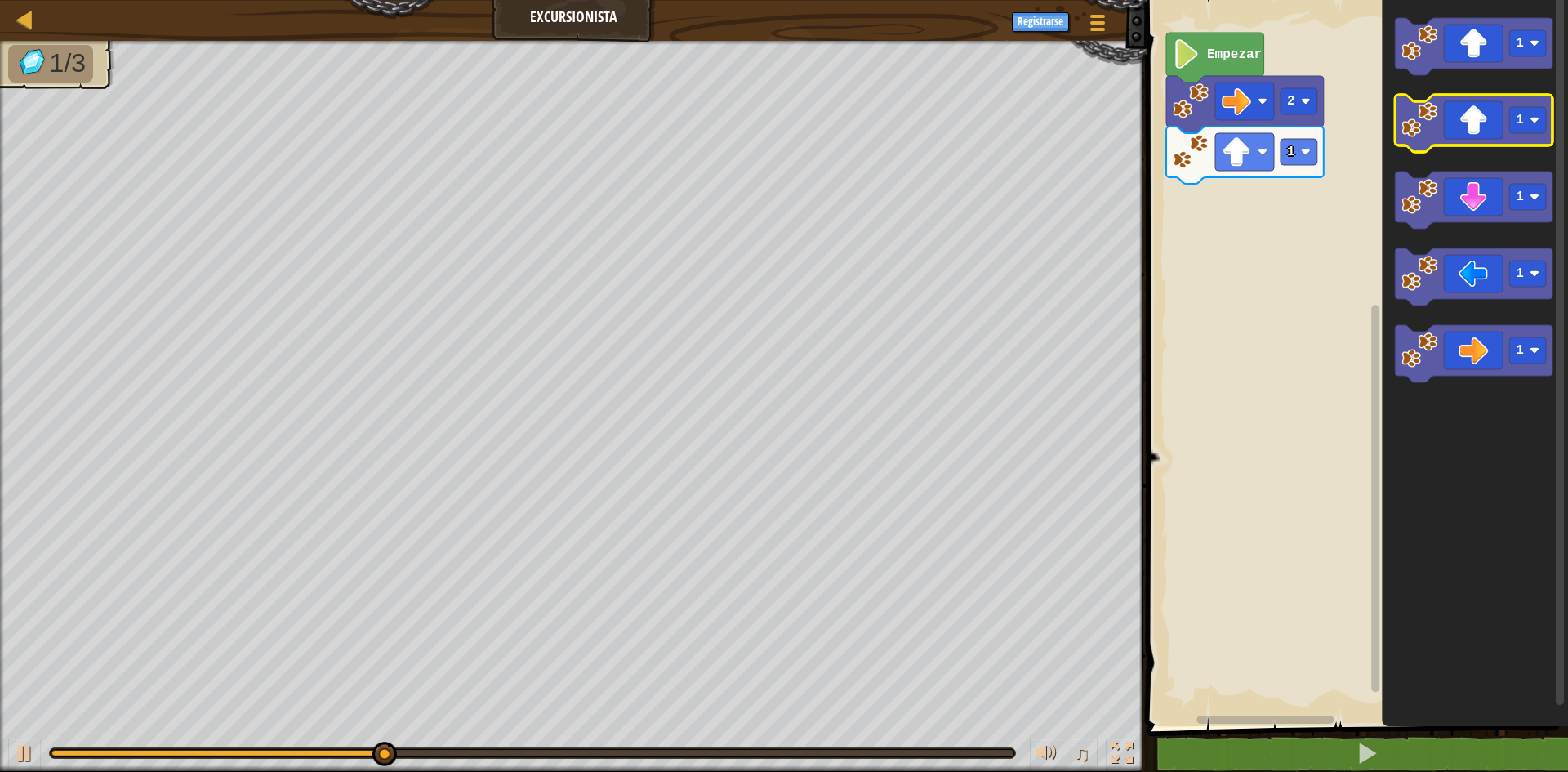
click at [1452, 124] on icon "Espacio de trabajo de Blockly" at bounding box center [1473, 123] width 158 height 57
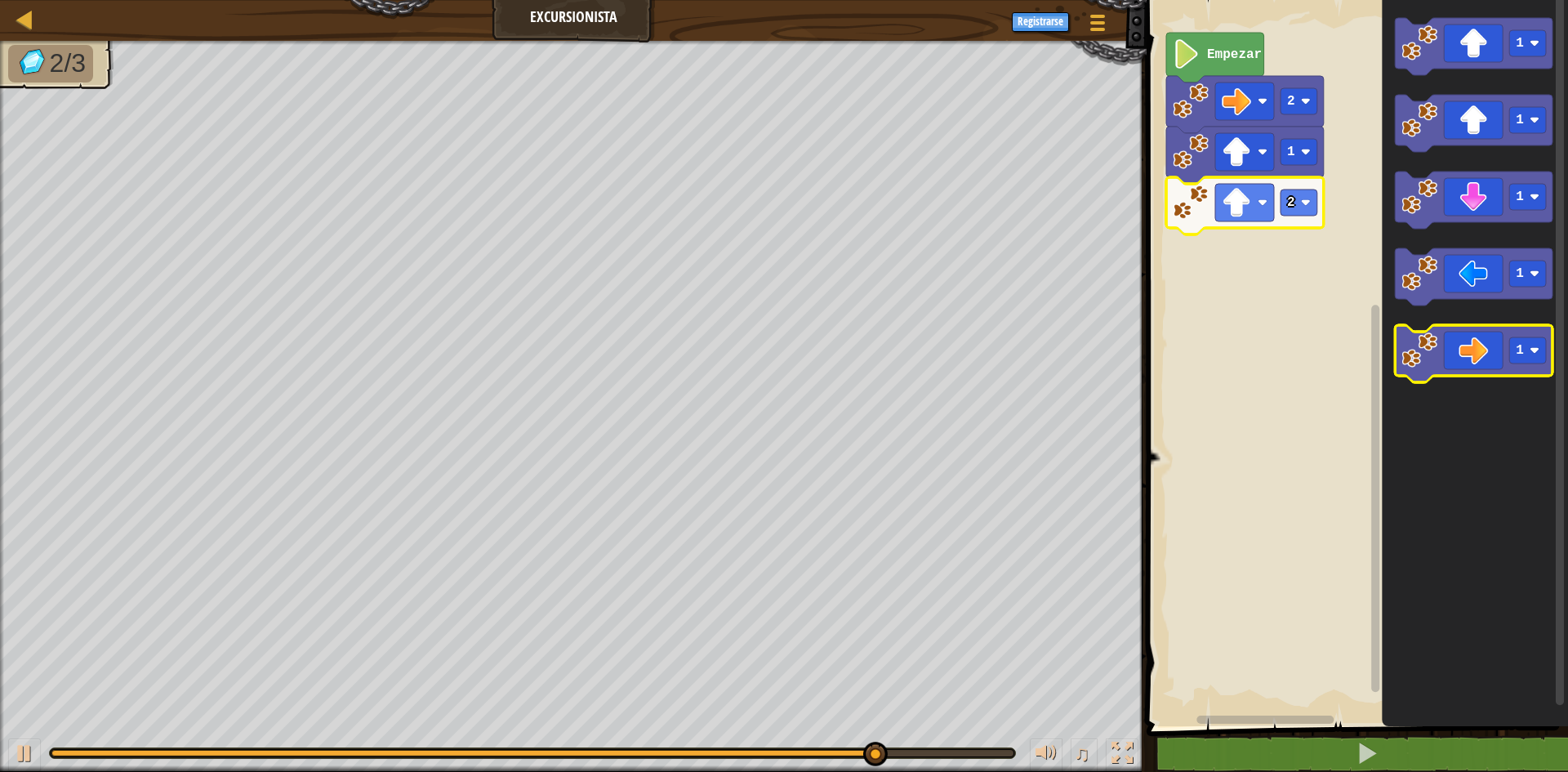
click at [1484, 371] on icon "Espacio de trabajo de Blockly" at bounding box center [1473, 354] width 158 height 57
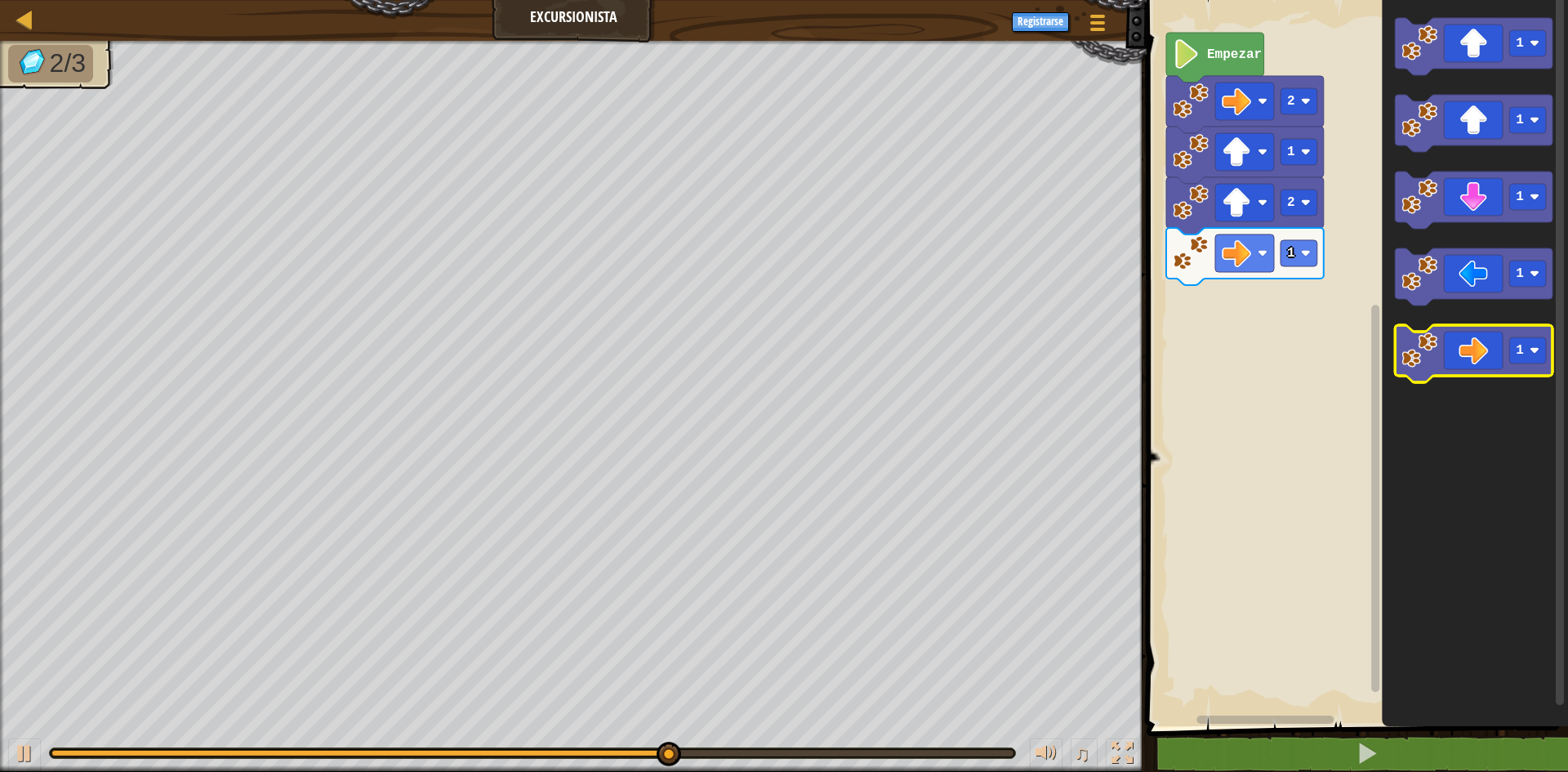
click at [1484, 371] on icon "Espacio de trabajo de Blockly" at bounding box center [1473, 354] width 158 height 57
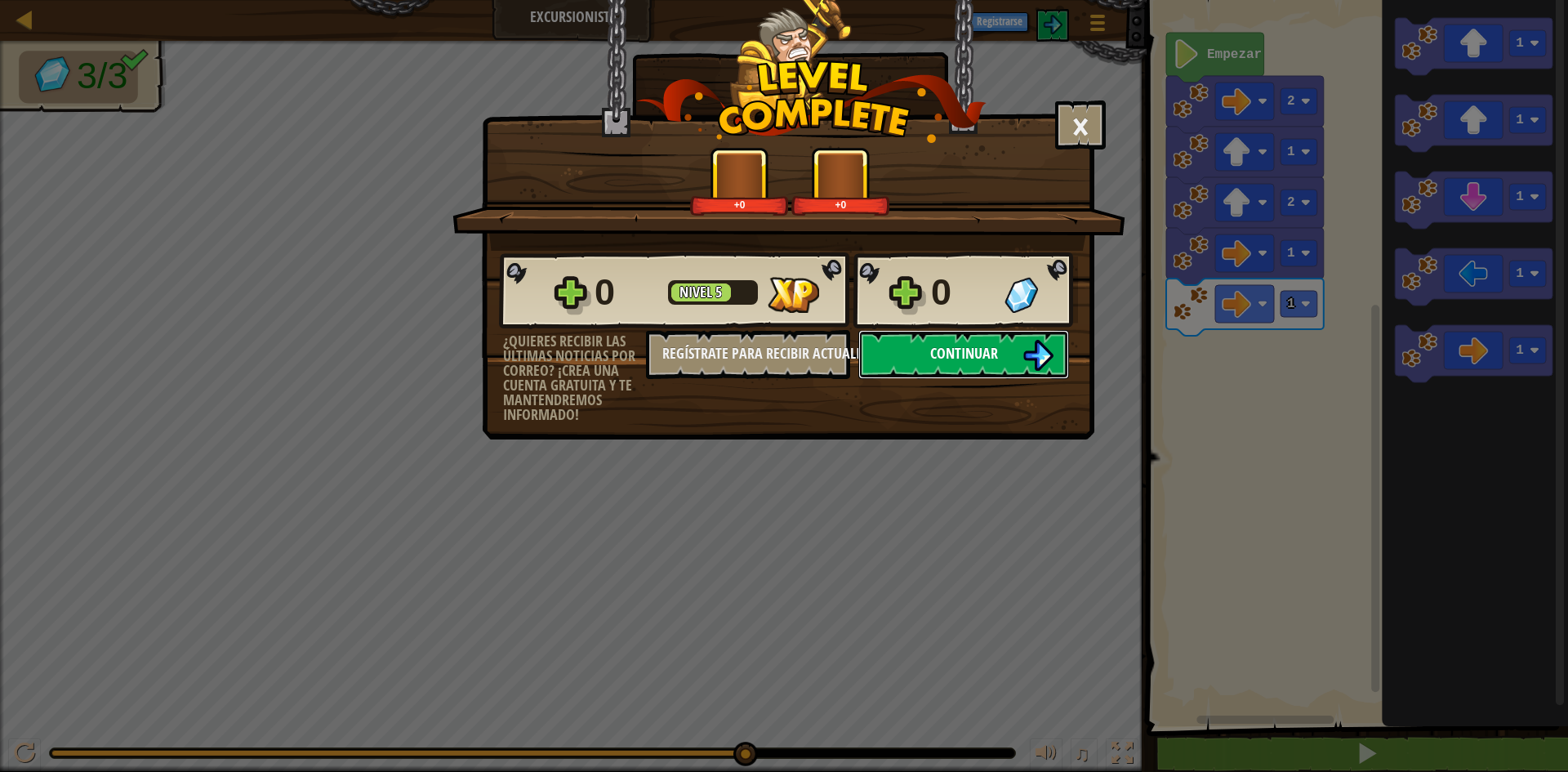
click at [937, 341] on button "Continuar" at bounding box center [964, 355] width 210 height 49
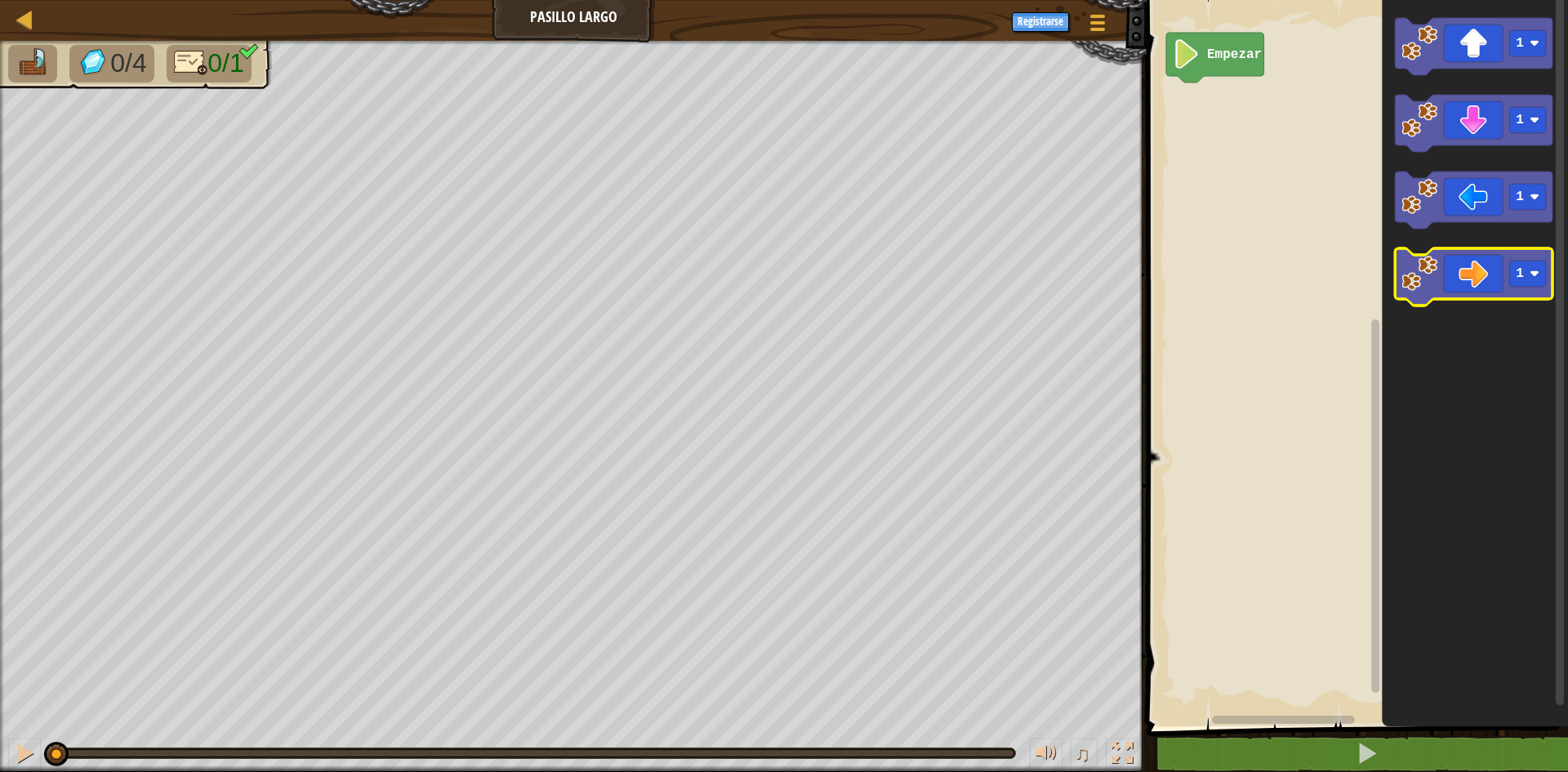
click at [1434, 287] on image "Espacio de trabajo de Blockly" at bounding box center [1420, 274] width 36 height 36
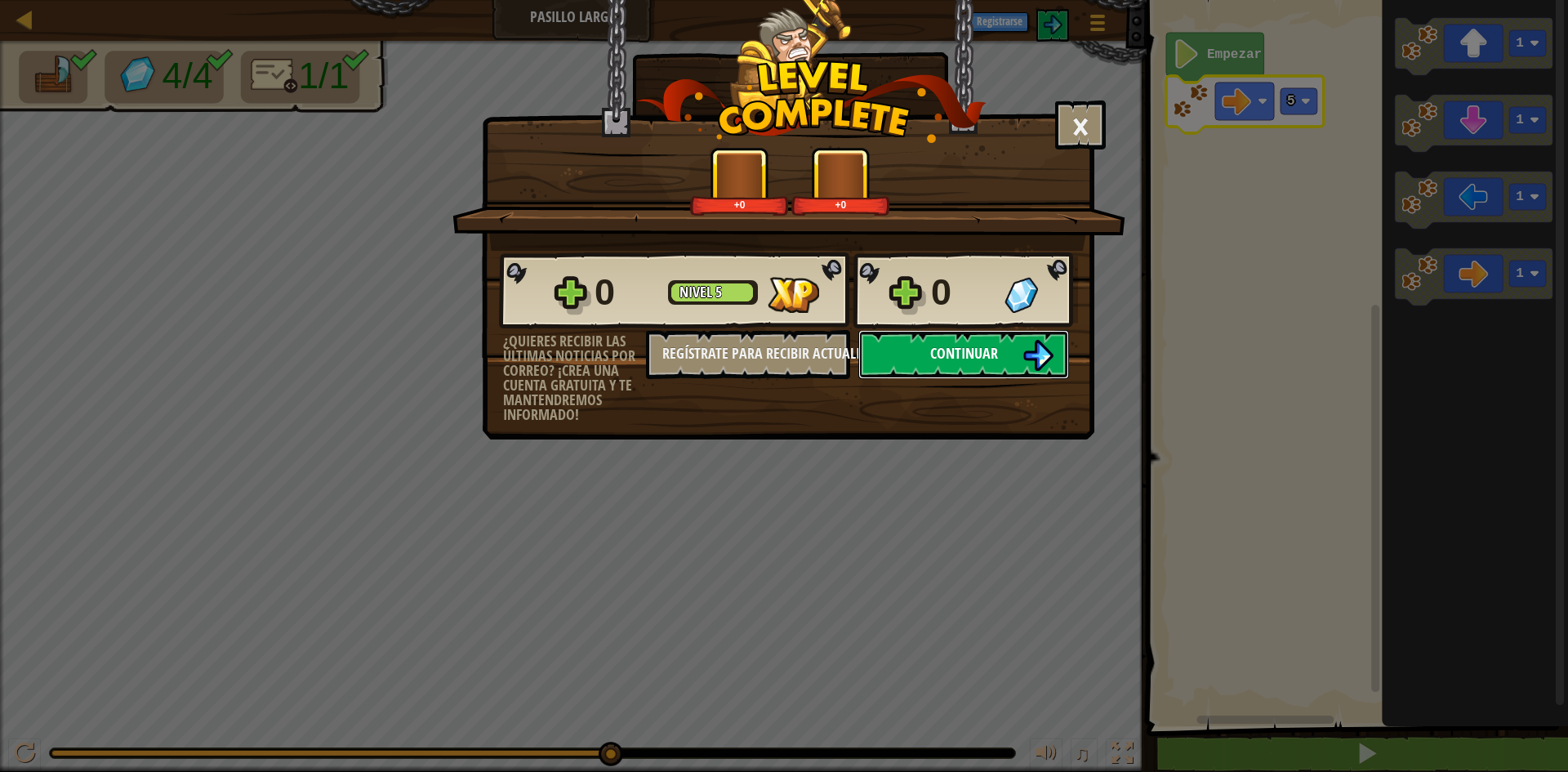
click at [932, 365] on button "Continuar" at bounding box center [964, 355] width 210 height 49
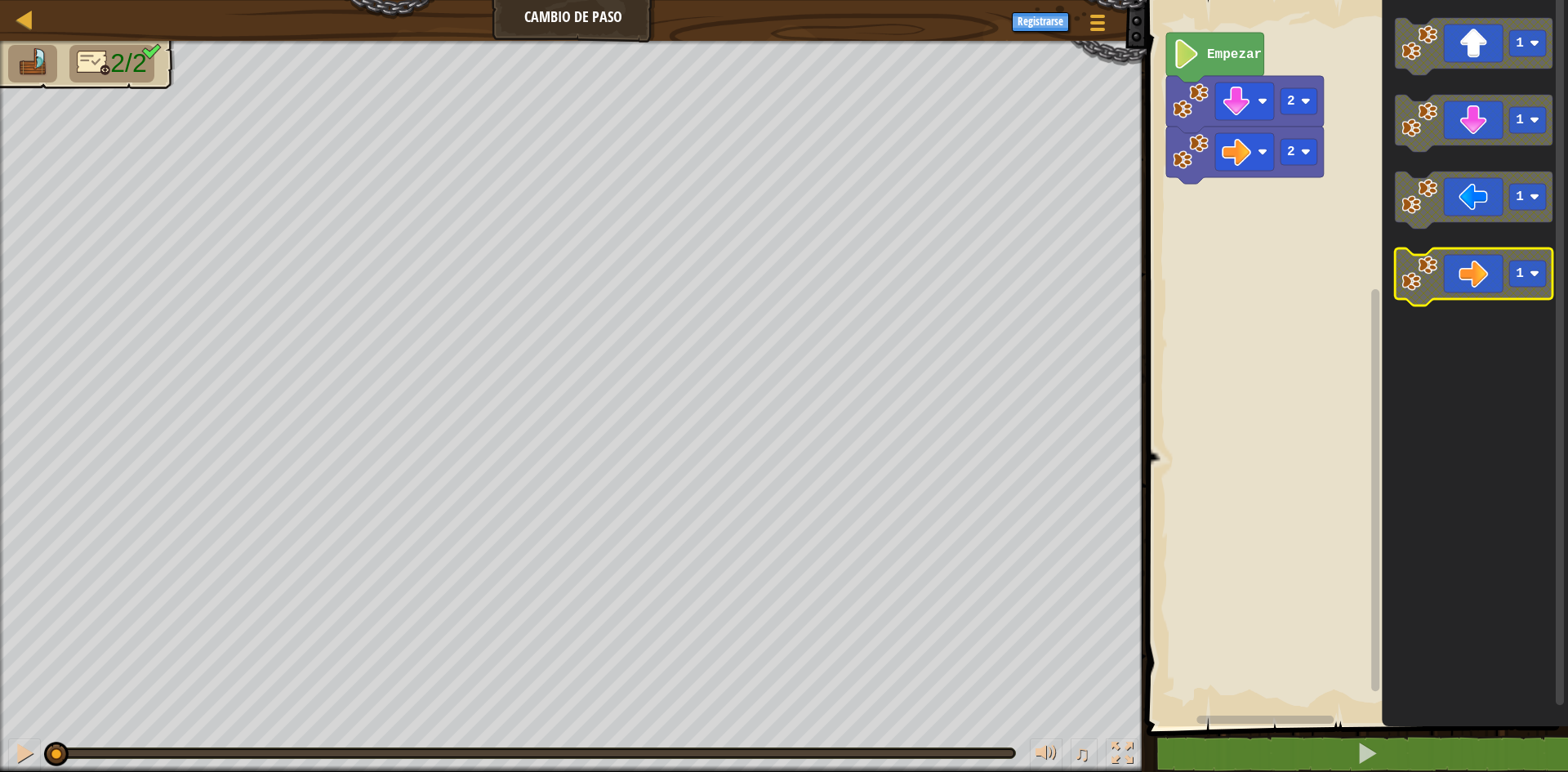
click at [1515, 295] on icon "Espacio de trabajo de Blockly" at bounding box center [1473, 277] width 158 height 57
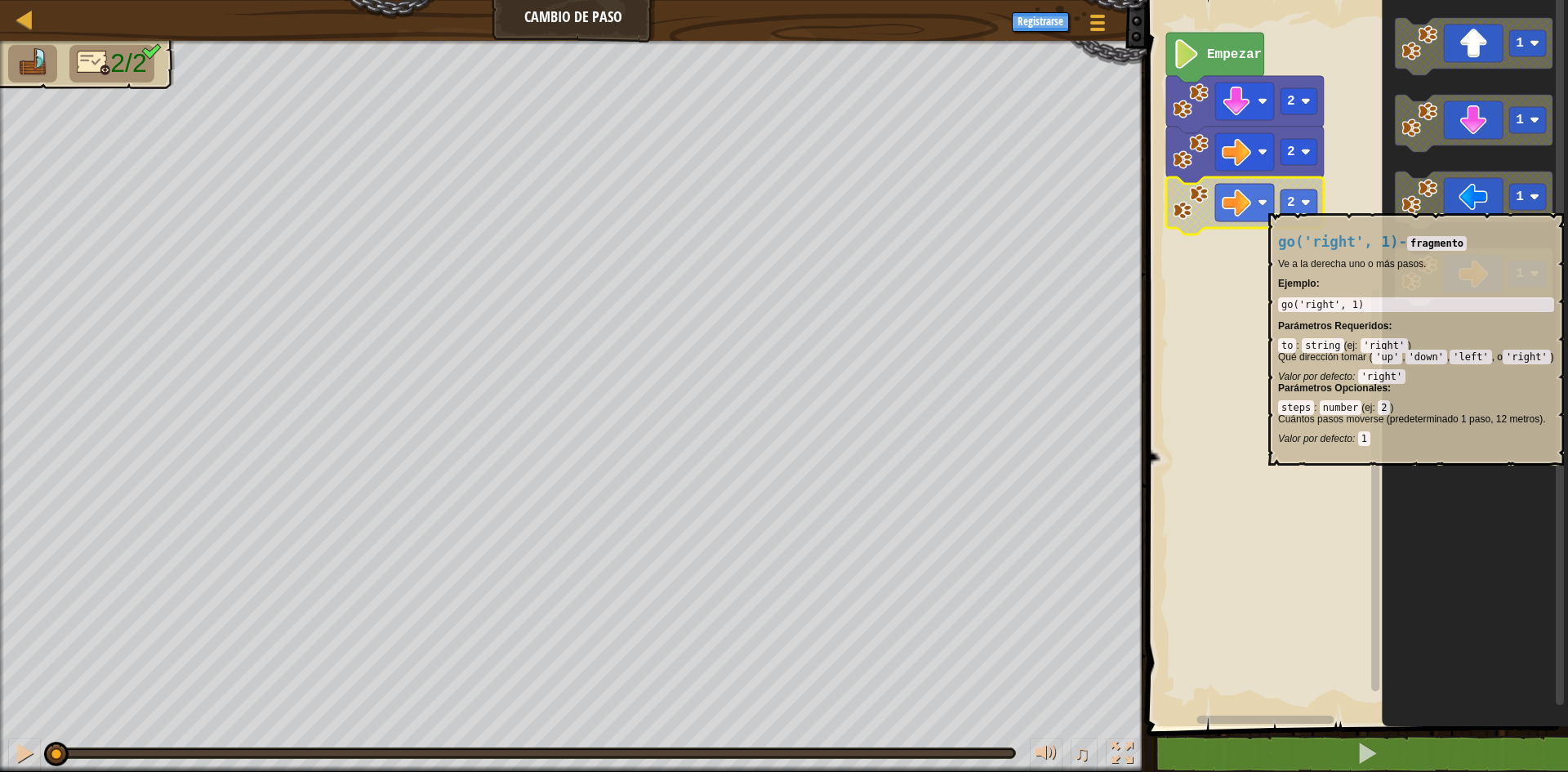
click at [1279, 205] on icon "Espacio de trabajo de Blockly" at bounding box center [1245, 206] width 158 height 57
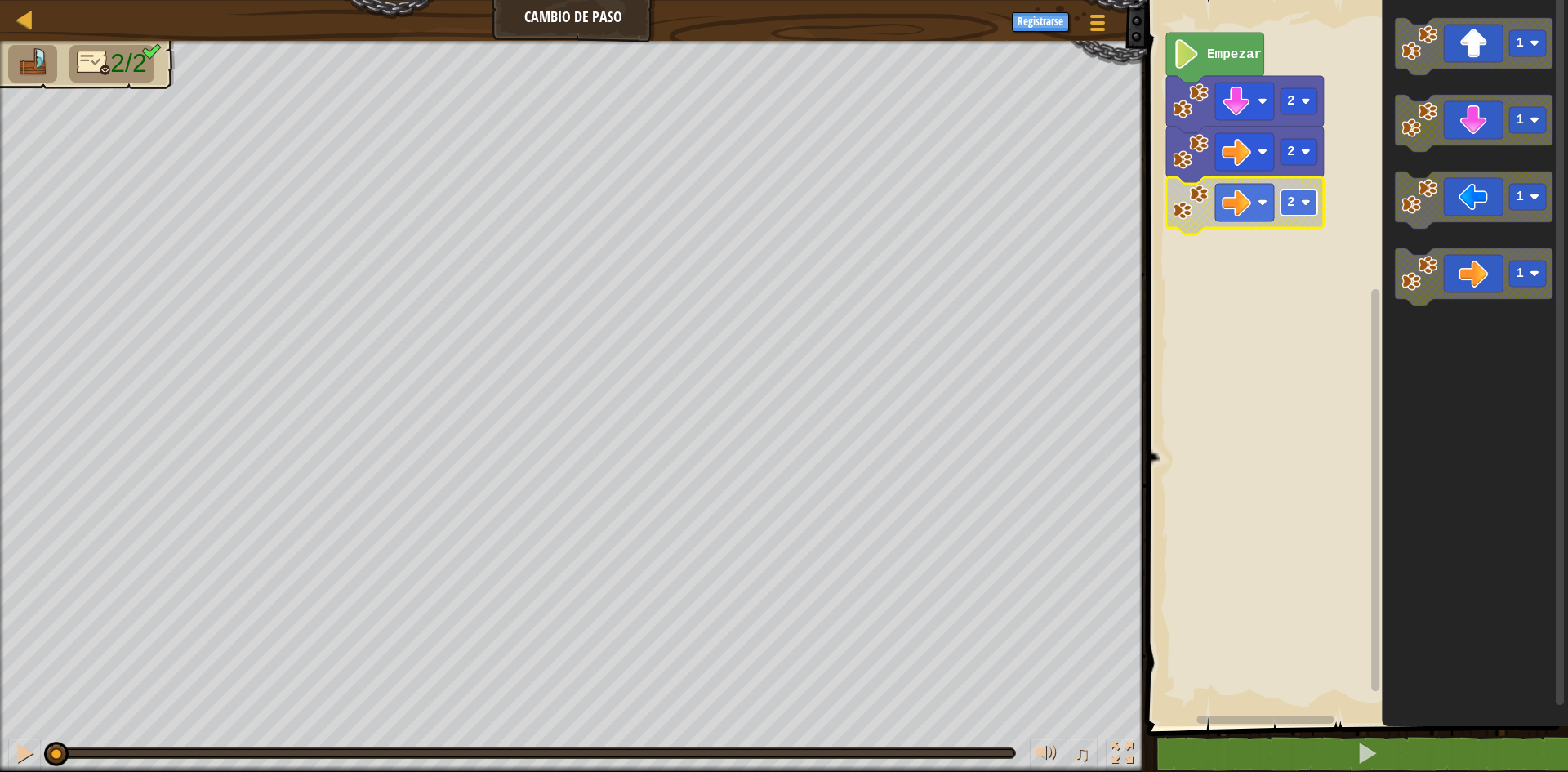
click at [1301, 209] on rect "Espacio de trabajo de Blockly" at bounding box center [1299, 203] width 37 height 26
click at [22, 750] on div at bounding box center [24, 753] width 22 height 22
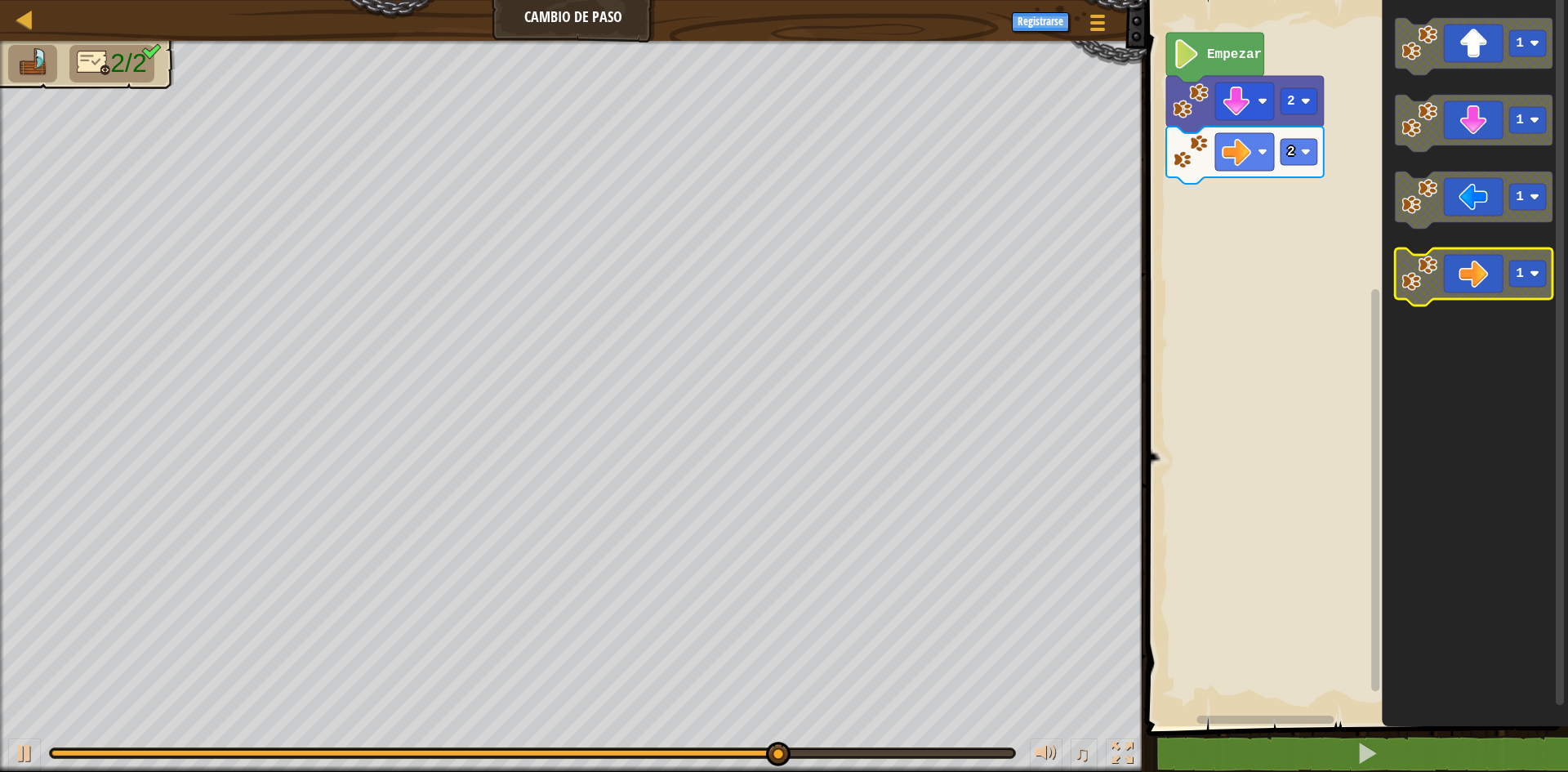
click at [1465, 275] on icon "Espacio de trabajo de Blockly" at bounding box center [1473, 277] width 158 height 57
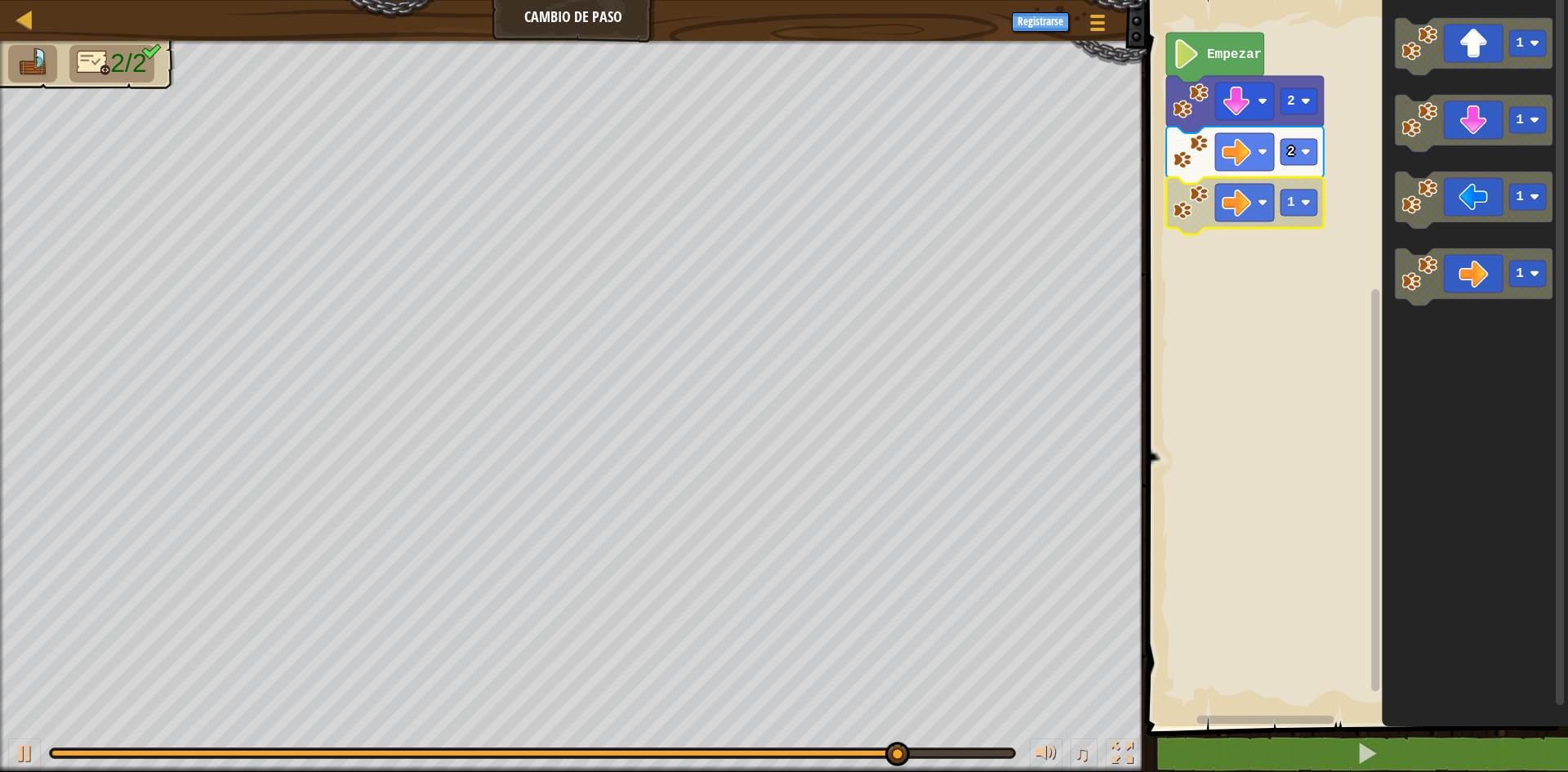
click at [1318, 203] on icon "Espacio de trabajo de Blockly" at bounding box center [1245, 206] width 158 height 57
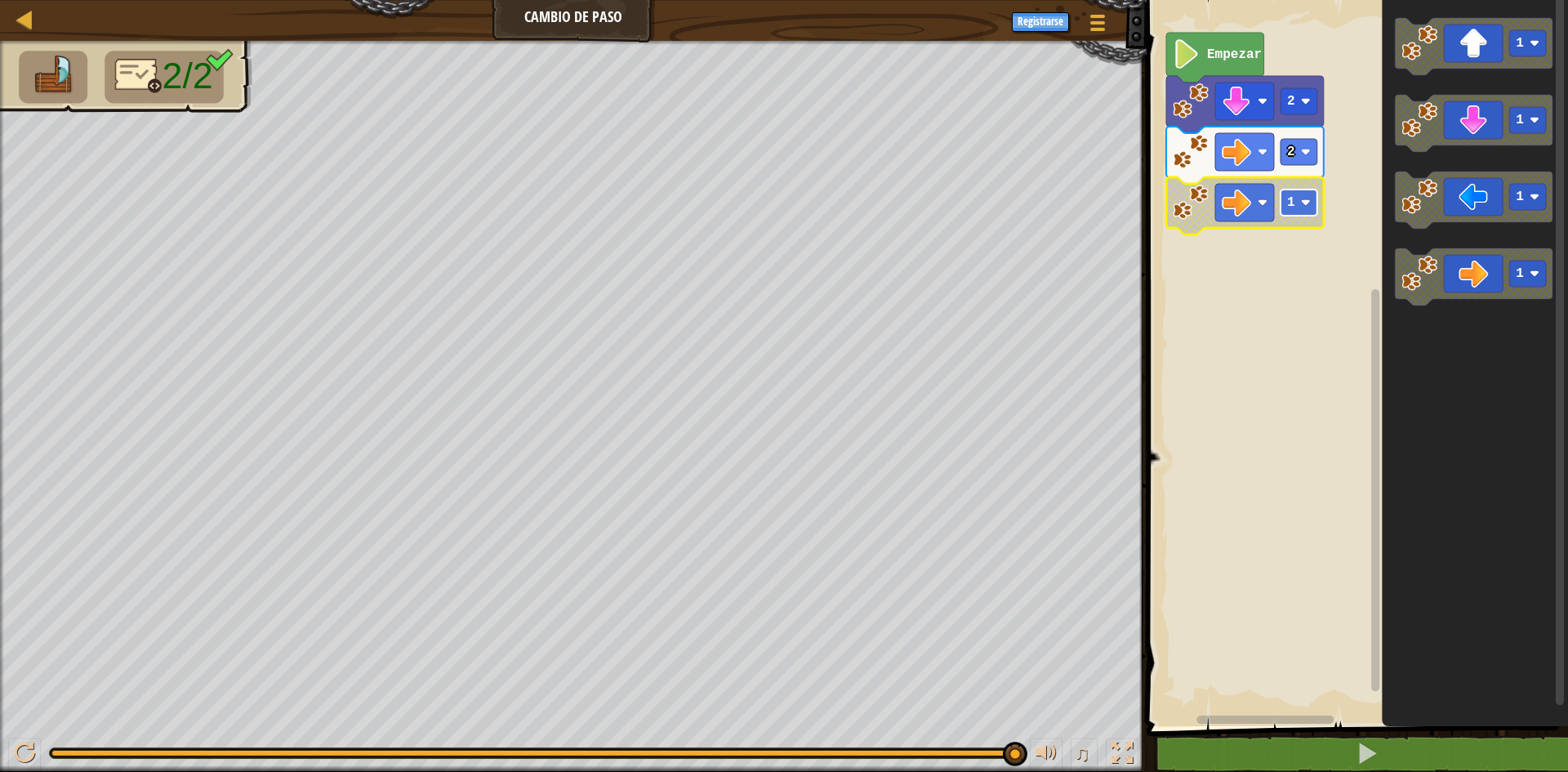
click at [1306, 201] on image "Espacio de trabajo de Blockly" at bounding box center [1305, 202] width 9 height 9
click at [1247, 202] on image "Espacio de trabajo de Blockly" at bounding box center [1236, 203] width 29 height 29
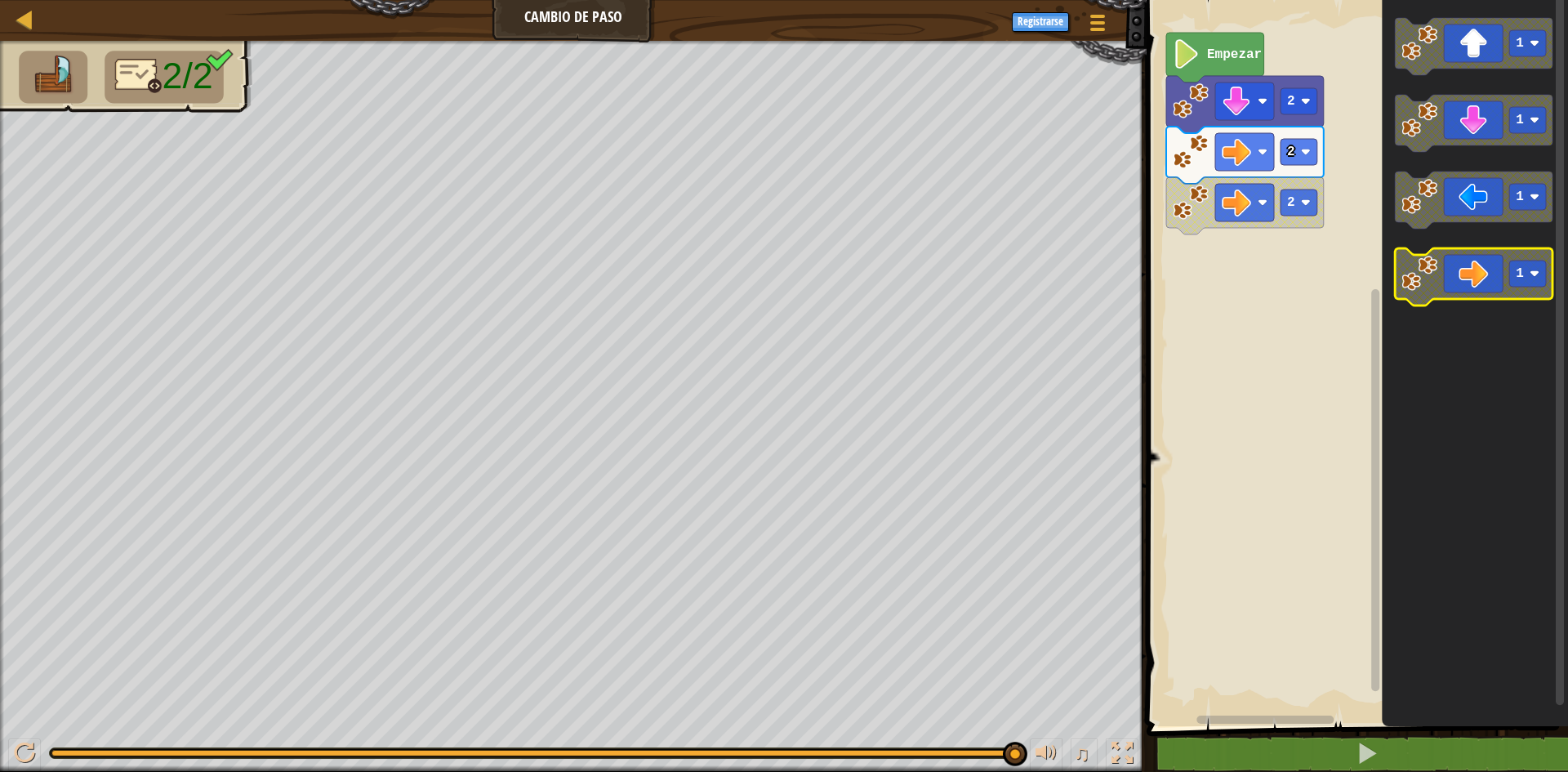
click at [1477, 279] on icon "Espacio de trabajo de Blockly" at bounding box center [1473, 277] width 158 height 57
click at [10, 752] on button at bounding box center [24, 755] width 33 height 34
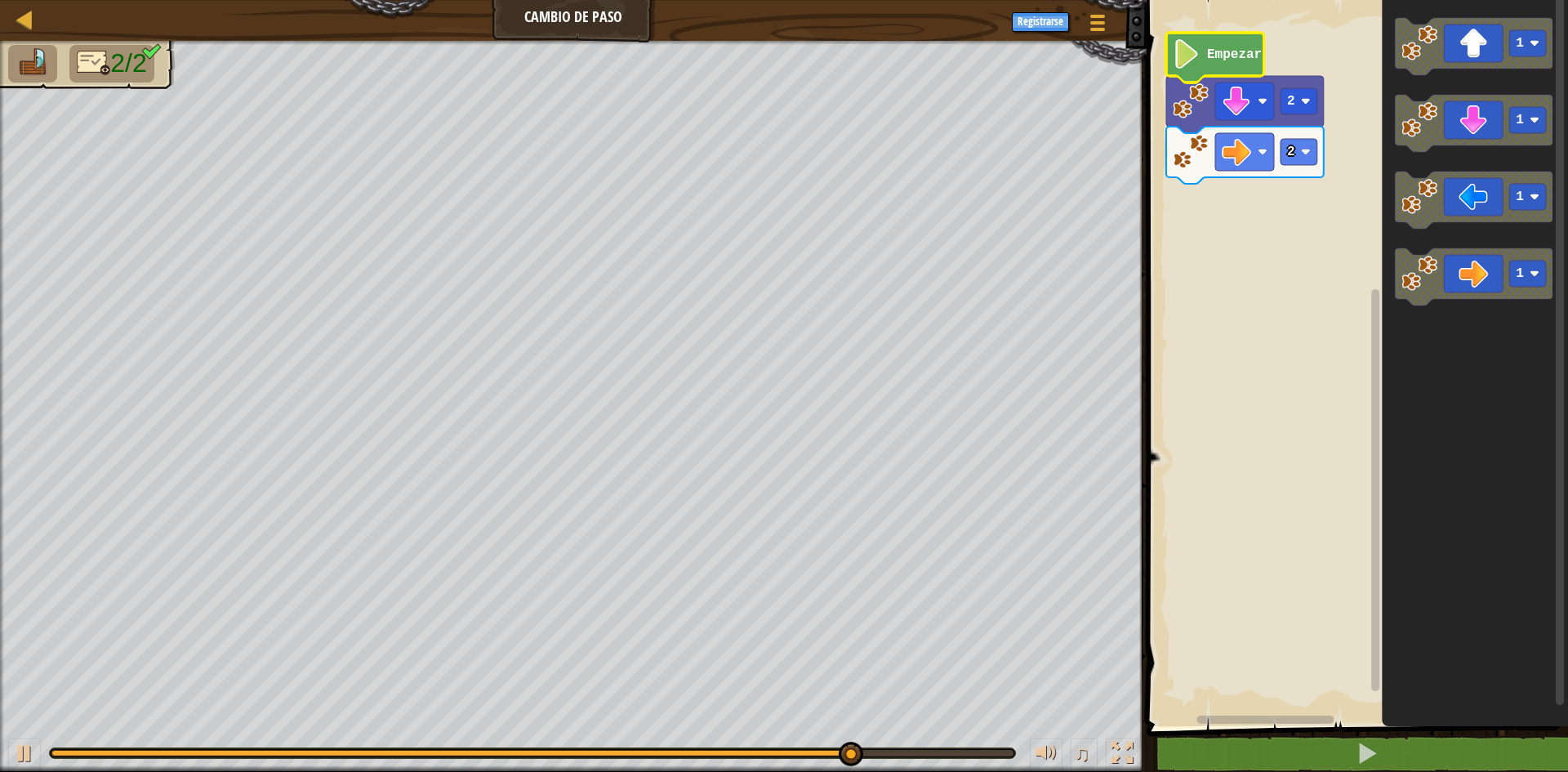
click at [1218, 59] on text "Empezar" at bounding box center [1234, 54] width 54 height 15
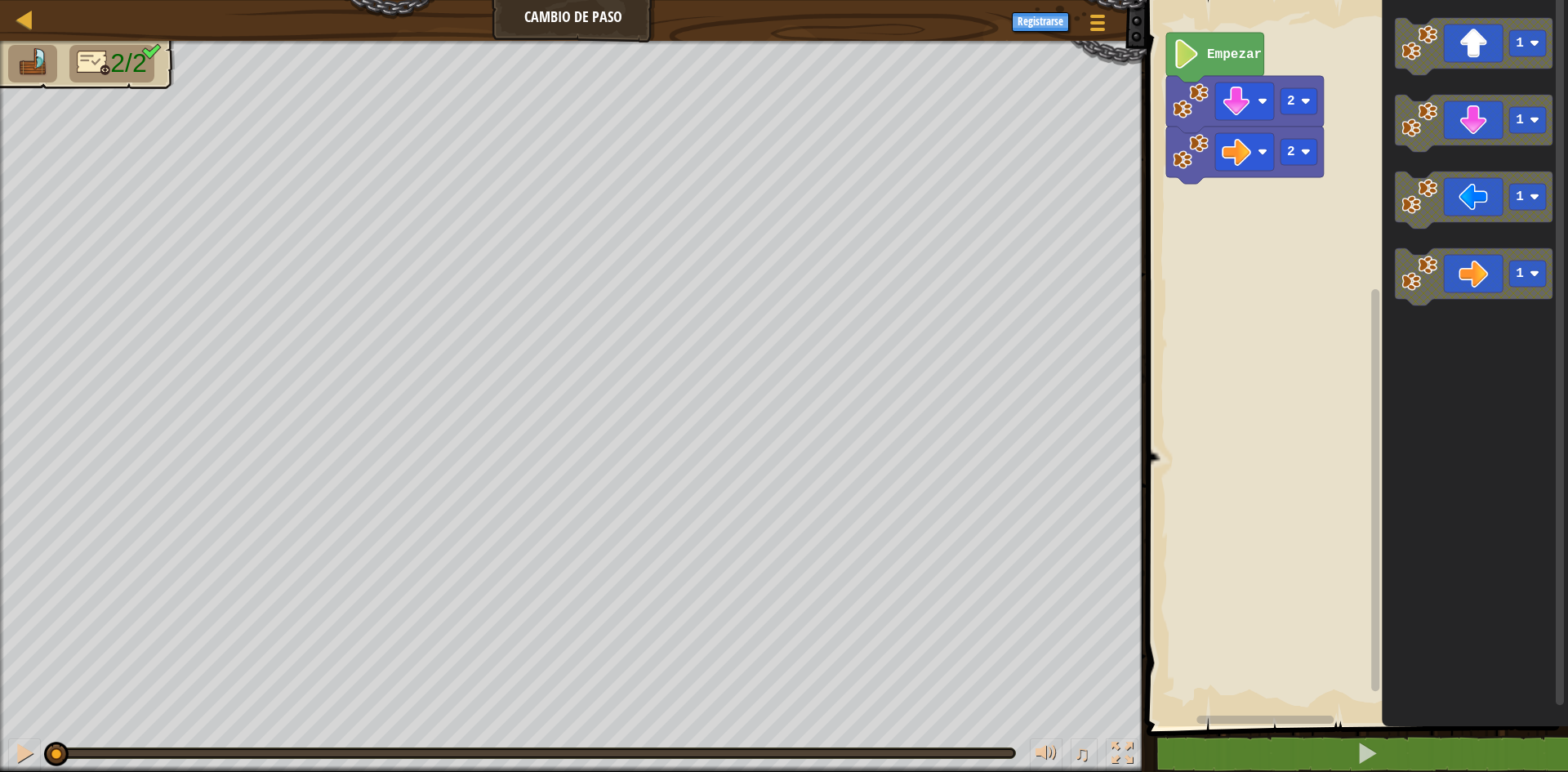
click at [1215, 60] on text "Empezar" at bounding box center [1234, 54] width 54 height 15
click at [10, 745] on button at bounding box center [24, 755] width 33 height 34
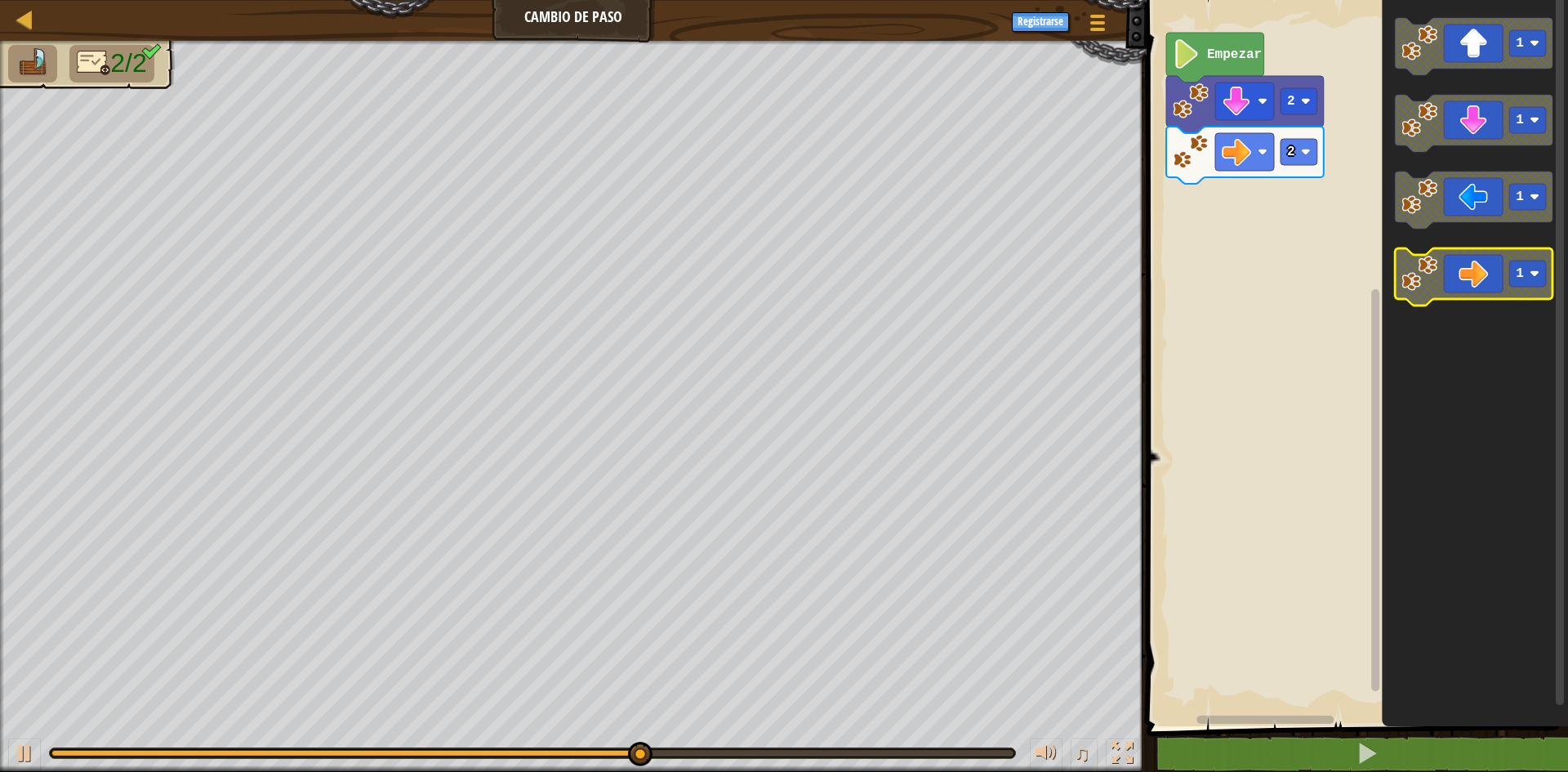
click at [1477, 276] on icon "Espacio de trabajo de Blockly" at bounding box center [1473, 277] width 158 height 57
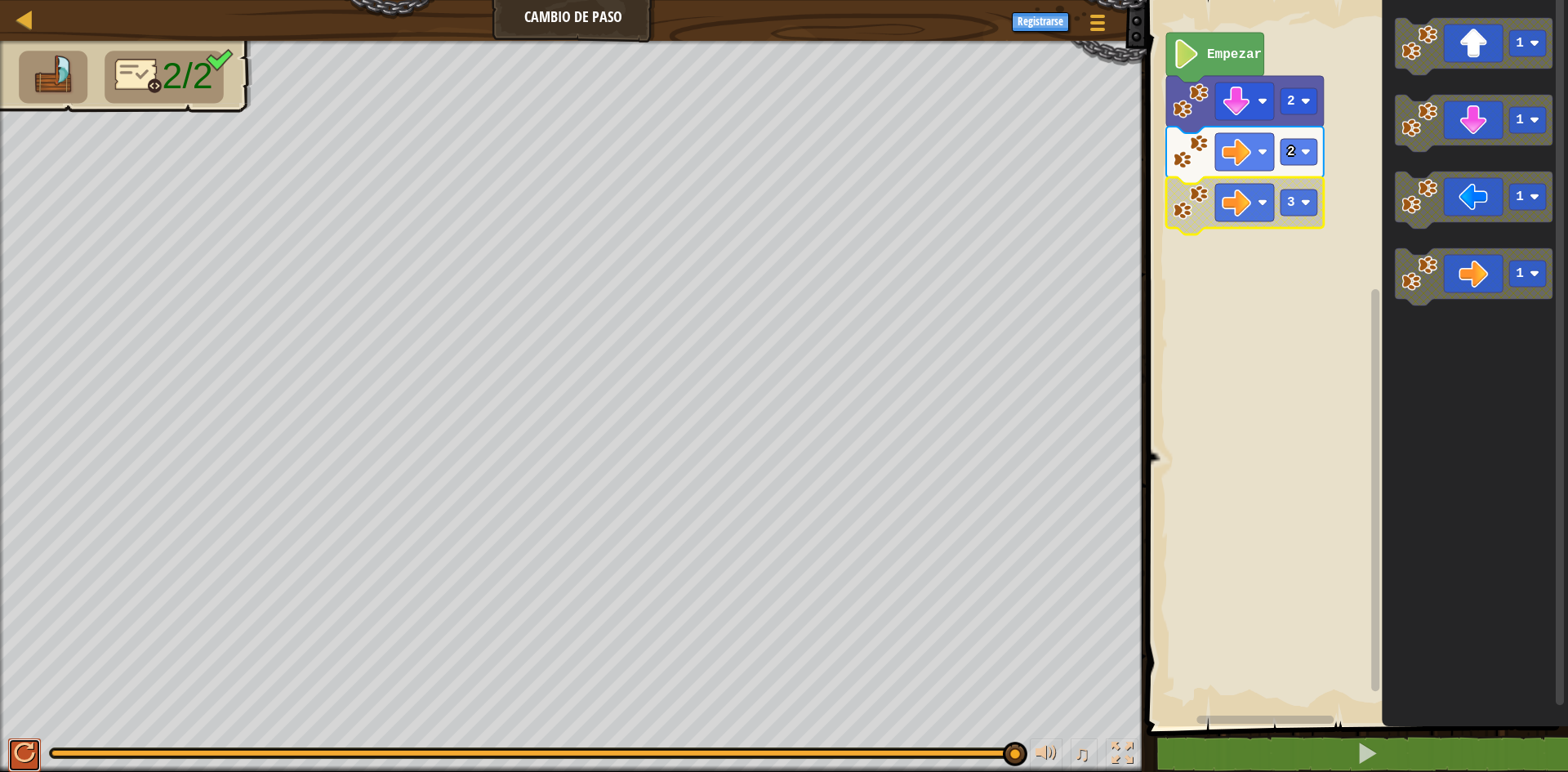
click at [19, 739] on button at bounding box center [24, 755] width 33 height 34
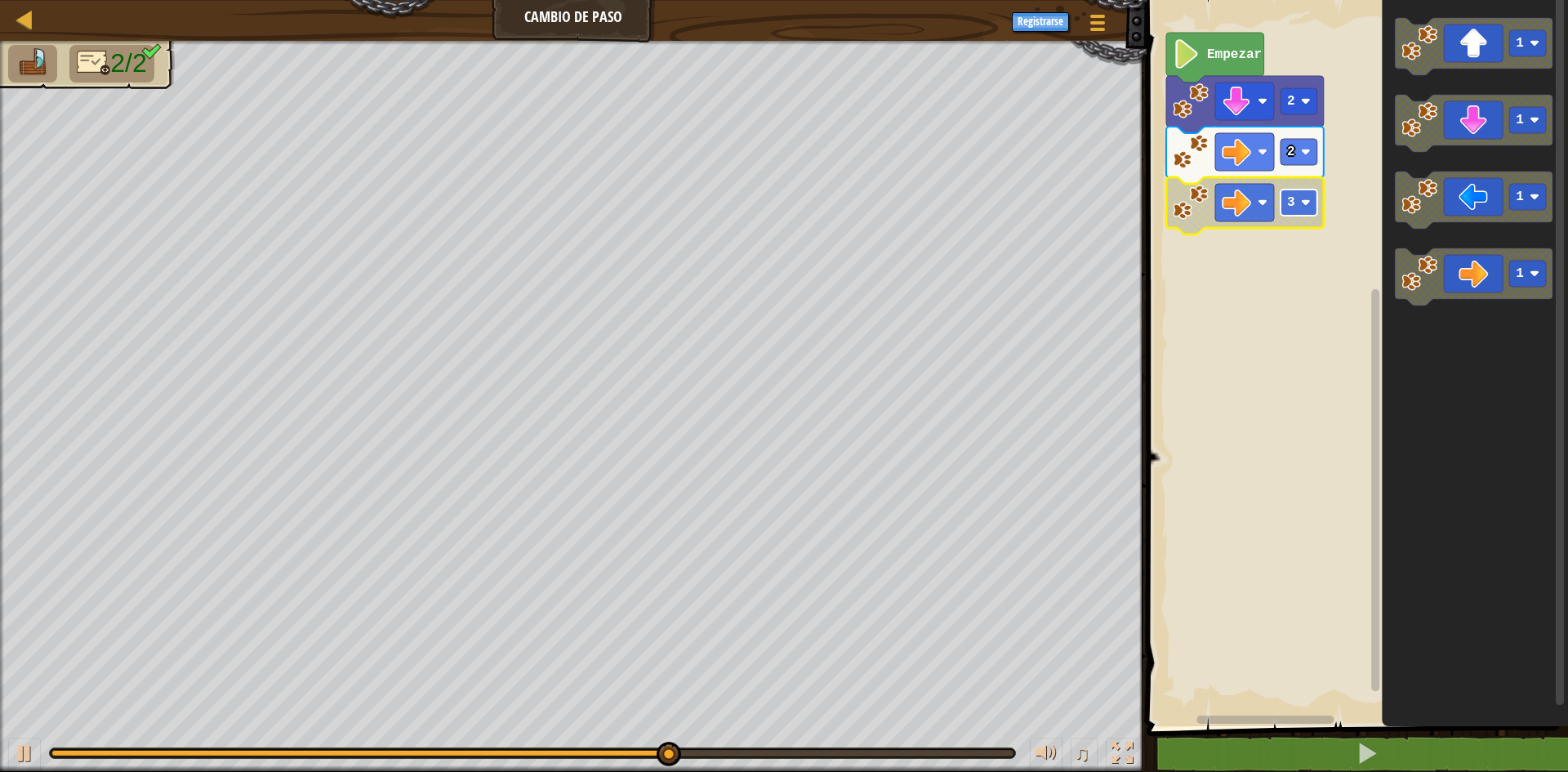
click at [1303, 197] on rect "Espacio de trabajo de Blockly" at bounding box center [1299, 203] width 37 height 26
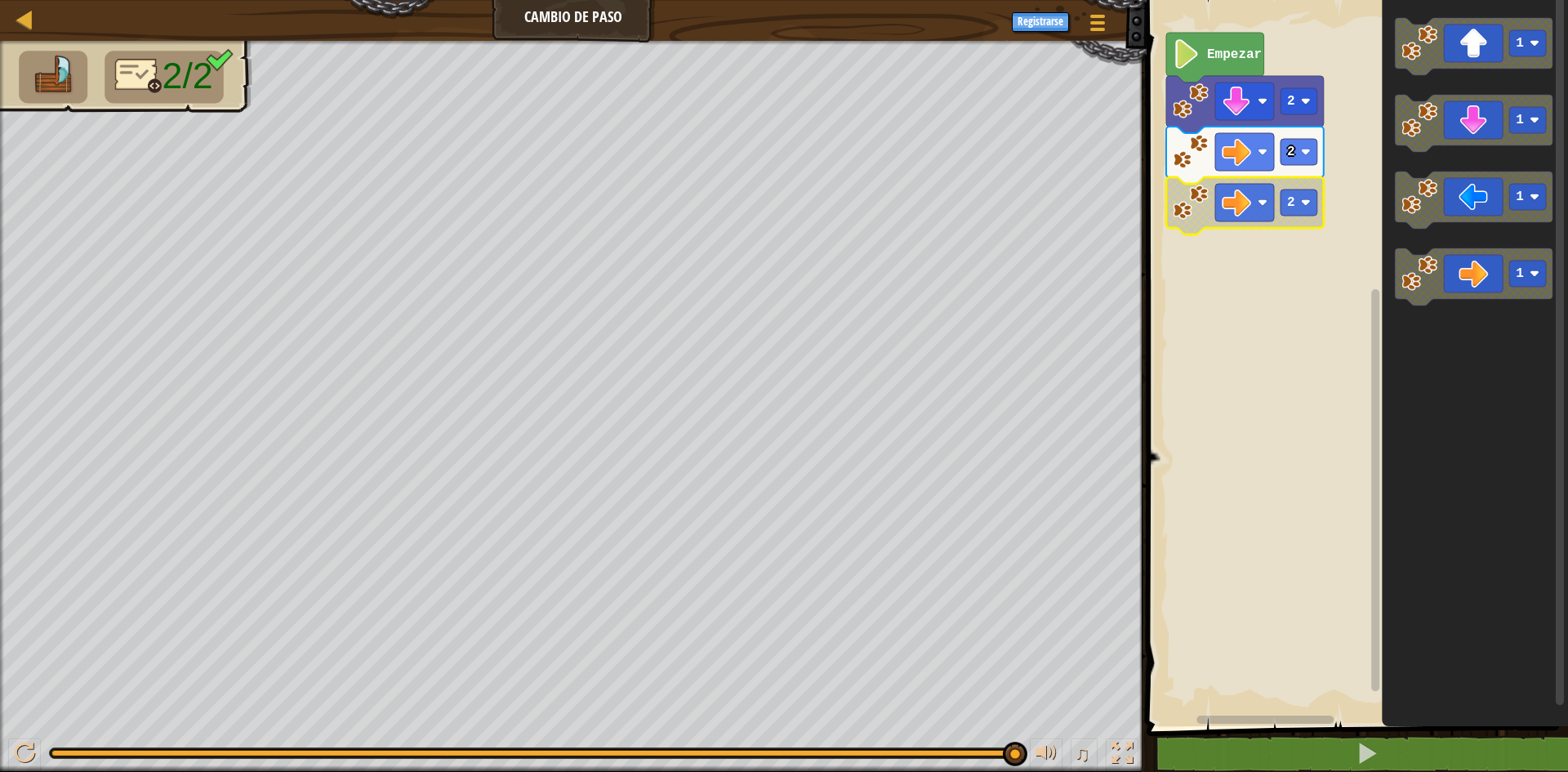
click at [1209, 69] on icon "Espacio de trabajo de Blockly" at bounding box center [1215, 58] width 98 height 50
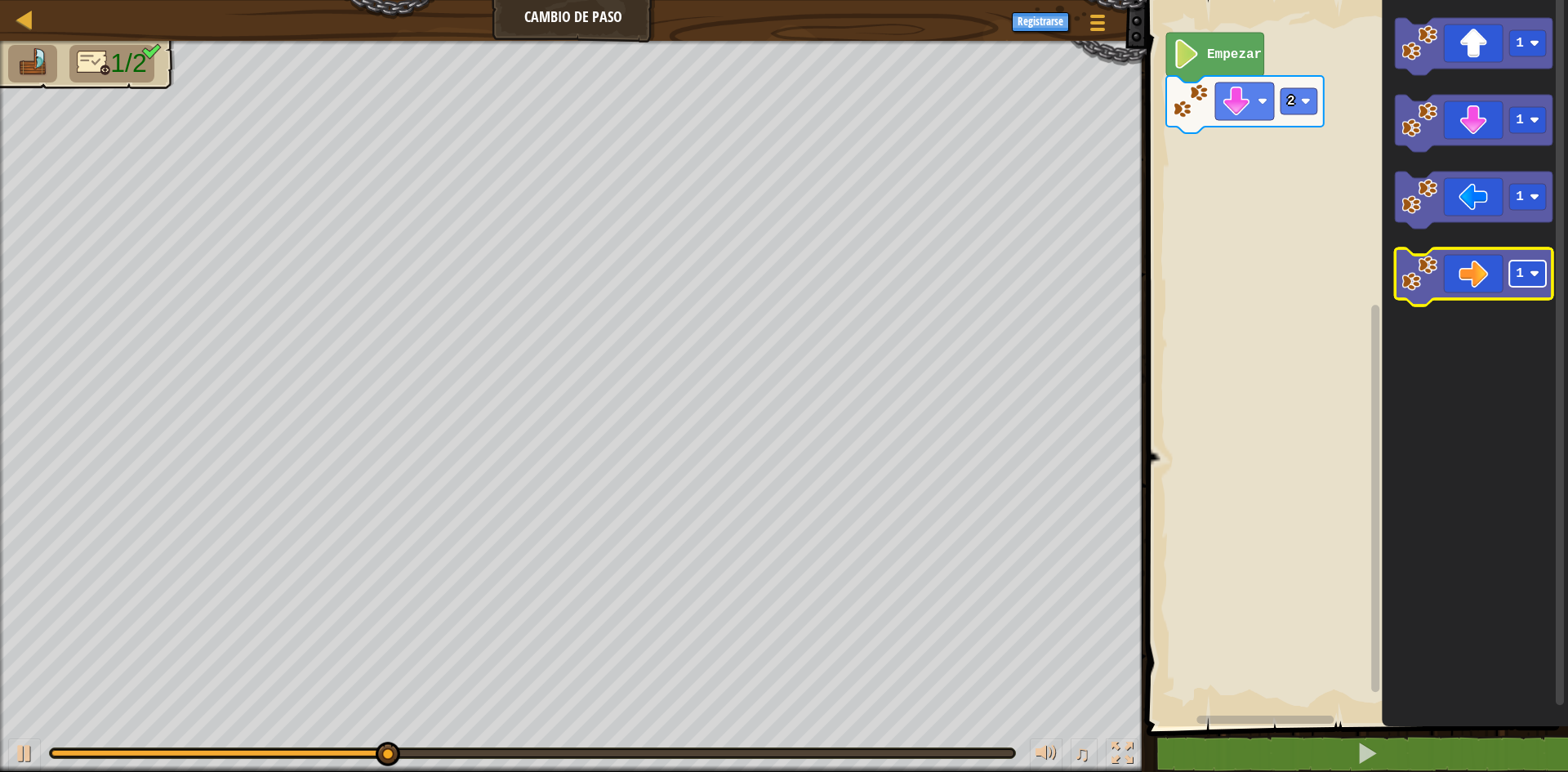
click at [1537, 273] on image "Espacio de trabajo de Blockly" at bounding box center [1534, 273] width 9 height 9
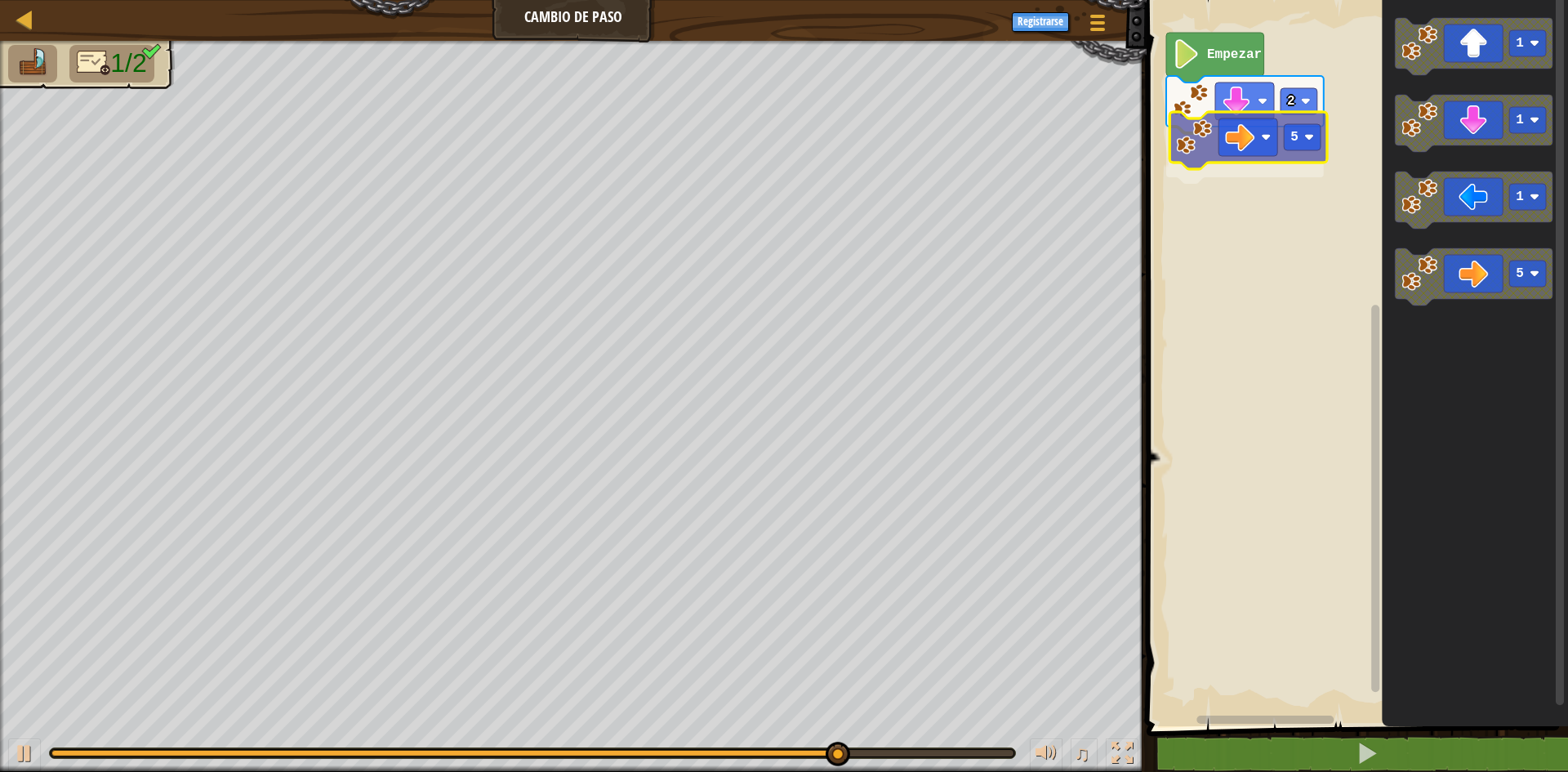
click at [1276, 160] on div "Empezar 2 5 1 1 1 5 5" at bounding box center [1355, 360] width 427 height 735
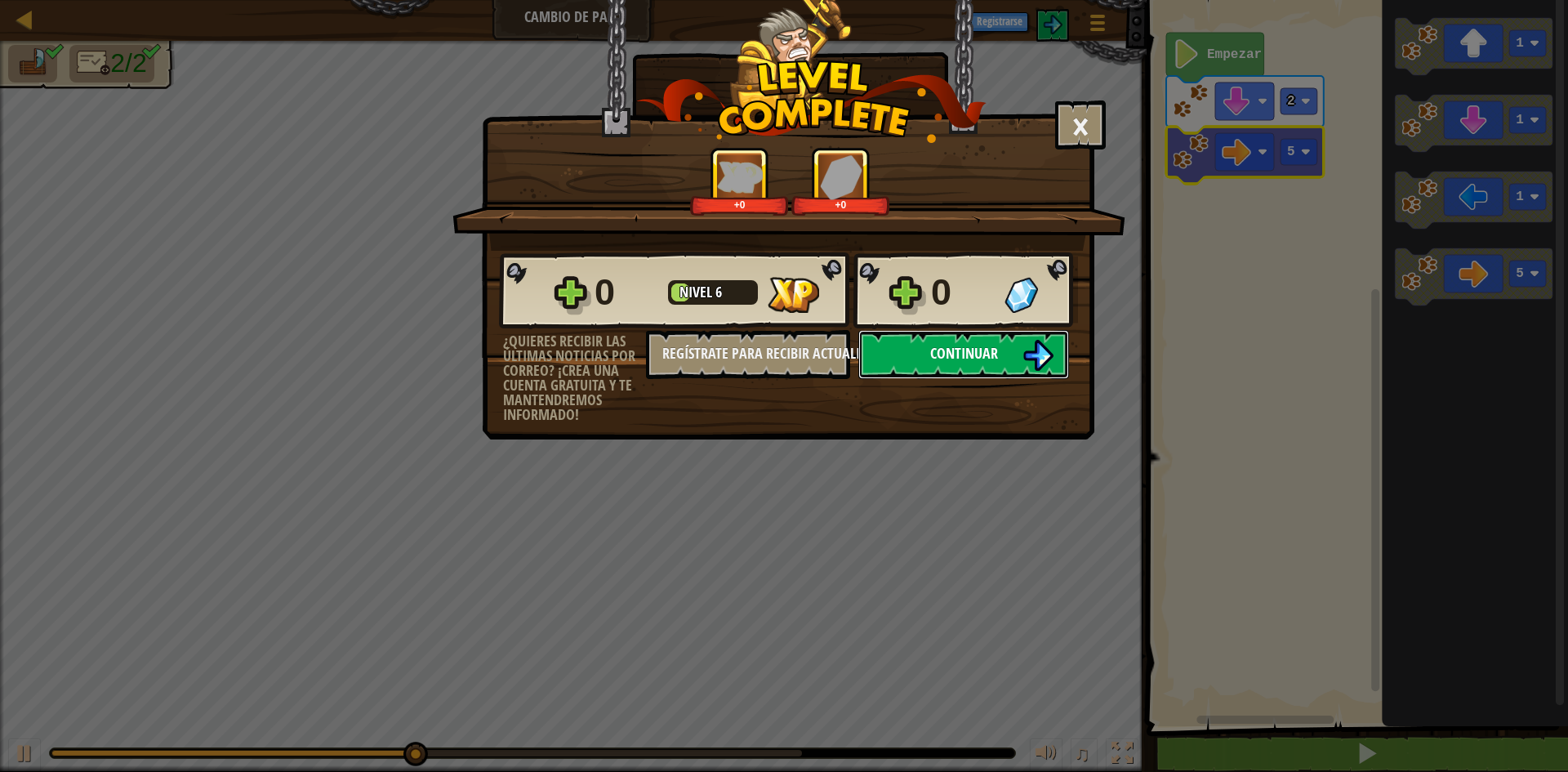
click at [975, 351] on span "Continuar" at bounding box center [964, 354] width 68 height 21
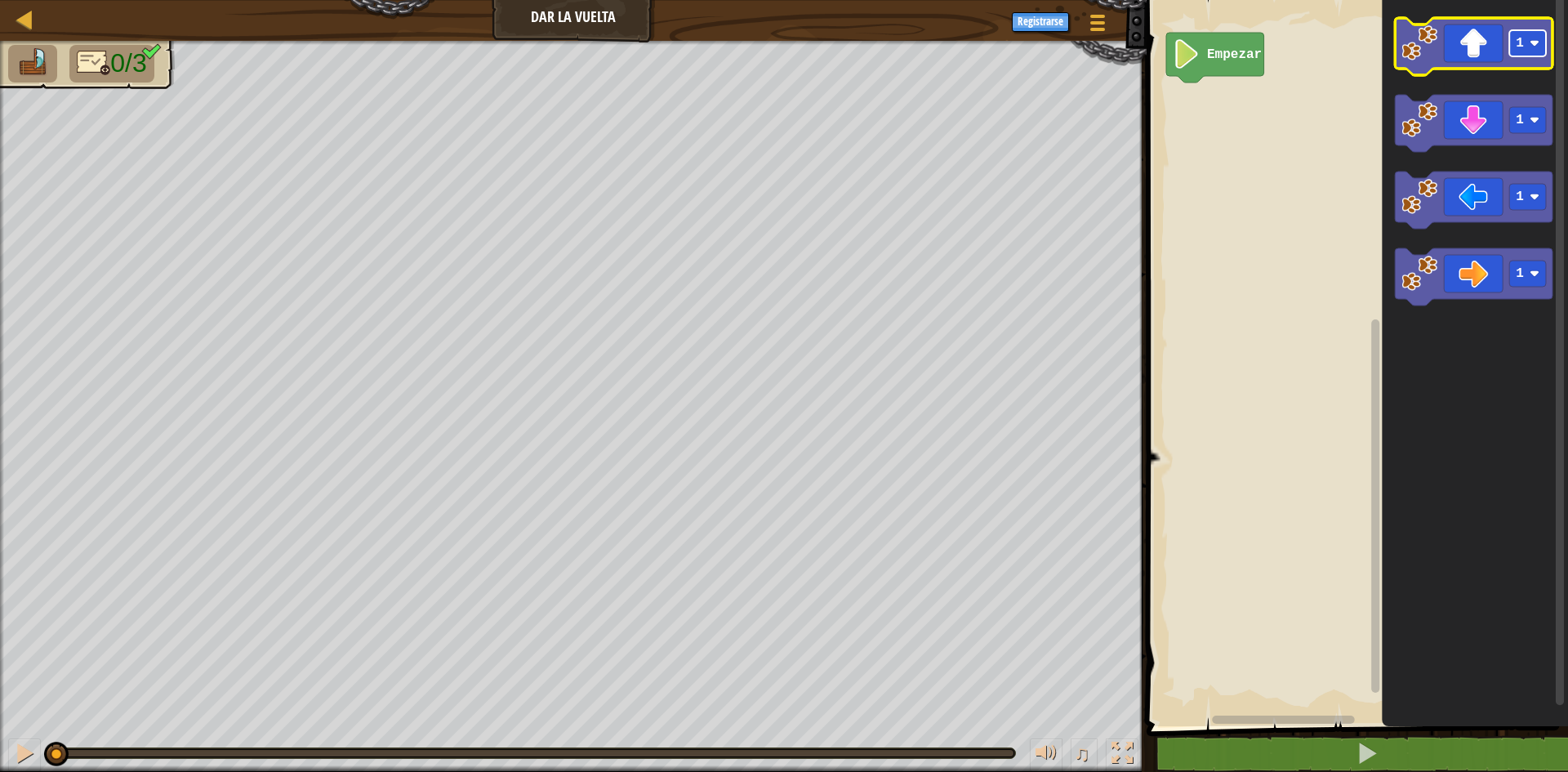
click at [1534, 41] on image "Espacio de trabajo de Blockly" at bounding box center [1534, 43] width 9 height 9
click at [1263, 66] on div "Empezar 3 1 1 1" at bounding box center [1355, 360] width 427 height 735
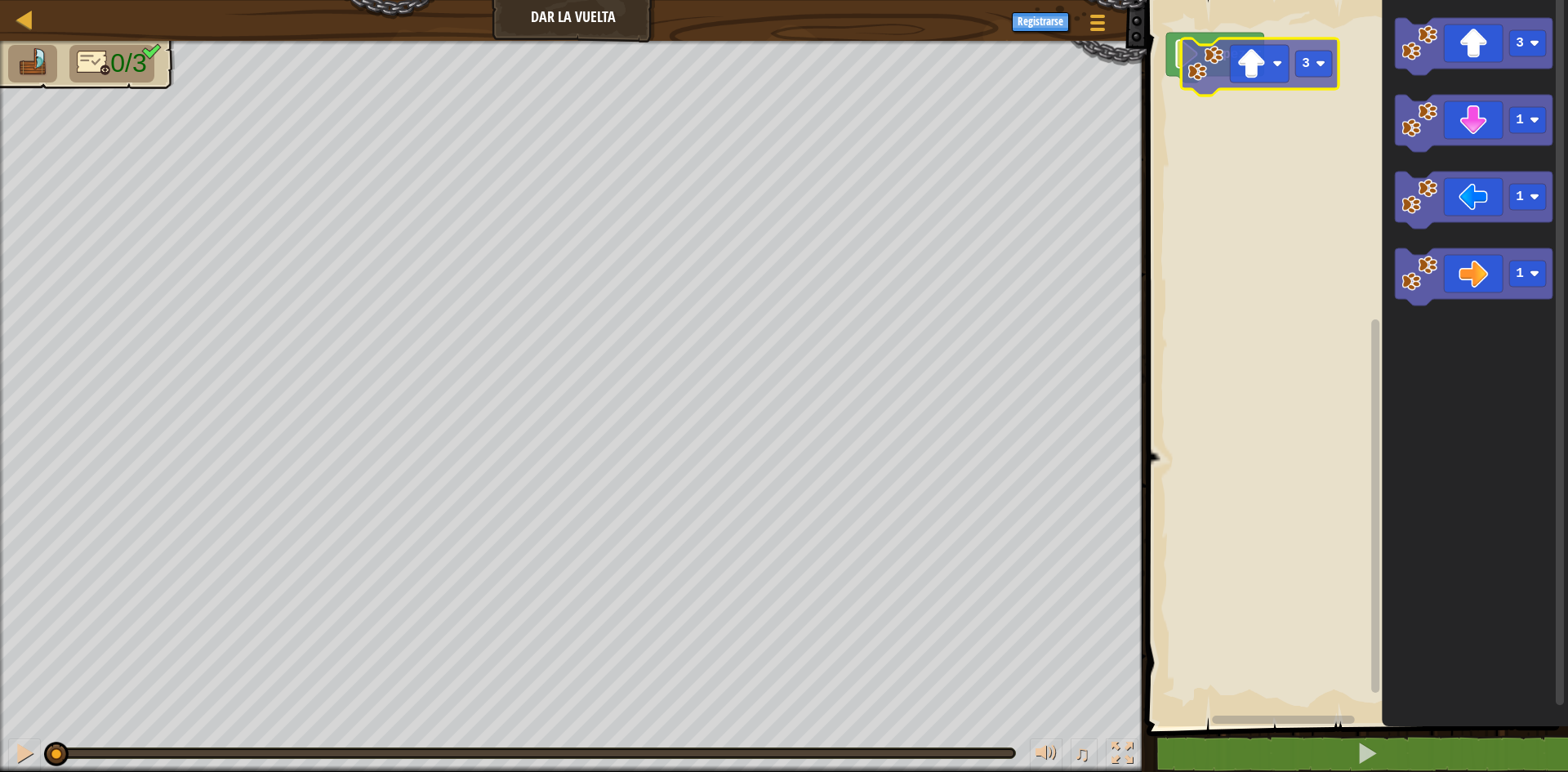
click at [1190, 85] on div "Empezar 3 1 1 1 3" at bounding box center [1355, 360] width 427 height 735
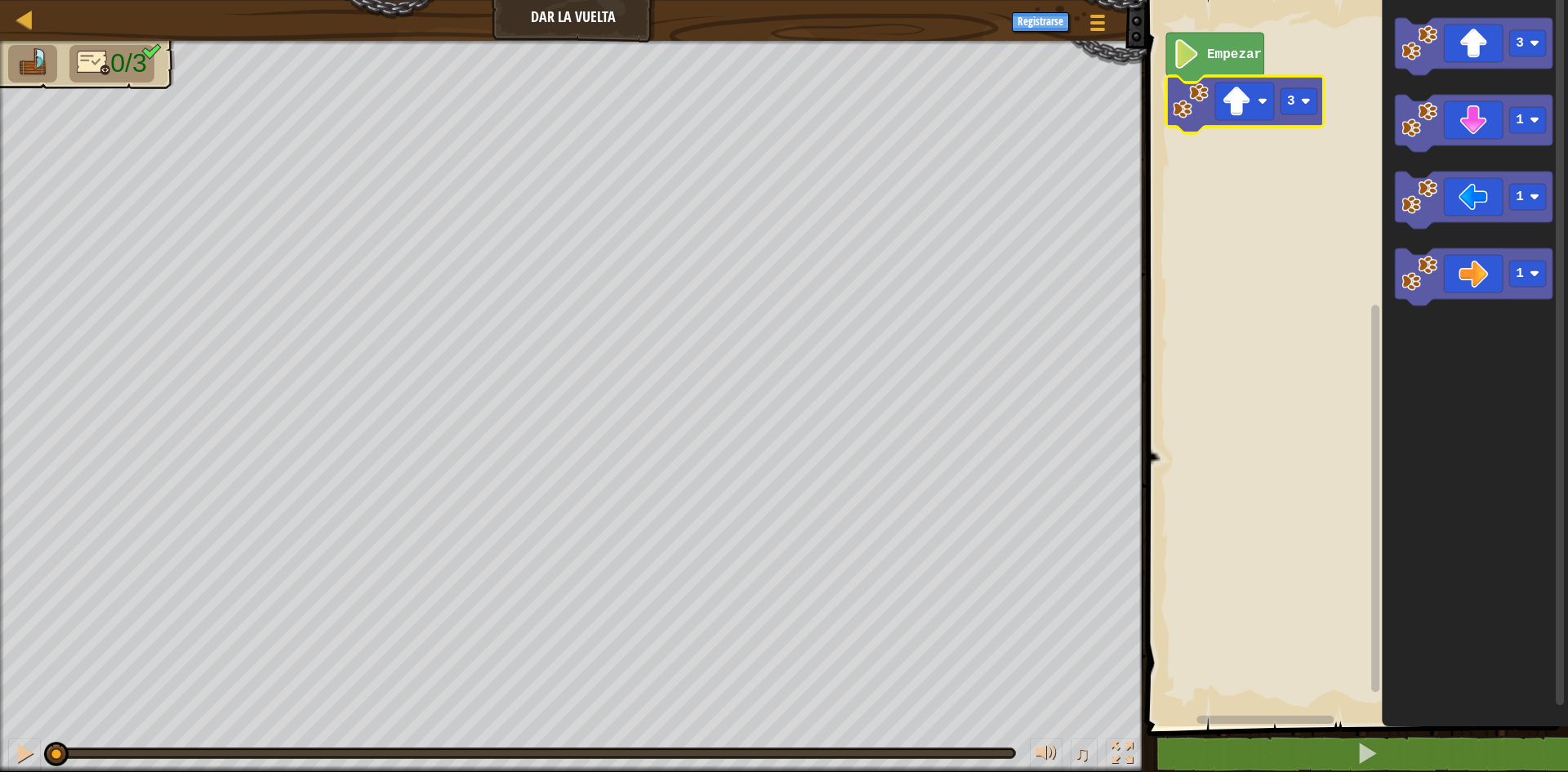
click at [1190, 85] on icon "Empezar 3" at bounding box center [1355, 360] width 427 height 735
